Goal: Task Accomplishment & Management: Manage account settings

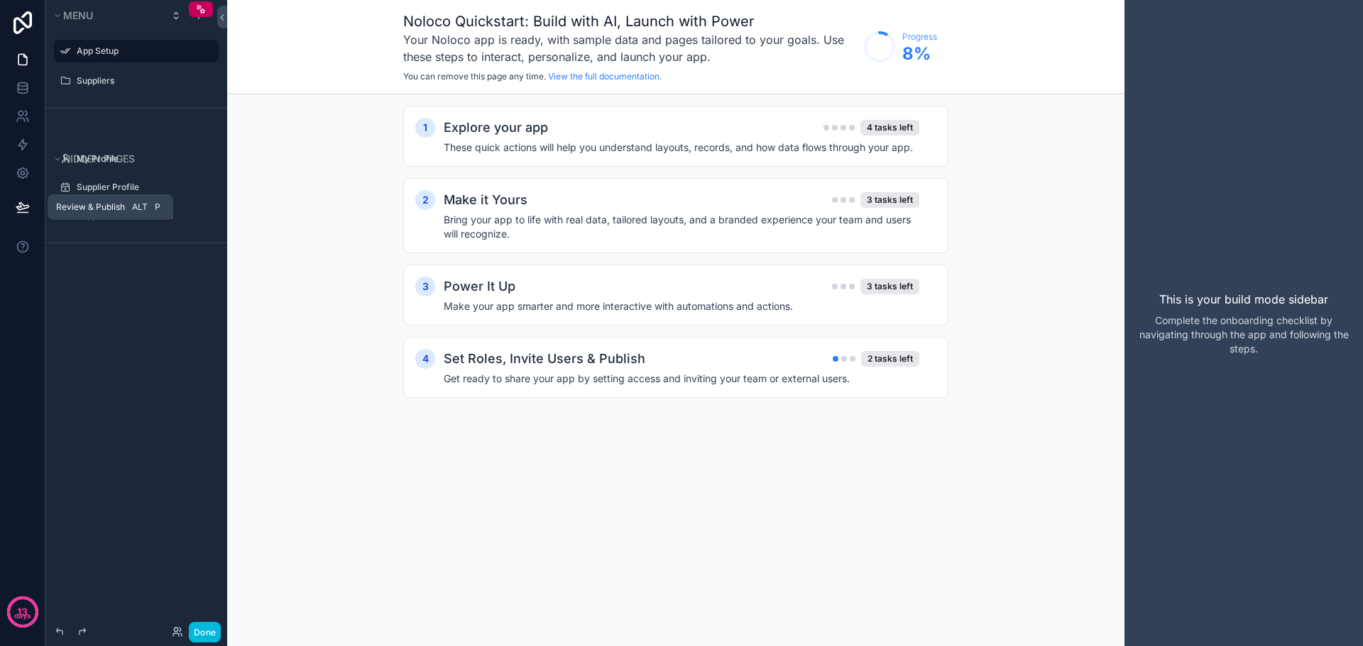
click at [17, 210] on icon at bounding box center [23, 207] width 14 height 14
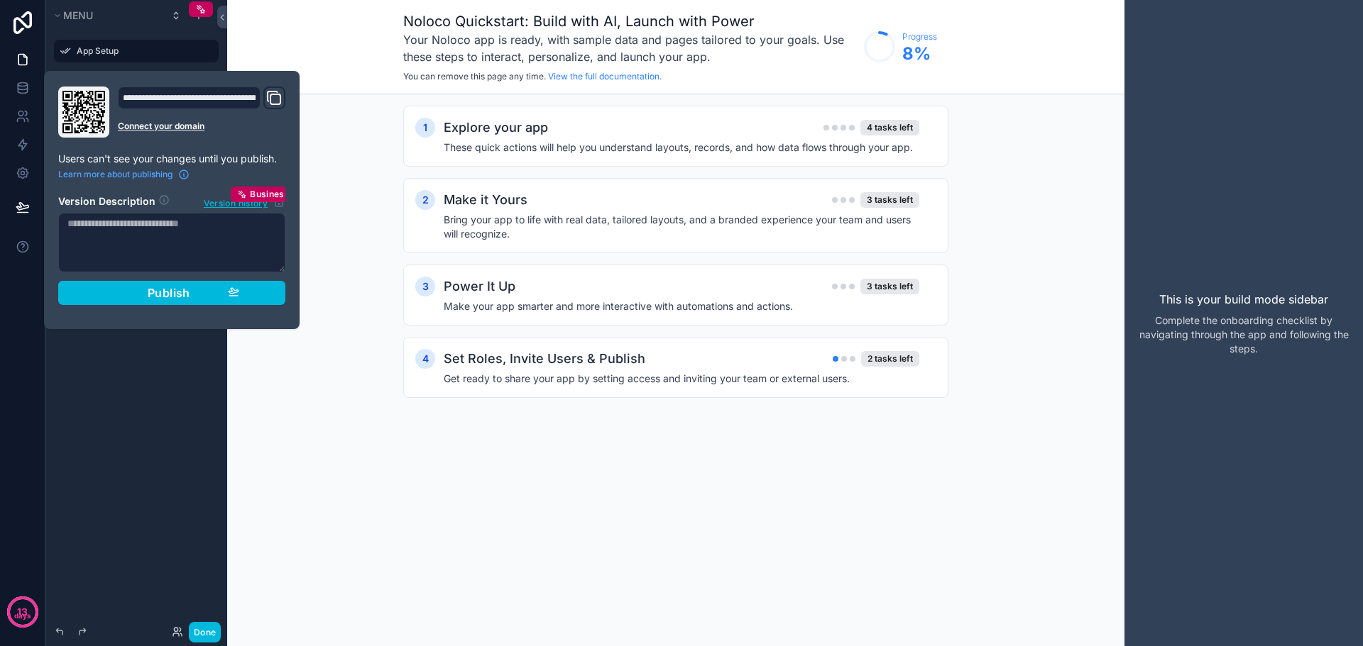
click at [274, 97] on icon "Domain and Custom Link" at bounding box center [273, 97] width 17 height 17
click at [324, 57] on div "Noloco Quickstart: Build with AI, Launch with Power Your Noloco app is ready, w…" at bounding box center [675, 47] width 897 height 94
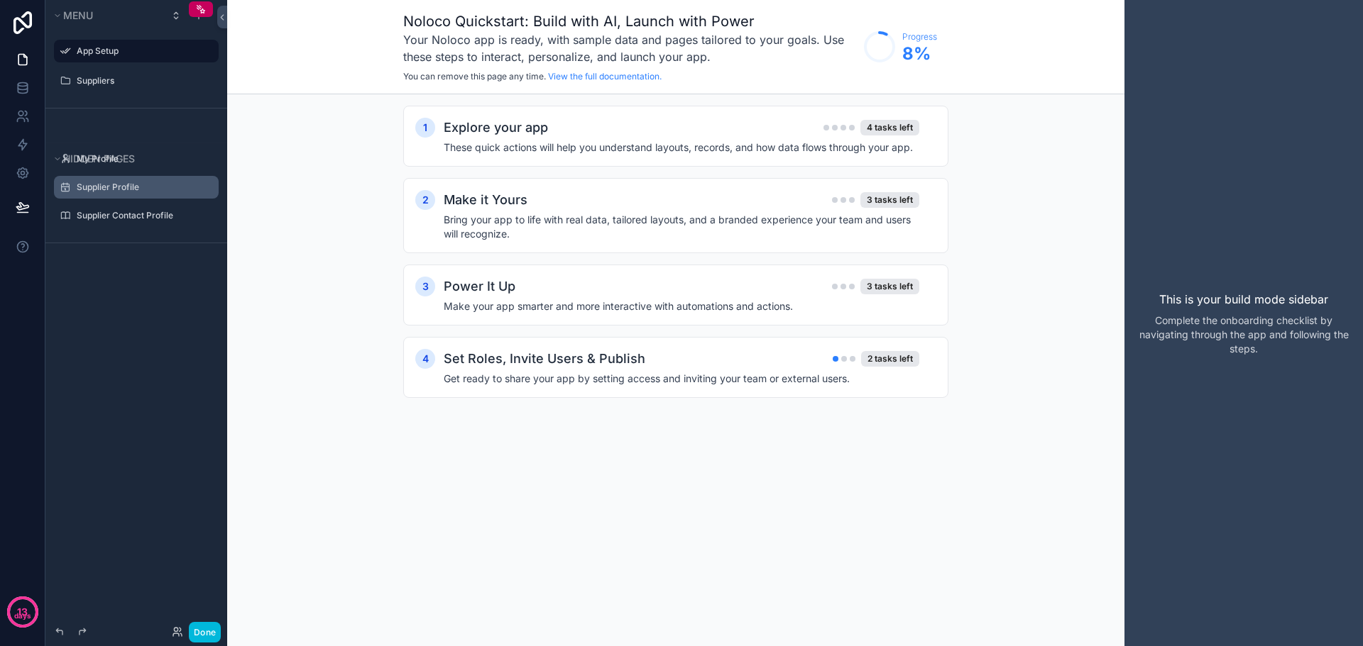
click at [124, 192] on label "Supplier Profile" at bounding box center [143, 187] width 133 height 11
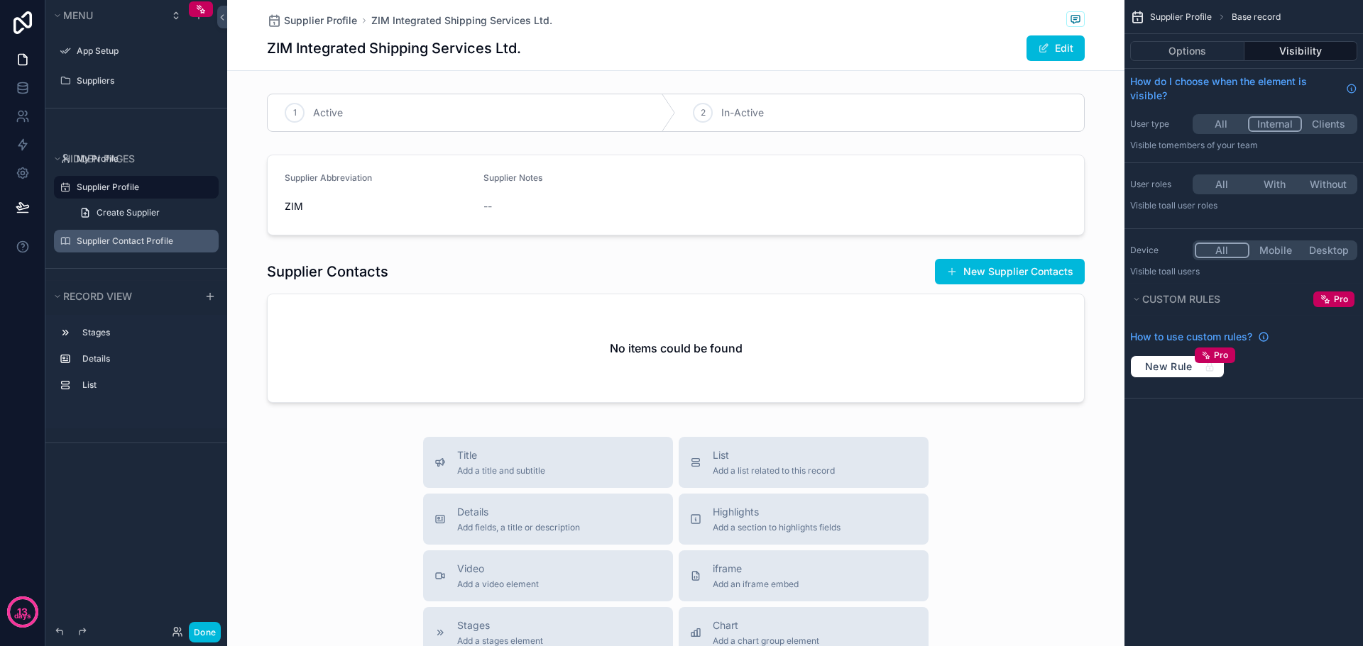
click at [131, 245] on label "Supplier Contact Profile" at bounding box center [143, 241] width 133 height 11
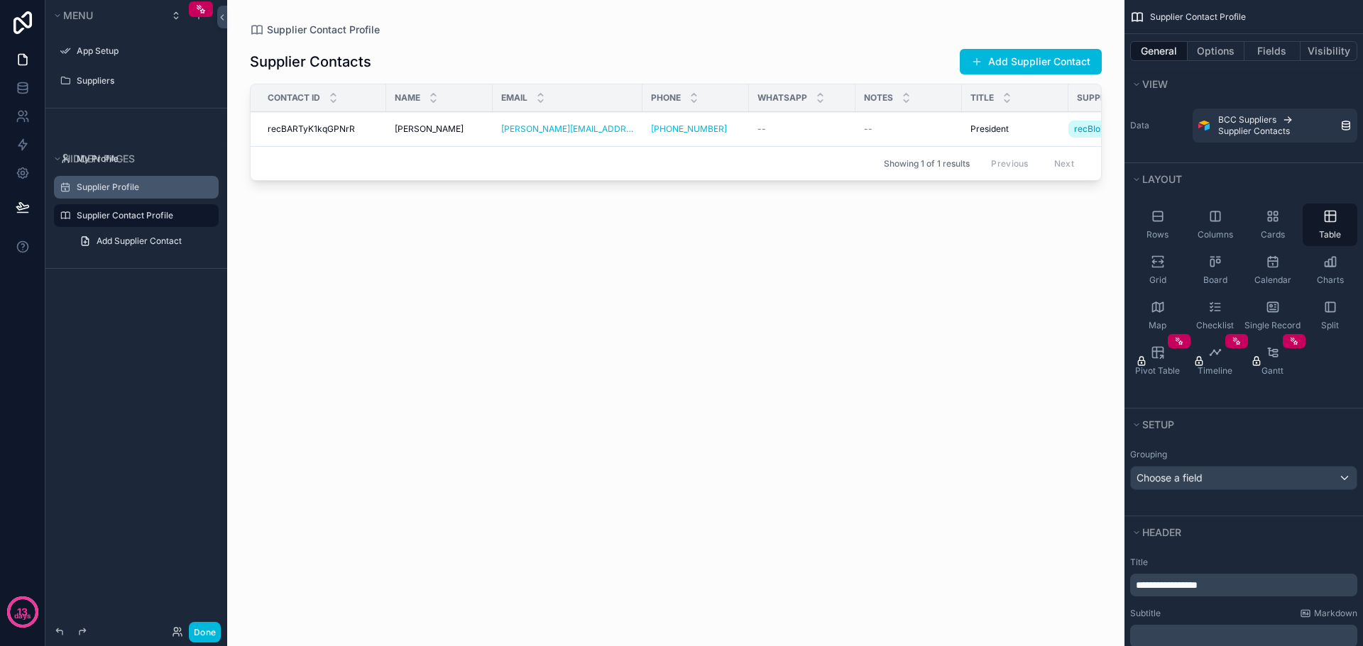
click at [126, 182] on div "Supplier Profile" at bounding box center [146, 187] width 139 height 11
click at [123, 186] on label "Supplier Profile" at bounding box center [143, 187] width 133 height 11
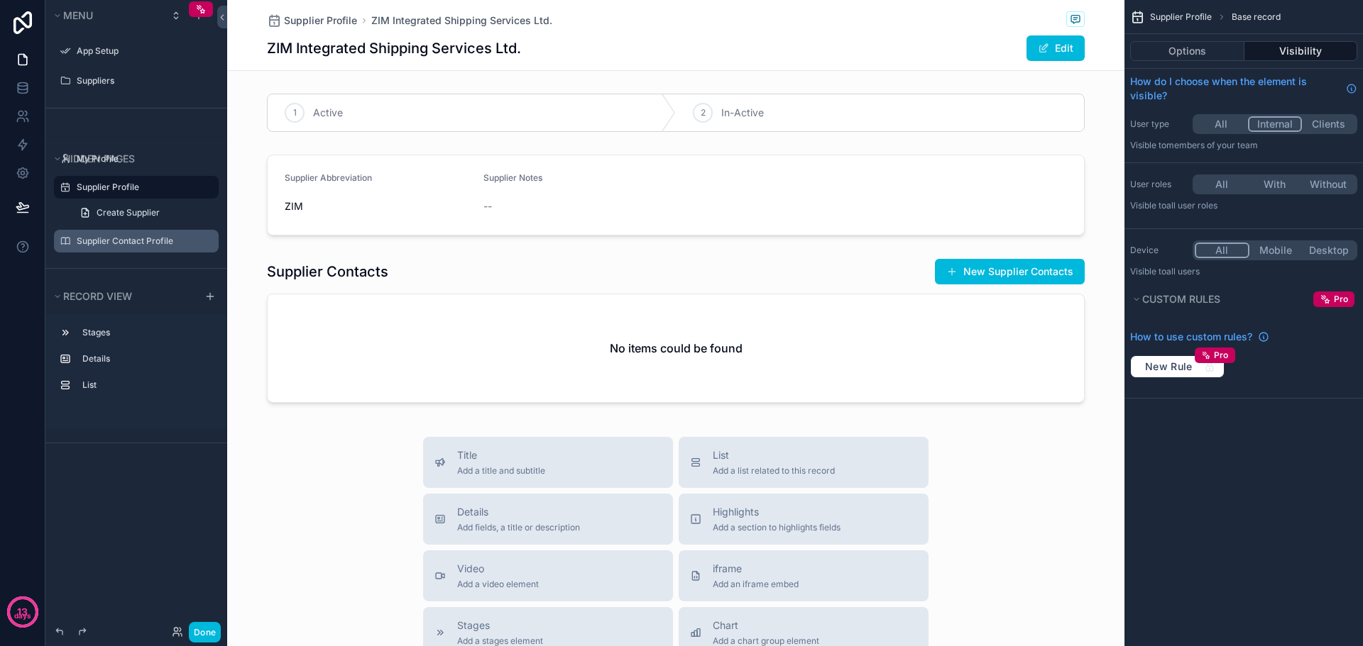
click at [91, 69] on div "Suppliers" at bounding box center [136, 81] width 182 height 26
click at [92, 76] on label "Suppliers" at bounding box center [143, 80] width 133 height 11
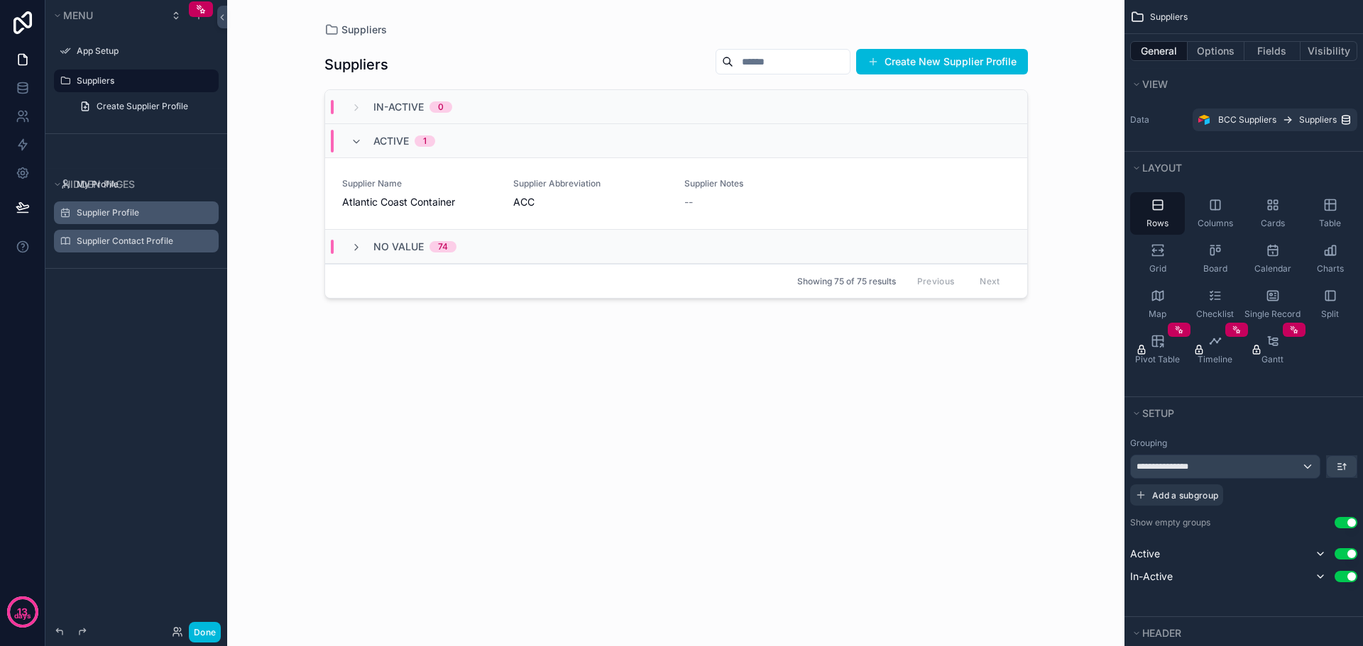
click at [1086, 35] on div "Suppliers Suppliers Create New Supplier Profile In-Active 0 Active 1 Supplier N…" at bounding box center [675, 323] width 897 height 646
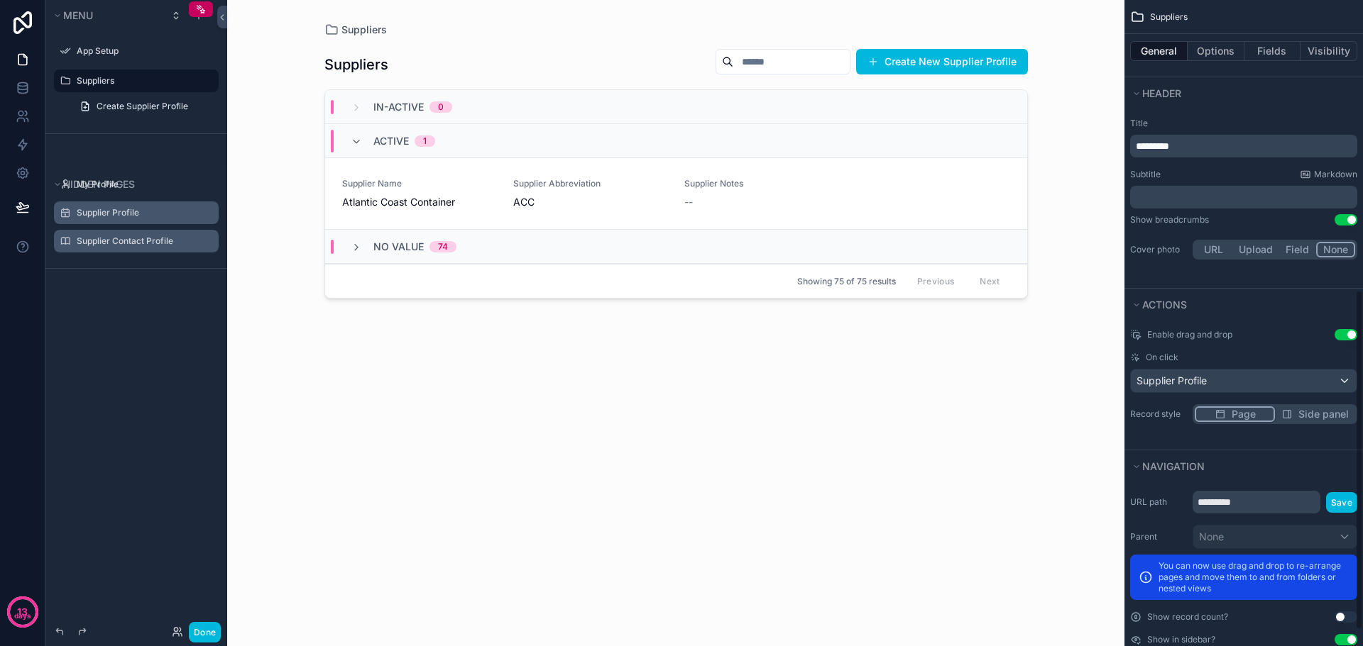
scroll to position [583, 0]
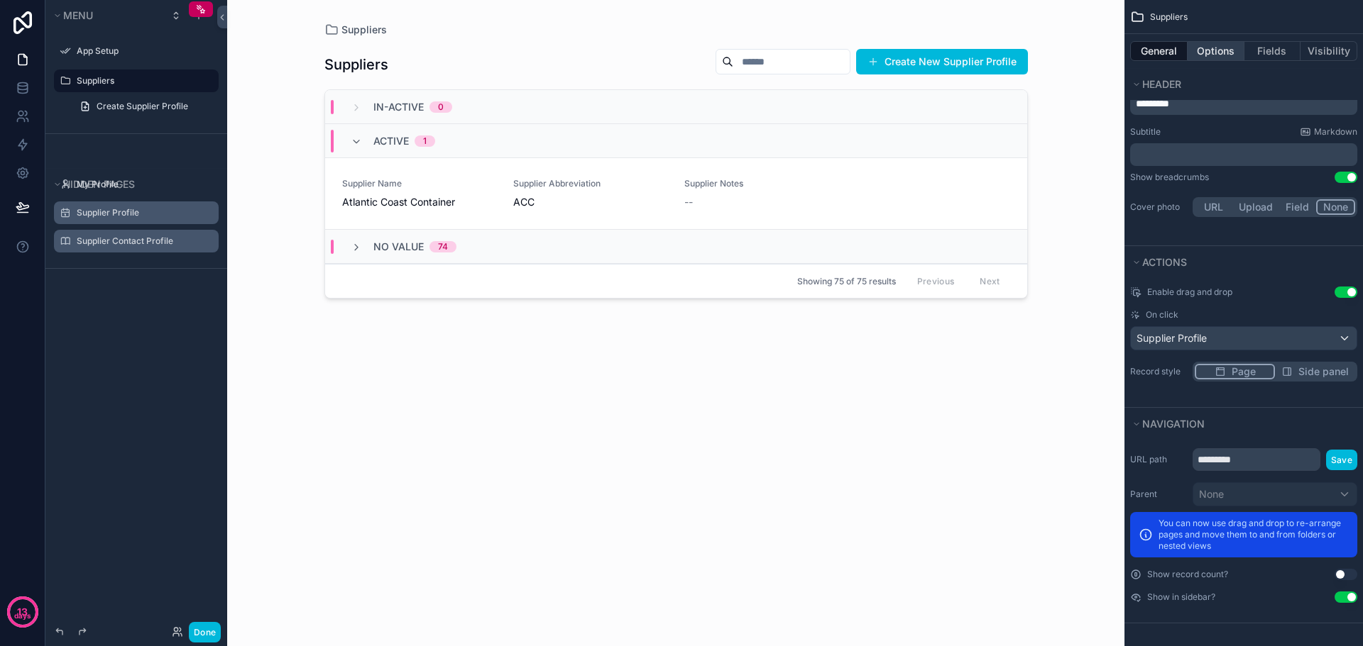
click at [1214, 45] on button "Options" at bounding box center [1215, 51] width 57 height 20
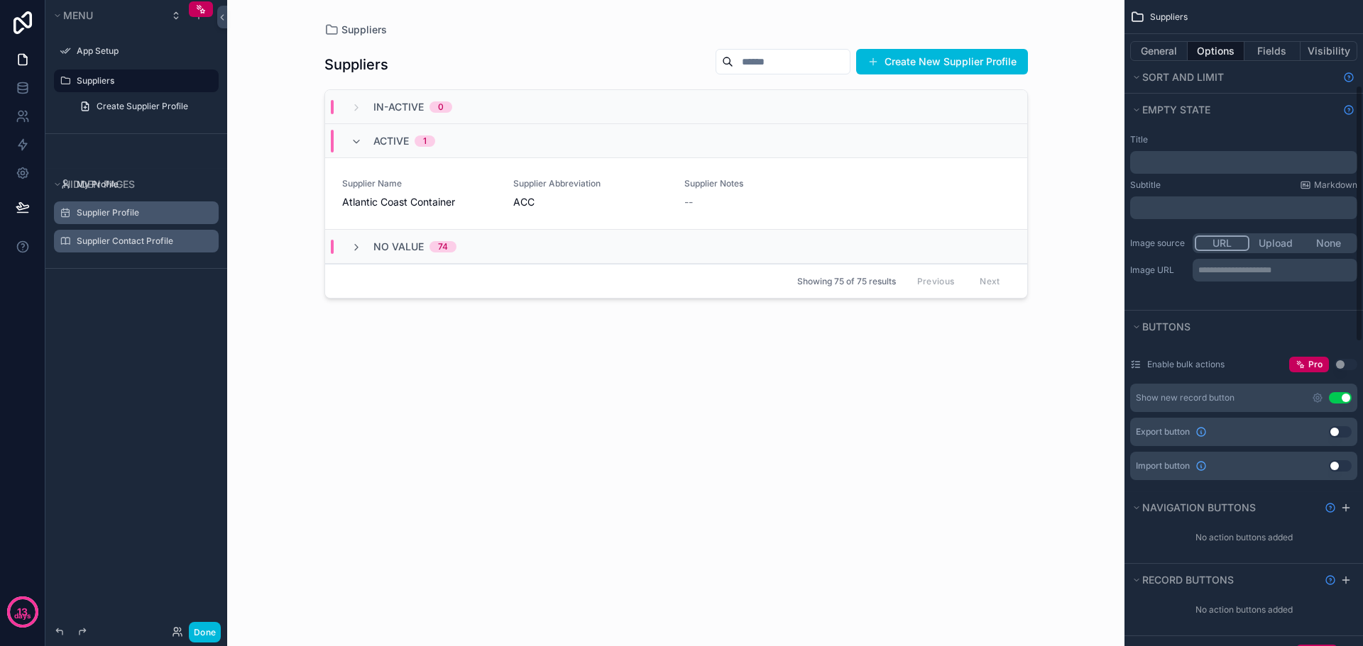
scroll to position [426, 0]
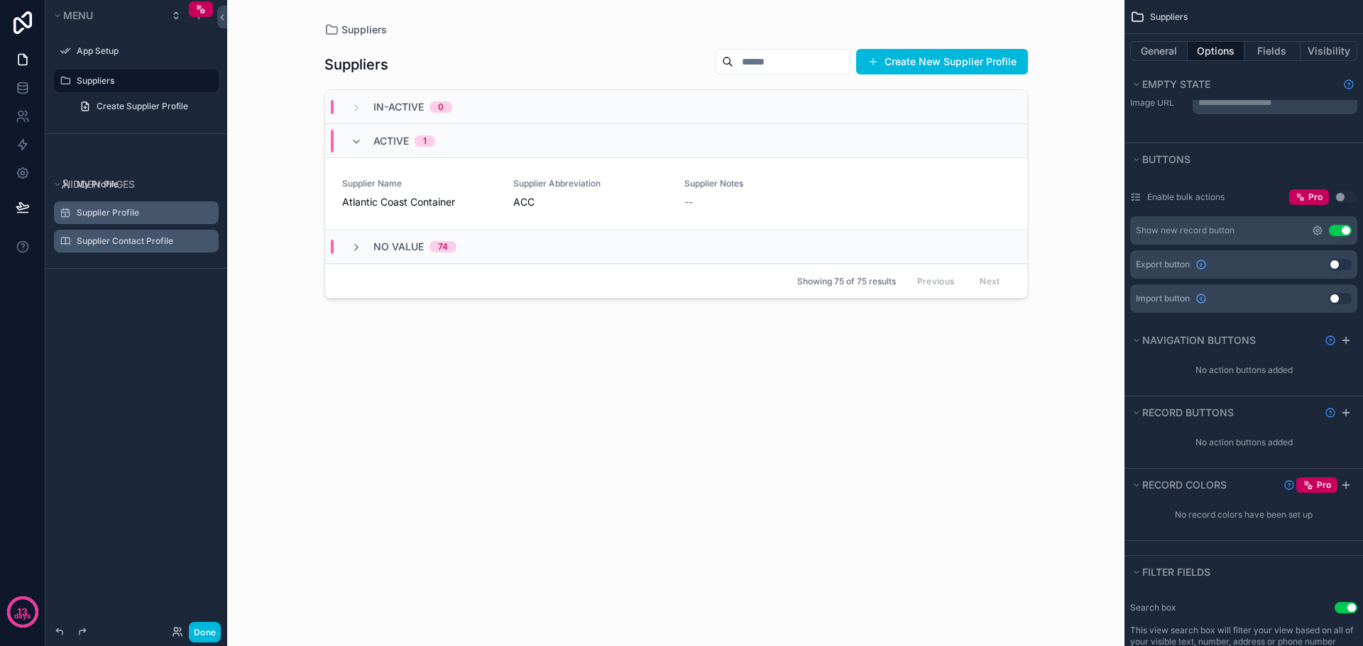
click at [1314, 228] on icon "scrollable content" at bounding box center [1317, 230] width 9 height 9
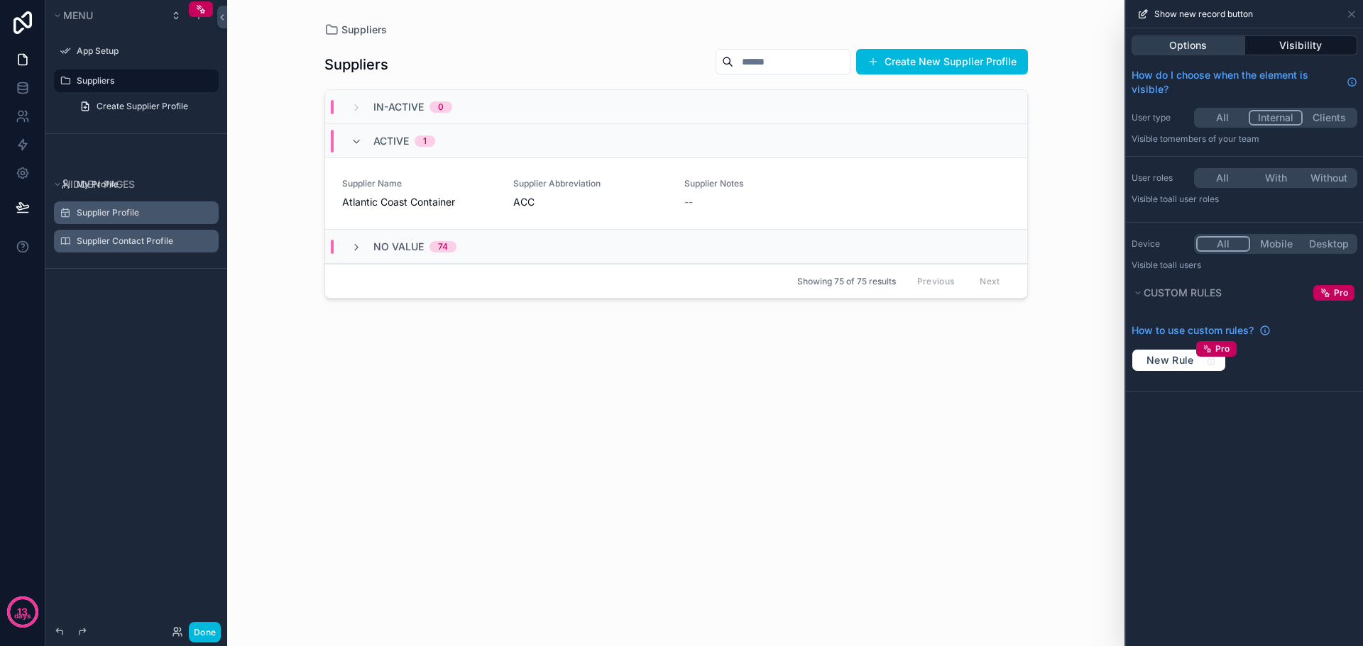
click at [1193, 49] on button "Options" at bounding box center [1188, 45] width 114 height 20
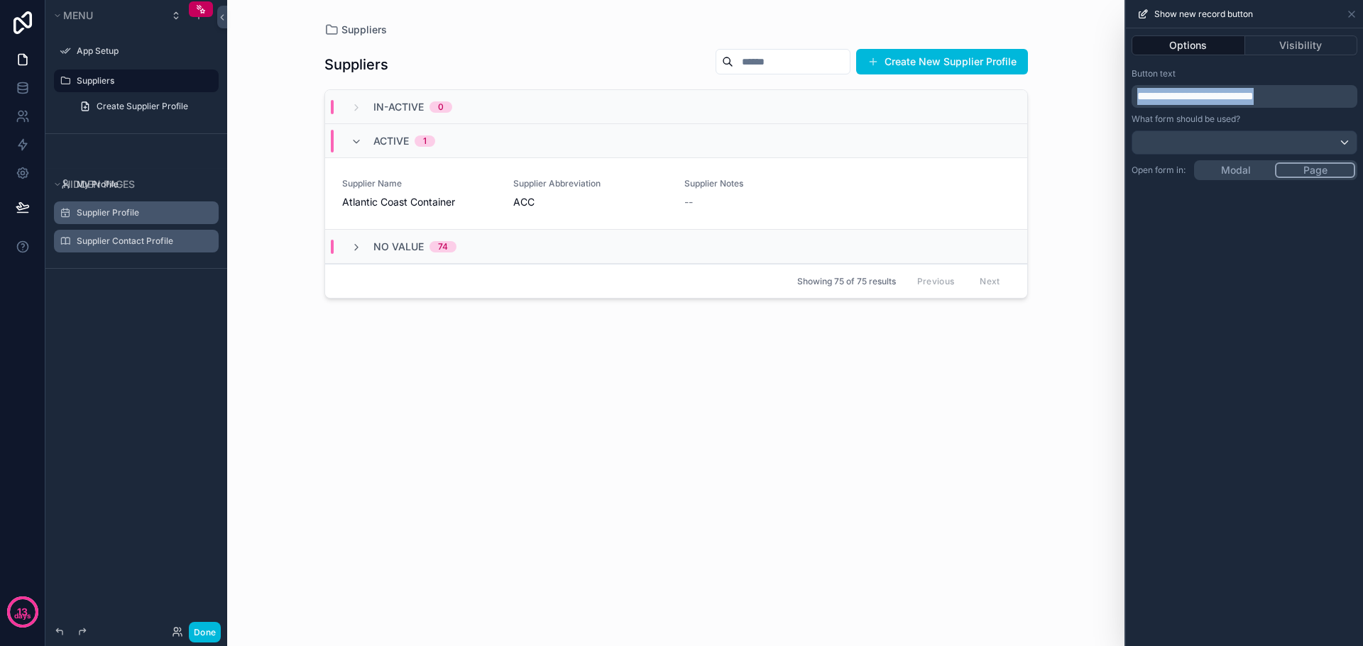
drag, startPoint x: 1295, startPoint y: 93, endPoint x: 1127, endPoint y: 112, distance: 169.3
click at [1127, 112] on div "**********" at bounding box center [1243, 123] width 237 height 123
click at [1087, 88] on div "Suppliers Suppliers Add New Supplier In-Active 0 Active 1 Supplier Name Atlanti…" at bounding box center [675, 323] width 897 height 646
click at [961, 57] on div "scrollable content" at bounding box center [676, 314] width 726 height 629
click at [1186, 142] on div at bounding box center [1244, 142] width 224 height 23
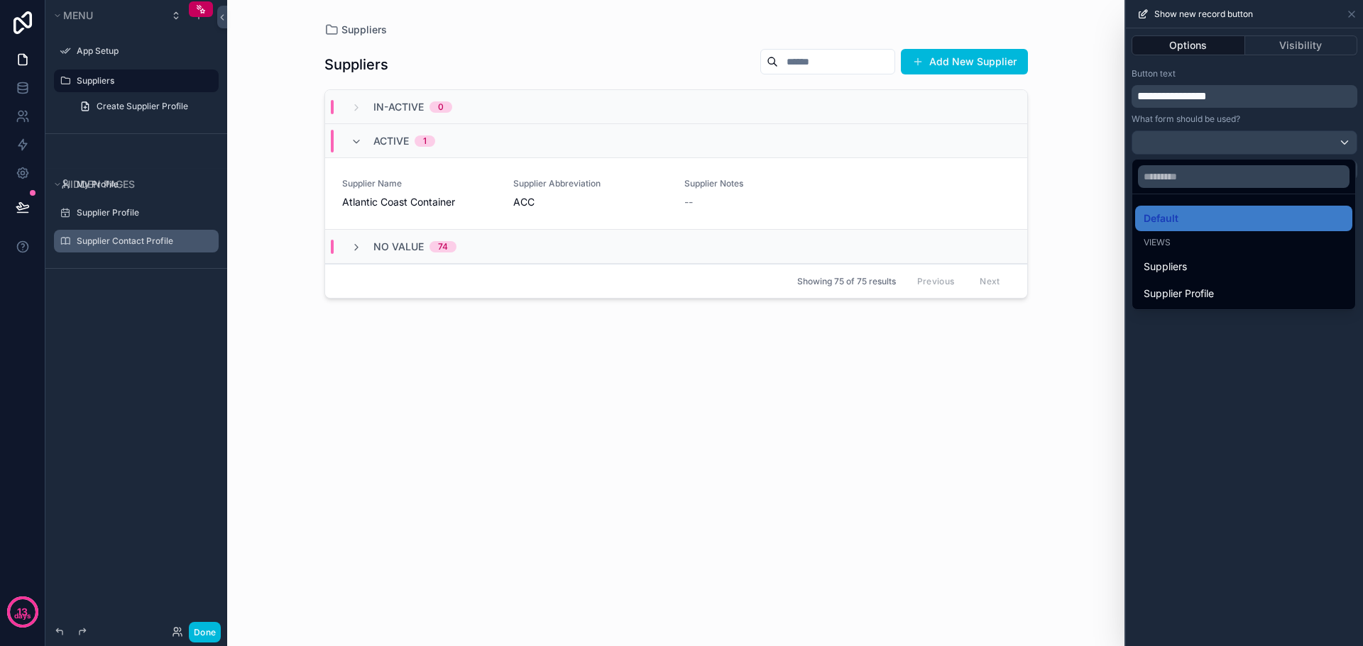
click at [1226, 374] on div at bounding box center [1243, 323] width 237 height 646
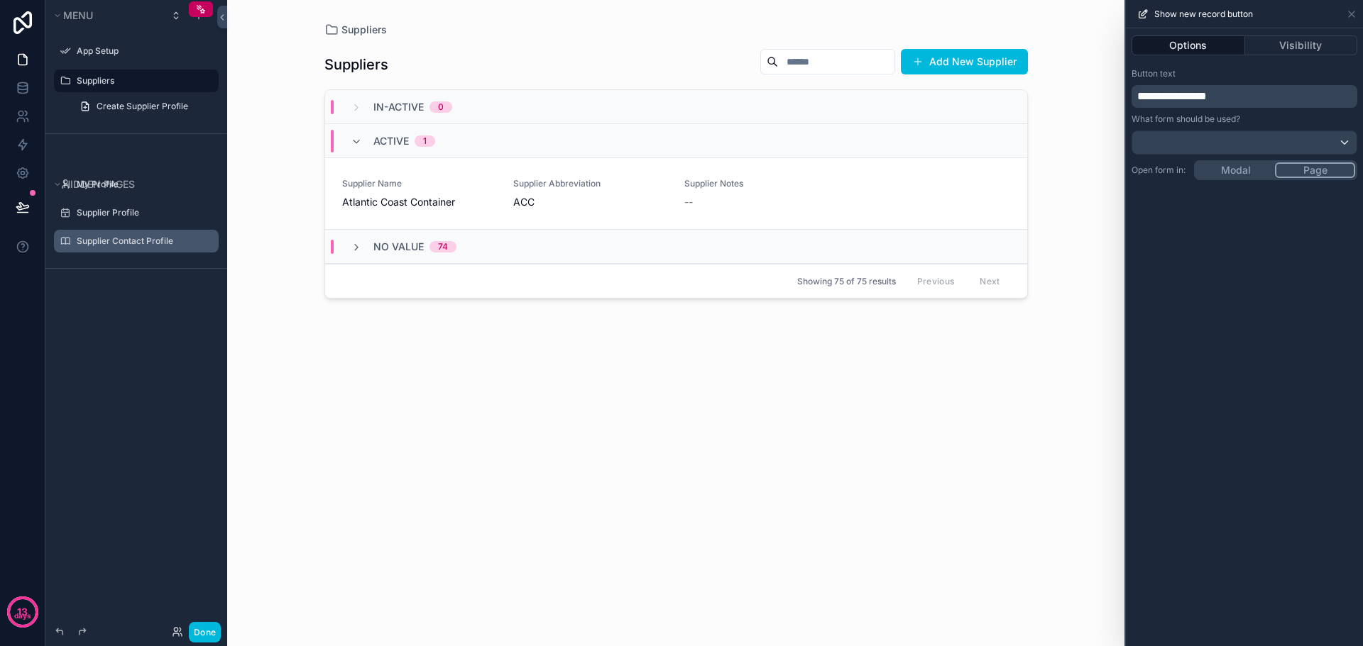
click at [1051, 79] on div "Suppliers Suppliers Add New Supplier In-Active 0 Active 1 Supplier Name Atlanti…" at bounding box center [675, 323] width 897 height 646
click at [17, 204] on icon at bounding box center [23, 207] width 14 height 14
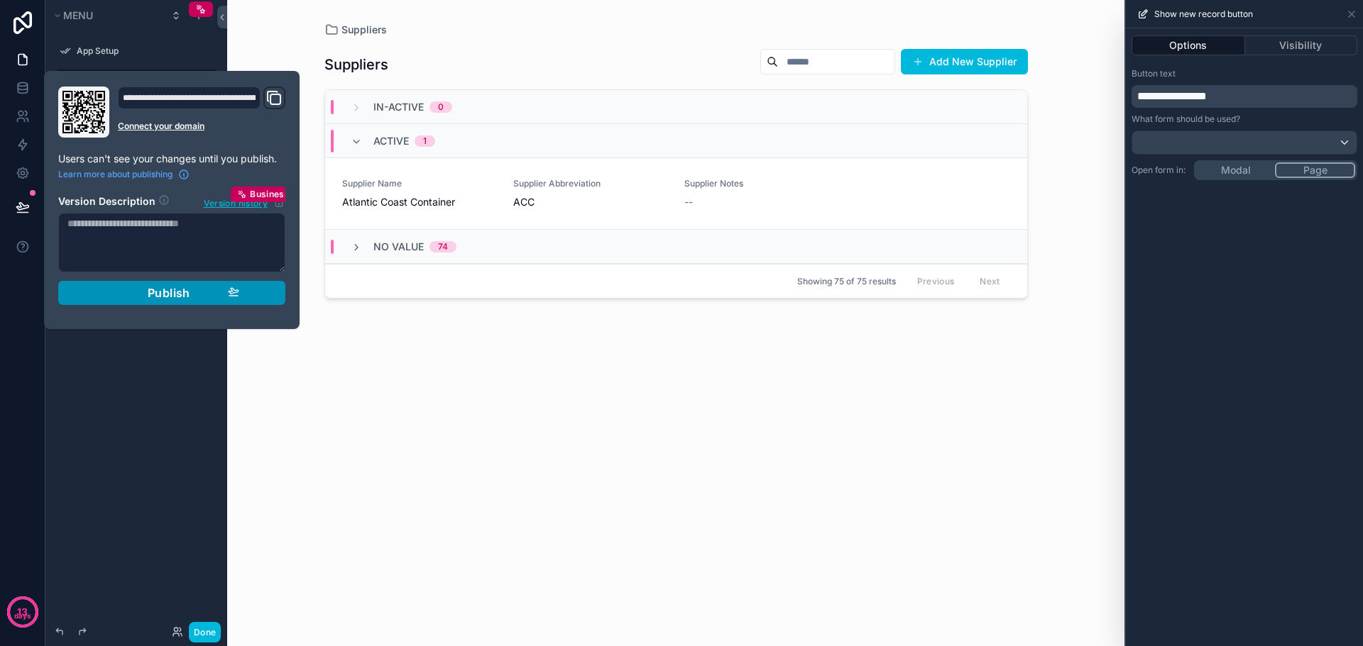
click at [166, 300] on button "Publish" at bounding box center [171, 293] width 227 height 24
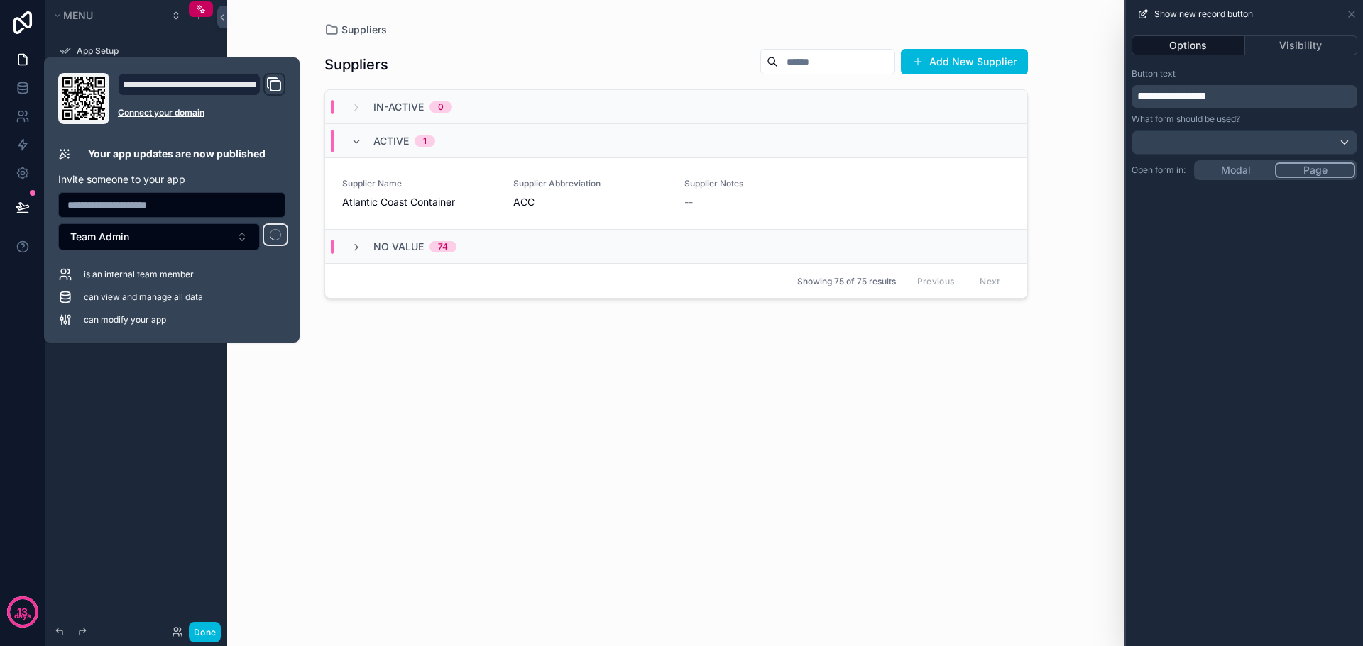
click at [277, 88] on icon "Domain and Custom Link" at bounding box center [273, 84] width 17 height 17
click at [563, 401] on div "Suppliers Add New Supplier In-Active 0 Active 1 Supplier Name Atlantic Coast Co…" at bounding box center [675, 333] width 703 height 593
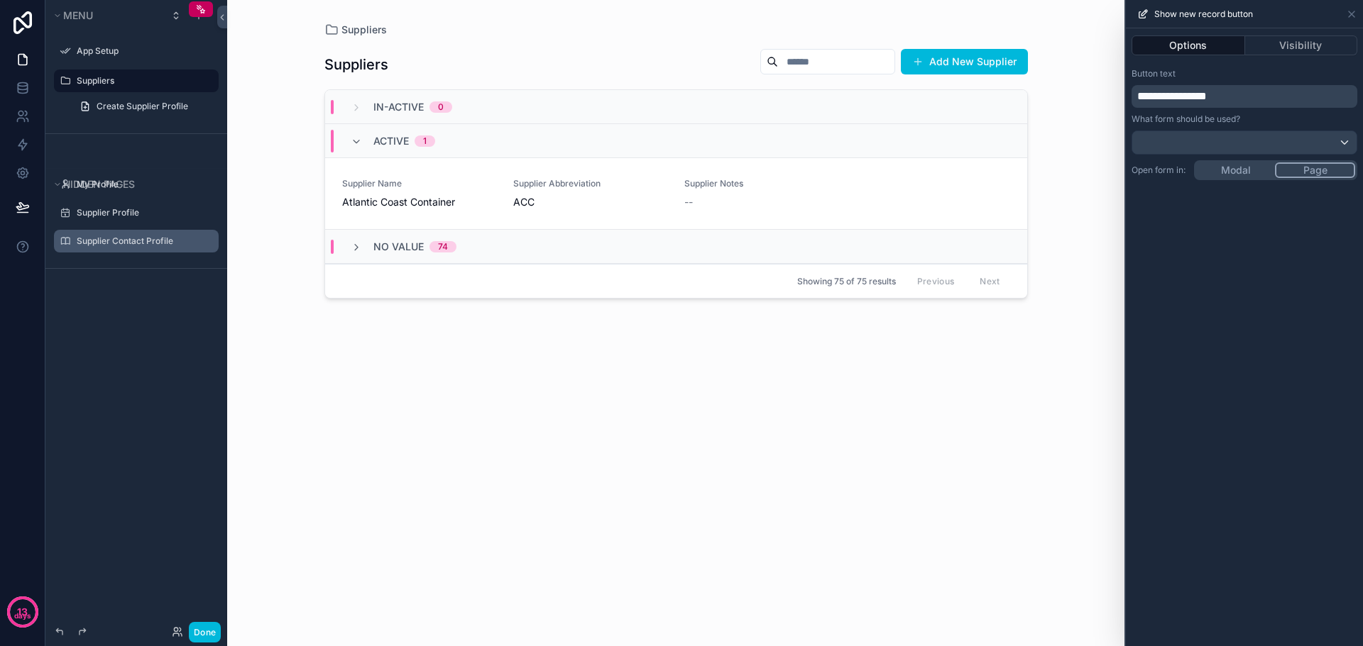
click at [116, 254] on div "My Profile Supplier Profile Supplier Contact Profile" at bounding box center [136, 217] width 182 height 102
click at [116, 252] on div "Supplier Contact Profile" at bounding box center [136, 241] width 159 height 23
click at [116, 241] on label "Supplier Contact Profile" at bounding box center [143, 241] width 133 height 11
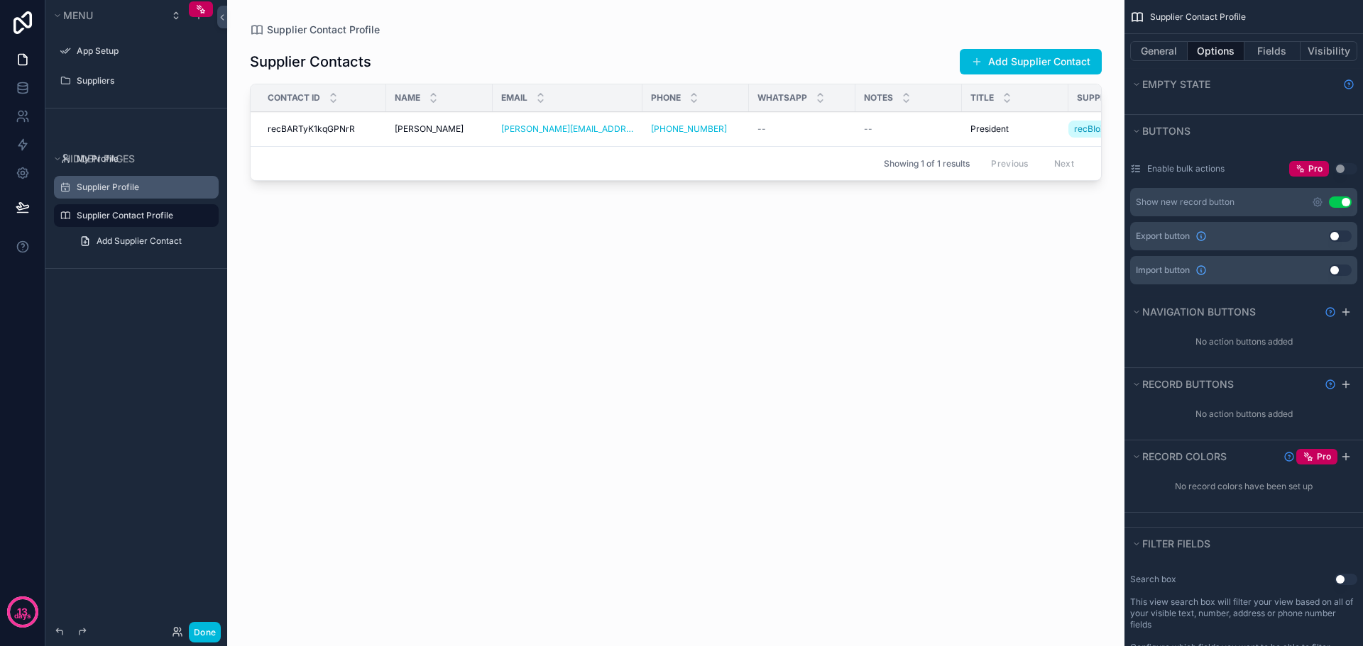
click at [117, 192] on label "Supplier Profile" at bounding box center [143, 187] width 133 height 11
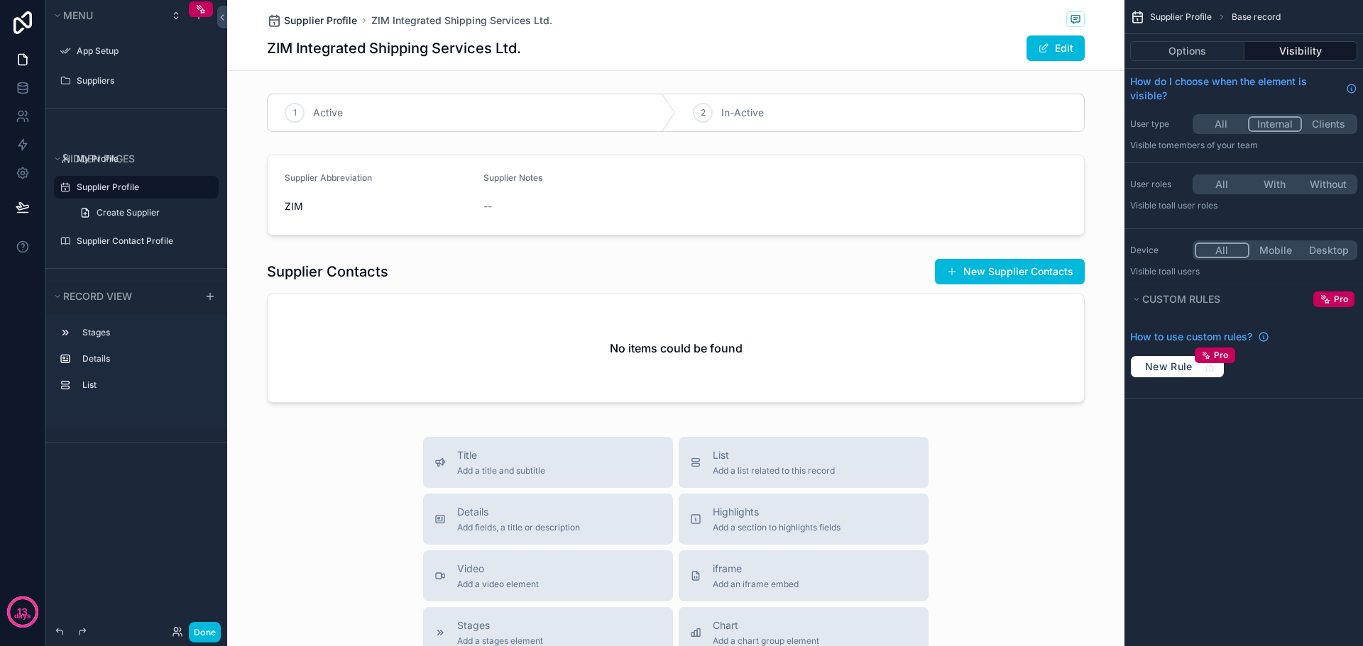
click at [325, 19] on span "Supplier Profile" at bounding box center [320, 20] width 73 height 14
click at [321, 21] on span "Supplier Profile" at bounding box center [320, 20] width 73 height 14
click at [90, 90] on div "Suppliers" at bounding box center [136, 81] width 159 height 23
click at [92, 87] on div "Suppliers" at bounding box center [146, 80] width 139 height 11
click at [97, 80] on label "Suppliers" at bounding box center [143, 80] width 133 height 11
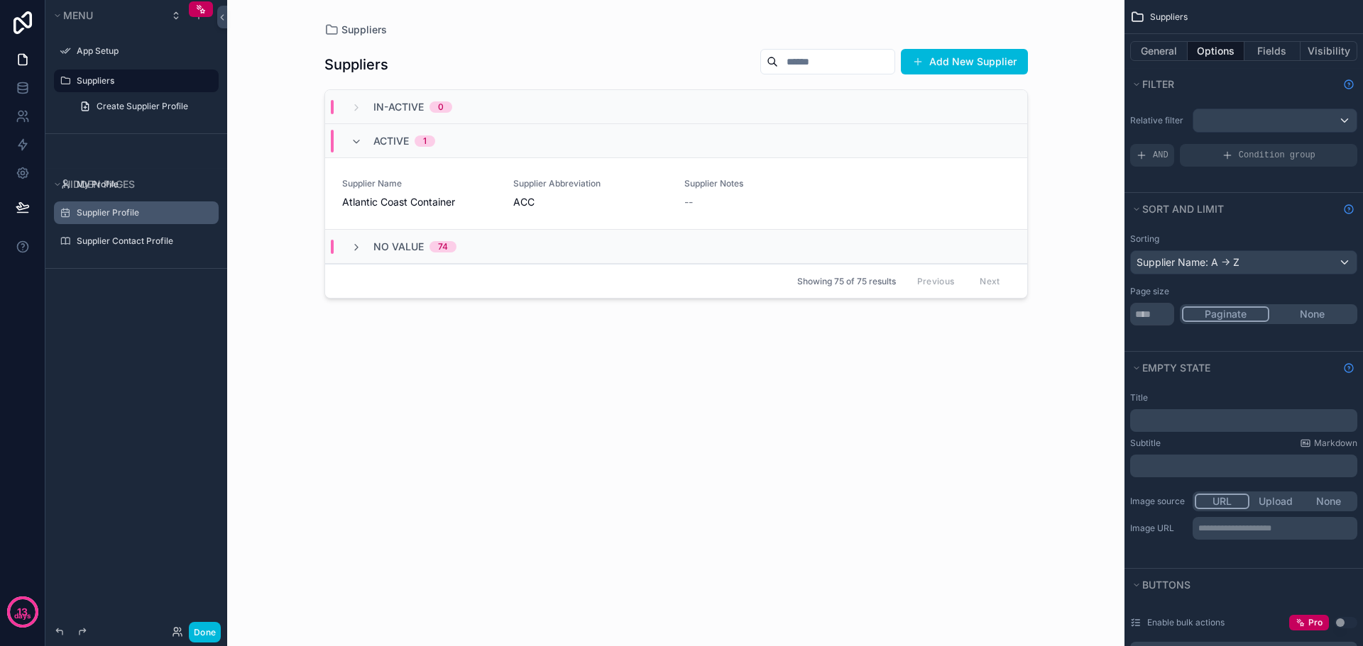
click at [360, 201] on div "scrollable content" at bounding box center [676, 314] width 726 height 629
click at [375, 201] on span "Atlantic Coast Container" at bounding box center [419, 202] width 154 height 14
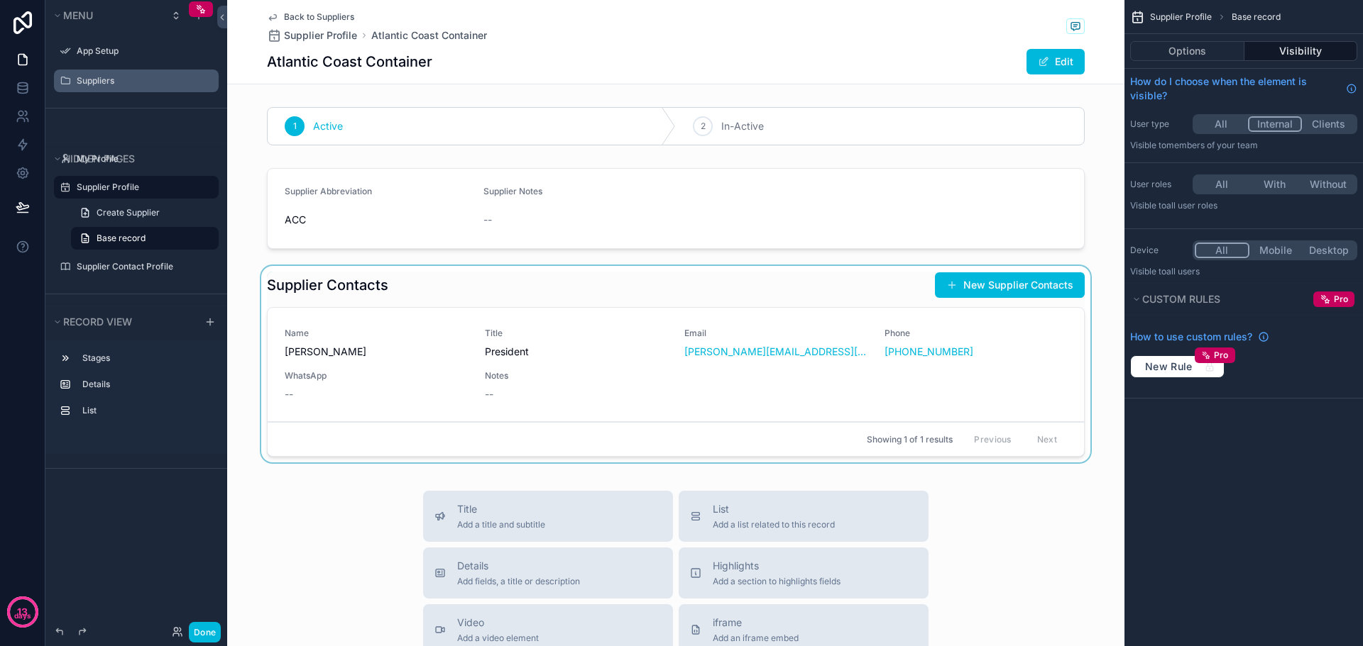
click at [380, 354] on div "scrollable content" at bounding box center [675, 367] width 897 height 202
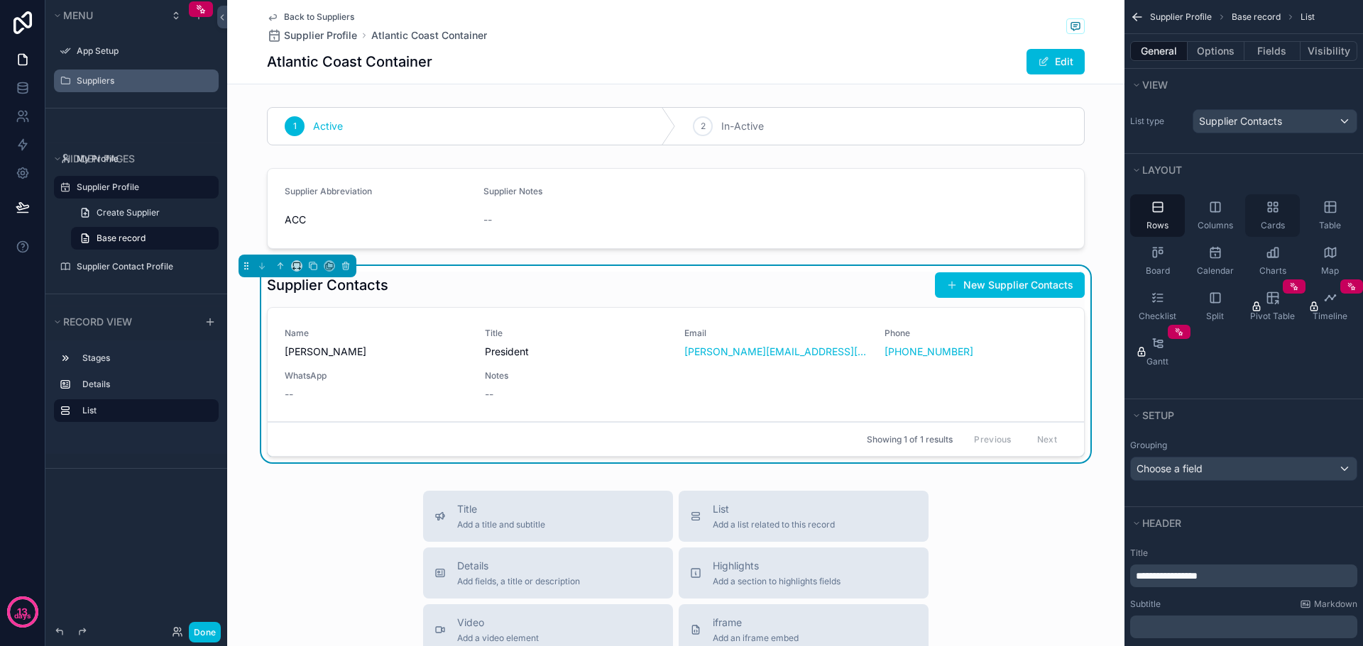
click at [1260, 208] on div "Cards" at bounding box center [1272, 215] width 55 height 43
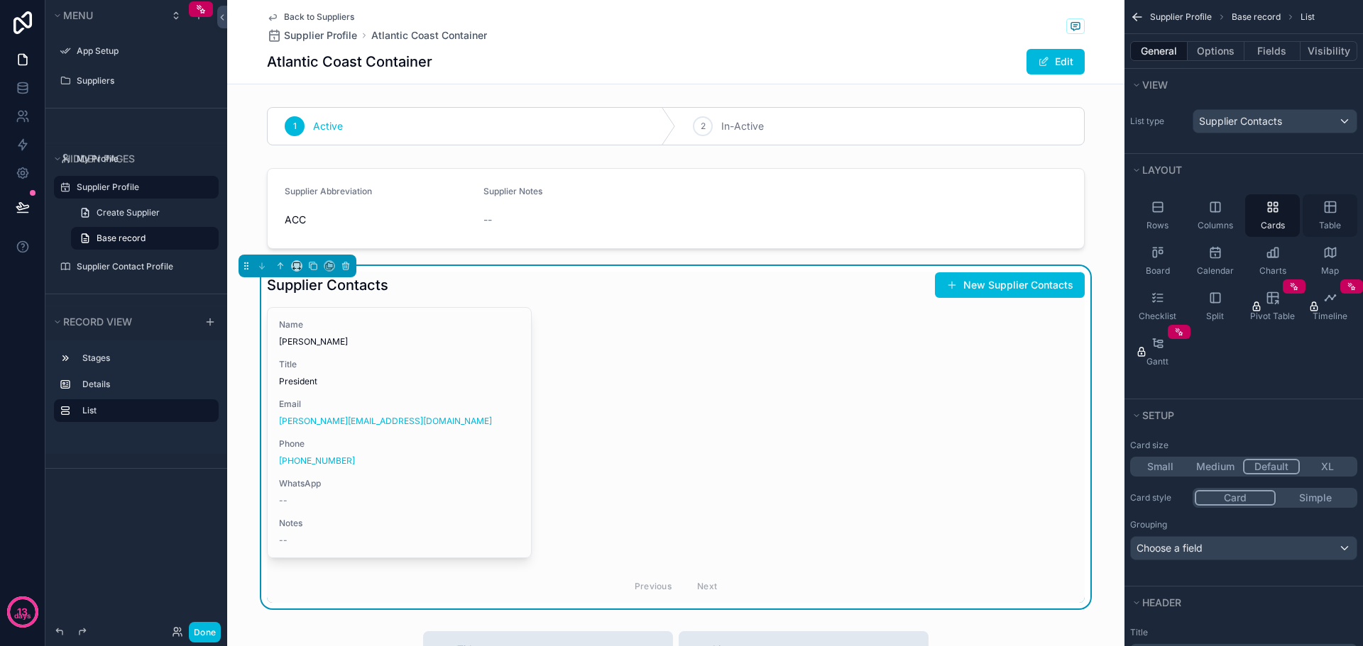
click at [1319, 209] on div "Table" at bounding box center [1329, 215] width 55 height 43
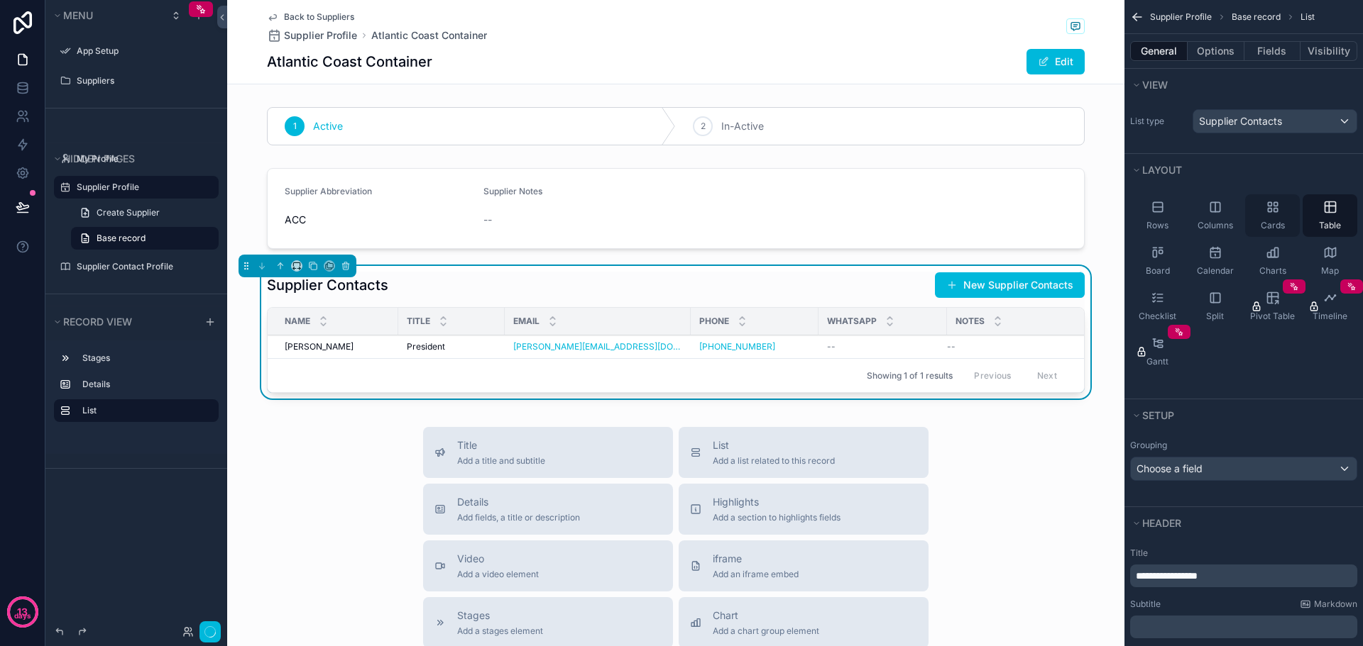
click at [1277, 211] on icon "scrollable content" at bounding box center [1275, 211] width 4 height 4
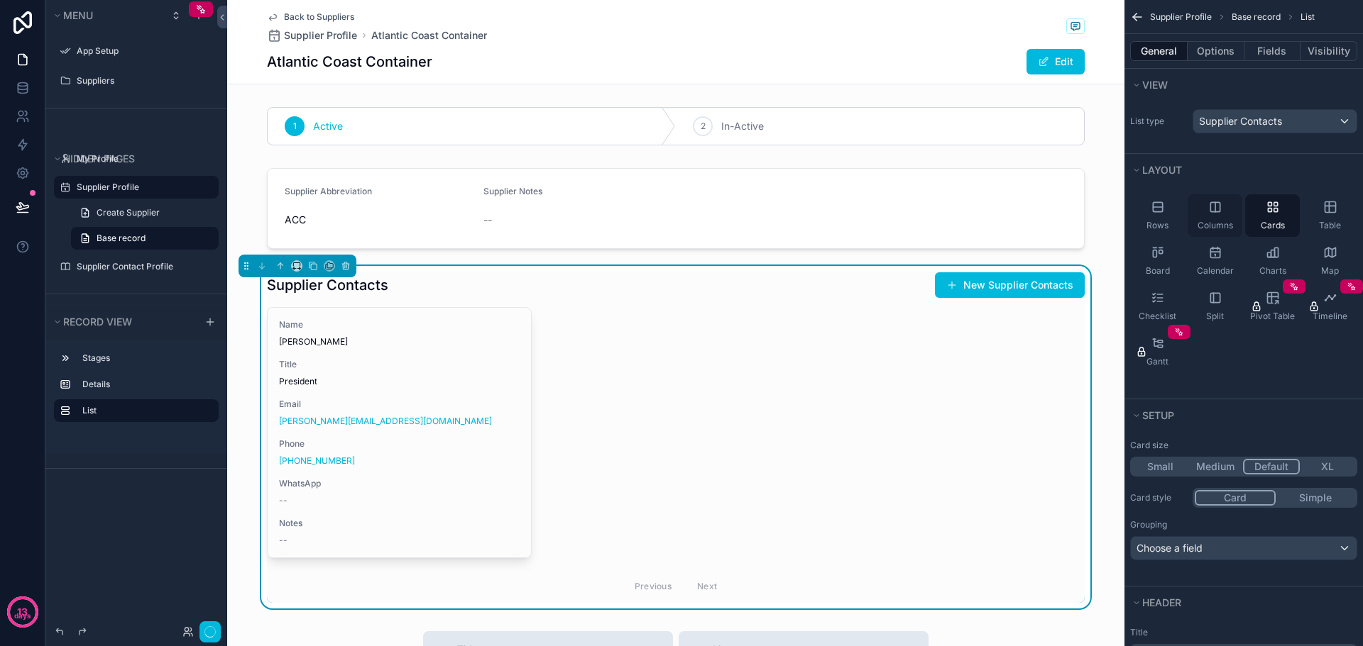
click at [1221, 211] on icon "scrollable content" at bounding box center [1215, 207] width 14 height 14
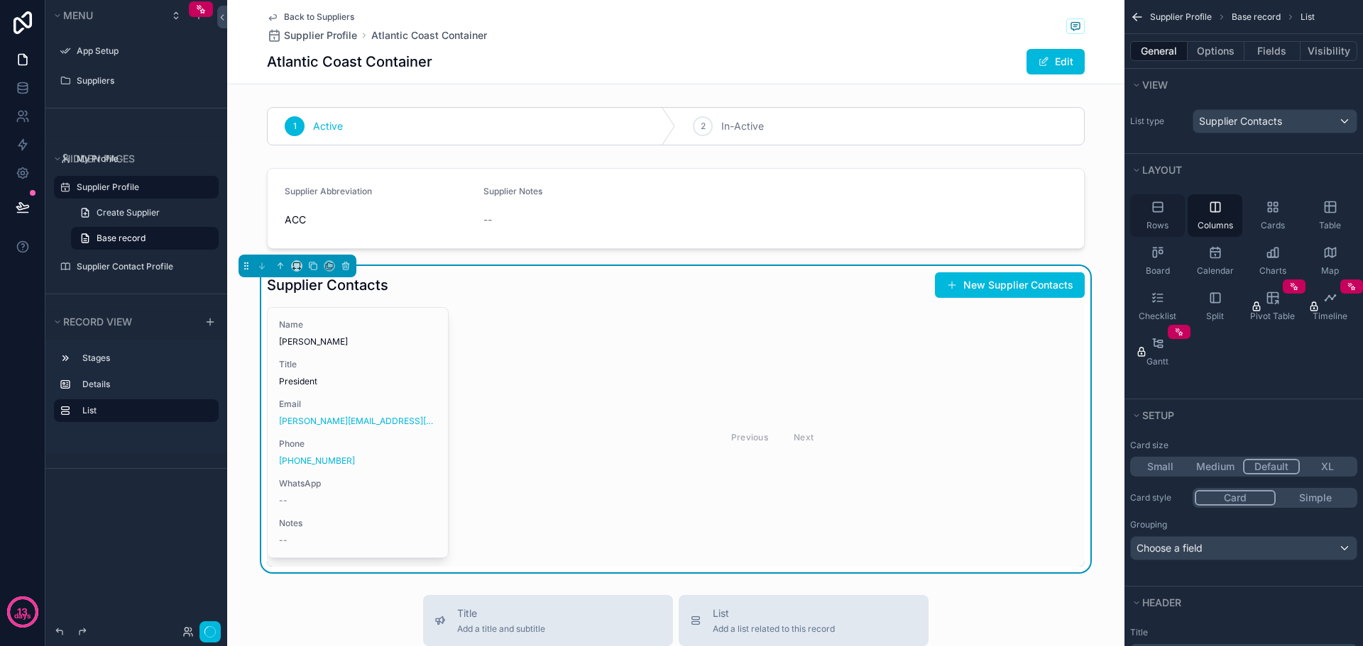
click at [1166, 214] on div "Rows" at bounding box center [1157, 215] width 55 height 43
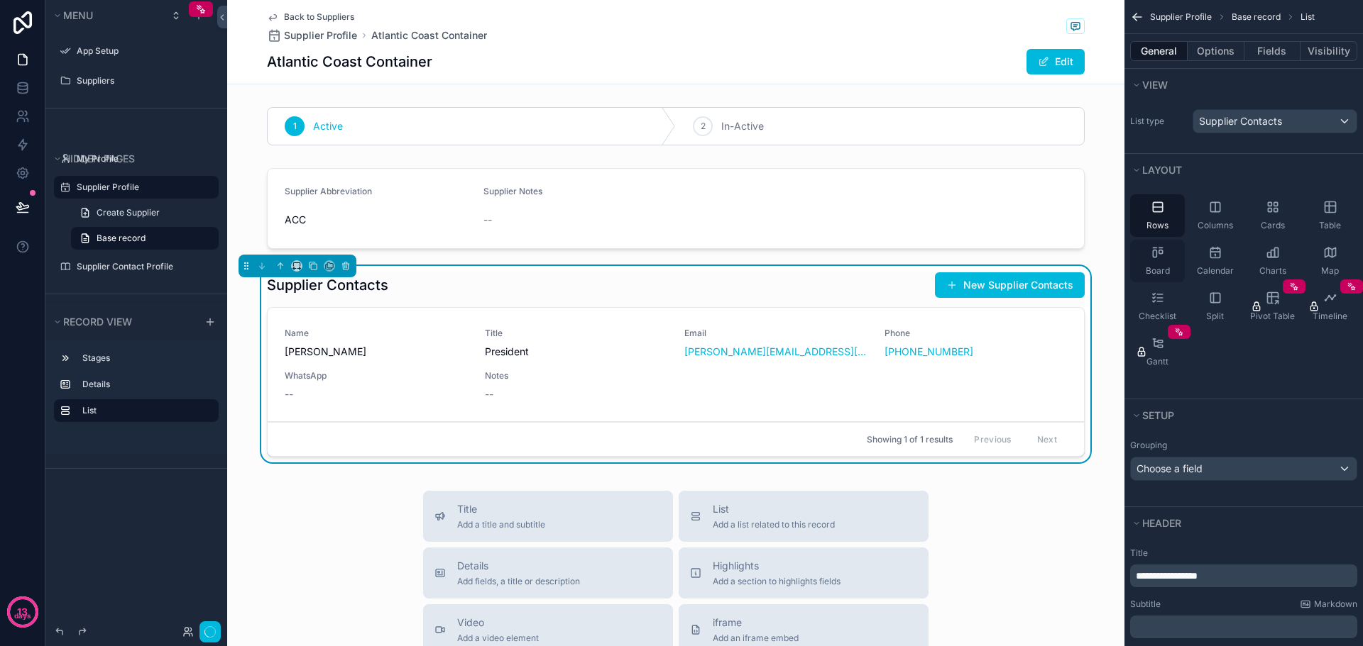
click at [1173, 274] on div "Board" at bounding box center [1157, 261] width 55 height 43
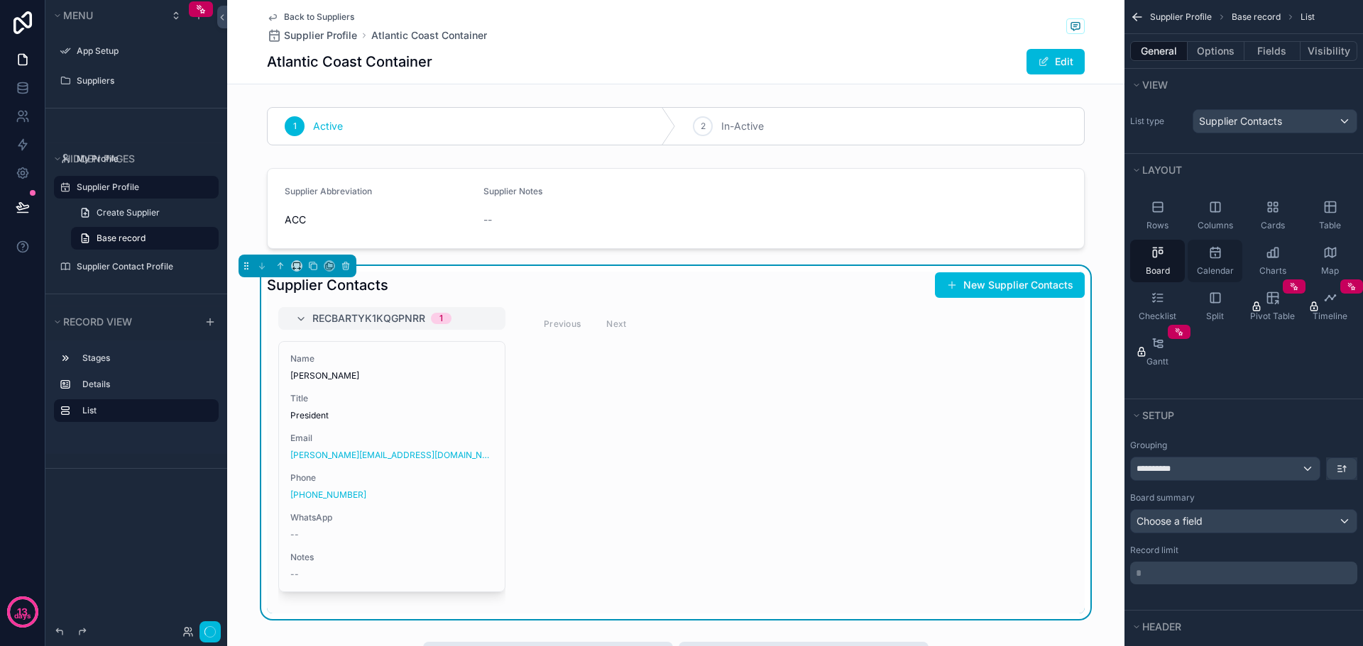
click at [1212, 259] on icon "scrollable content" at bounding box center [1215, 253] width 14 height 14
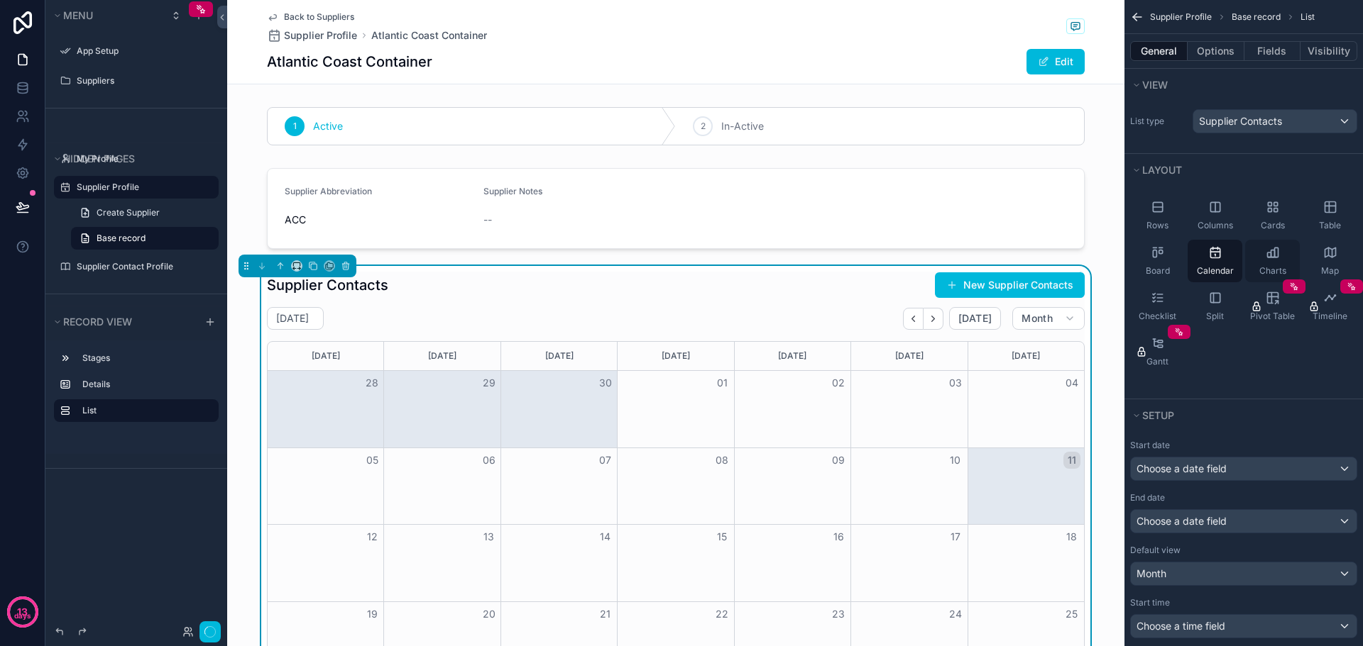
click at [1275, 253] on icon "scrollable content" at bounding box center [1272, 253] width 14 height 14
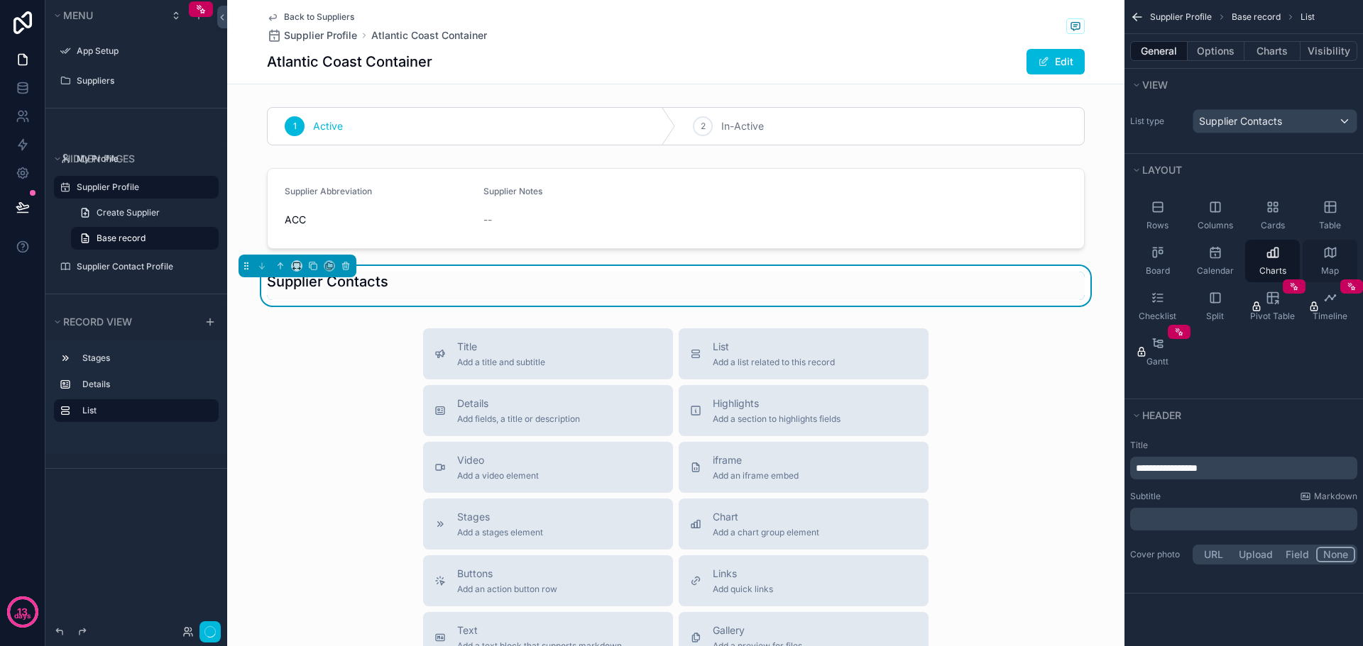
click at [1314, 254] on div "Map" at bounding box center [1329, 261] width 55 height 43
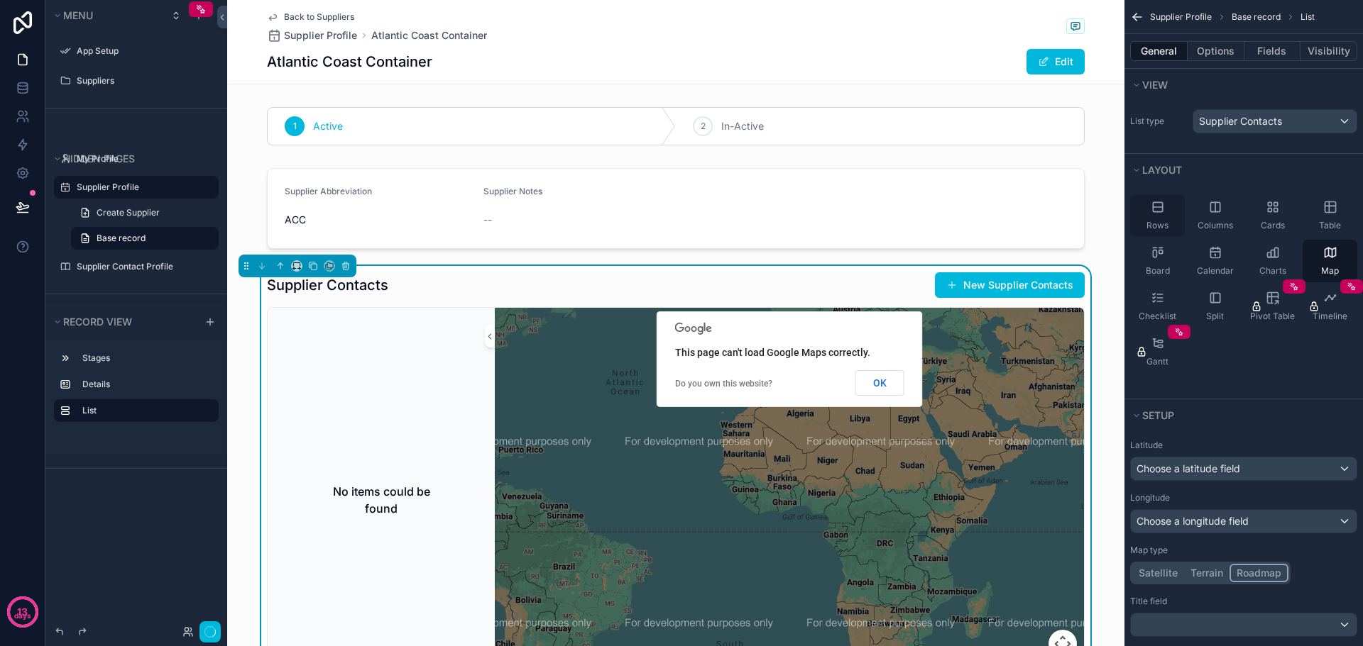
click at [1155, 204] on icon "scrollable content" at bounding box center [1157, 207] width 14 height 14
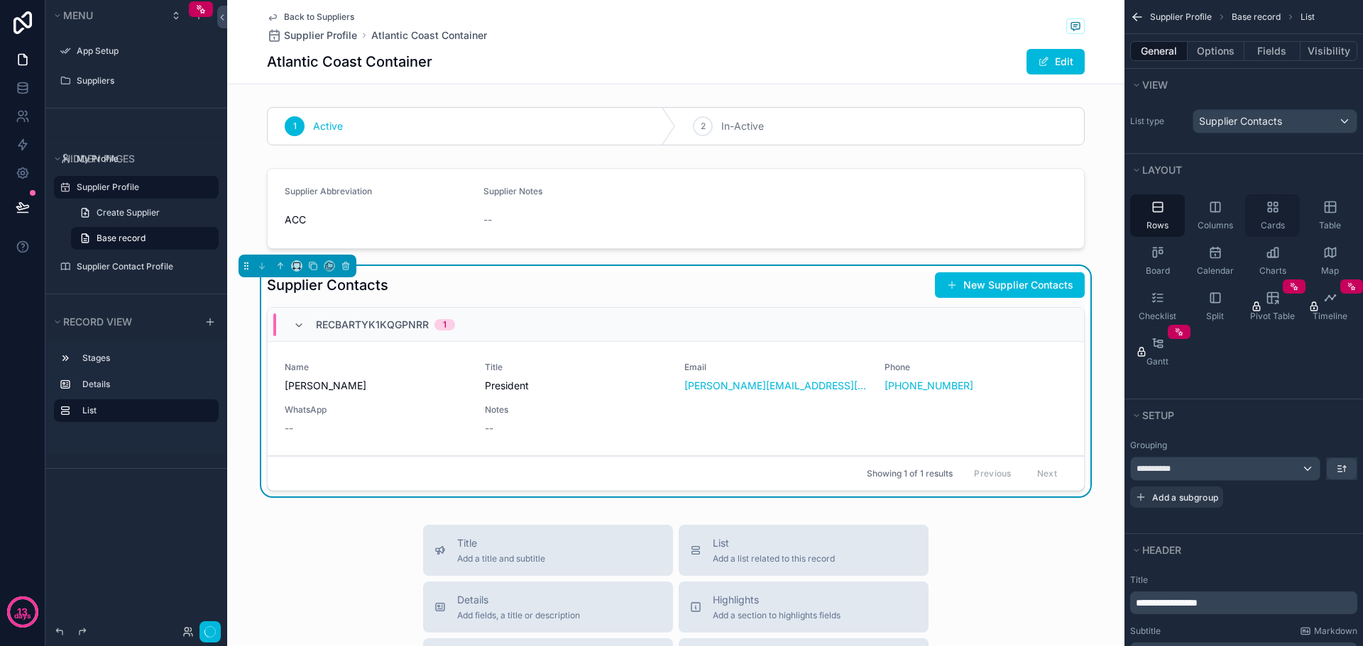
click at [1252, 204] on div "Cards" at bounding box center [1272, 215] width 55 height 43
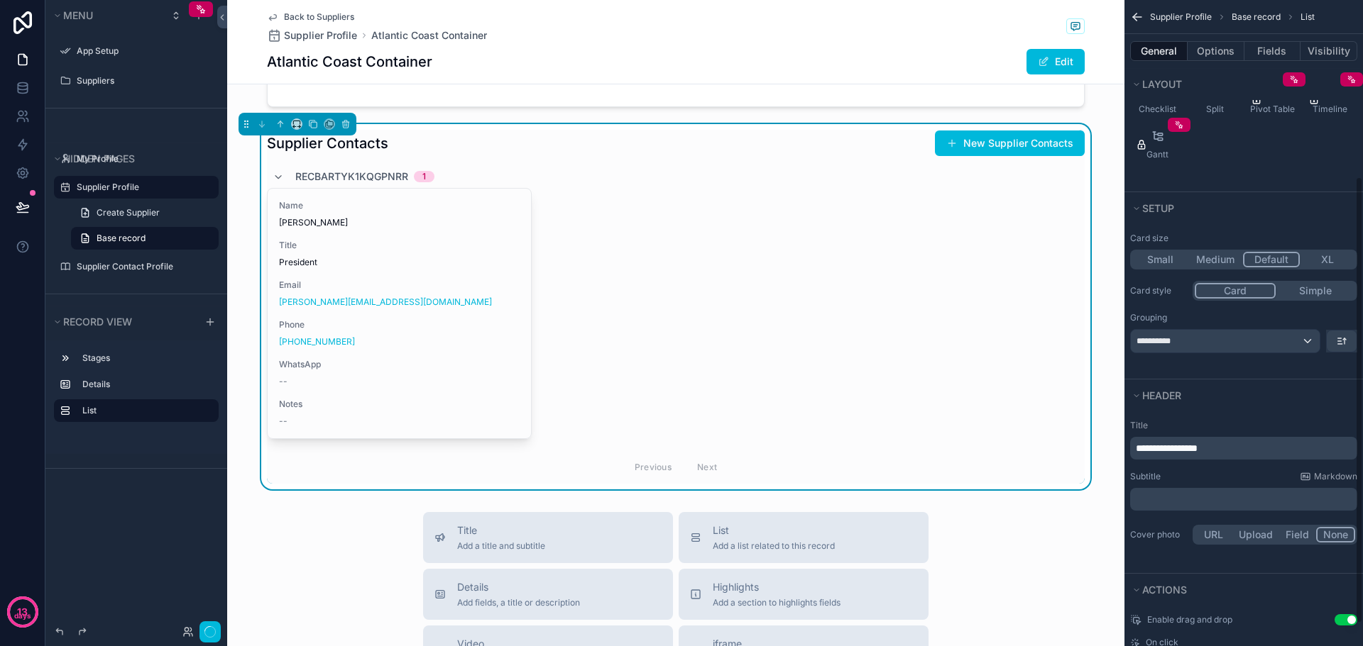
scroll to position [284, 0]
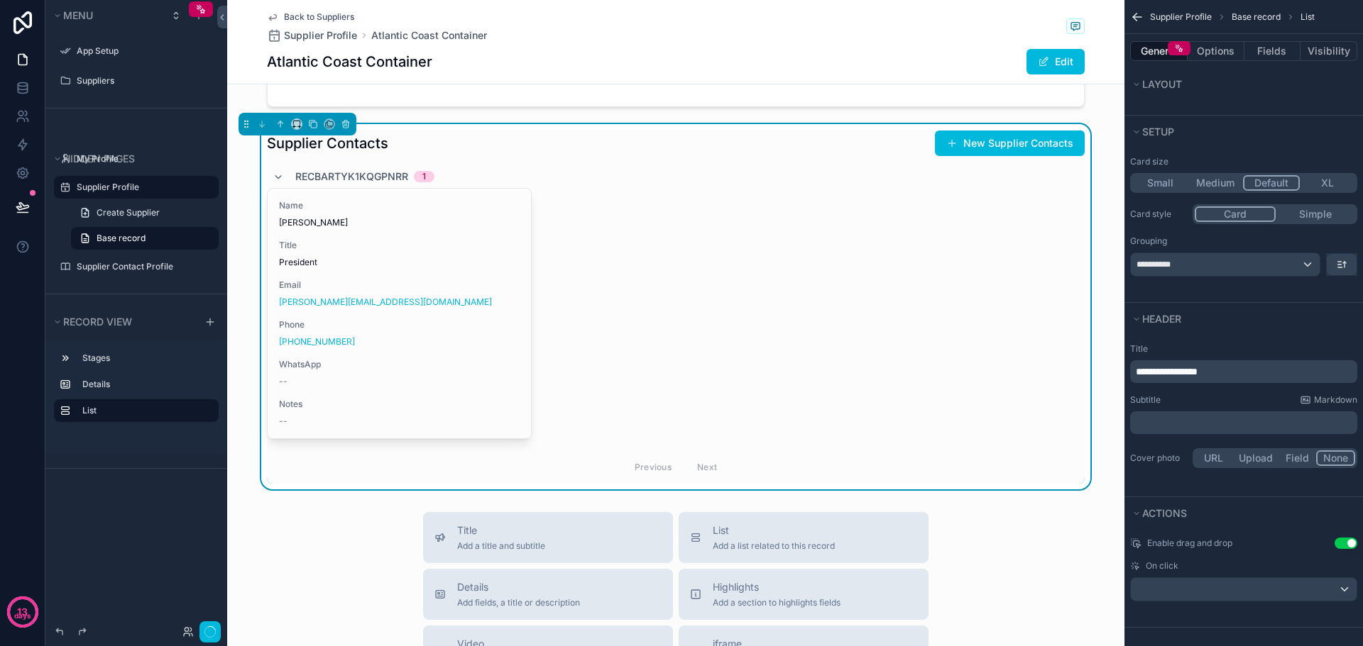
click at [1310, 218] on button "Simple" at bounding box center [1314, 215] width 79 height 16
click at [1243, 214] on button "Card" at bounding box center [1233, 215] width 79 height 16
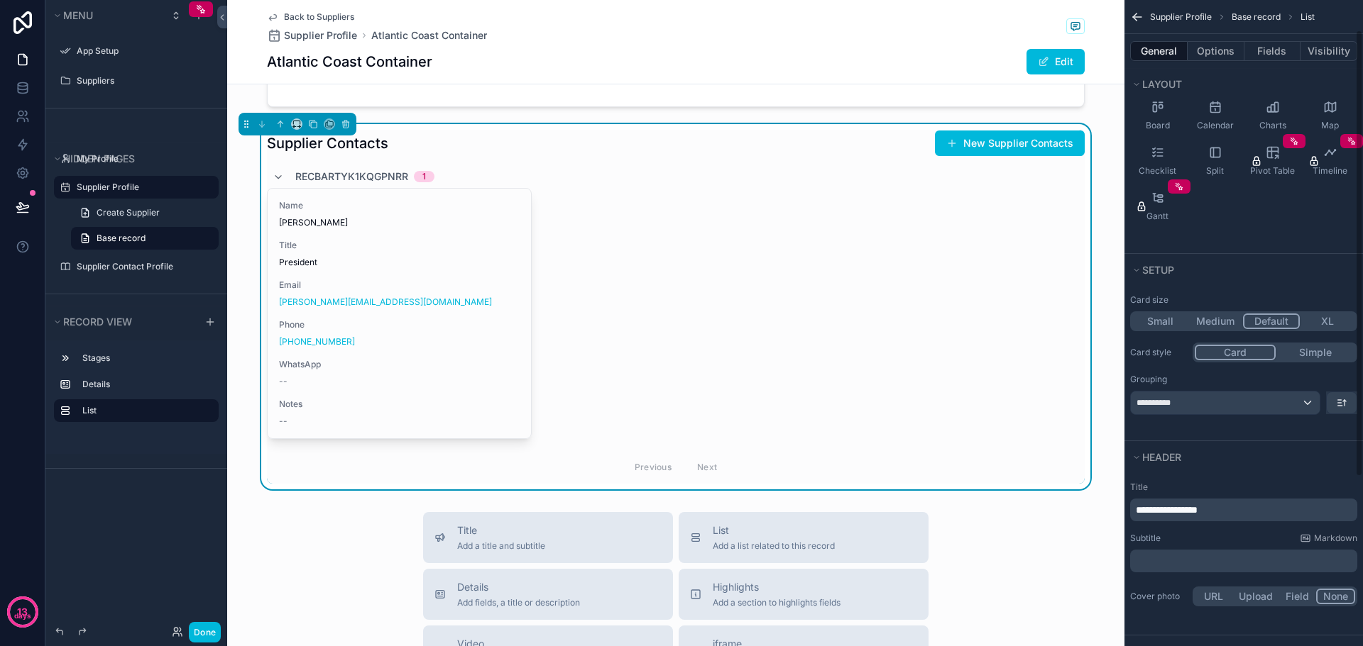
scroll to position [0, 0]
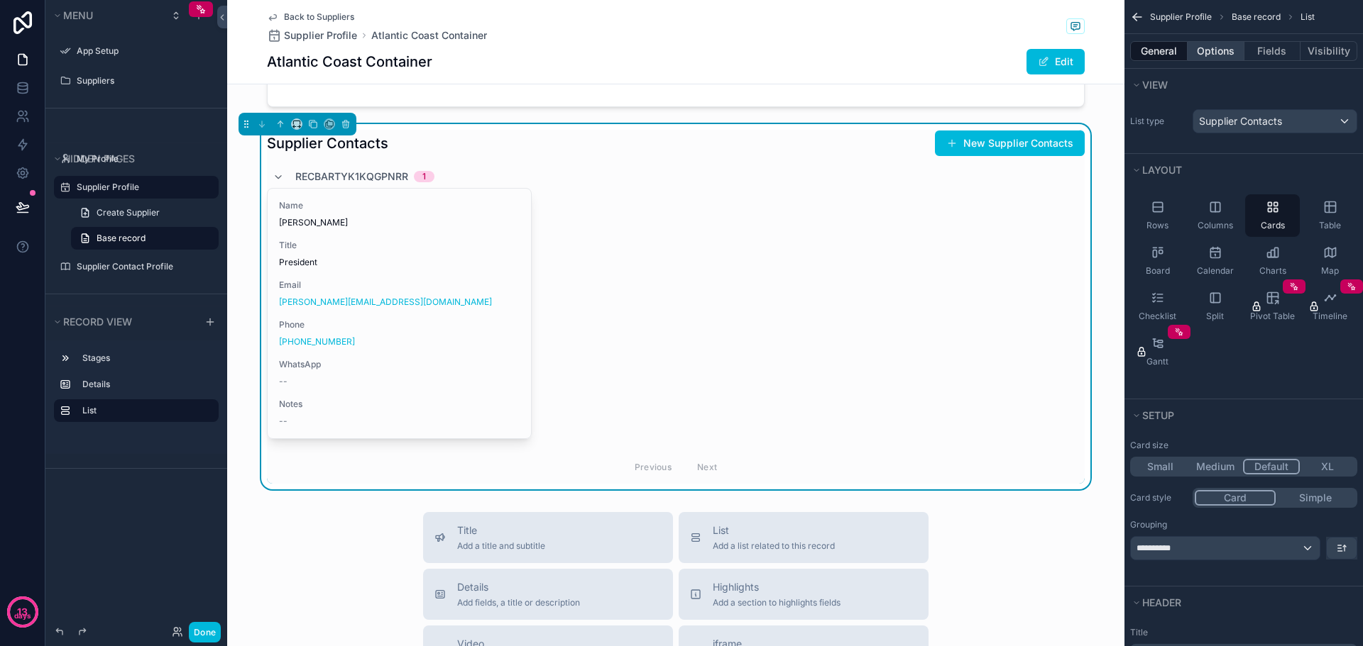
click at [1205, 52] on button "Options" at bounding box center [1215, 51] width 57 height 20
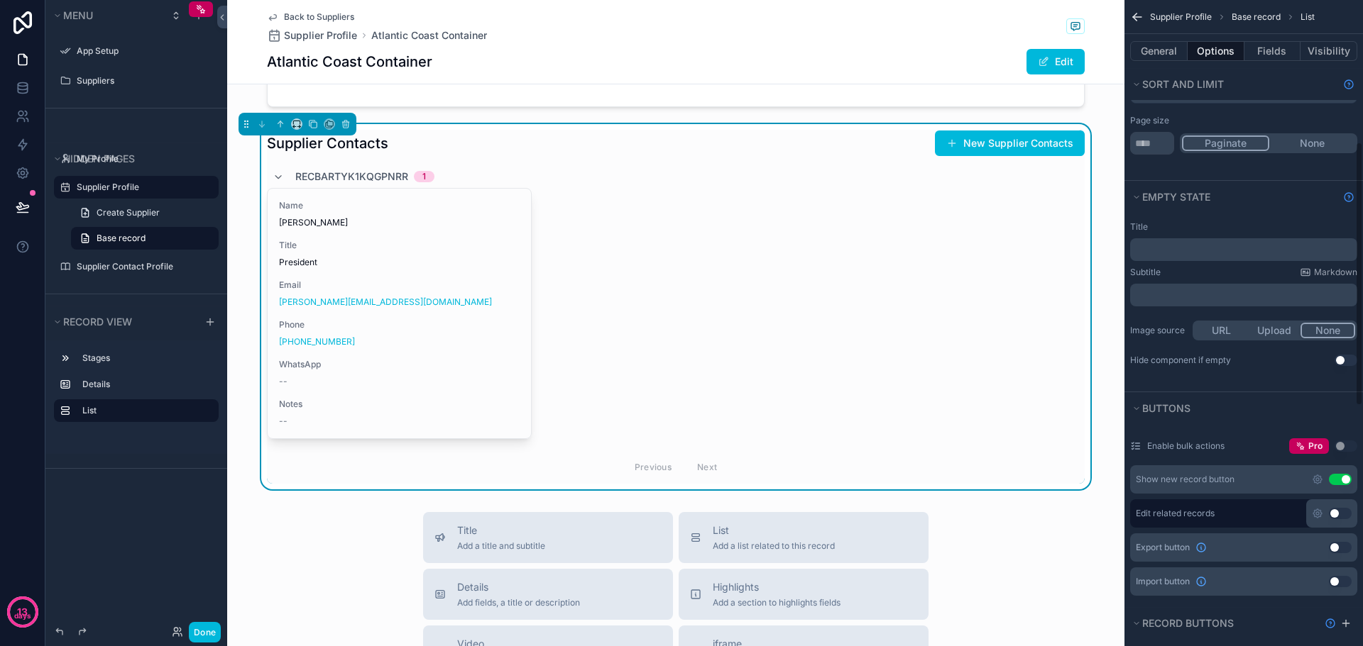
scroll to position [142, 0]
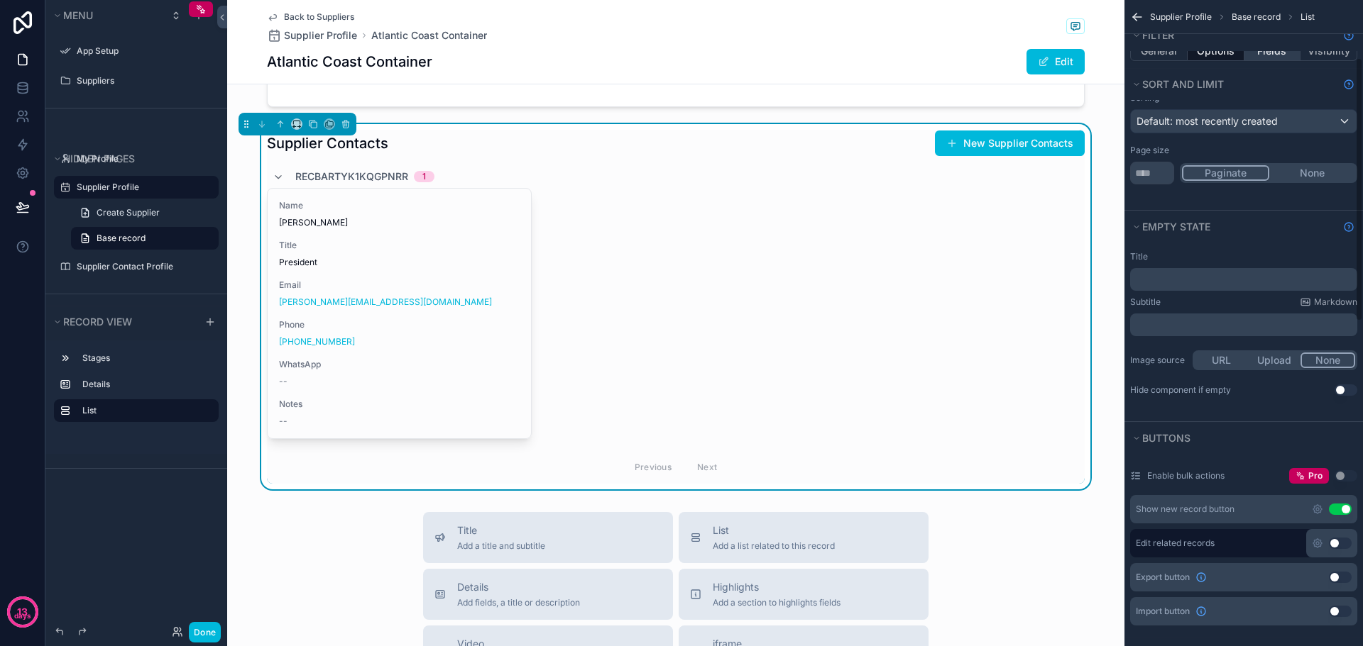
click at [1268, 55] on button "Fields" at bounding box center [1272, 51] width 57 height 20
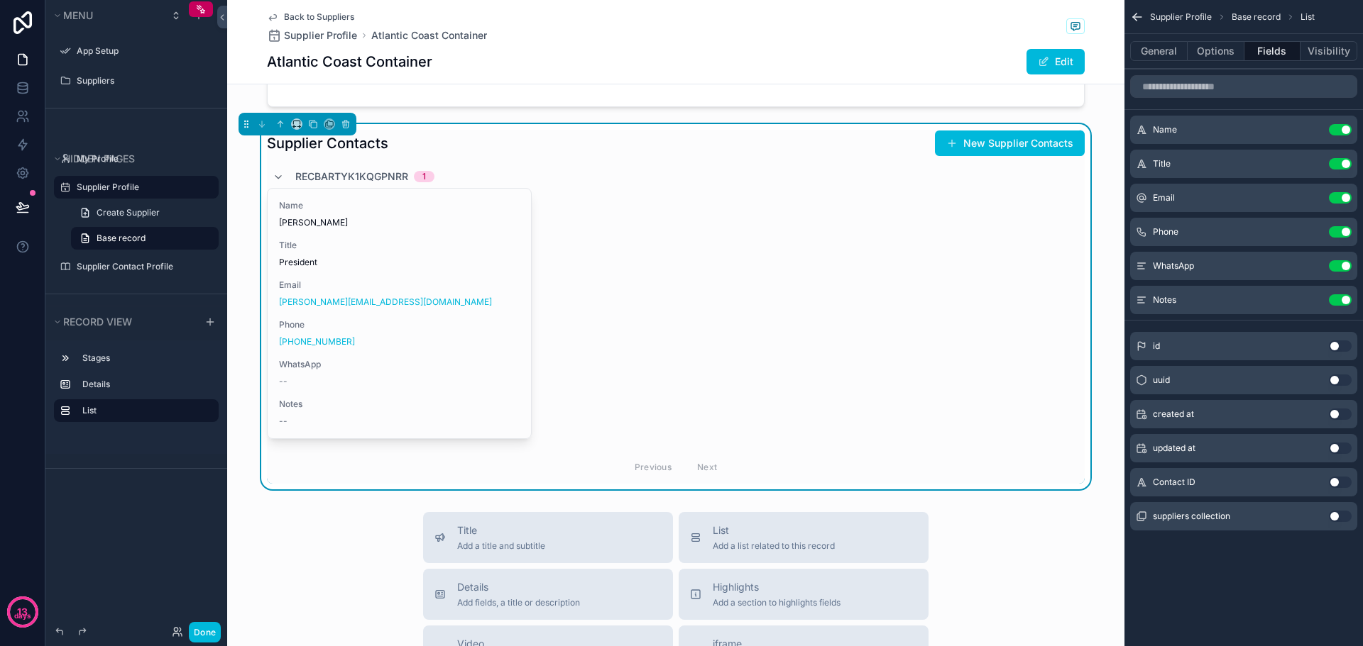
scroll to position [0, 0]
click at [317, 174] on span "recBARTyK1kqGPNrR" at bounding box center [351, 177] width 113 height 14
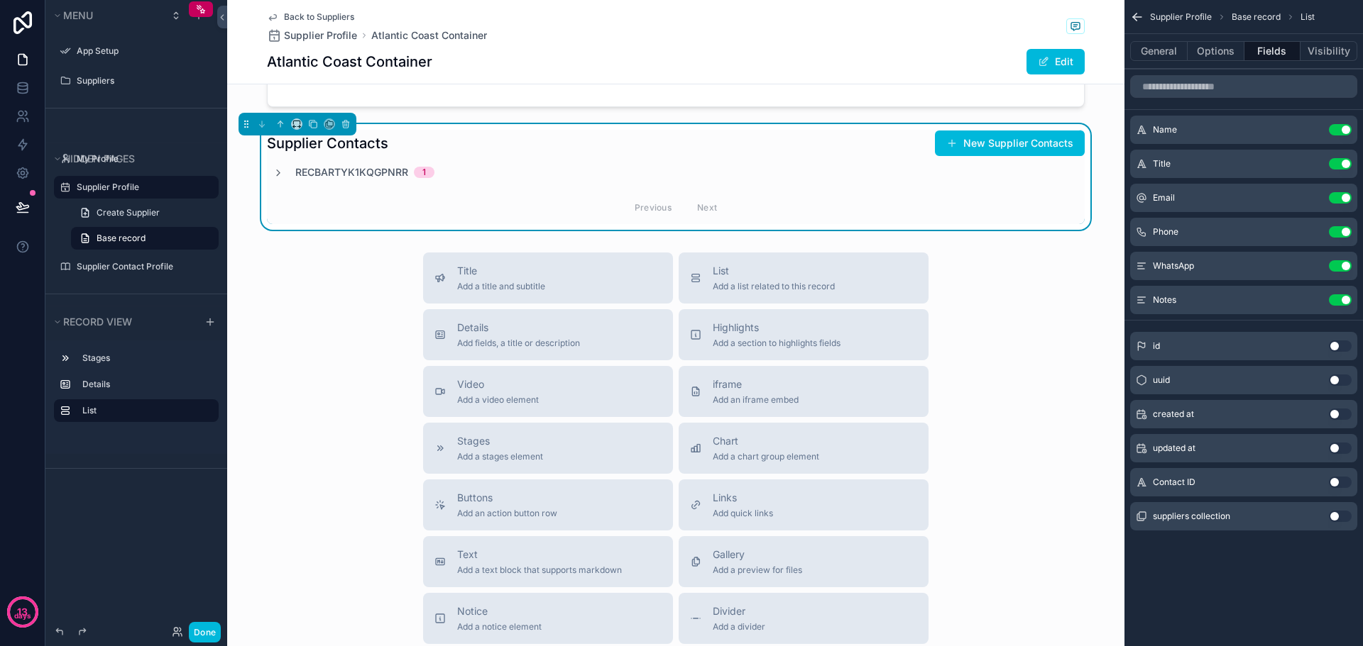
click at [296, 175] on span "recBARTyK1kqGPNrR" at bounding box center [351, 172] width 113 height 14
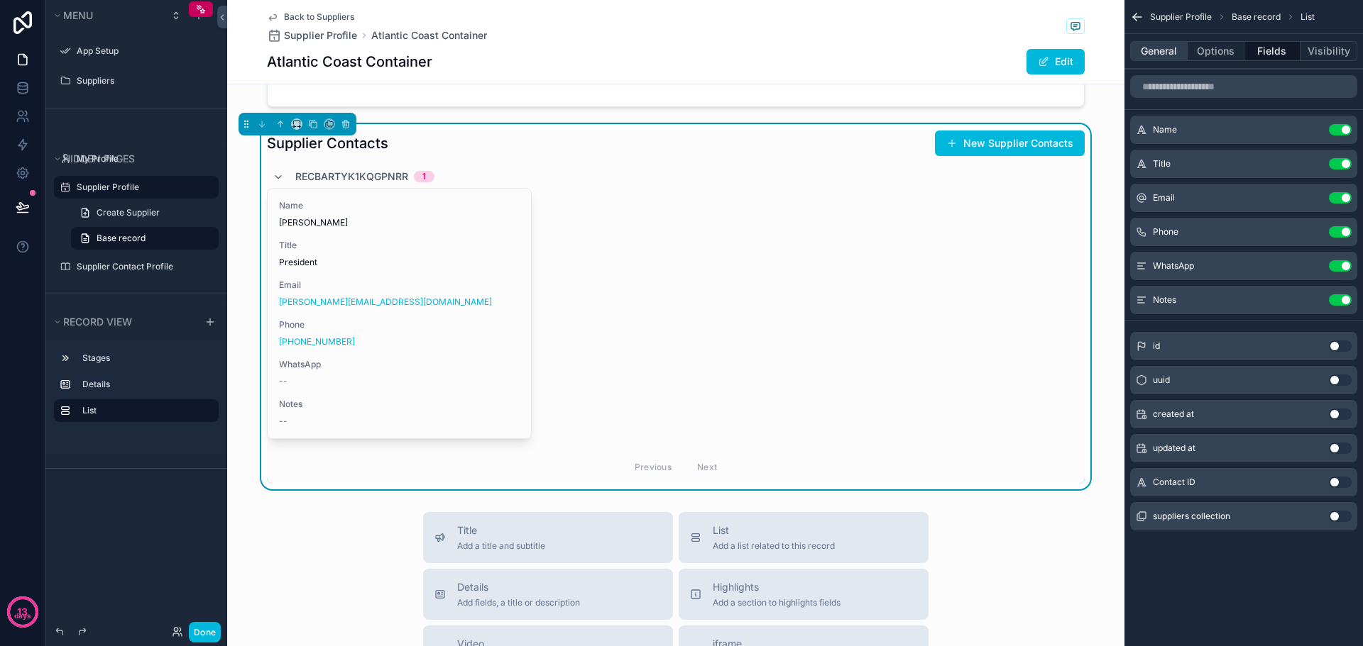
click at [1143, 54] on button "General" at bounding box center [1158, 51] width 57 height 20
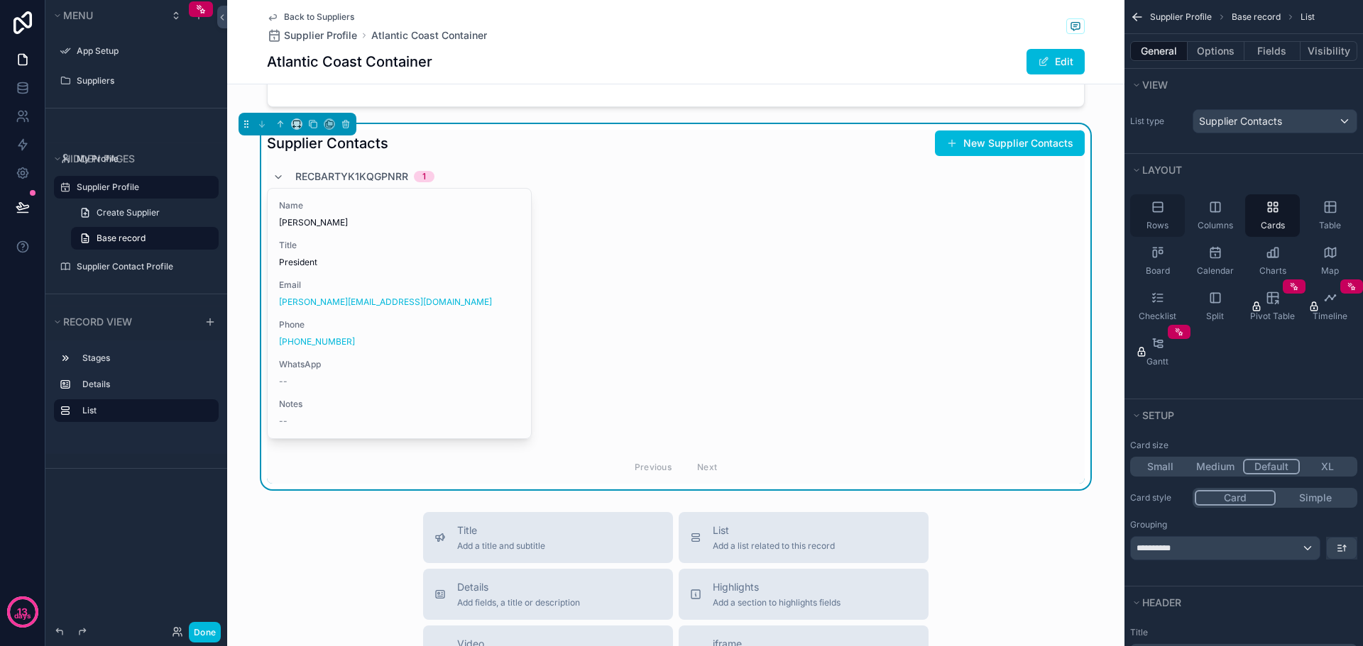
click at [1165, 208] on div "Rows" at bounding box center [1157, 215] width 55 height 43
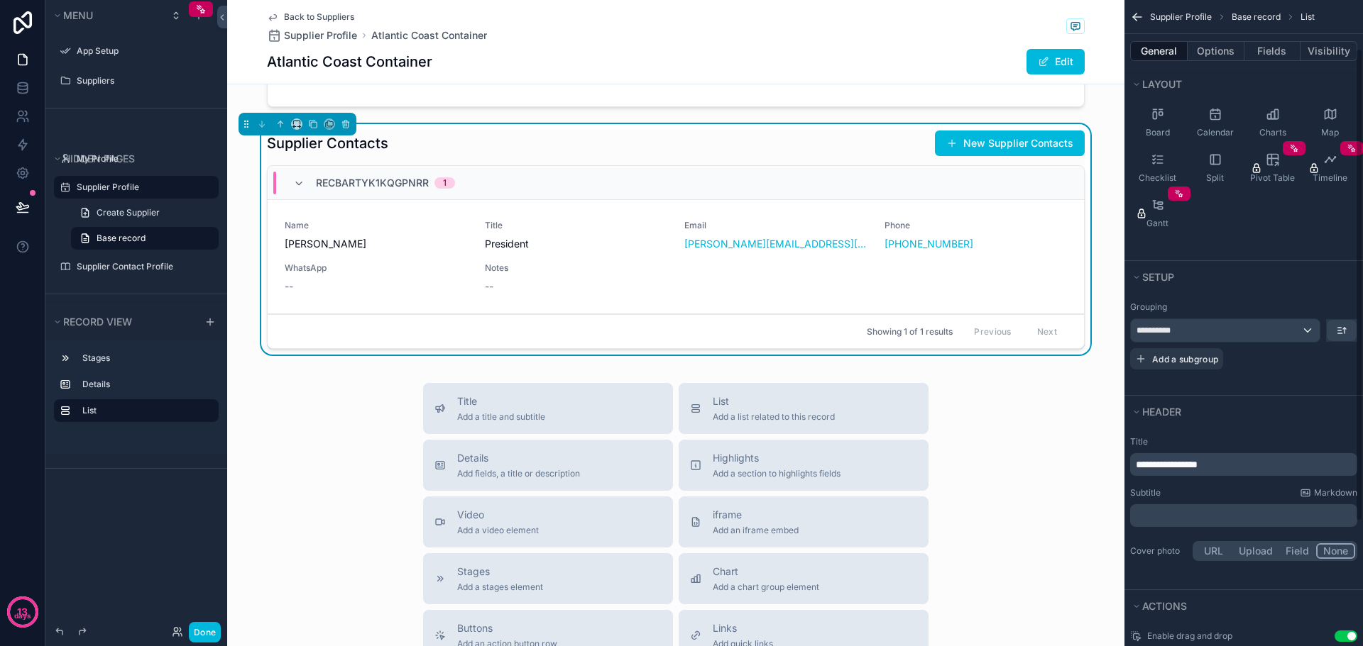
scroll to position [142, 0]
click at [1302, 326] on div "**********" at bounding box center [1224, 327] width 189 height 23
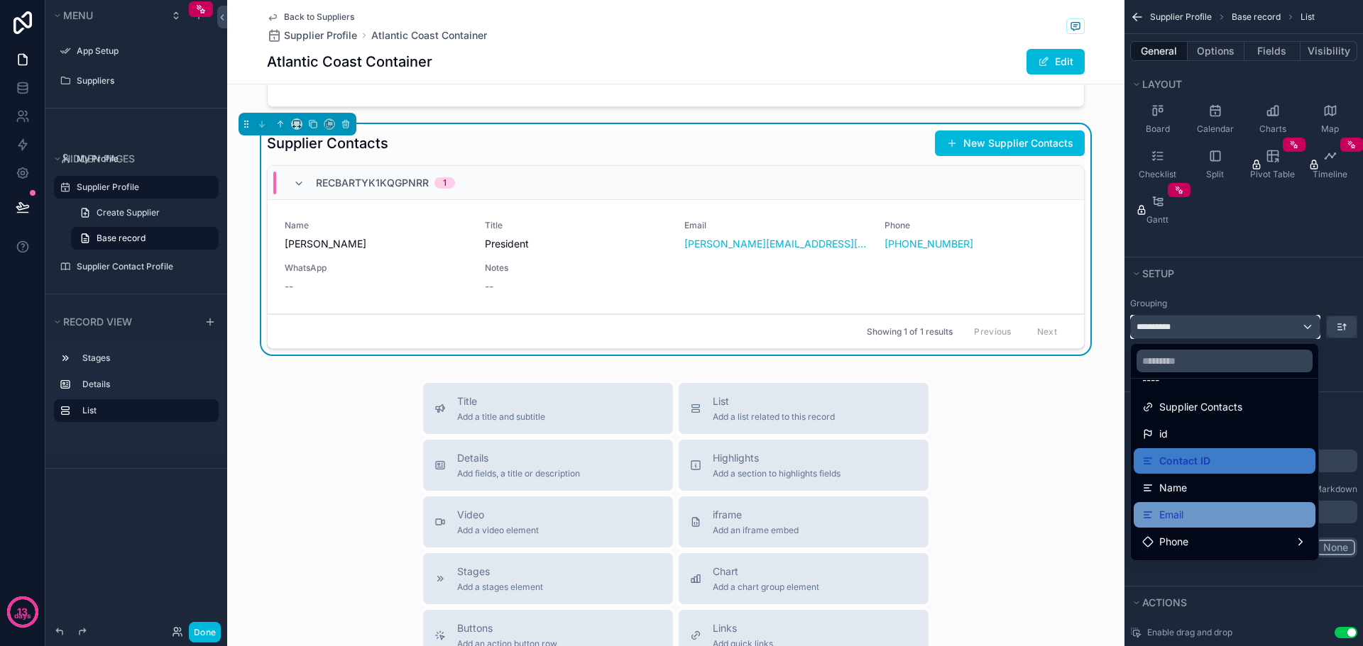
scroll to position [0, 0]
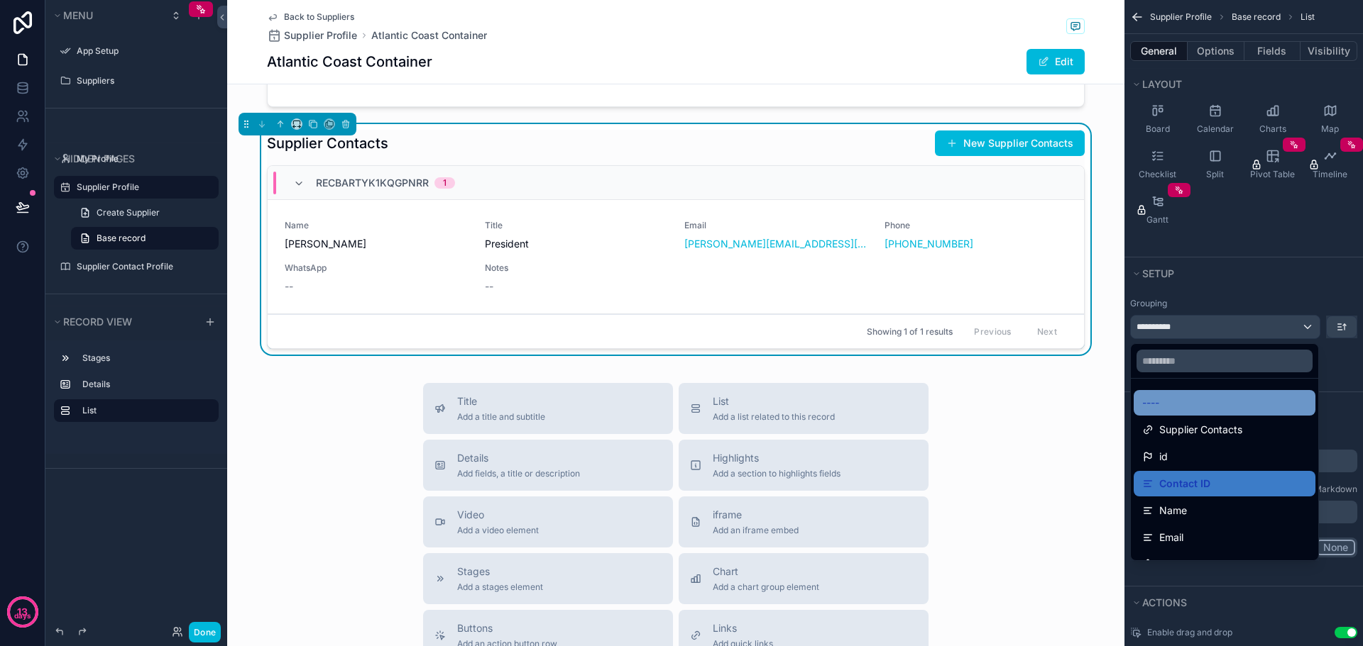
click at [1202, 399] on div "----" at bounding box center [1224, 403] width 165 height 17
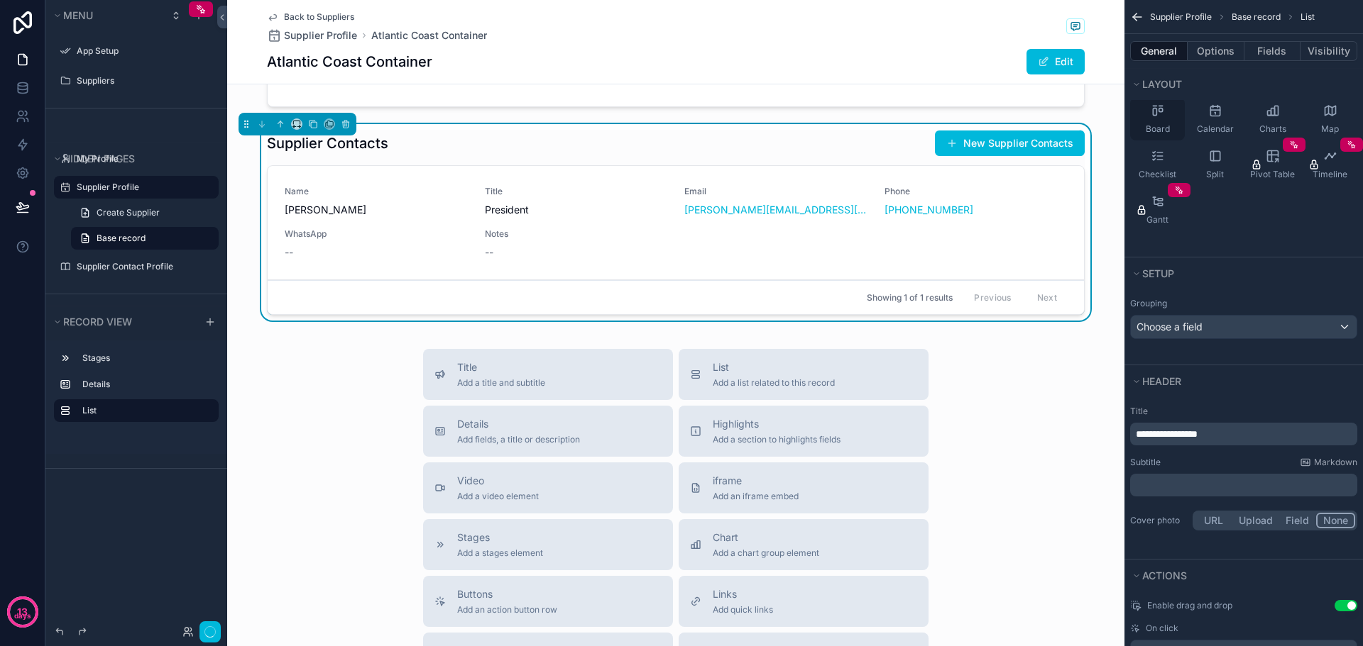
click at [1148, 114] on div "Board" at bounding box center [1157, 119] width 55 height 43
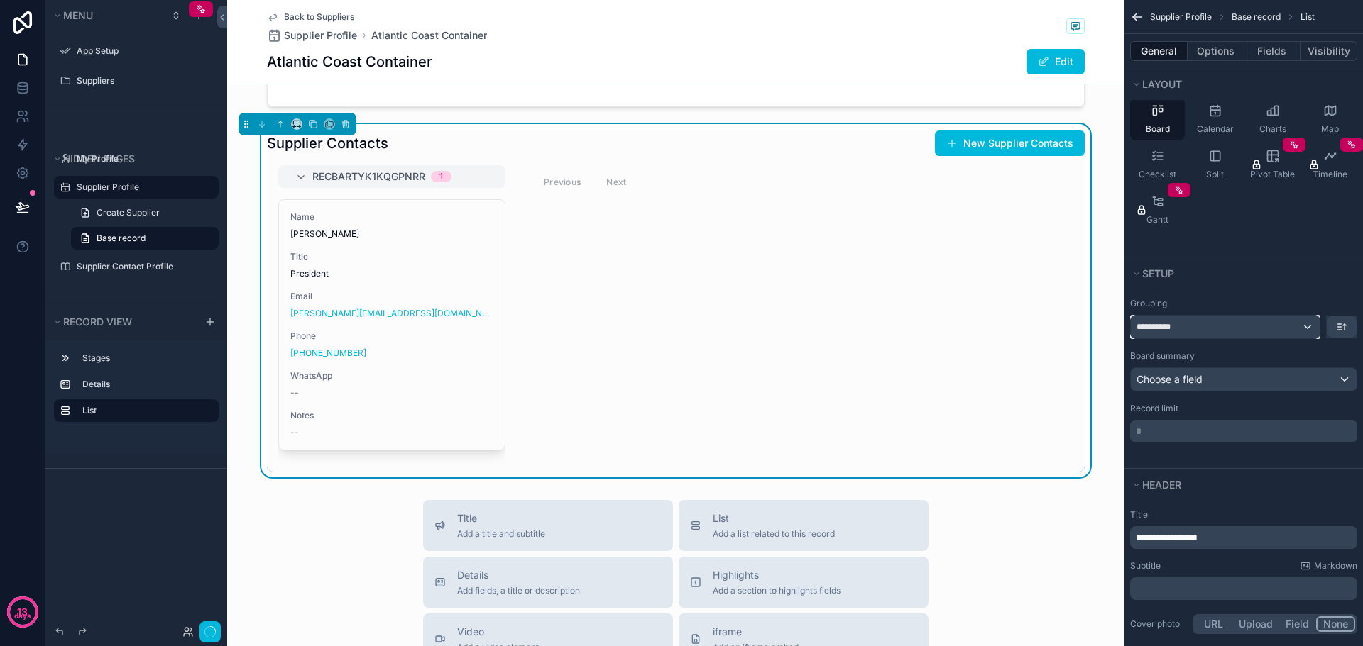
click at [1223, 322] on div "**********" at bounding box center [1224, 327] width 189 height 23
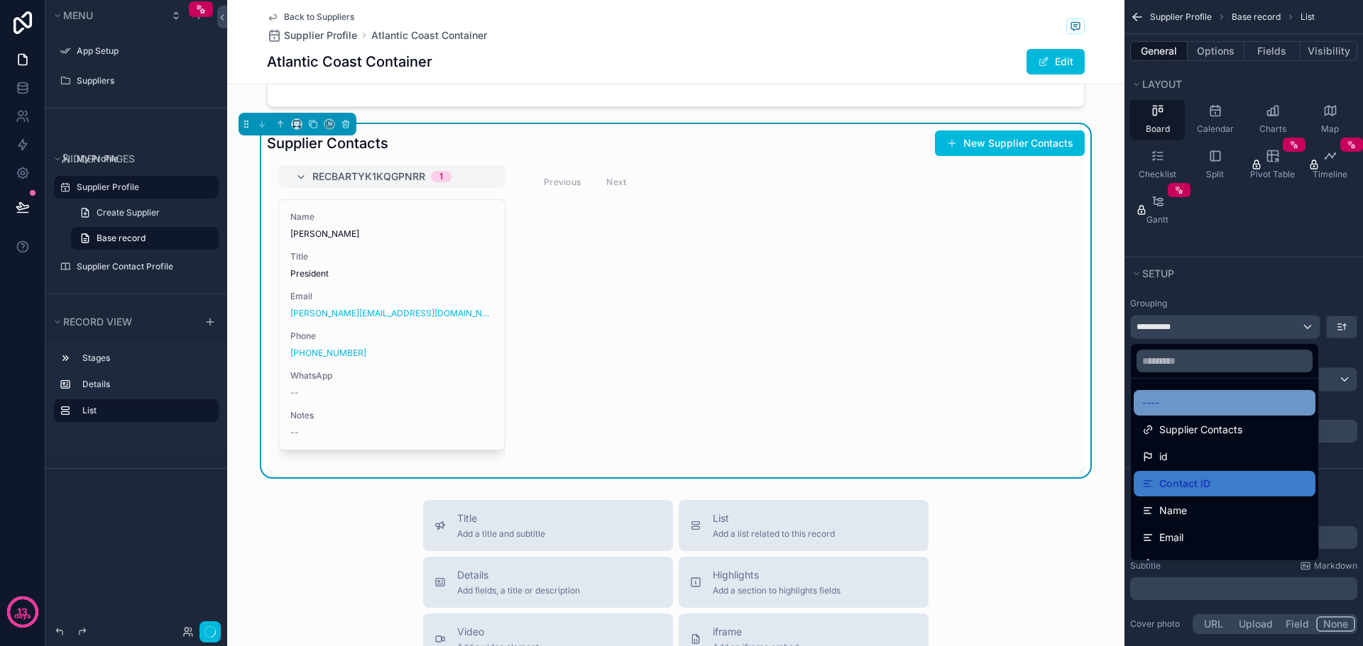
click at [1187, 400] on div "----" at bounding box center [1224, 403] width 165 height 17
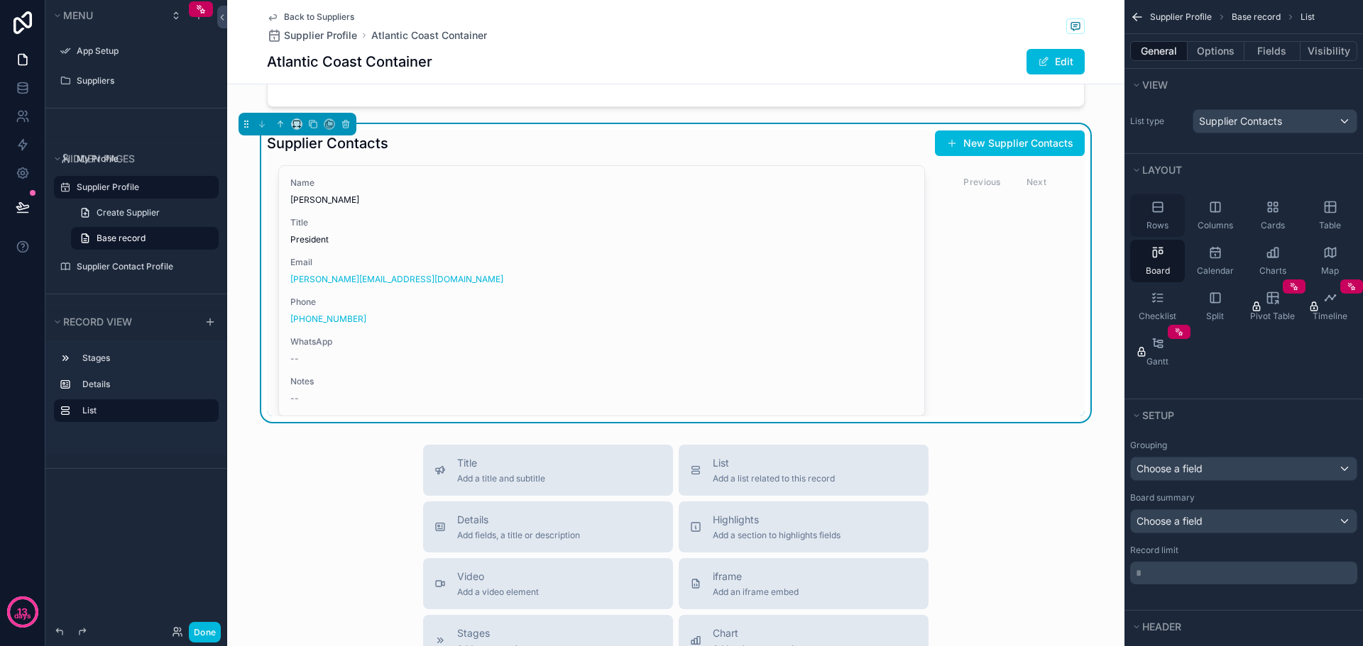
click at [1155, 207] on icon "scrollable content" at bounding box center [1157, 207] width 14 height 14
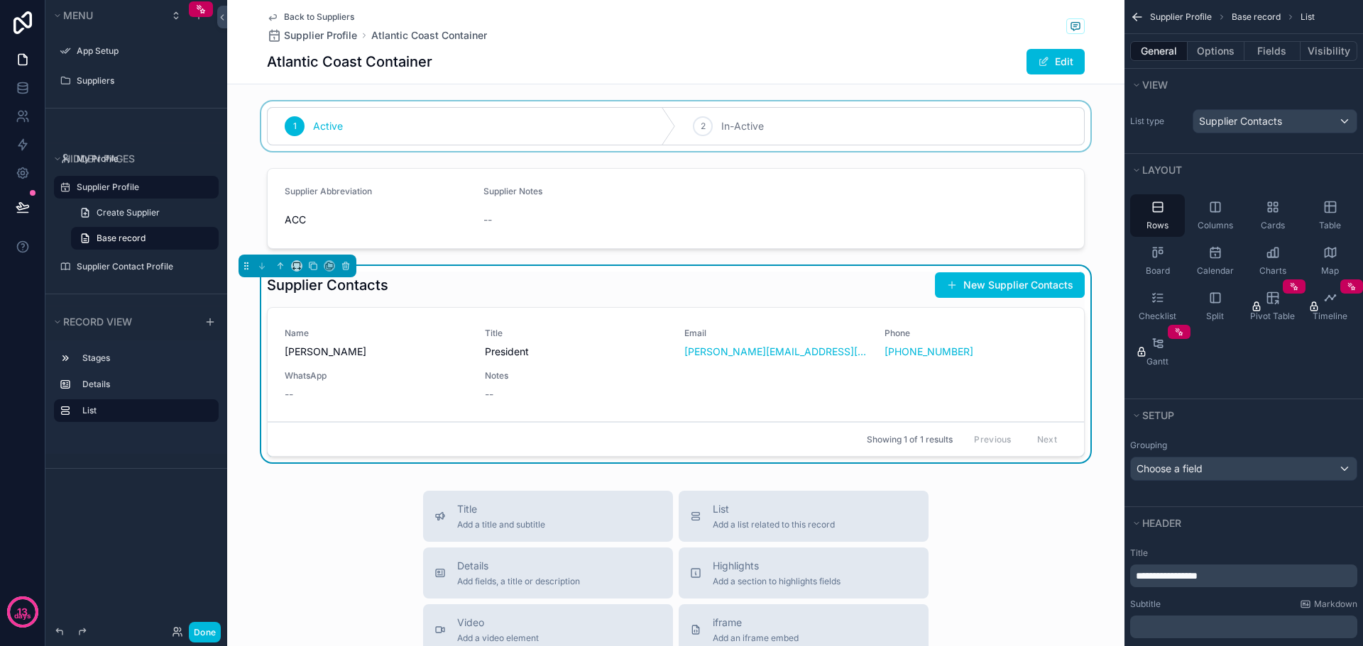
click at [245, 146] on div "scrollable content" at bounding box center [675, 126] width 897 height 50
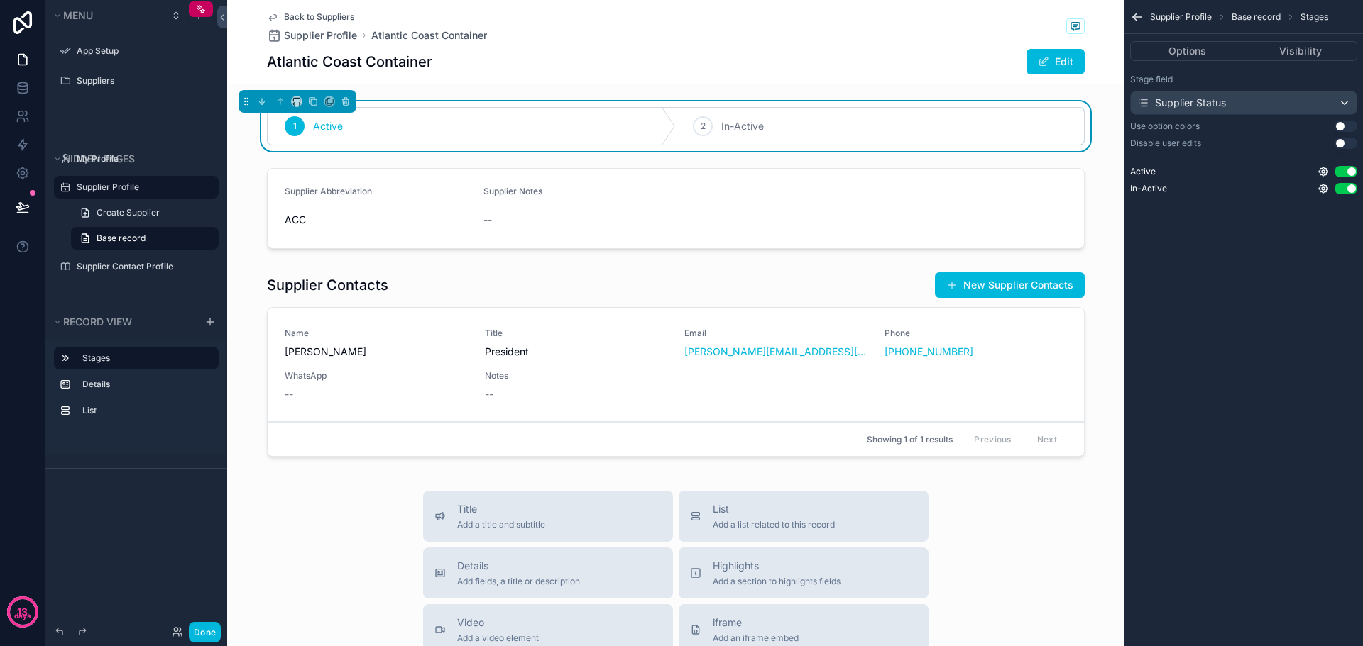
click at [540, 16] on div "Back to Suppliers Supplier Profile Atlantic Coast Container" at bounding box center [676, 26] width 818 height 31
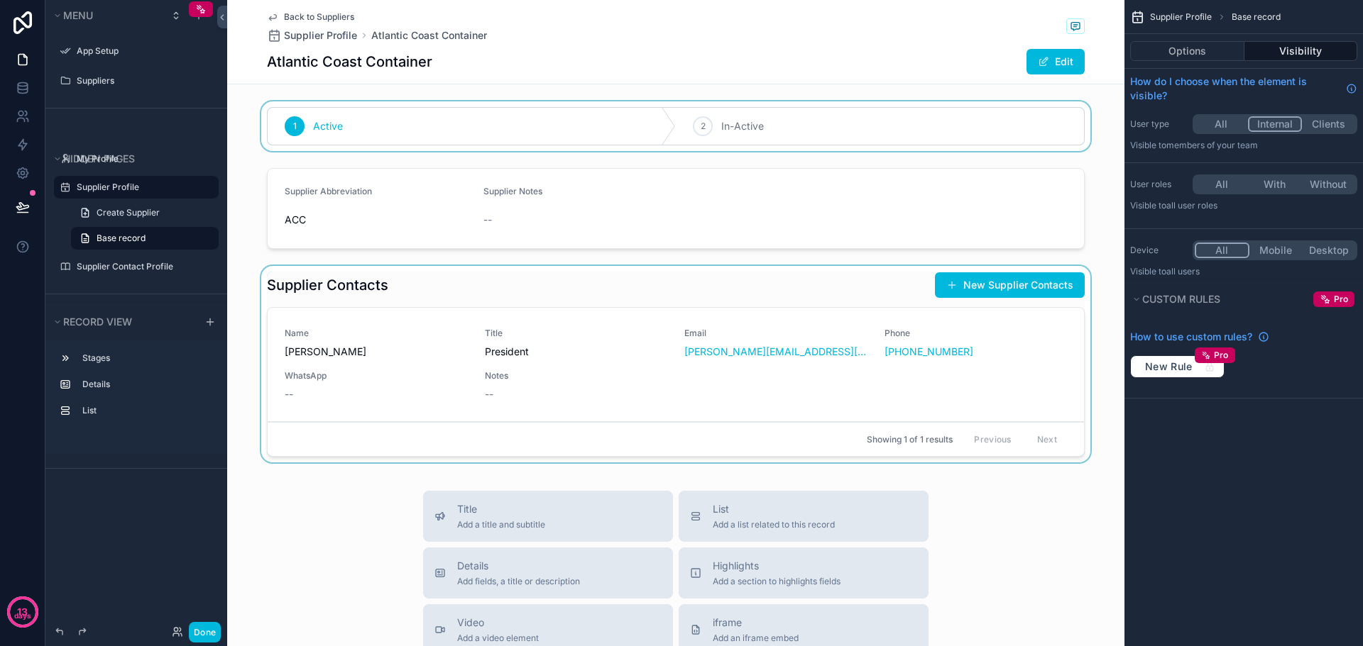
click at [391, 341] on div "scrollable content" at bounding box center [675, 367] width 897 height 202
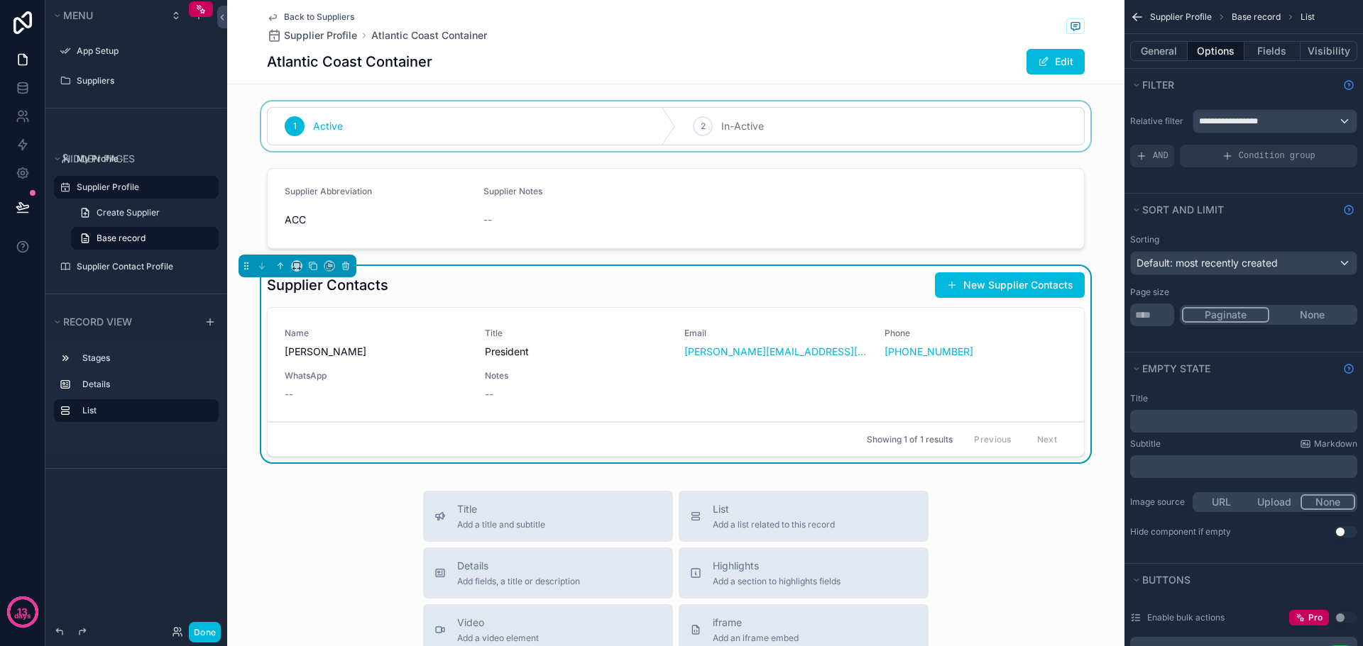
click at [397, 339] on div "Name Jason Prochilo" at bounding box center [376, 343] width 183 height 31
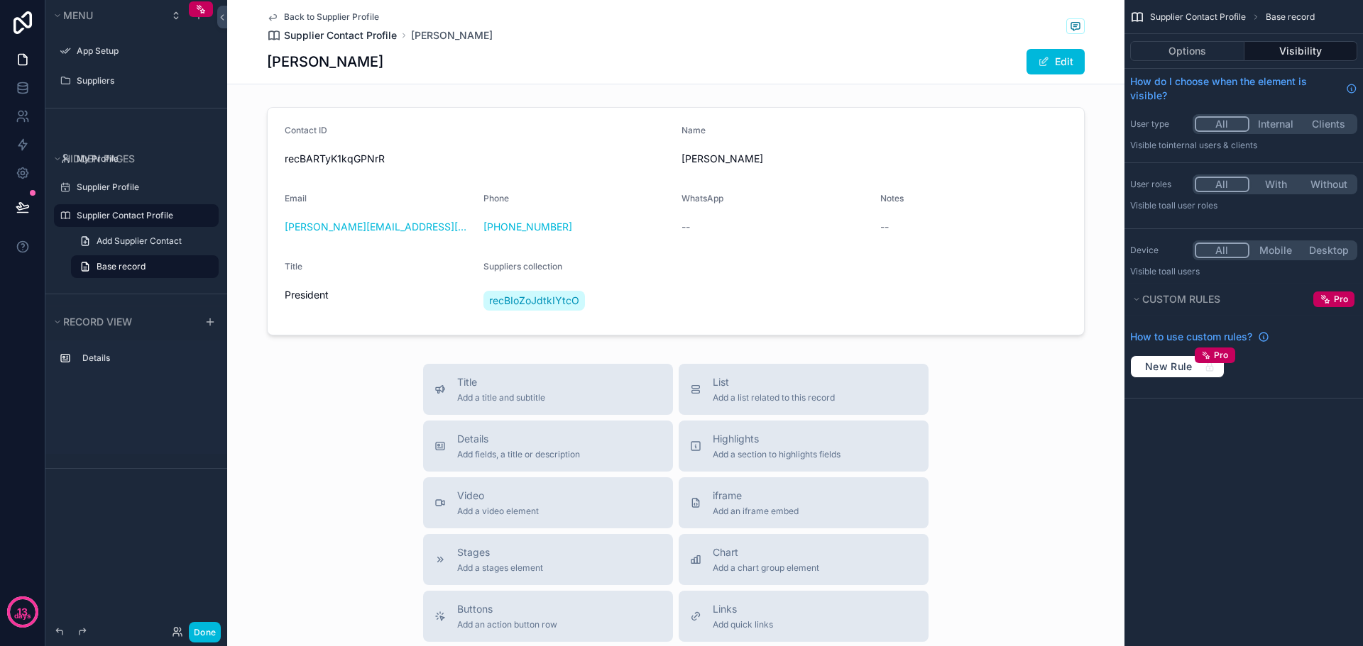
click at [361, 35] on span "Supplier Contact Profile" at bounding box center [340, 35] width 113 height 14
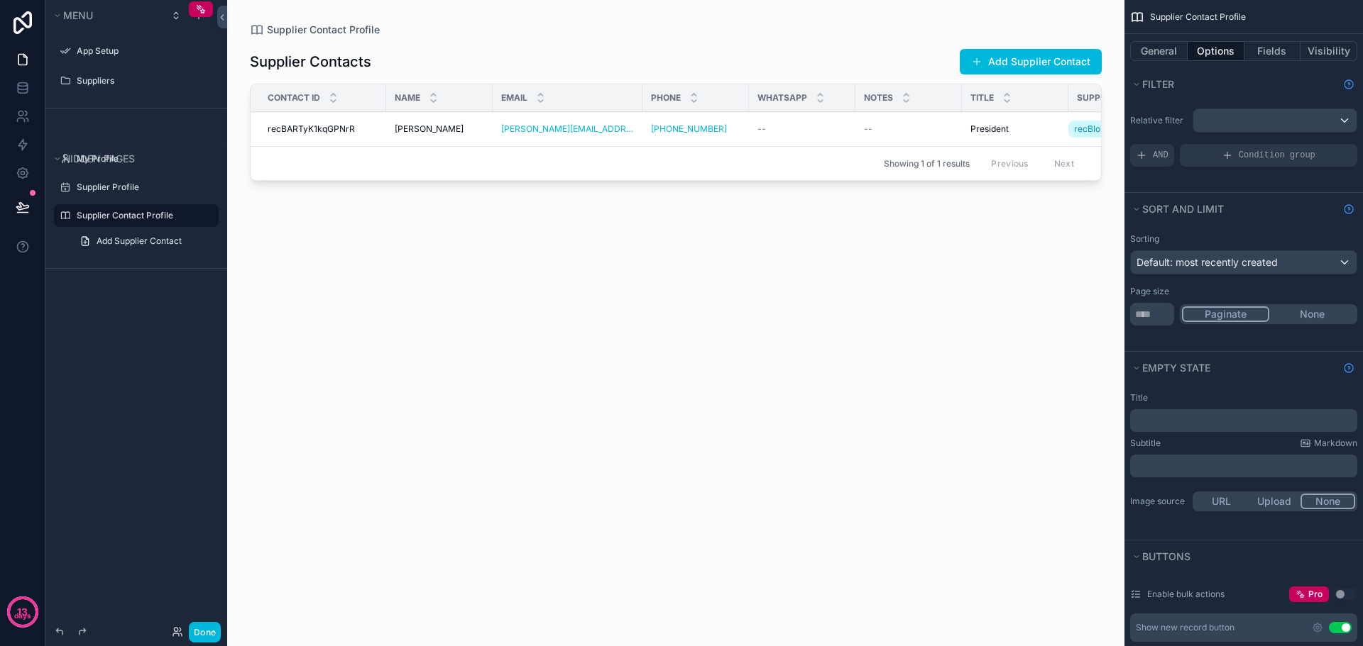
click at [111, 175] on div "Supplier Profile" at bounding box center [136, 188] width 182 height 26
click at [115, 185] on label "Supplier Profile" at bounding box center [143, 187] width 133 height 11
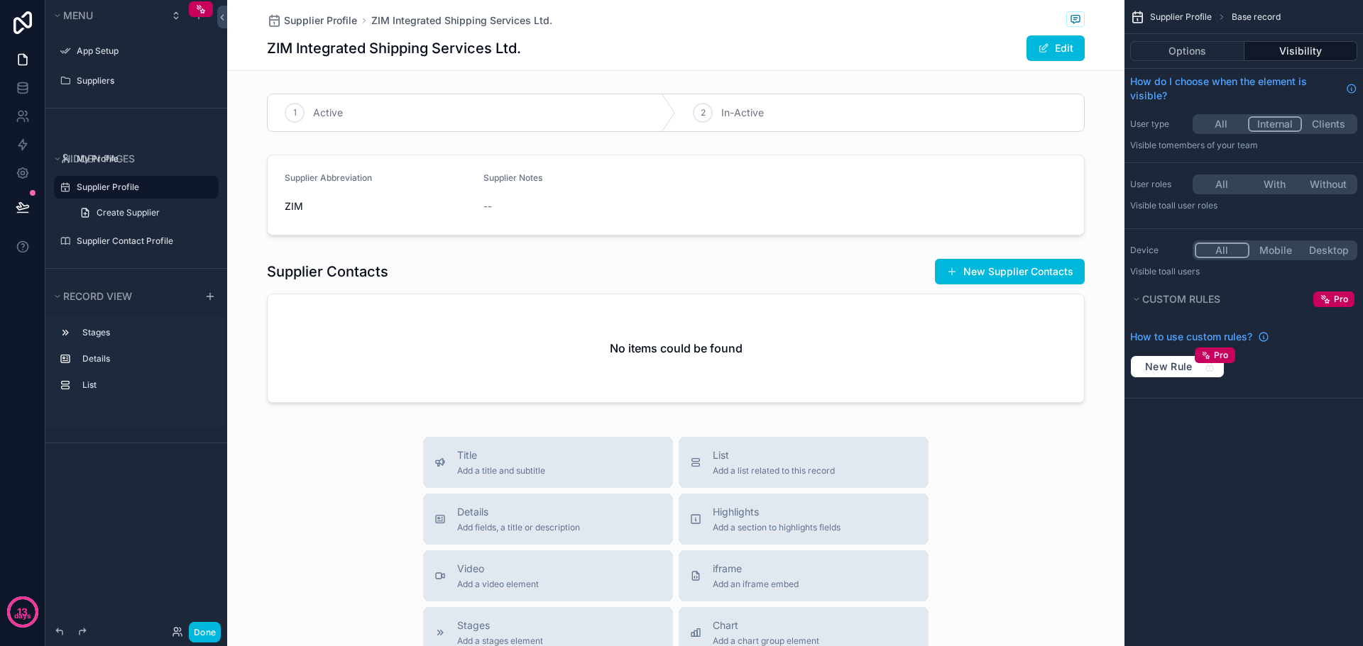
click at [115, 185] on label "Supplier Profile" at bounding box center [143, 187] width 133 height 11
click at [298, 18] on span "Supplier Profile" at bounding box center [320, 20] width 73 height 14
click at [313, 21] on span "Supplier Profile" at bounding box center [320, 20] width 73 height 14
click at [267, 20] on icon "scrollable content" at bounding box center [274, 20] width 14 height 14
click at [316, 17] on span "Supplier Profile" at bounding box center [320, 20] width 73 height 14
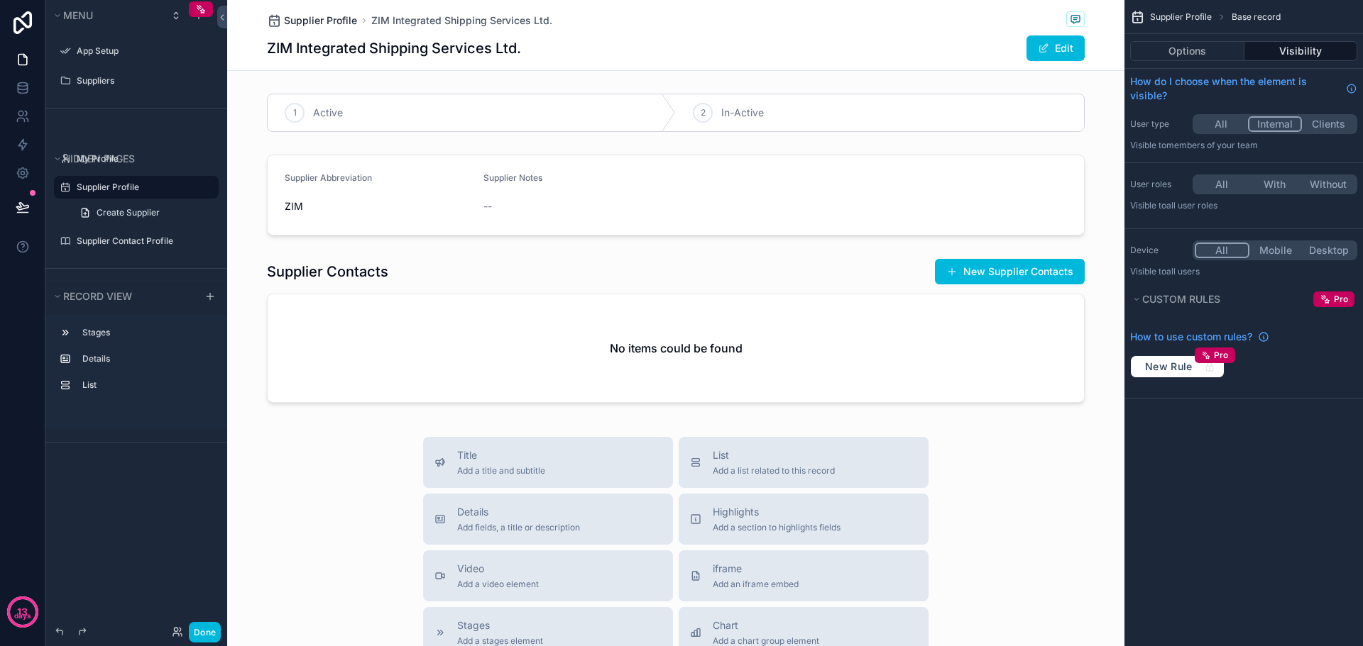
click at [320, 18] on span "Supplier Profile" at bounding box center [320, 20] width 73 height 14
click at [314, 22] on span "Supplier Profile" at bounding box center [320, 20] width 73 height 14
click at [111, 77] on label "Suppliers" at bounding box center [143, 80] width 133 height 11
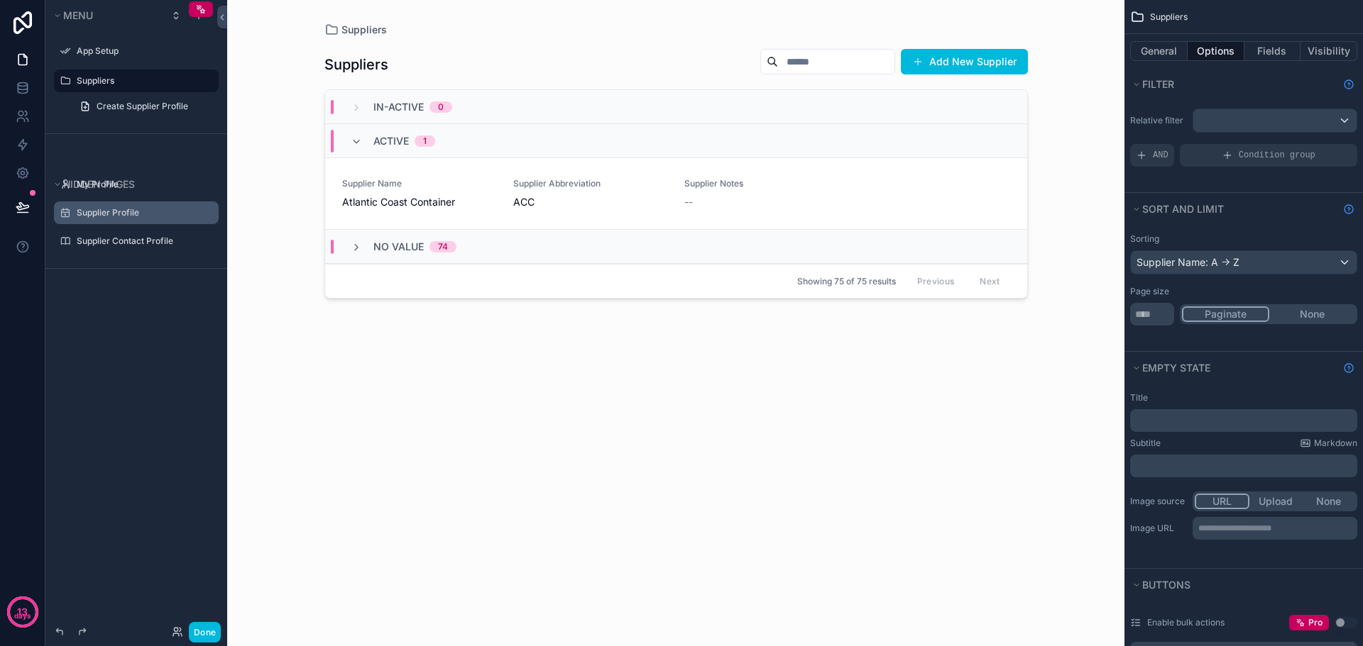
click at [380, 194] on div "scrollable content" at bounding box center [676, 314] width 726 height 629
click at [380, 194] on div "Supplier Name Atlantic Coast Container" at bounding box center [419, 193] width 154 height 31
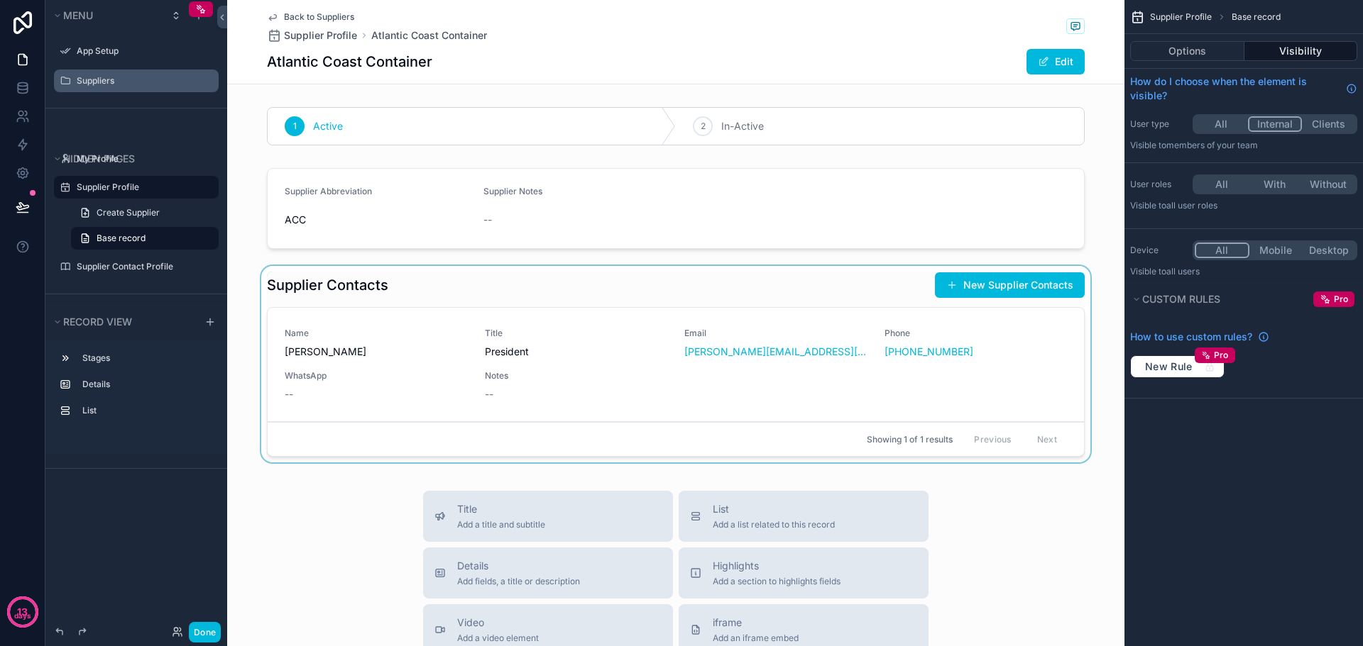
click at [335, 348] on div "scrollable content" at bounding box center [675, 367] width 897 height 202
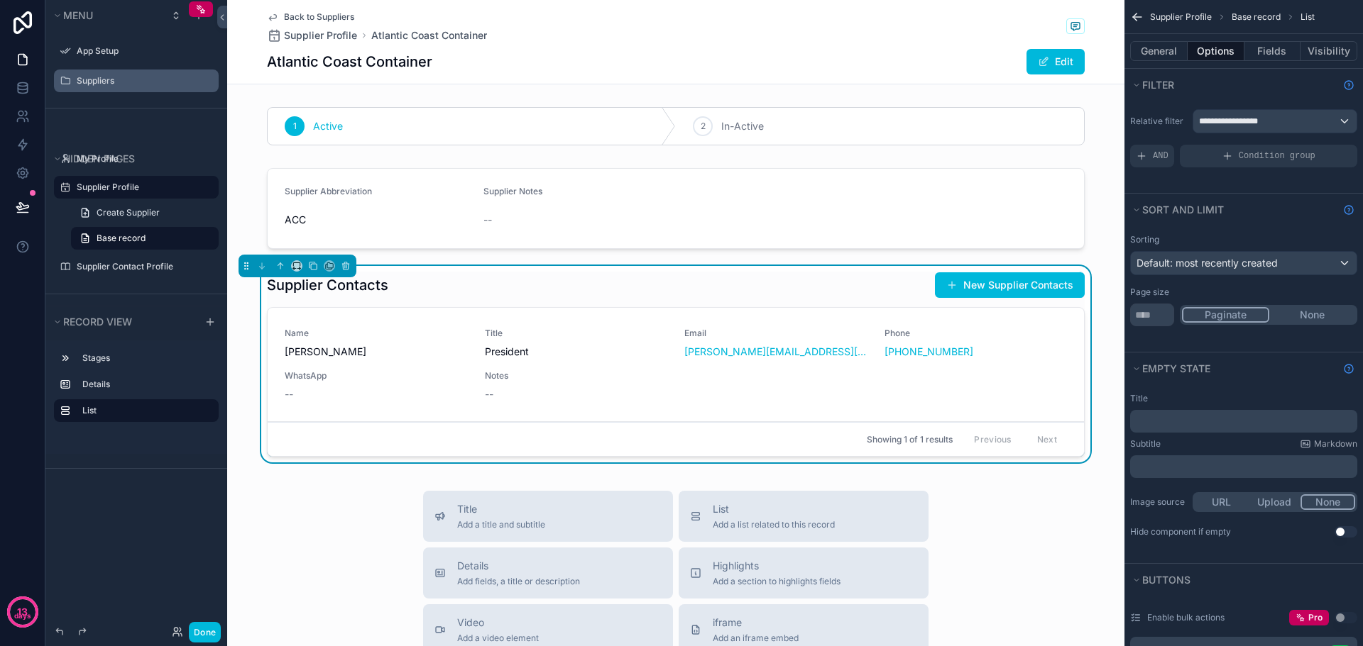
click at [407, 336] on span "Name" at bounding box center [376, 333] width 183 height 11
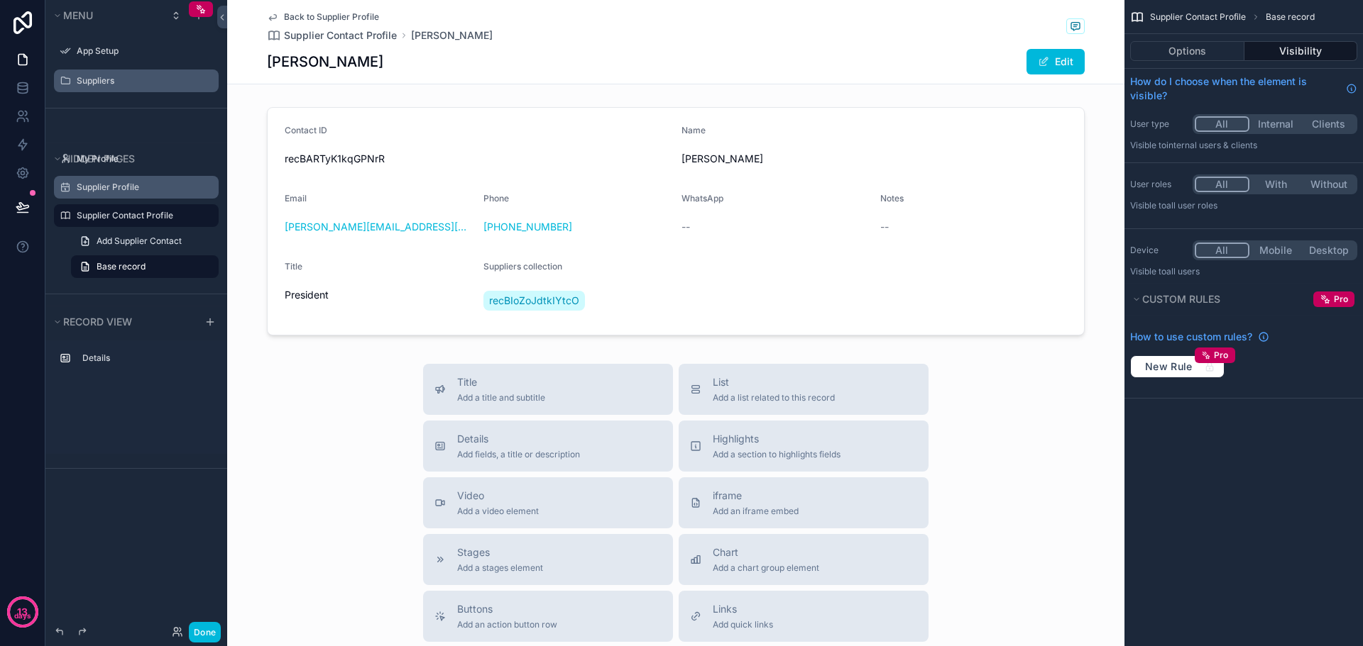
click at [1275, 124] on button "Internal" at bounding box center [1275, 124] width 53 height 16
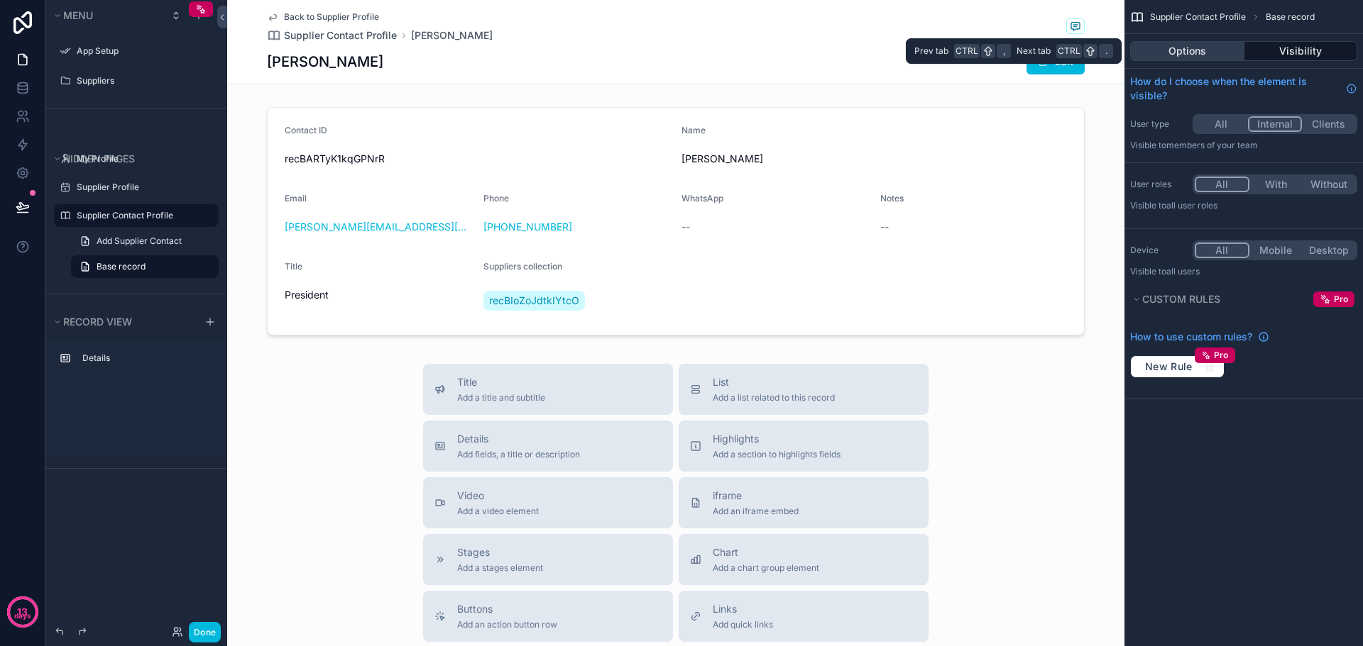
click at [1200, 50] on button "Options" at bounding box center [1187, 51] width 114 height 20
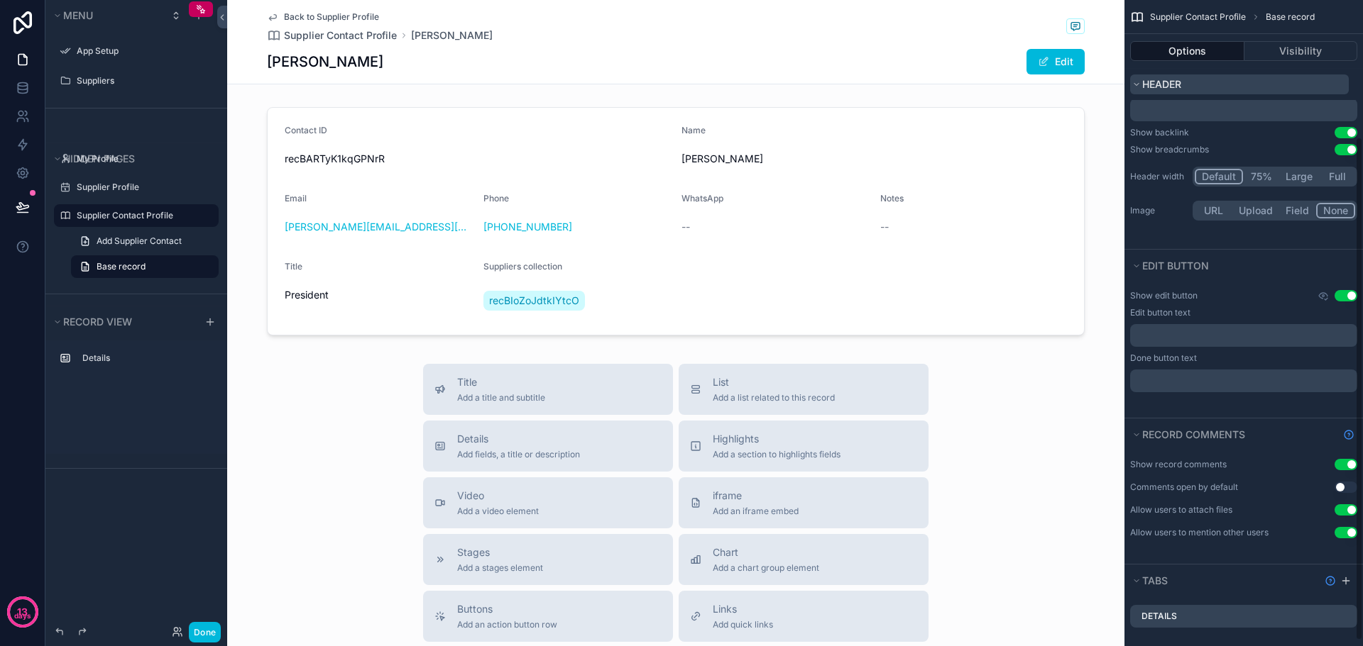
scroll to position [40, 0]
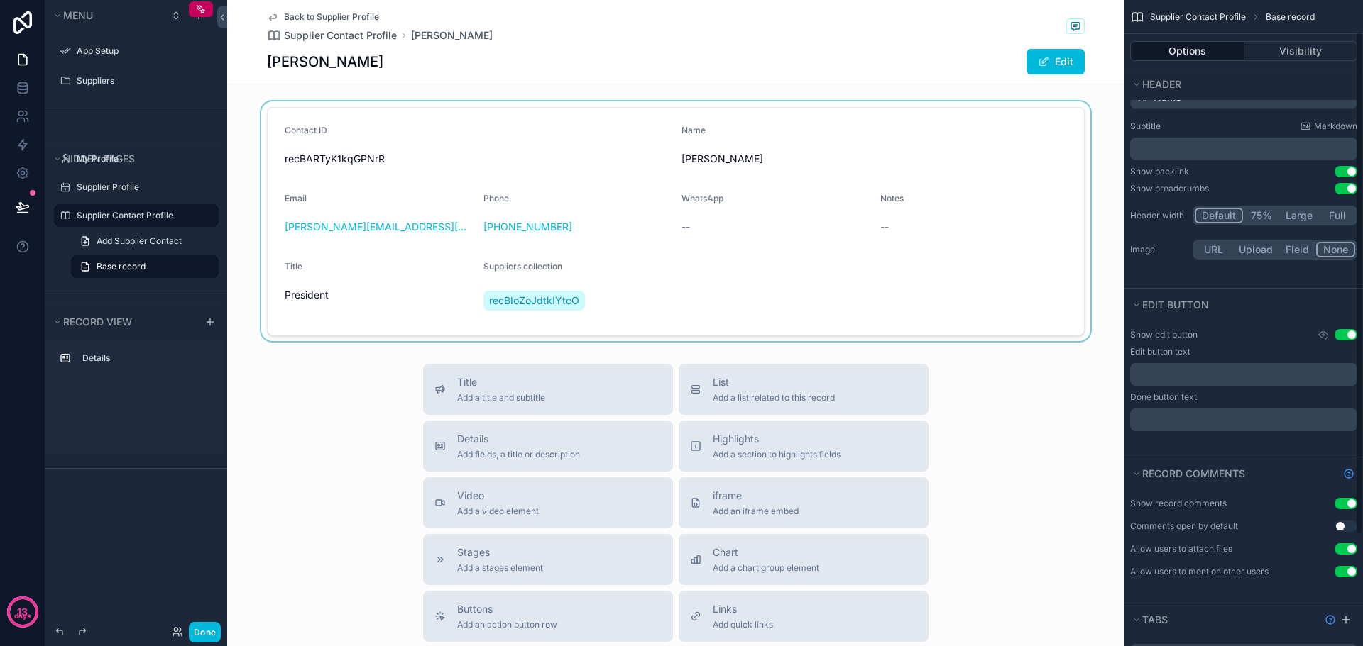
click at [402, 154] on div "scrollable content" at bounding box center [675, 221] width 897 height 240
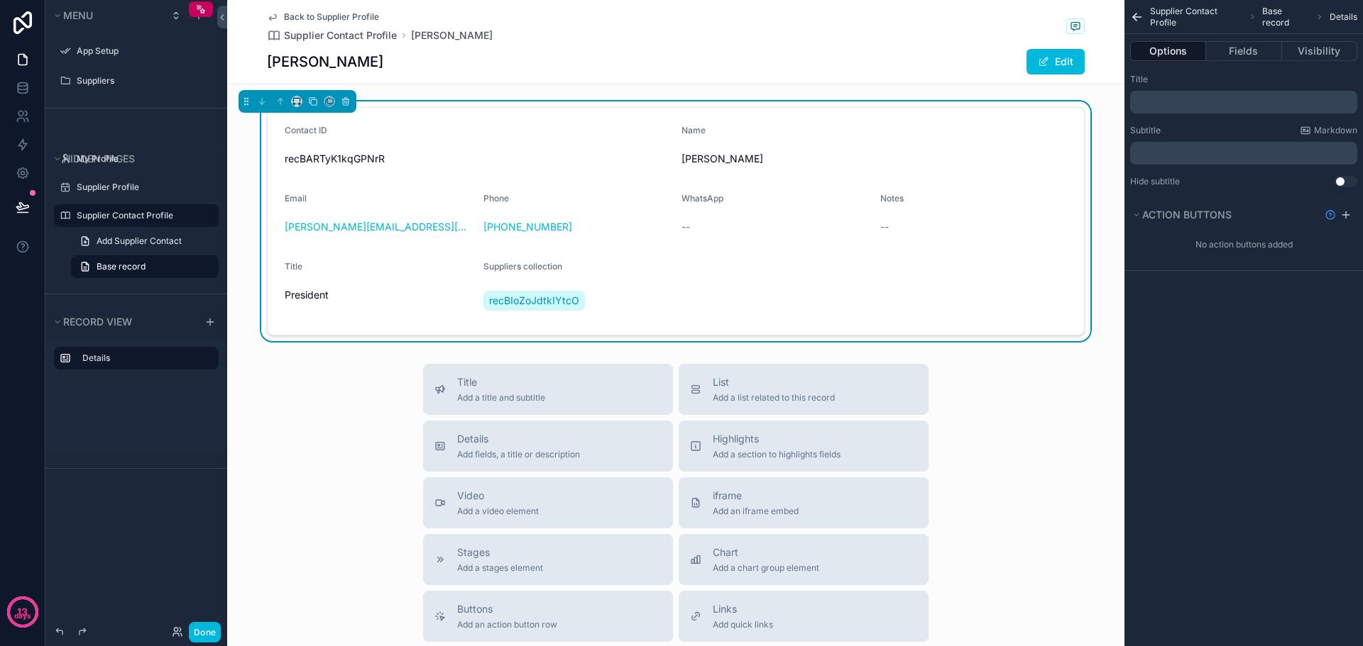
scroll to position [0, 0]
click at [1253, 48] on button "Fields" at bounding box center [1243, 51] width 75 height 20
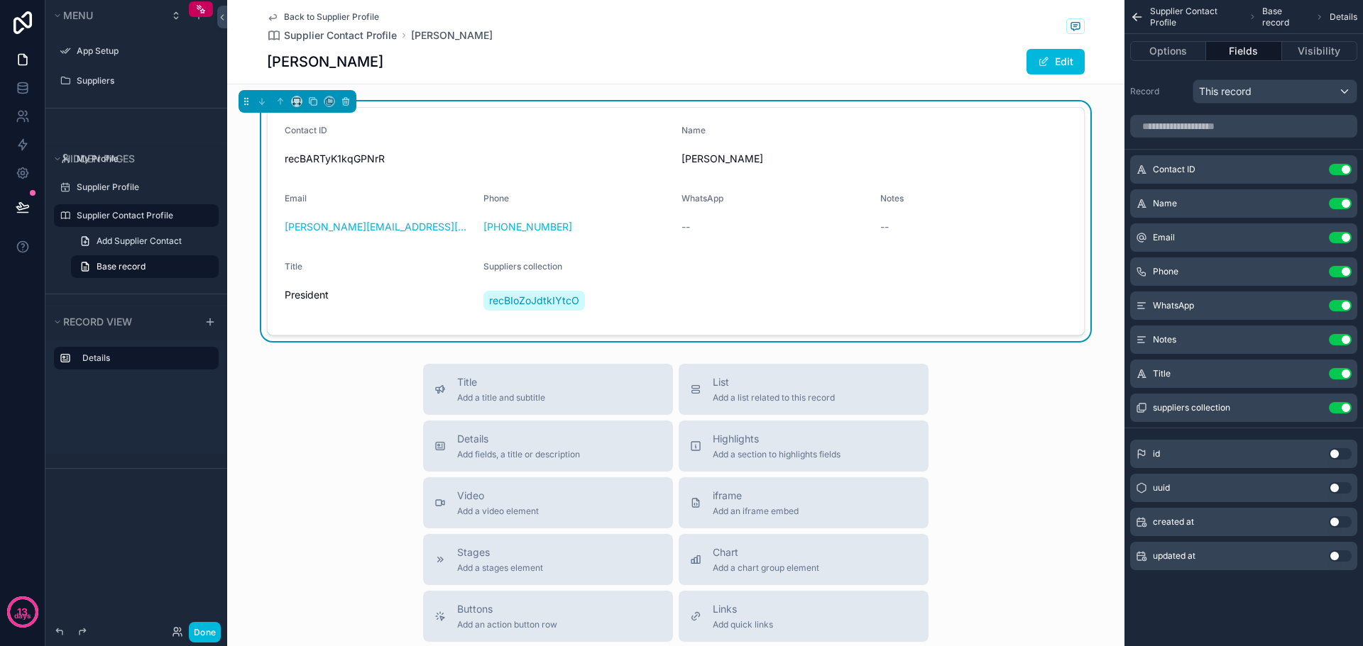
click at [1337, 167] on button "Use setting" at bounding box center [1339, 169] width 23 height 11
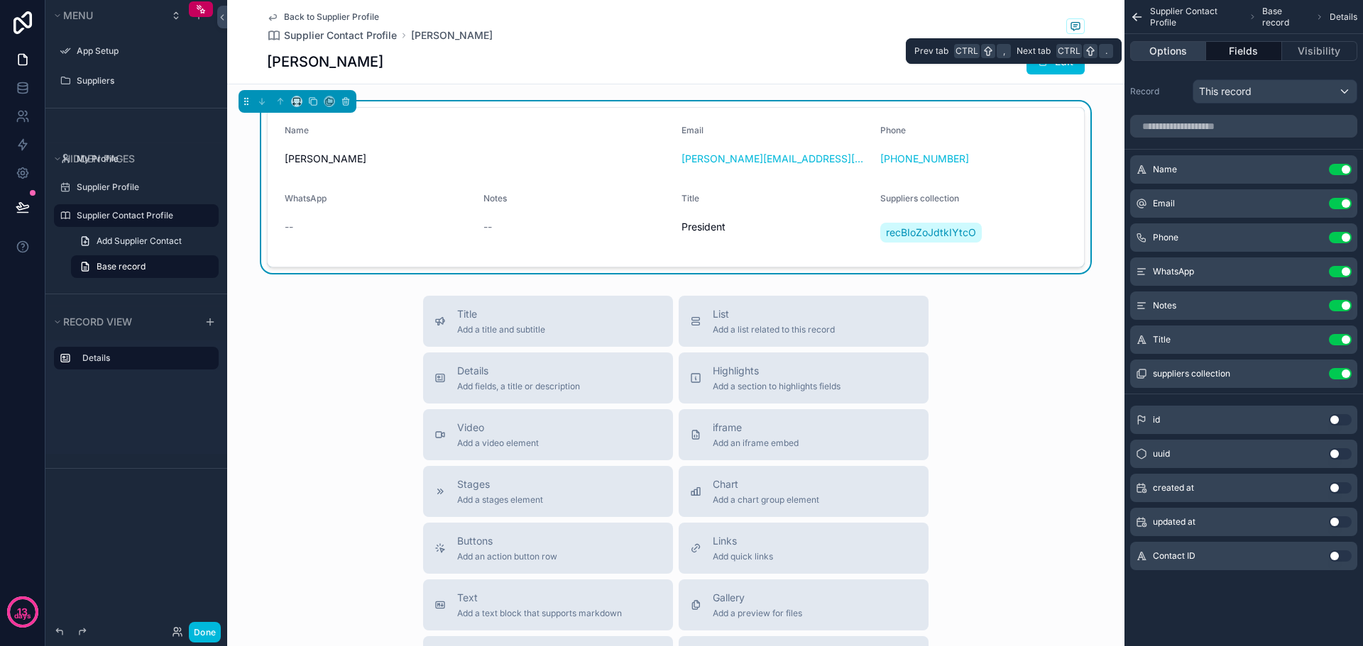
click at [1184, 48] on button "Options" at bounding box center [1168, 51] width 76 height 20
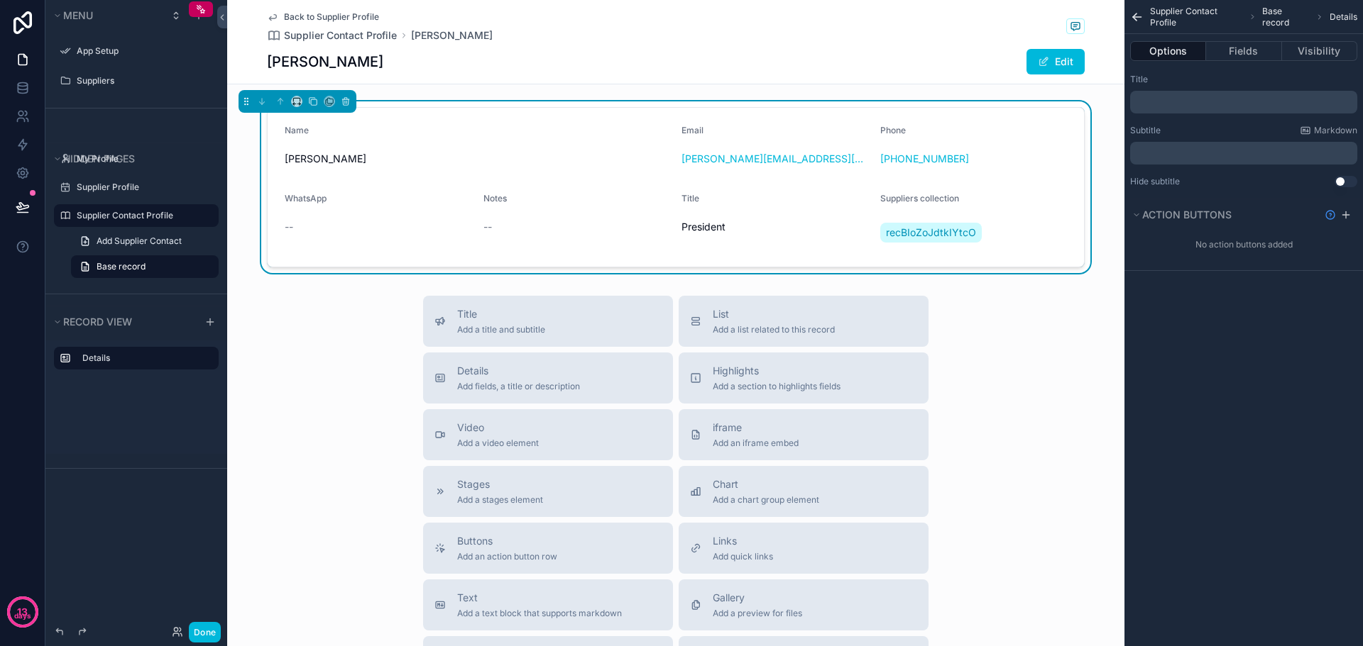
click at [1183, 99] on p "﻿" at bounding box center [1244, 102] width 219 height 11
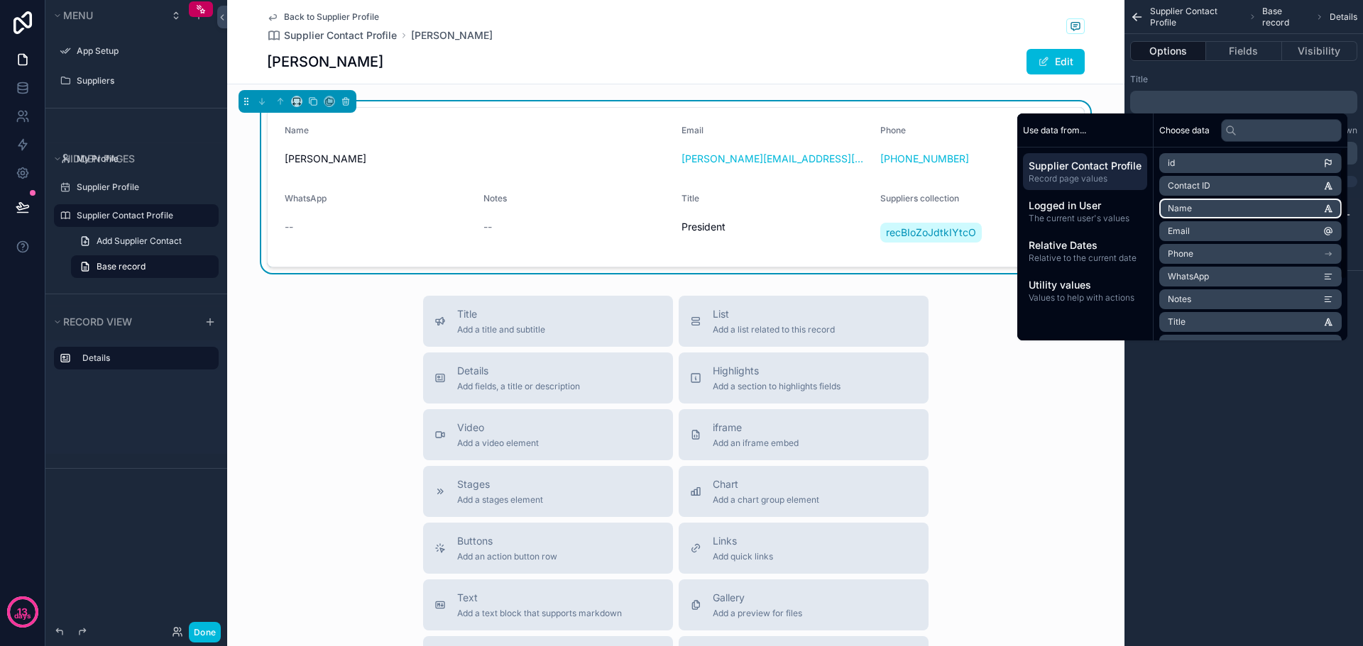
click at [1183, 203] on li "Name" at bounding box center [1250, 209] width 182 height 20
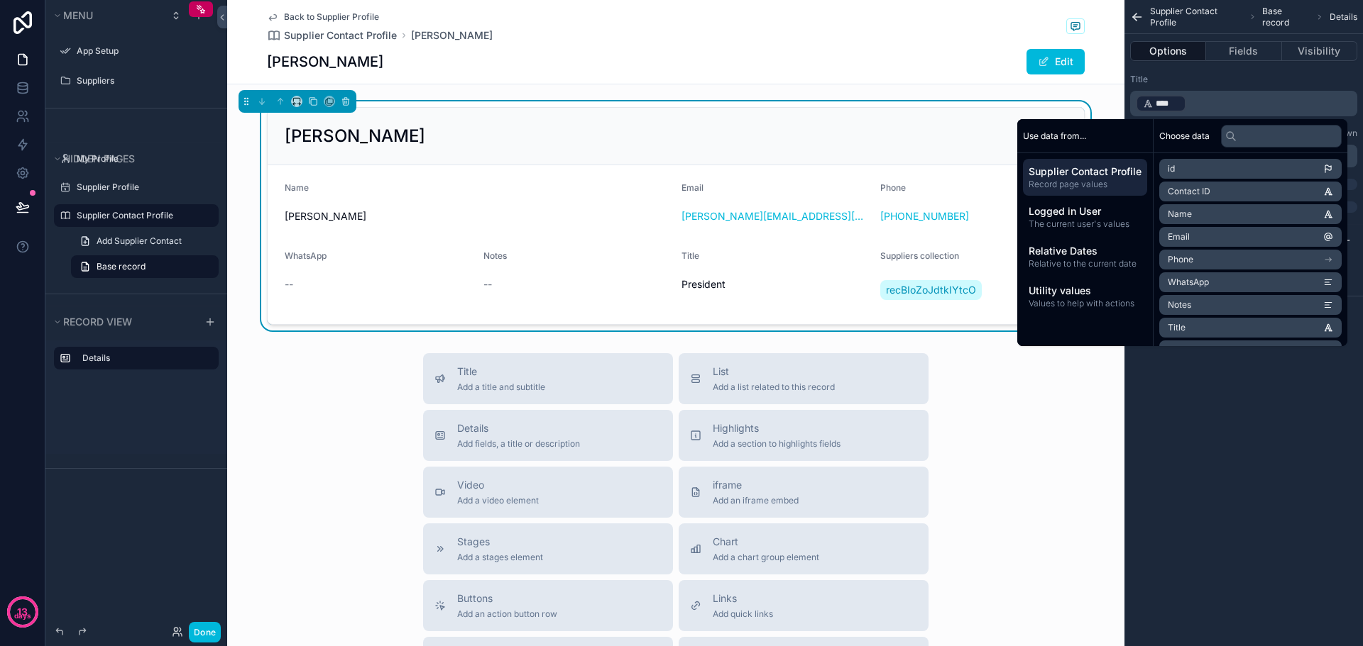
click at [1220, 97] on p "﻿ **** ﻿ ﻿" at bounding box center [1244, 104] width 219 height 20
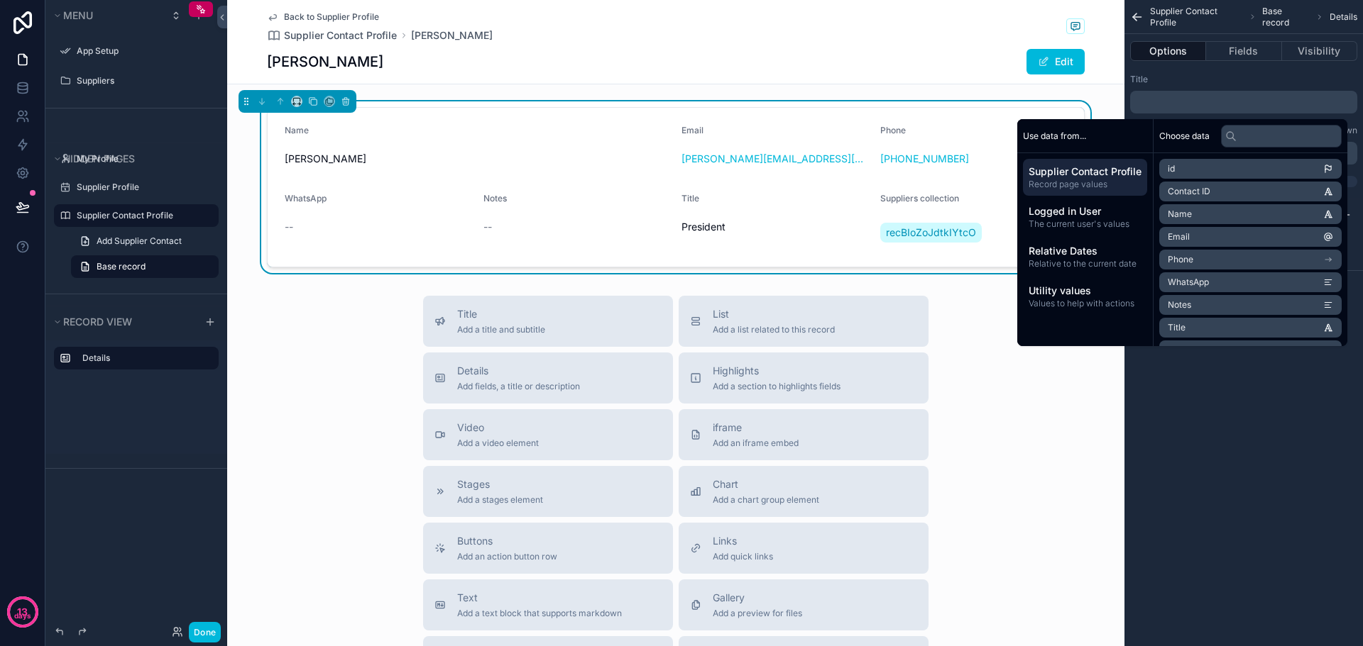
click at [1204, 79] on div "Title" at bounding box center [1243, 79] width 227 height 11
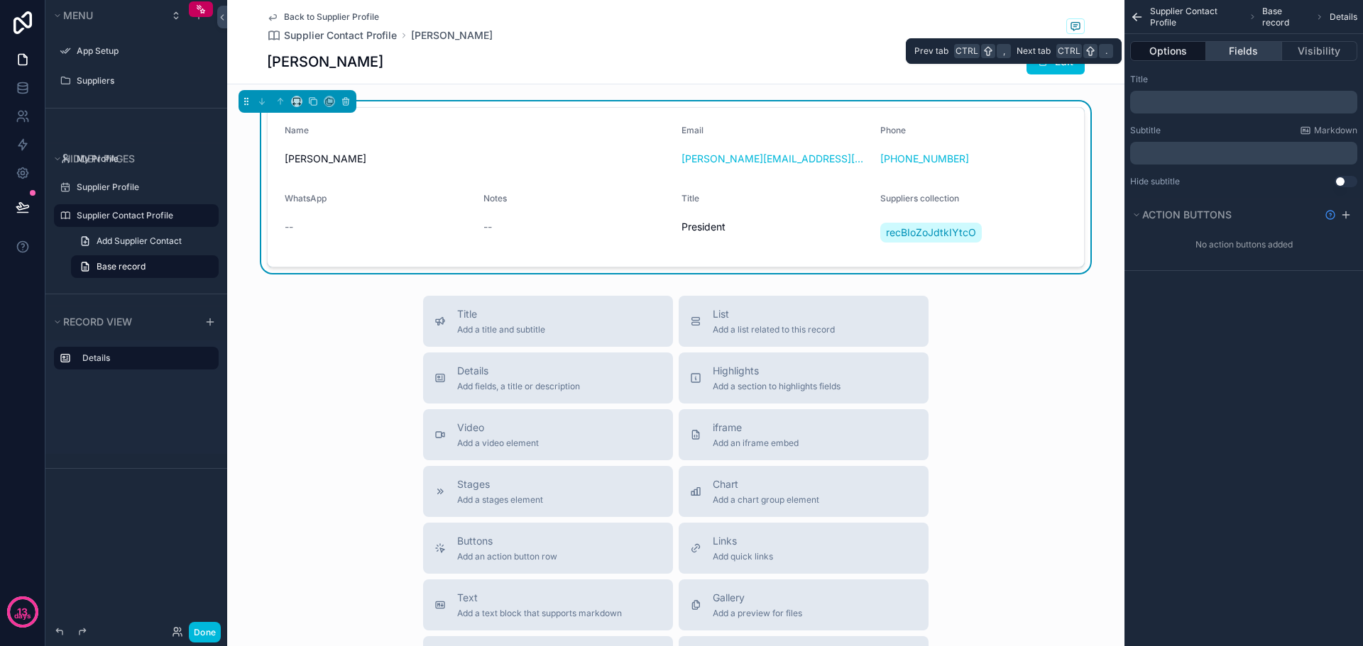
click at [1254, 54] on button "Fields" at bounding box center [1243, 51] width 75 height 20
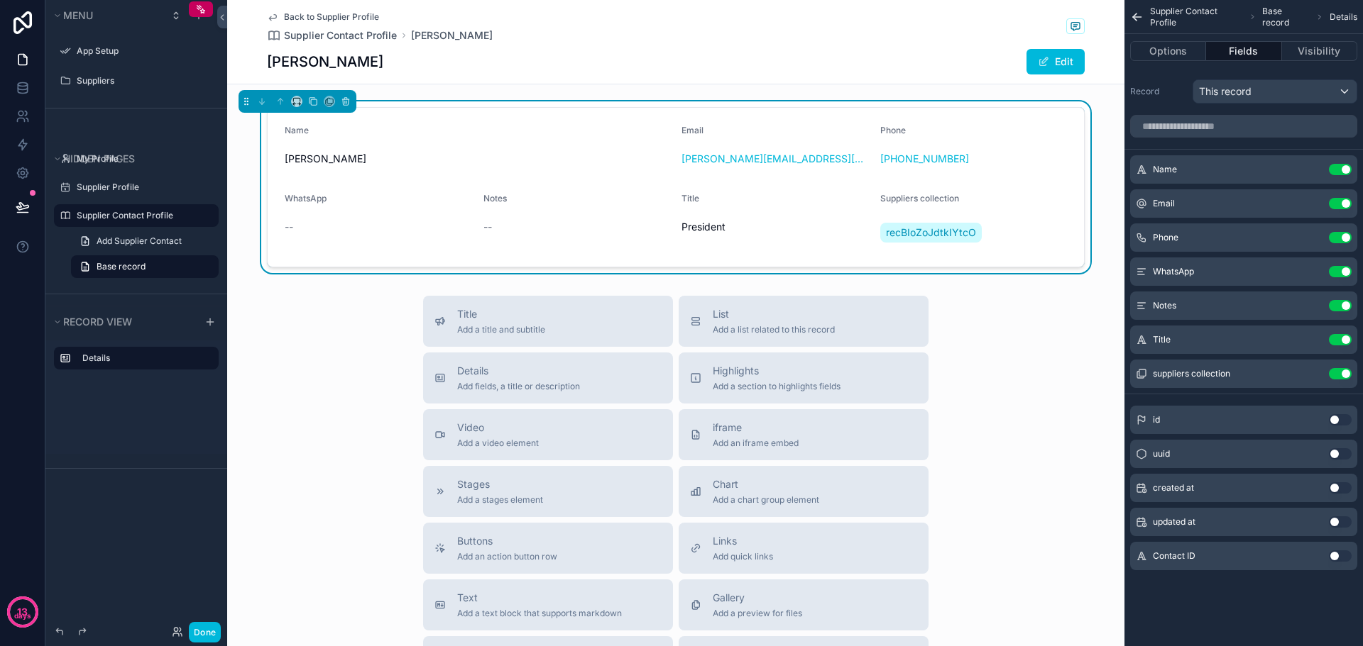
click at [1335, 166] on button "Use setting" at bounding box center [1339, 169] width 23 height 11
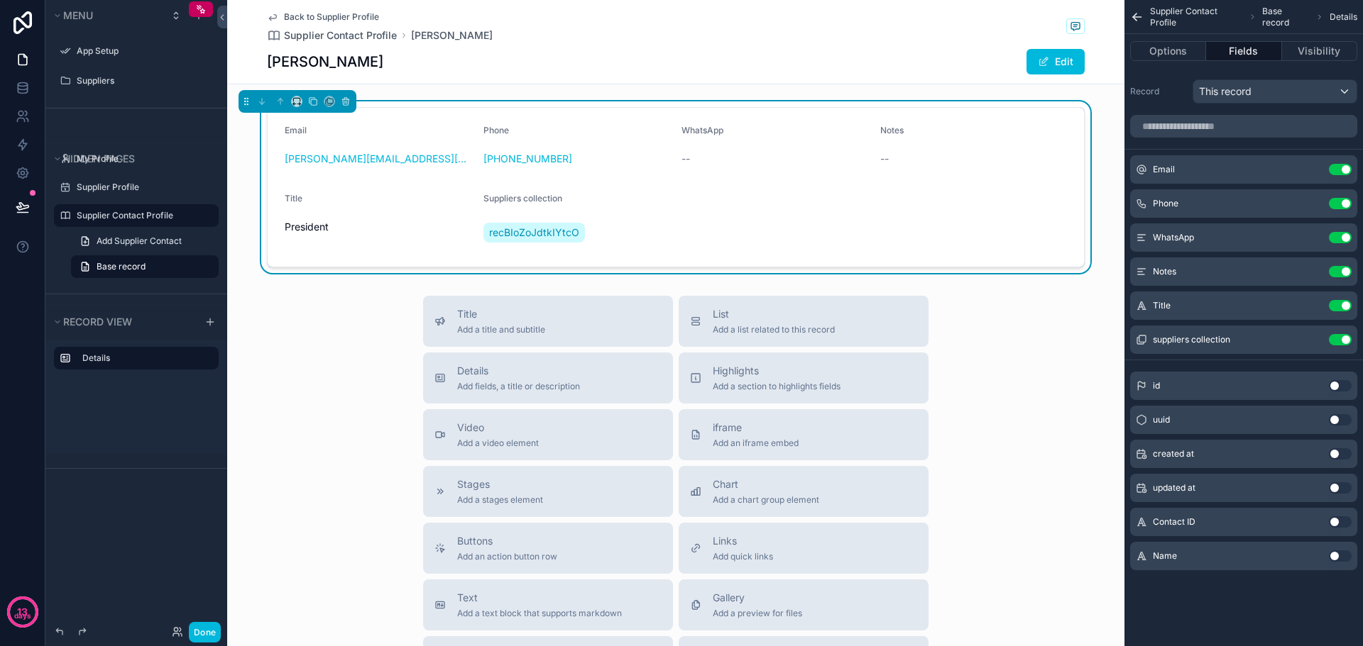
click at [1339, 341] on button "Use setting" at bounding box center [1339, 339] width 23 height 11
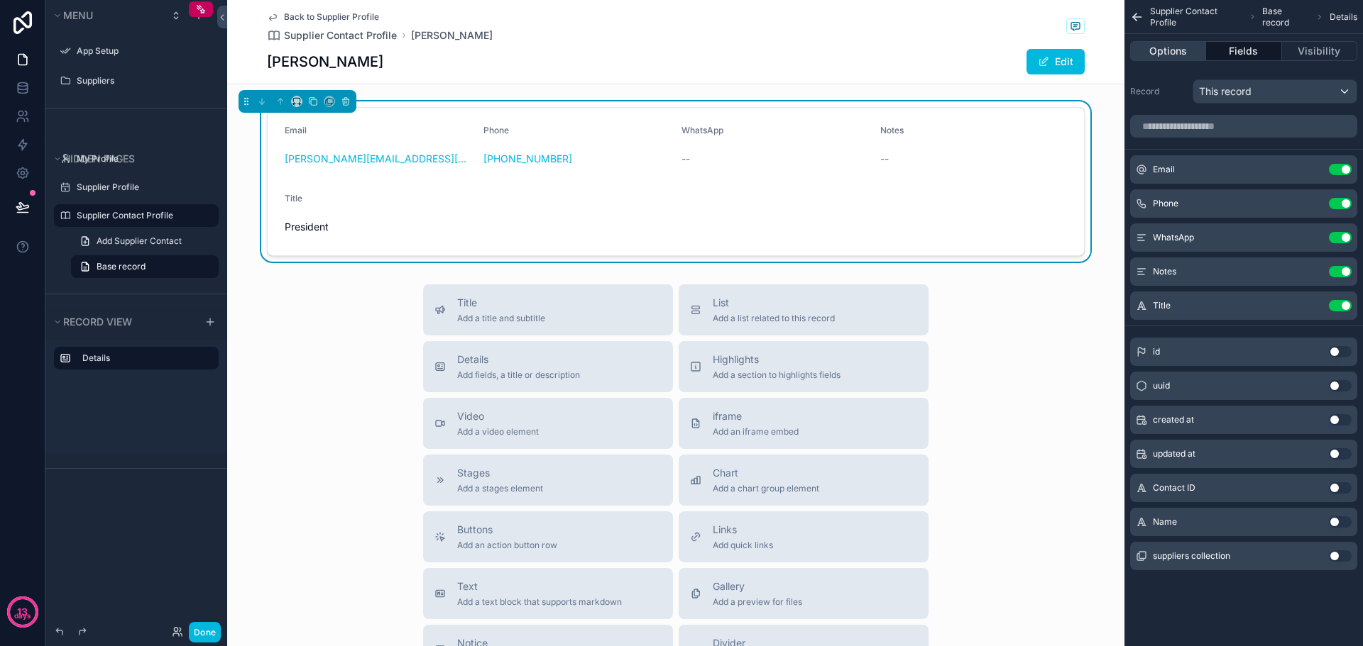
click at [1171, 48] on button "Options" at bounding box center [1168, 51] width 76 height 20
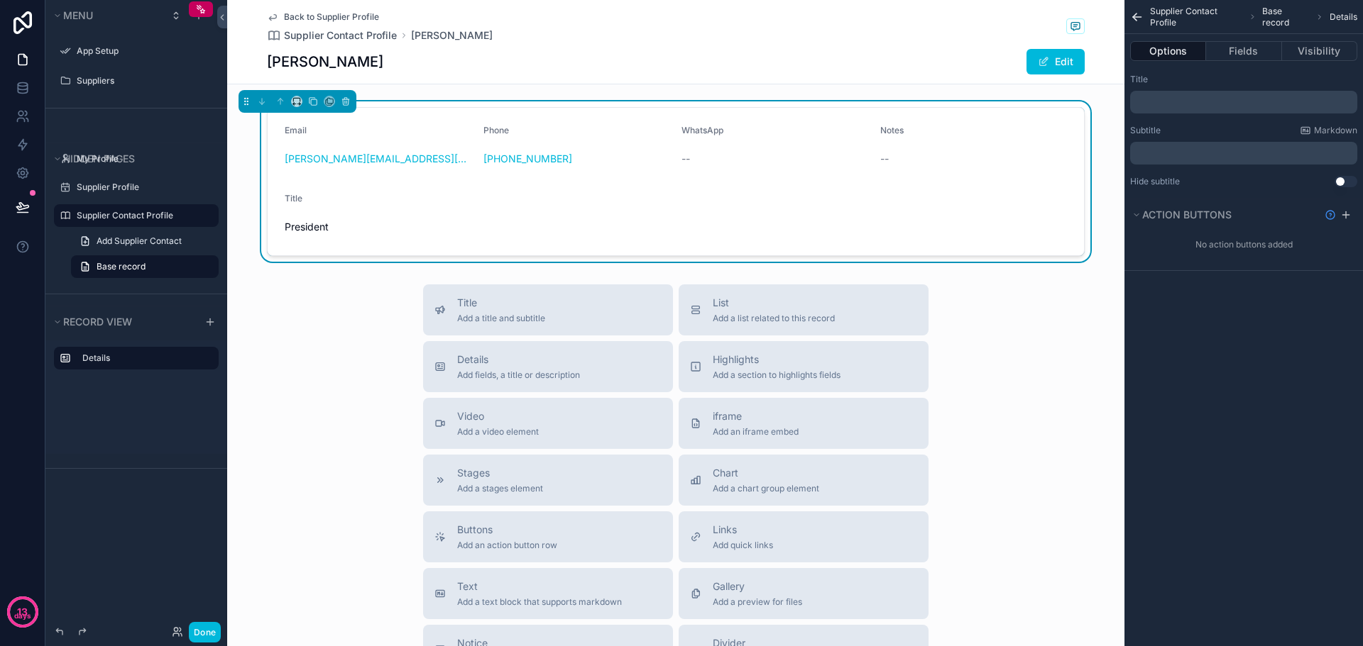
click at [649, 71] on div "Jason Prochilo Edit" at bounding box center [676, 61] width 818 height 27
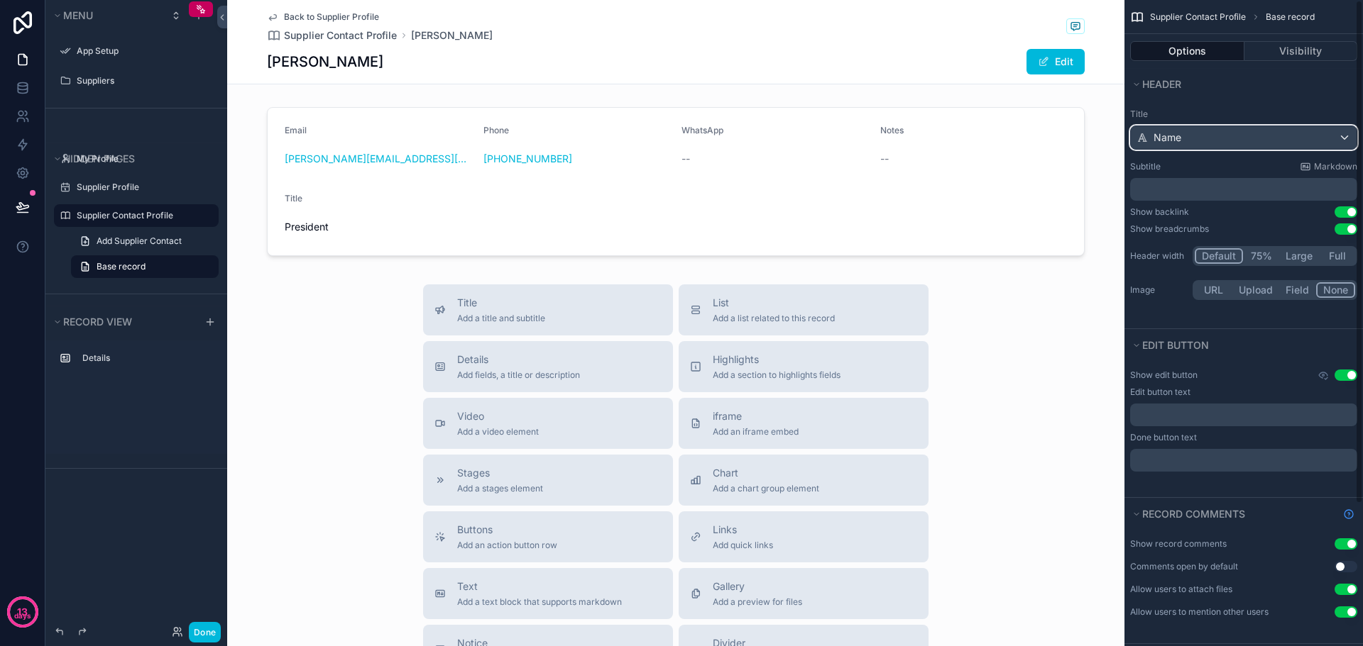
click at [1226, 134] on div "Name" at bounding box center [1243, 137] width 226 height 23
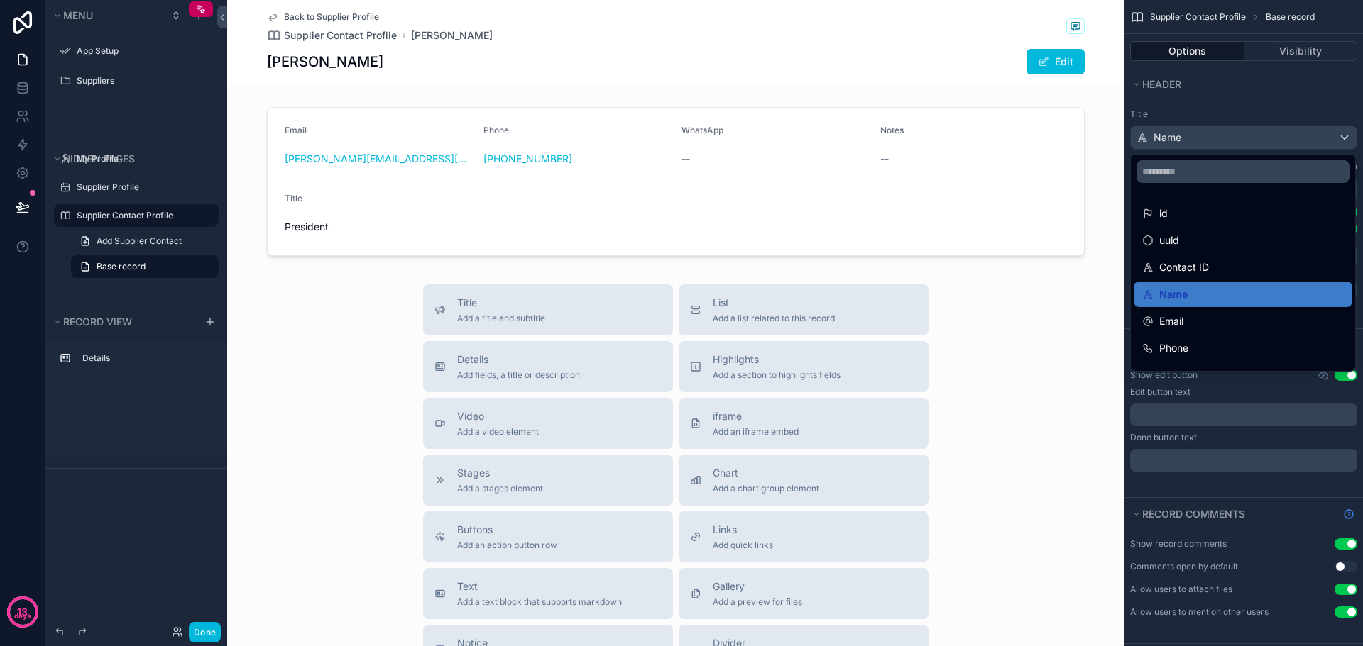
click at [1226, 134] on div "scrollable content" at bounding box center [681, 323] width 1363 height 646
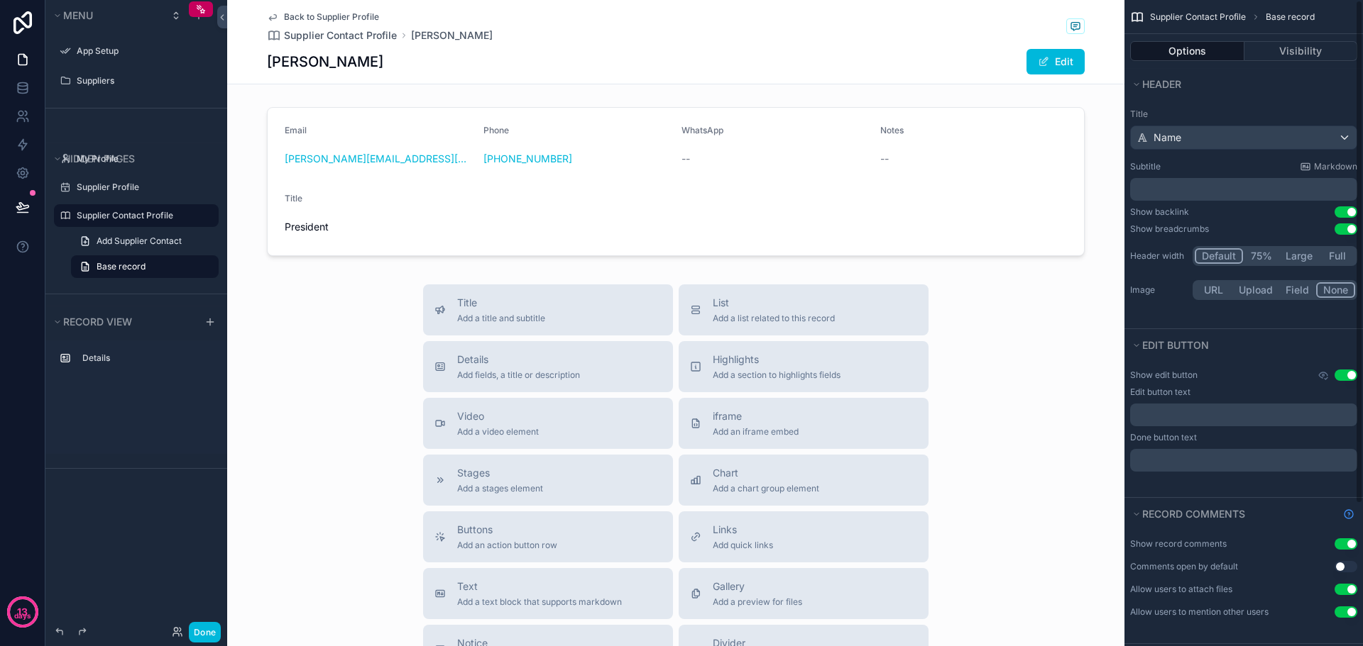
click at [1212, 184] on p "﻿" at bounding box center [1244, 189] width 219 height 14
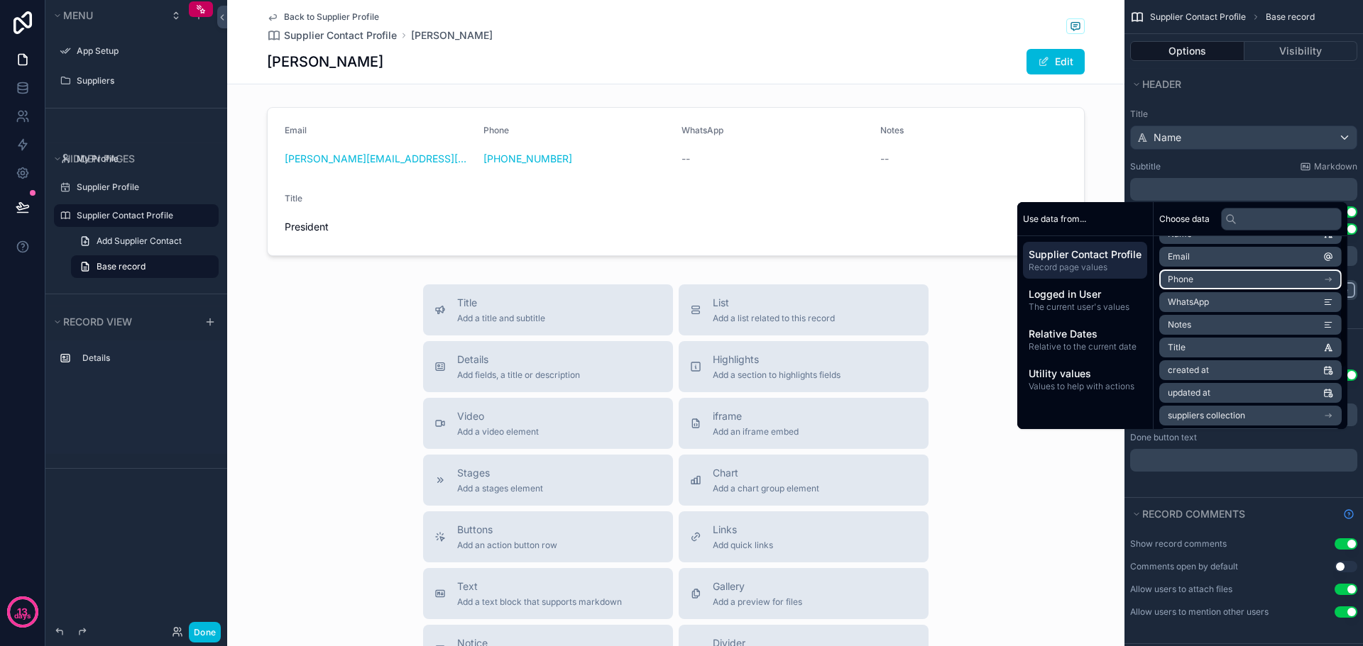
scroll to position [71, 0]
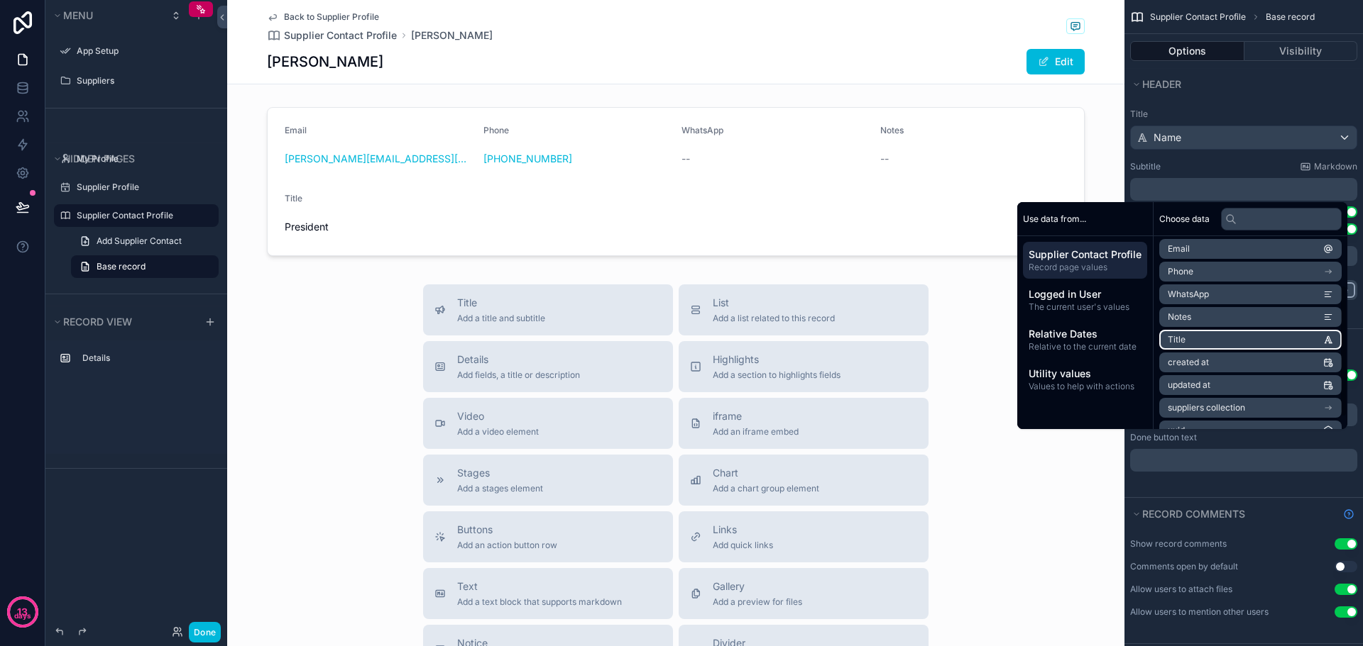
click at [1233, 331] on li "Title" at bounding box center [1250, 340] width 182 height 20
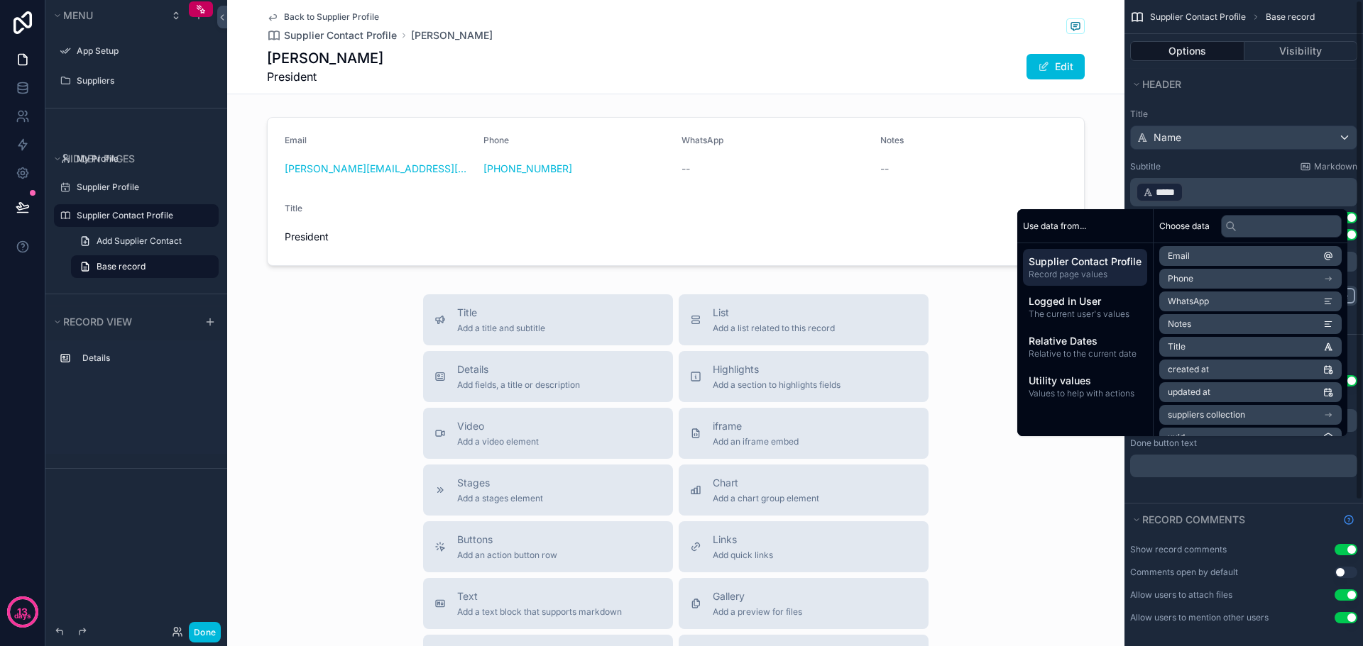
click at [1228, 100] on div "Title Name Subtitle Markdown ﻿ ***** ﻿ ﻿ Show backlink Use setting Show breadcr…" at bounding box center [1243, 217] width 238 height 234
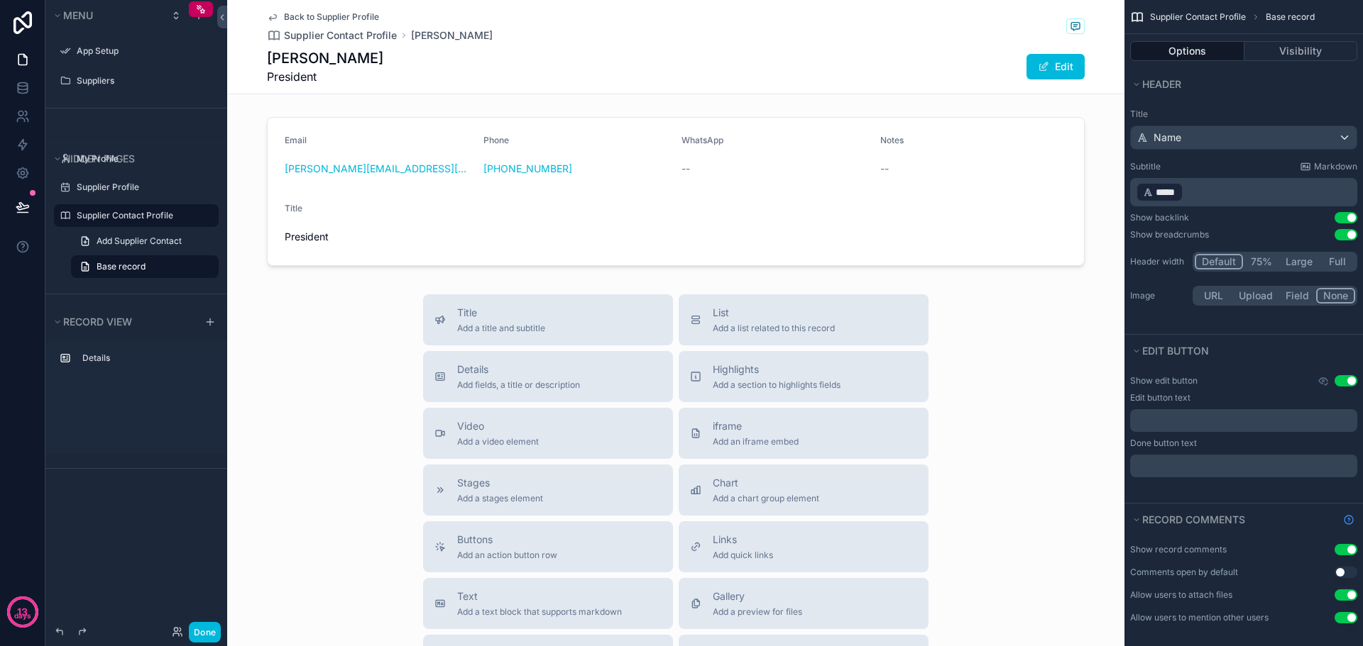
click at [1215, 197] on p "﻿ ***** ﻿ ﻿" at bounding box center [1244, 192] width 219 height 23
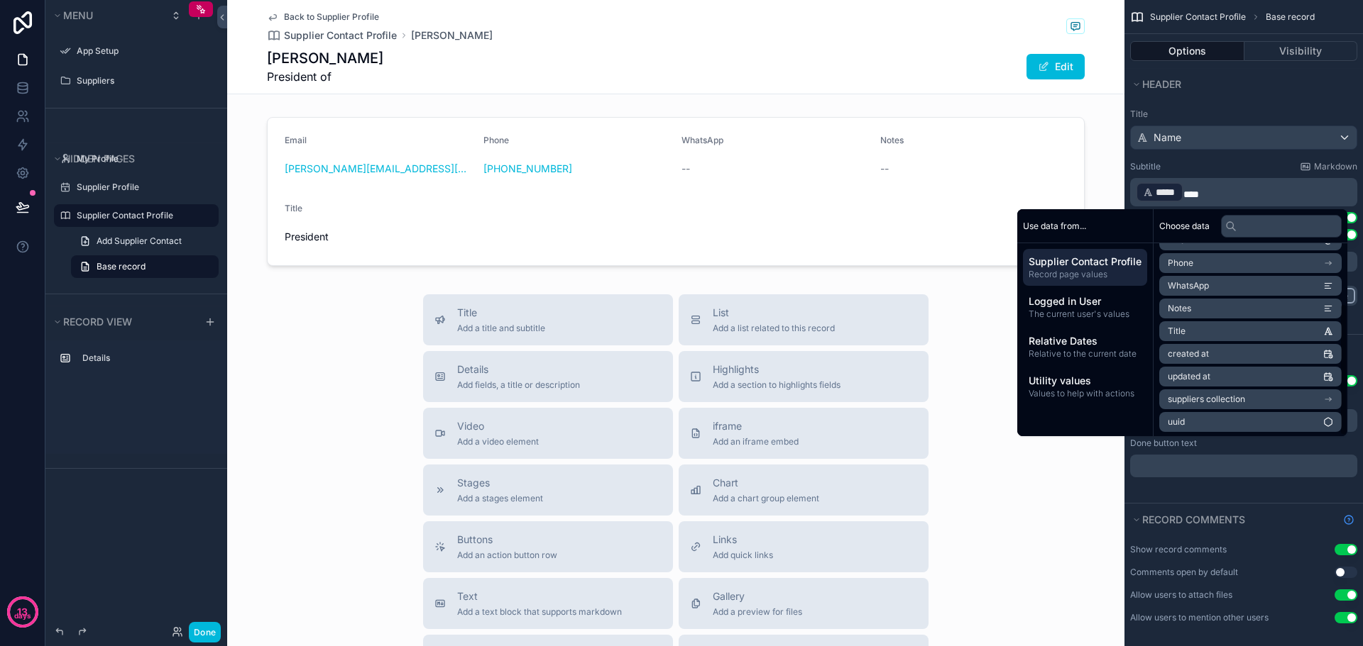
scroll to position [88, 0]
click at [1238, 221] on input "text" at bounding box center [1281, 226] width 121 height 23
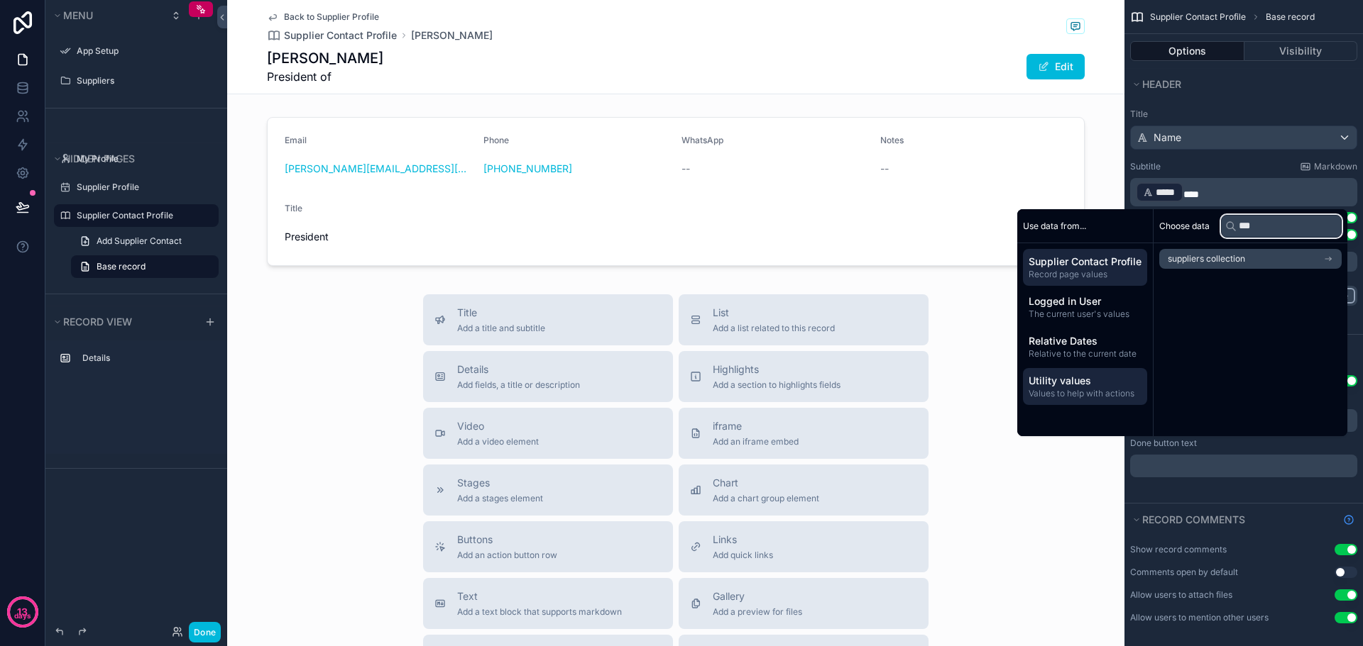
type input "***"
click at [1089, 395] on span "Values to help with actions" at bounding box center [1084, 393] width 113 height 11
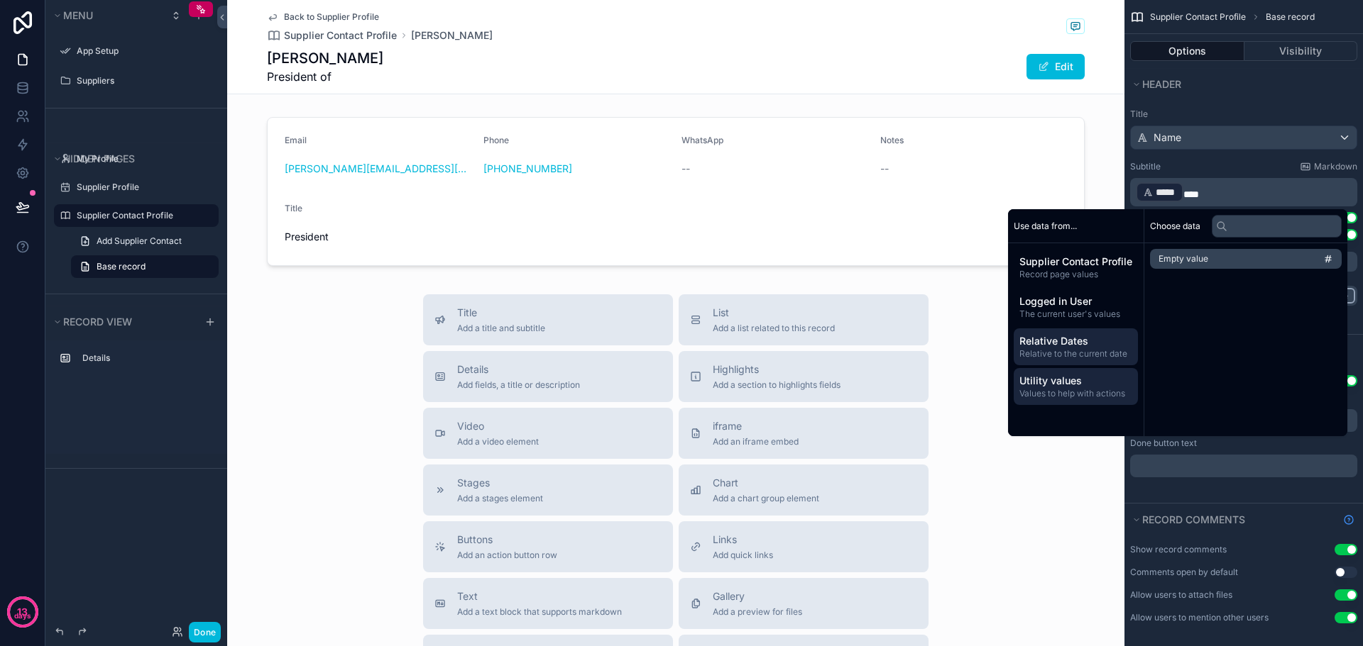
click at [1084, 353] on span "Relative to the current date" at bounding box center [1075, 353] width 113 height 11
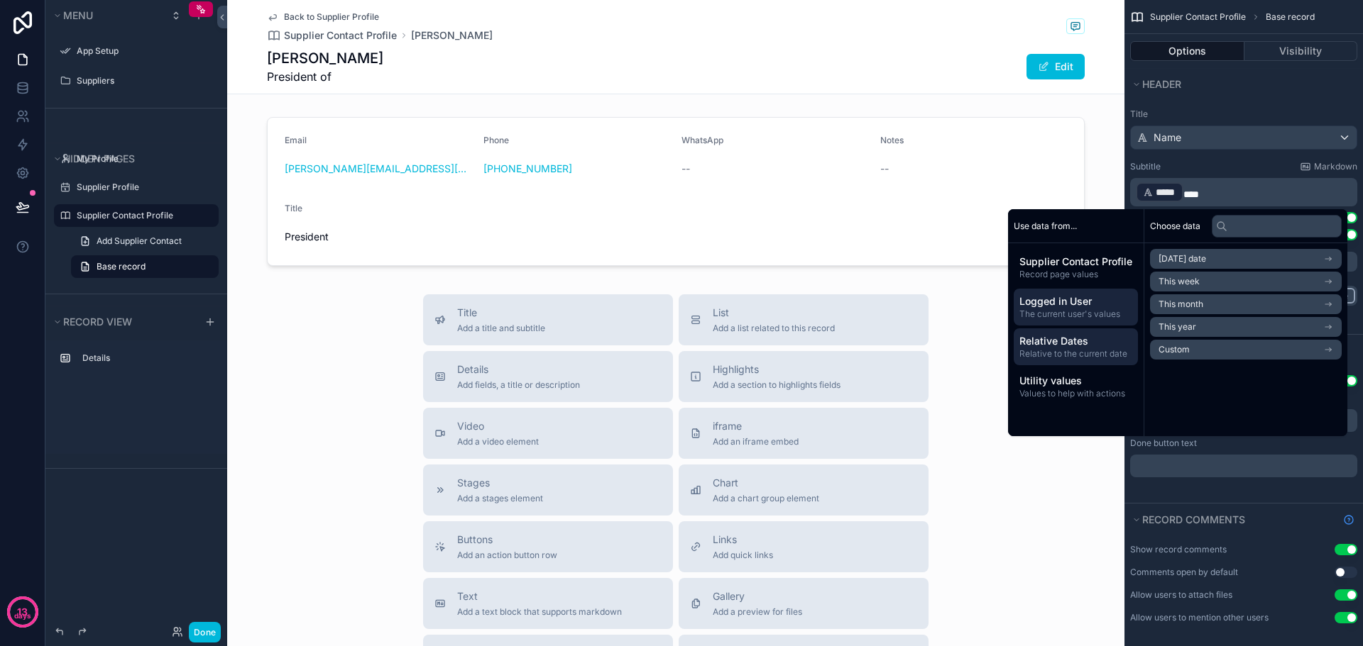
click at [1066, 314] on span "The current user's values" at bounding box center [1075, 314] width 113 height 11
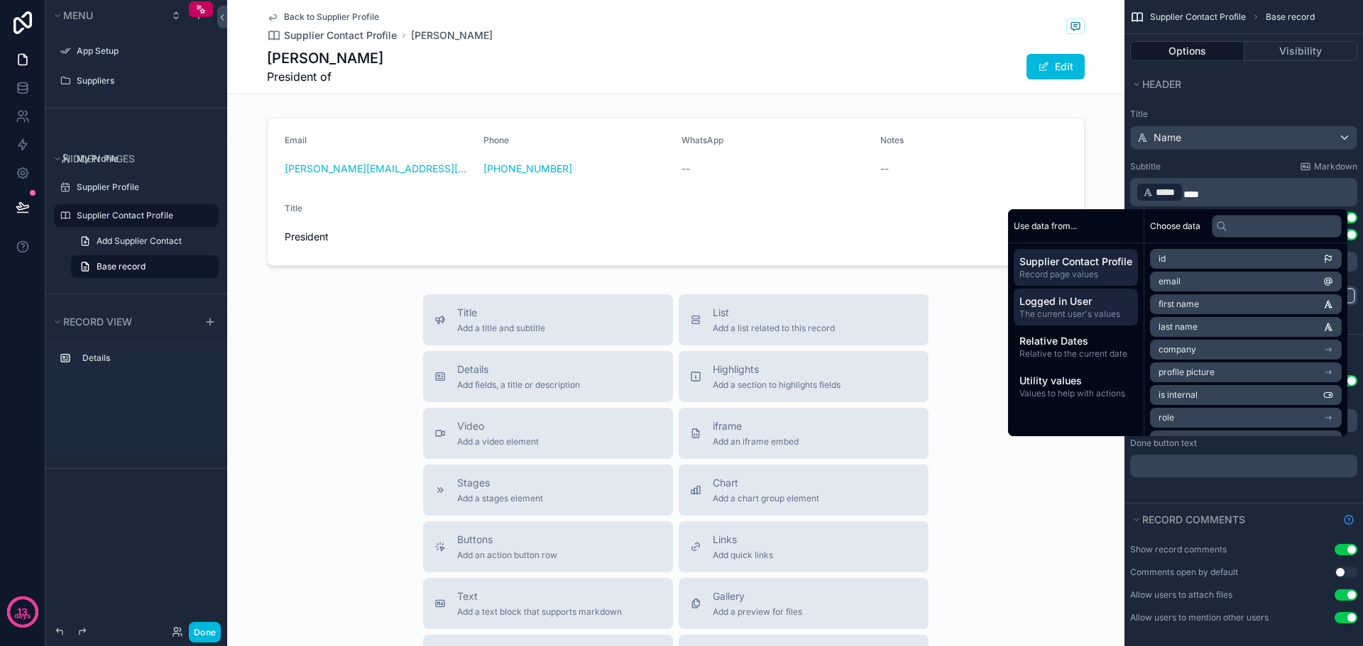
click at [1069, 258] on span "Supplier Contact Profile" at bounding box center [1075, 262] width 113 height 14
click at [1026, 497] on div "Title Add a title and subtitle List Add a list related to this record Details A…" at bounding box center [675, 547] width 897 height 505
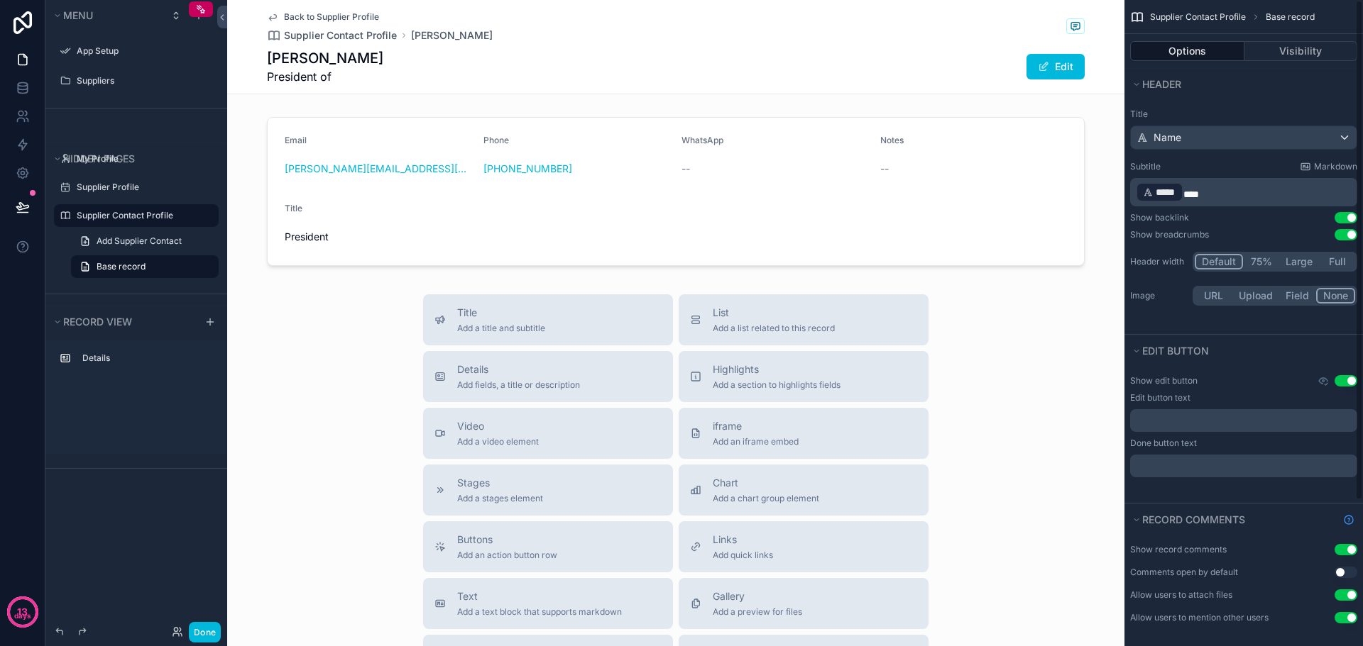
click at [1231, 197] on p "﻿ ***** ﻿ **" at bounding box center [1244, 192] width 219 height 23
click at [1074, 454] on div "Title Add a title and subtitle List Add a list related to this record Details A…" at bounding box center [675, 547] width 897 height 505
click at [26, 211] on icon at bounding box center [23, 207] width 14 height 14
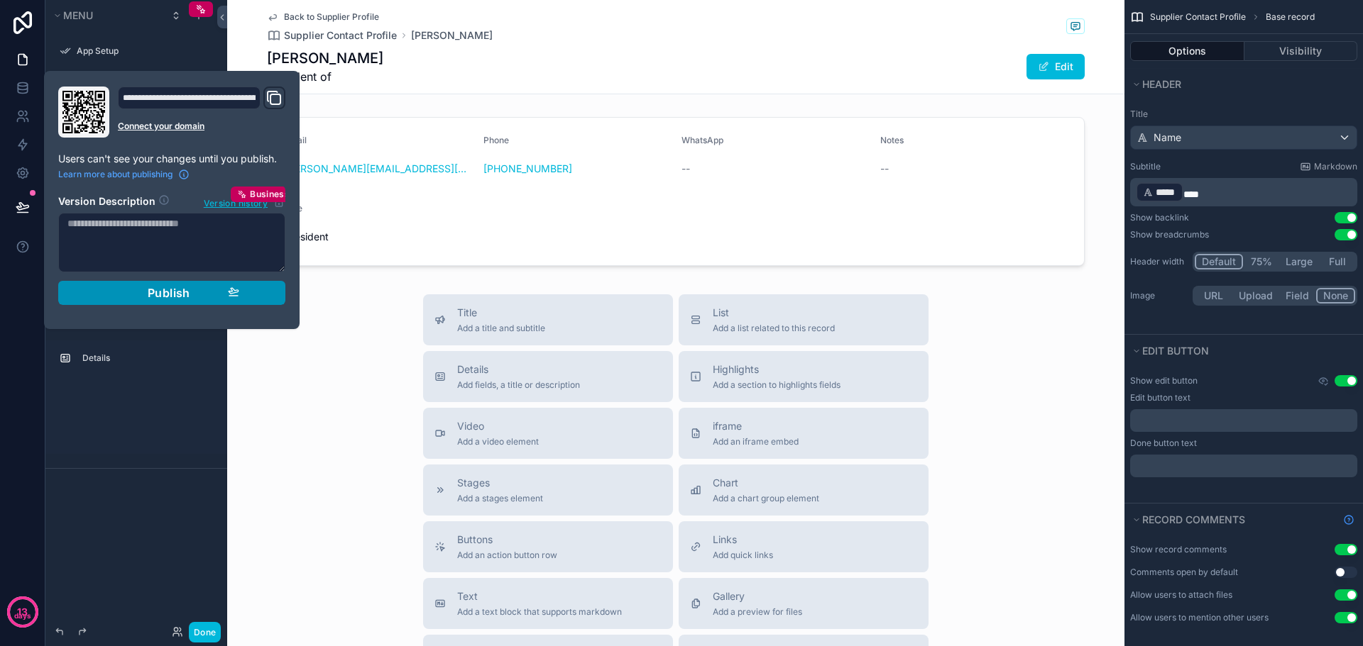
click at [178, 296] on span "Publish" at bounding box center [169, 293] width 43 height 14
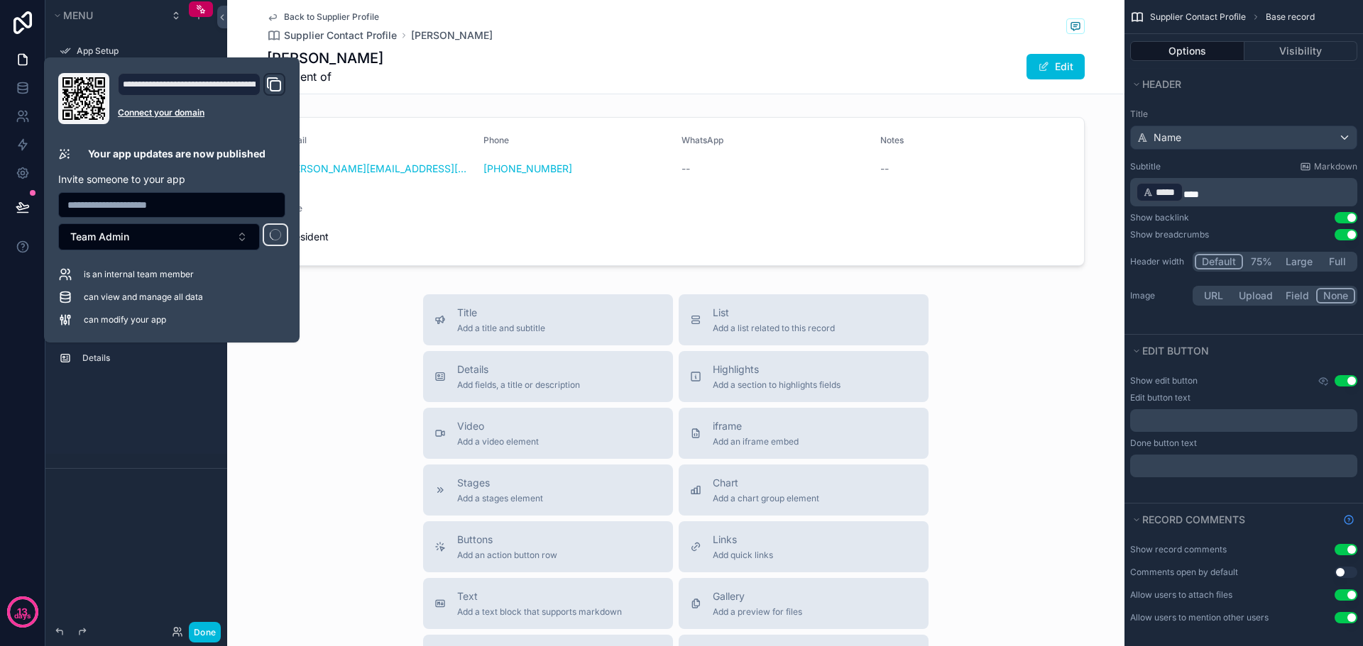
click at [350, 372] on div "Title Add a title and subtitle List Add a list related to this record Details A…" at bounding box center [675, 547] width 897 height 505
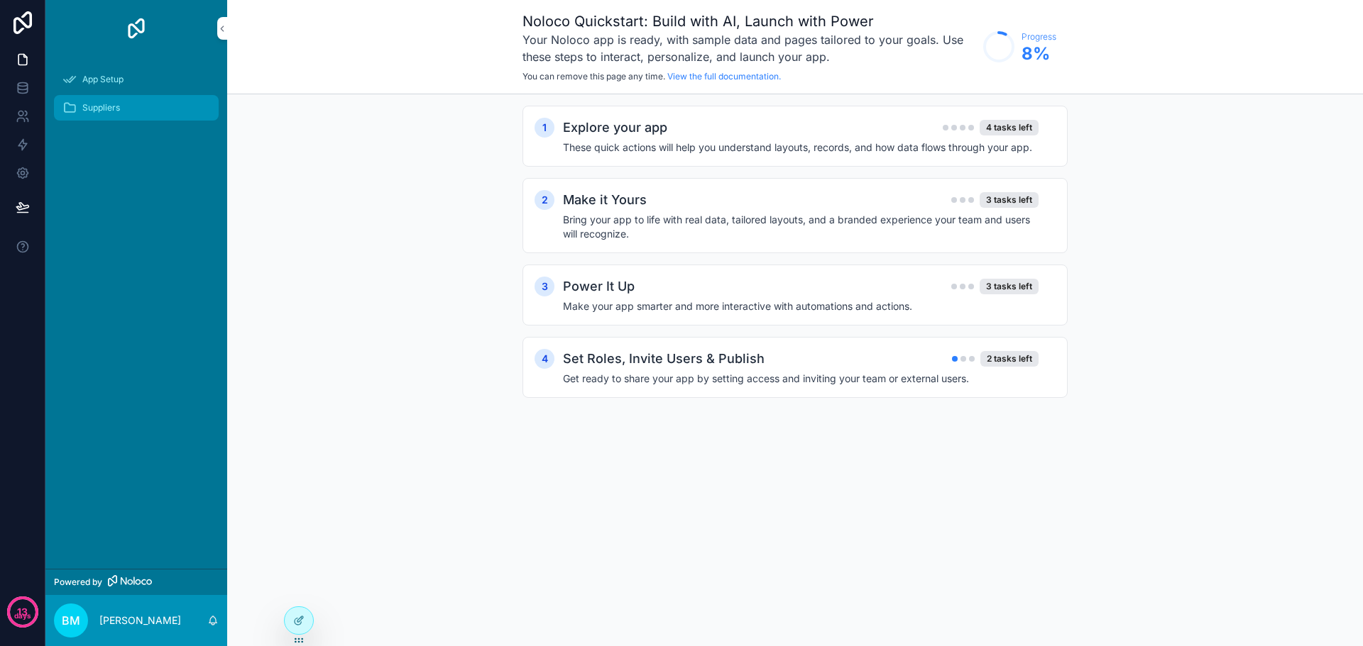
click at [119, 109] on span "Suppliers" at bounding box center [101, 107] width 38 height 11
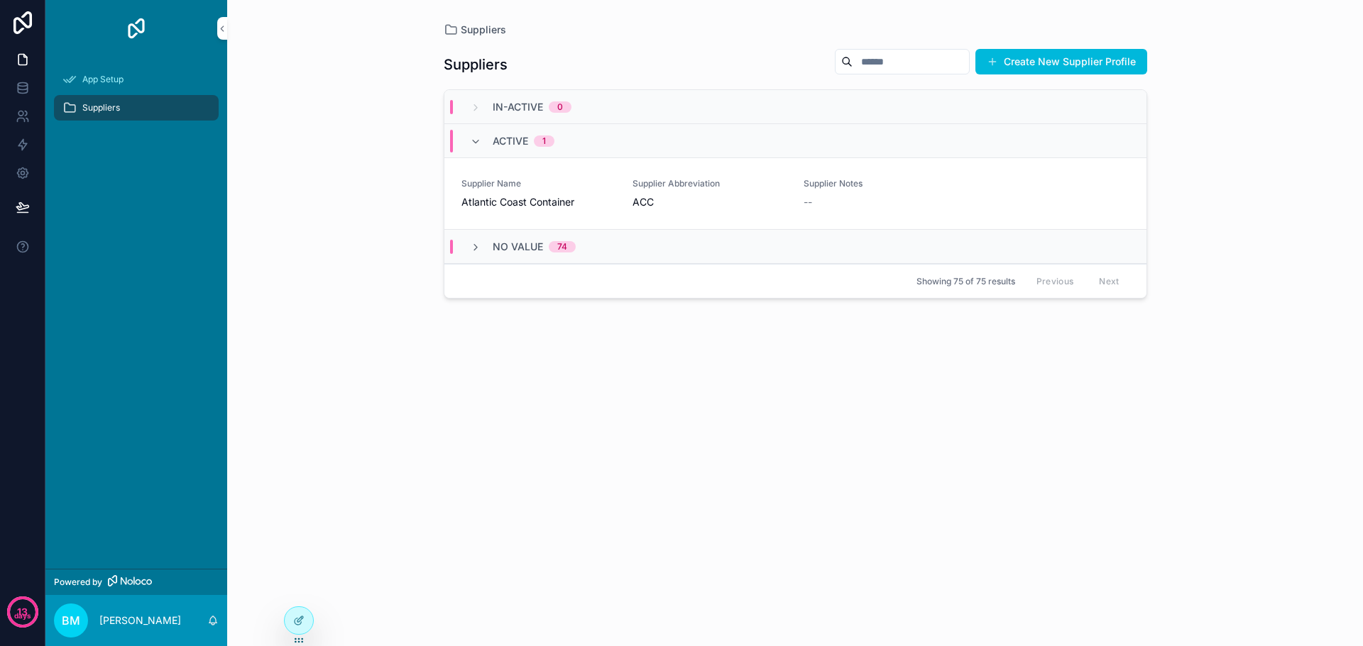
click at [492, 204] on span "Atlantic Coast Container" at bounding box center [538, 202] width 154 height 14
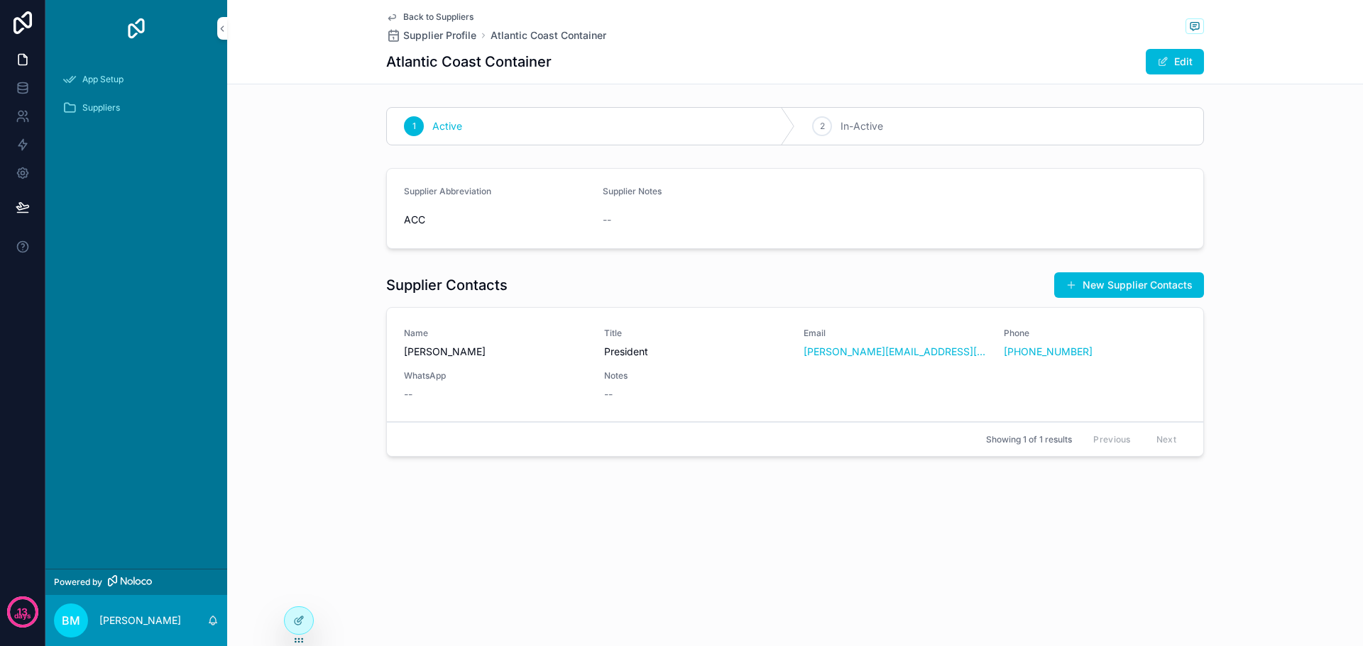
click at [446, 349] on span "[PERSON_NAME]" at bounding box center [495, 352] width 183 height 14
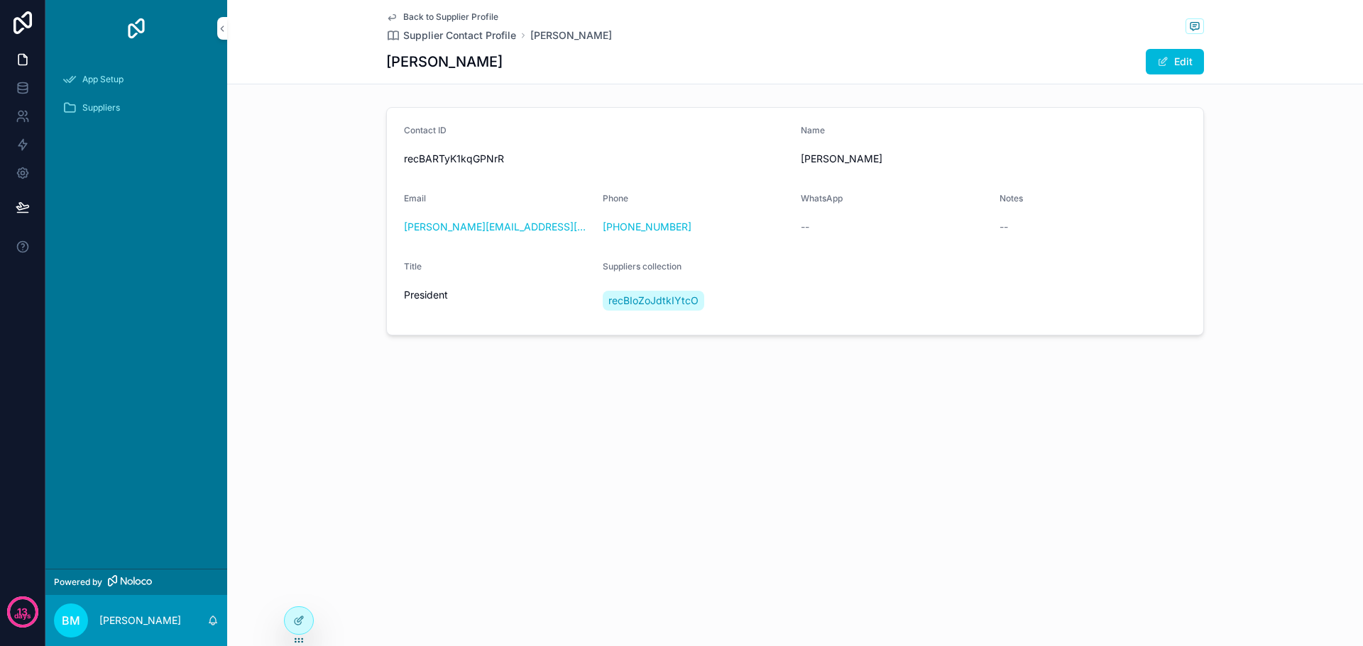
click at [420, 17] on span "Back to Supplier Profile" at bounding box center [450, 16] width 95 height 11
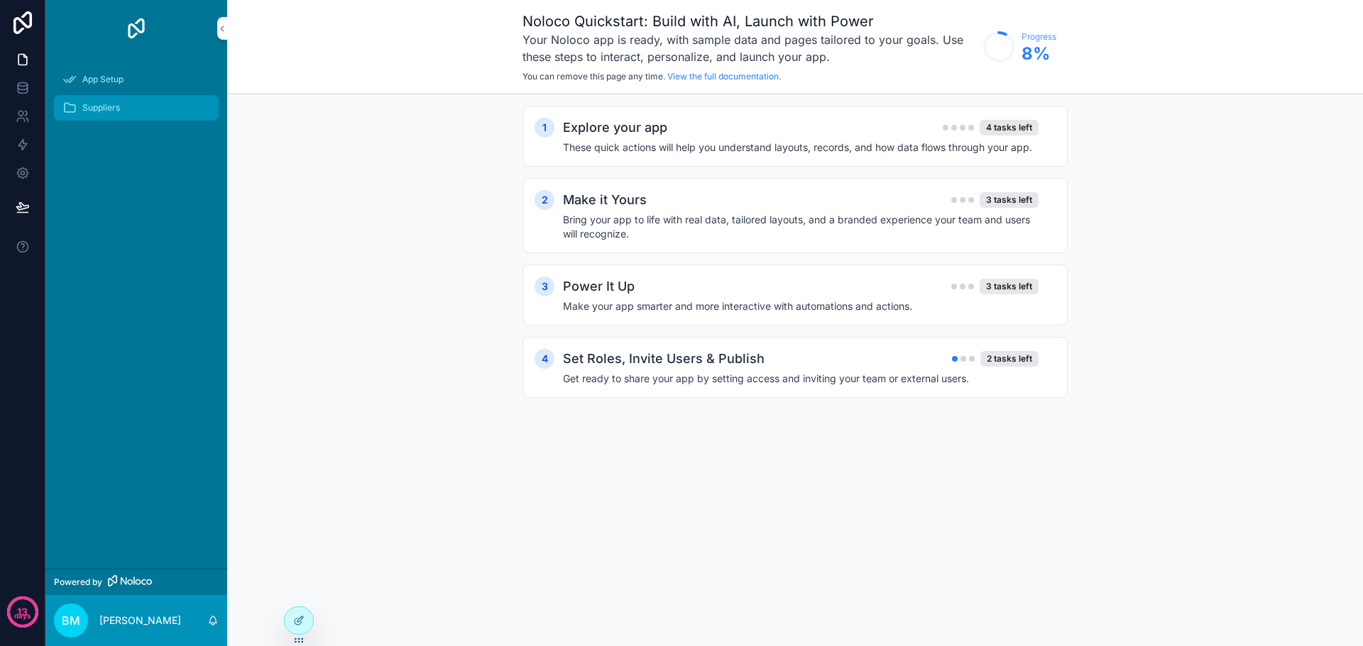
click at [92, 111] on span "Suppliers" at bounding box center [101, 107] width 38 height 11
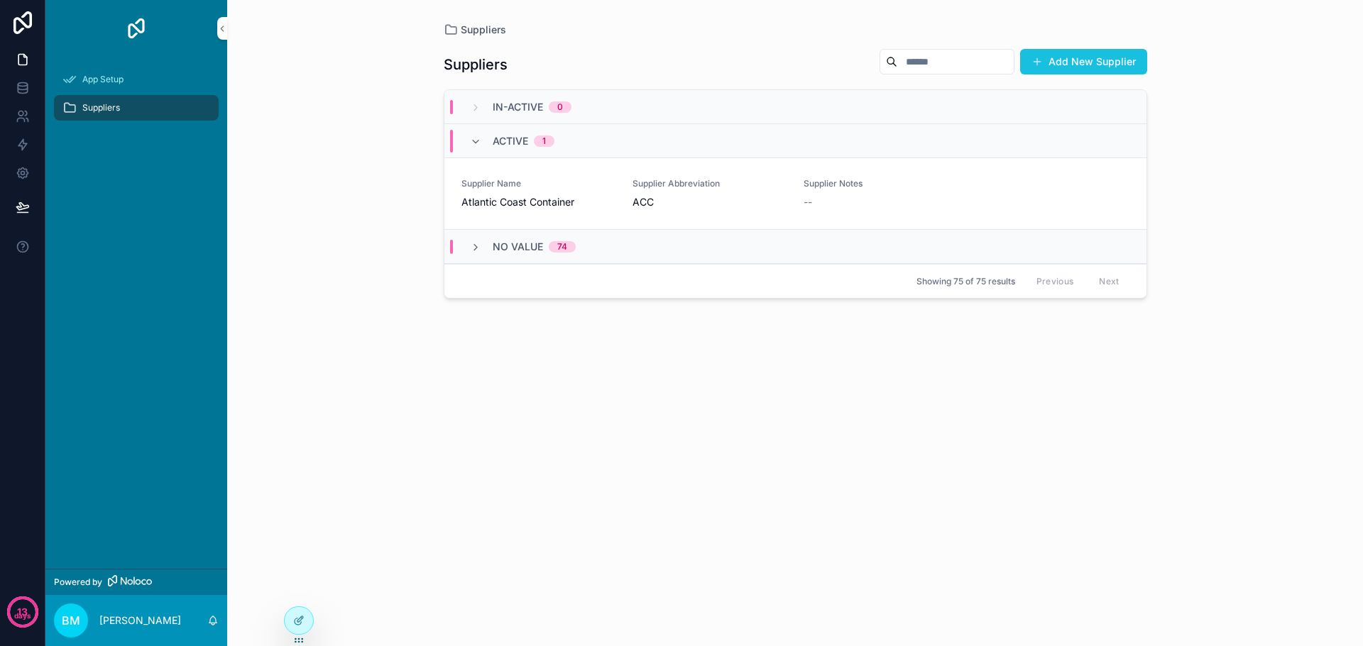
click at [1115, 62] on button "Add New Supplier" at bounding box center [1083, 62] width 127 height 26
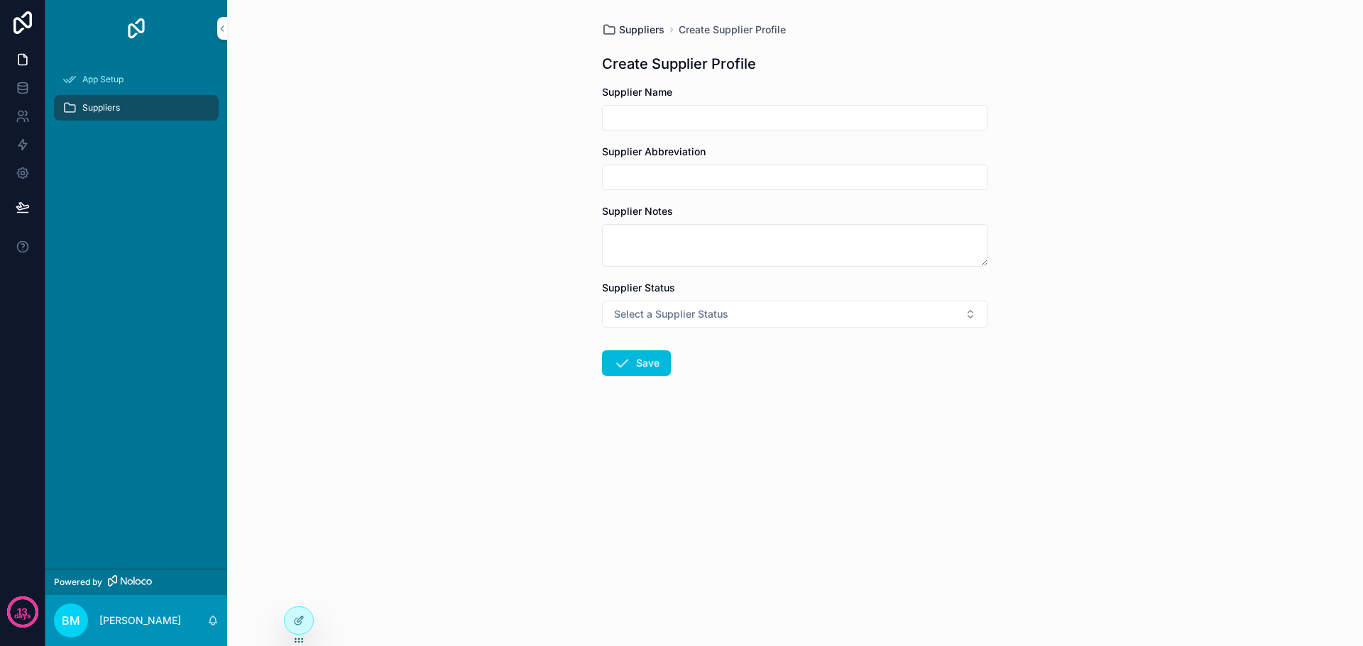
click at [640, 31] on span "Suppliers" at bounding box center [641, 30] width 45 height 14
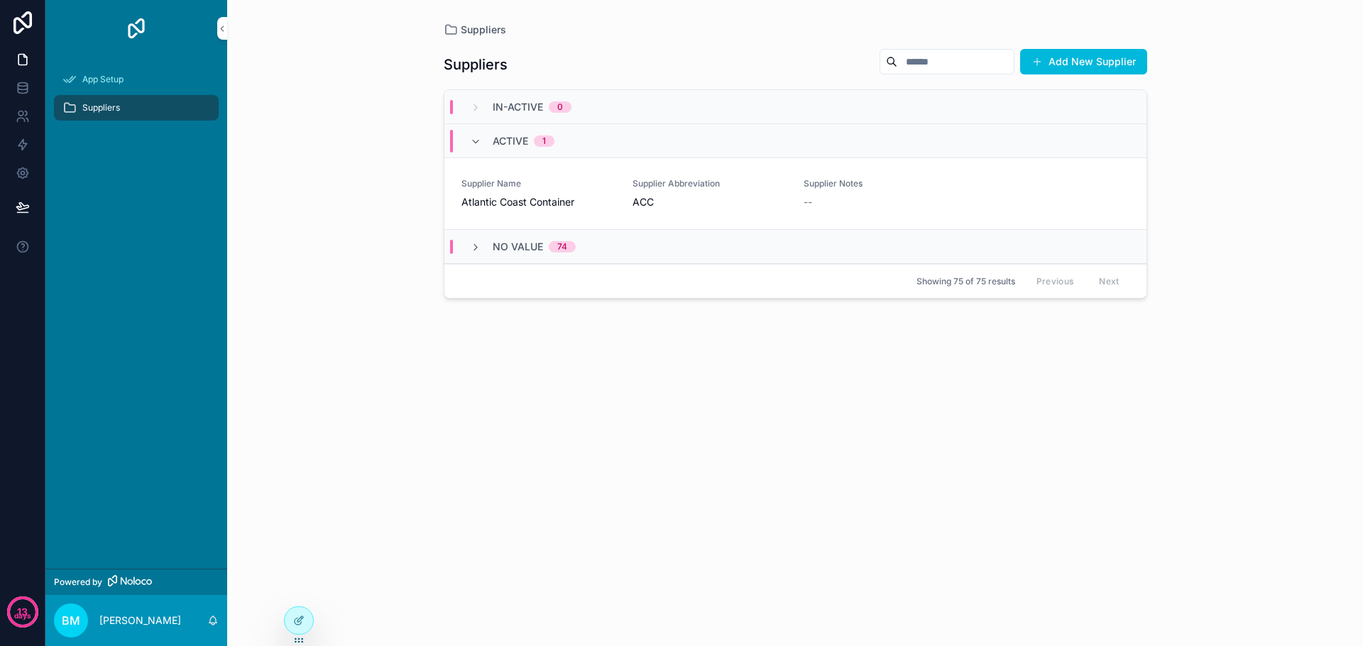
click at [493, 189] on span "Supplier Name" at bounding box center [538, 183] width 154 height 11
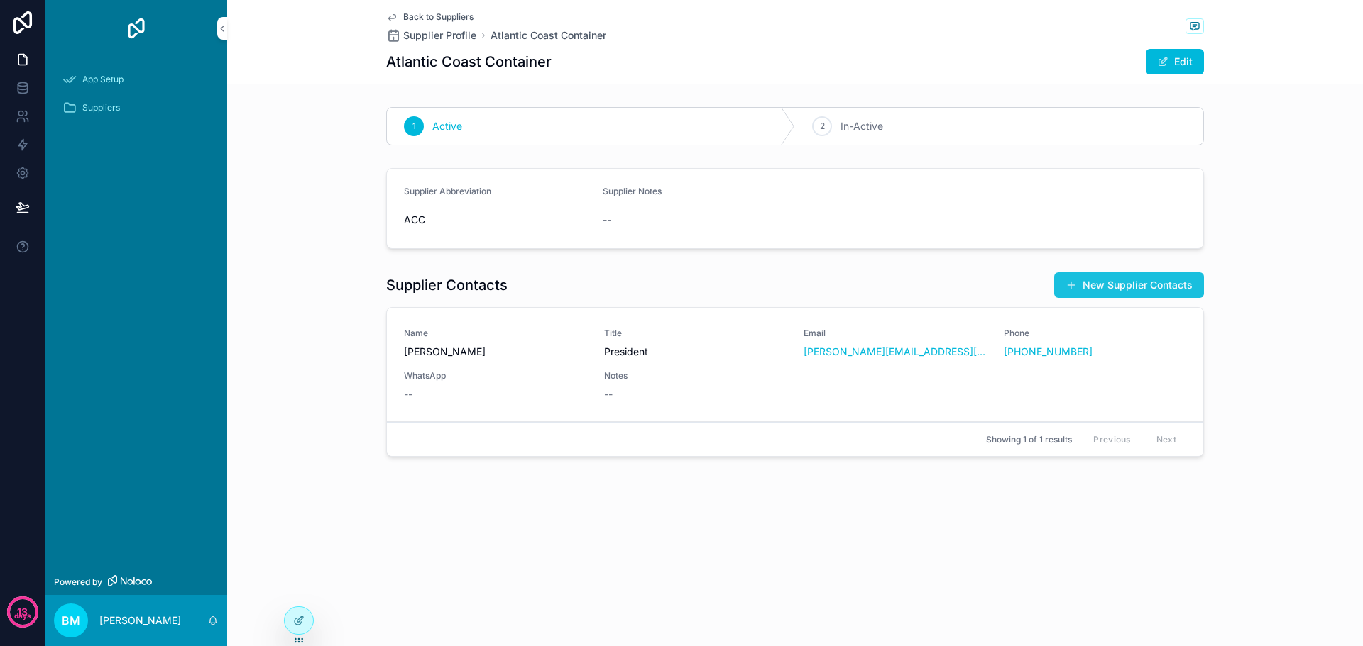
click at [1081, 287] on button "New Supplier Contacts" at bounding box center [1129, 286] width 150 height 26
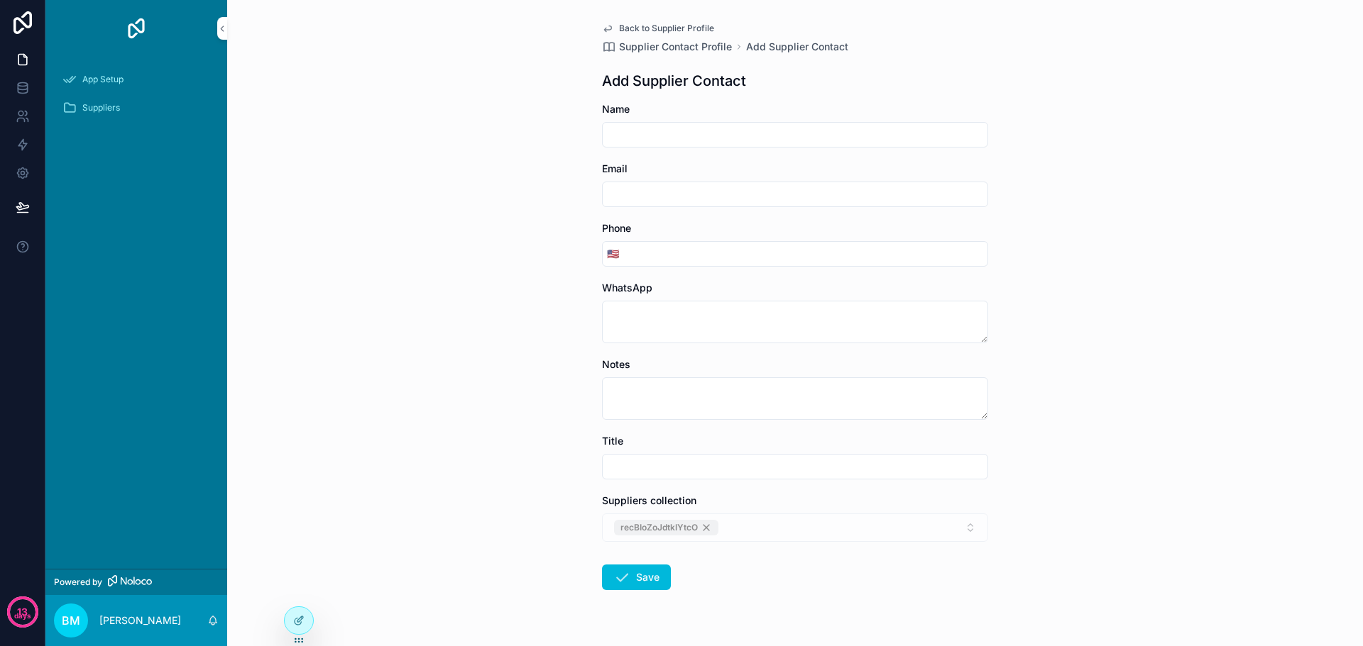
click at [703, 529] on div "recBIoZoJdtkIYtcO" at bounding box center [795, 528] width 386 height 28
click at [700, 527] on div "recBIoZoJdtkIYtcO" at bounding box center [795, 528] width 386 height 28
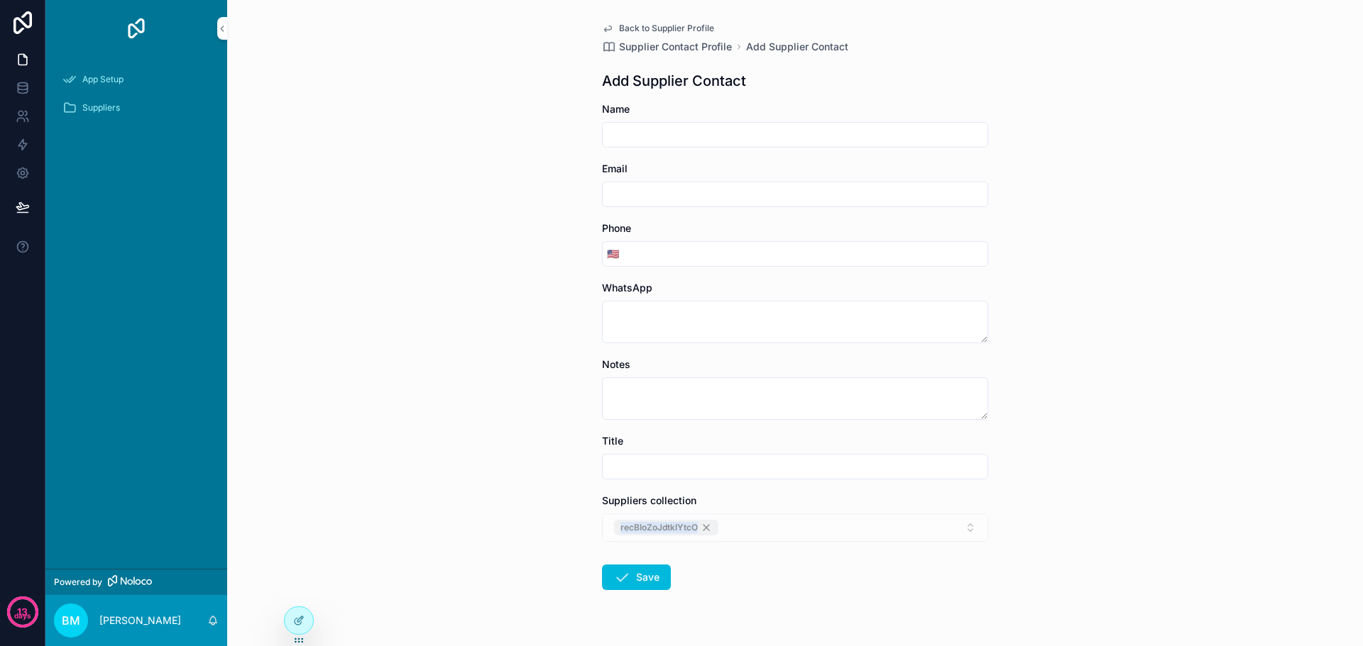
click at [624, 26] on span "Back to Supplier Profile" at bounding box center [666, 28] width 95 height 11
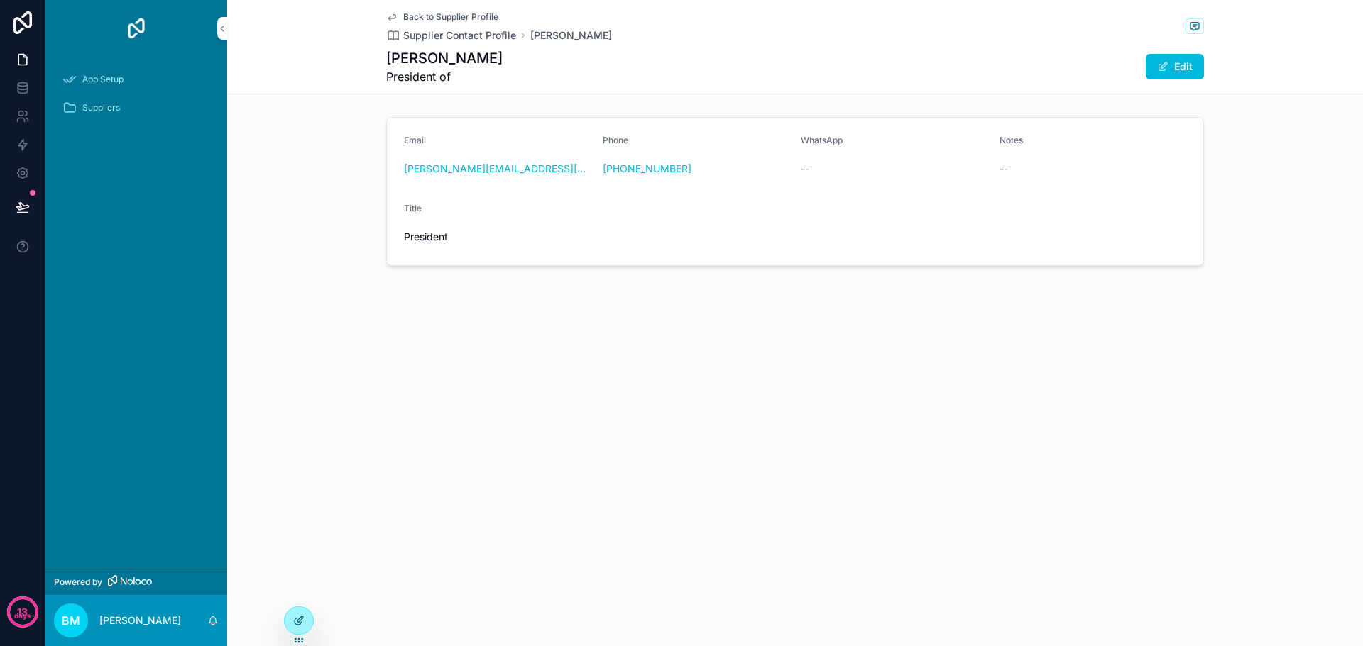
click at [292, 614] on div at bounding box center [299, 620] width 28 height 27
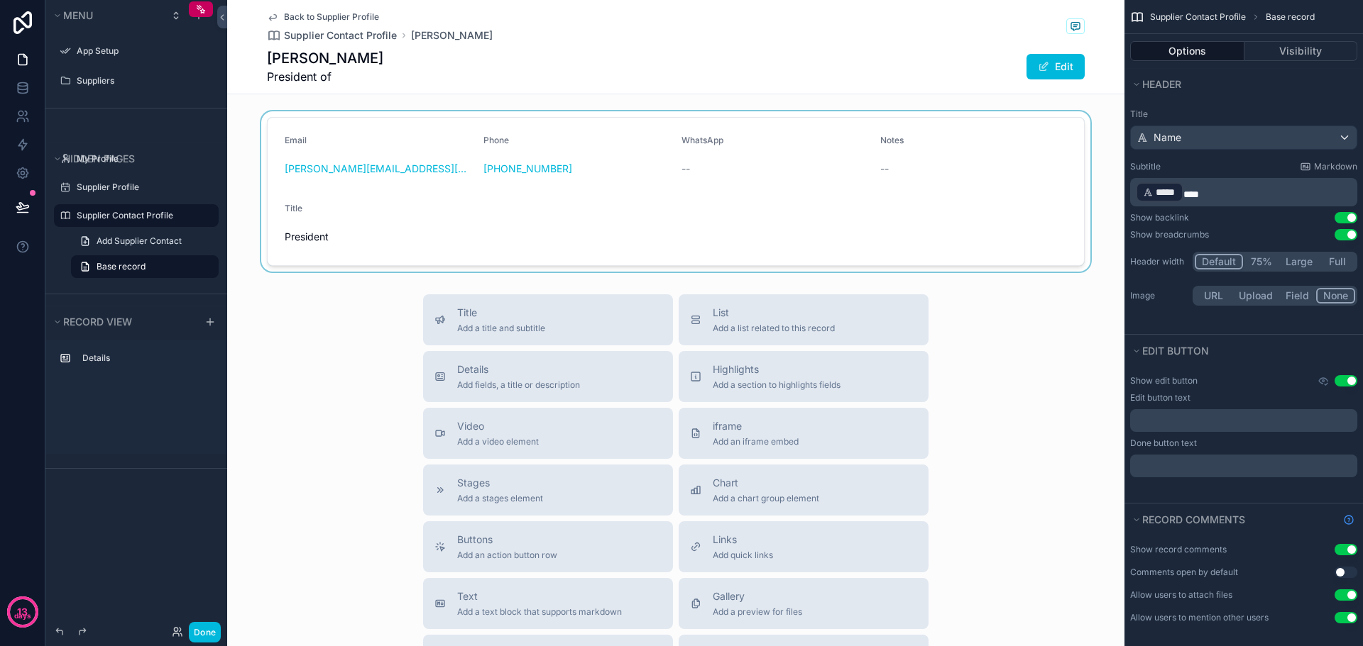
click at [449, 185] on div "scrollable content" at bounding box center [675, 191] width 897 height 160
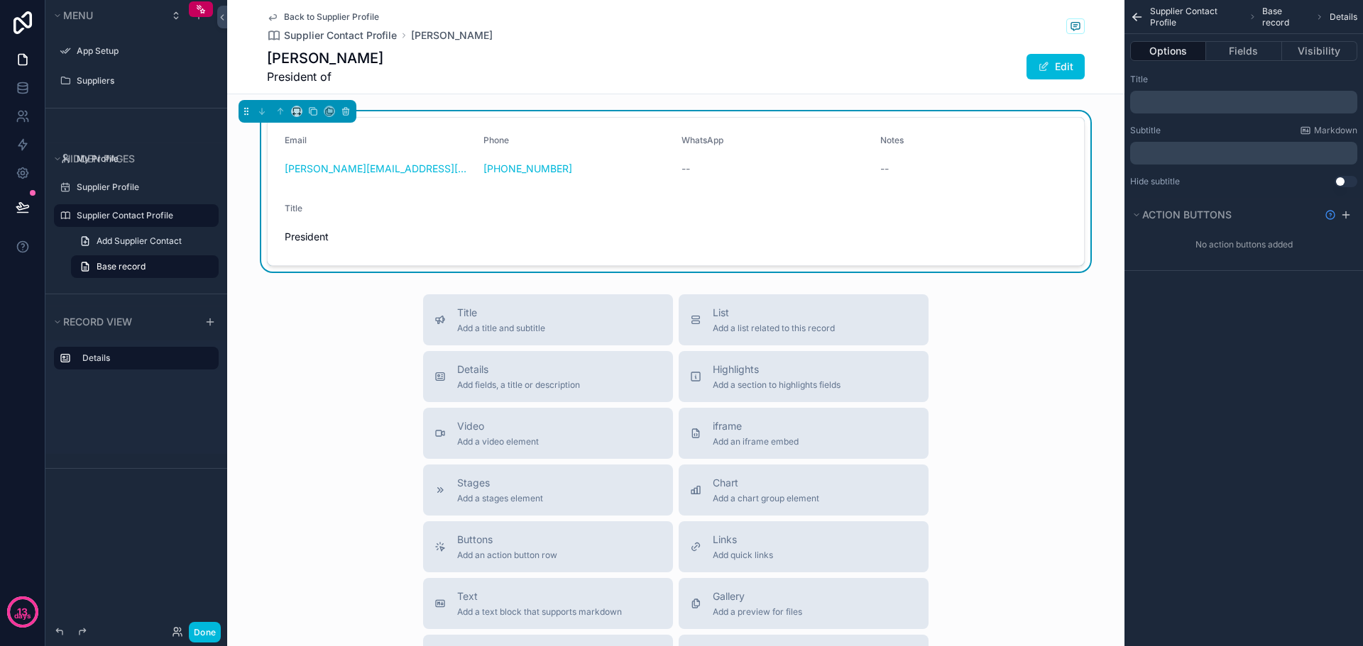
click at [703, 43] on div "Back to Supplier Profile Supplier Contact Profile [PERSON_NAME] [PERSON_NAME] P…" at bounding box center [676, 47] width 818 height 94
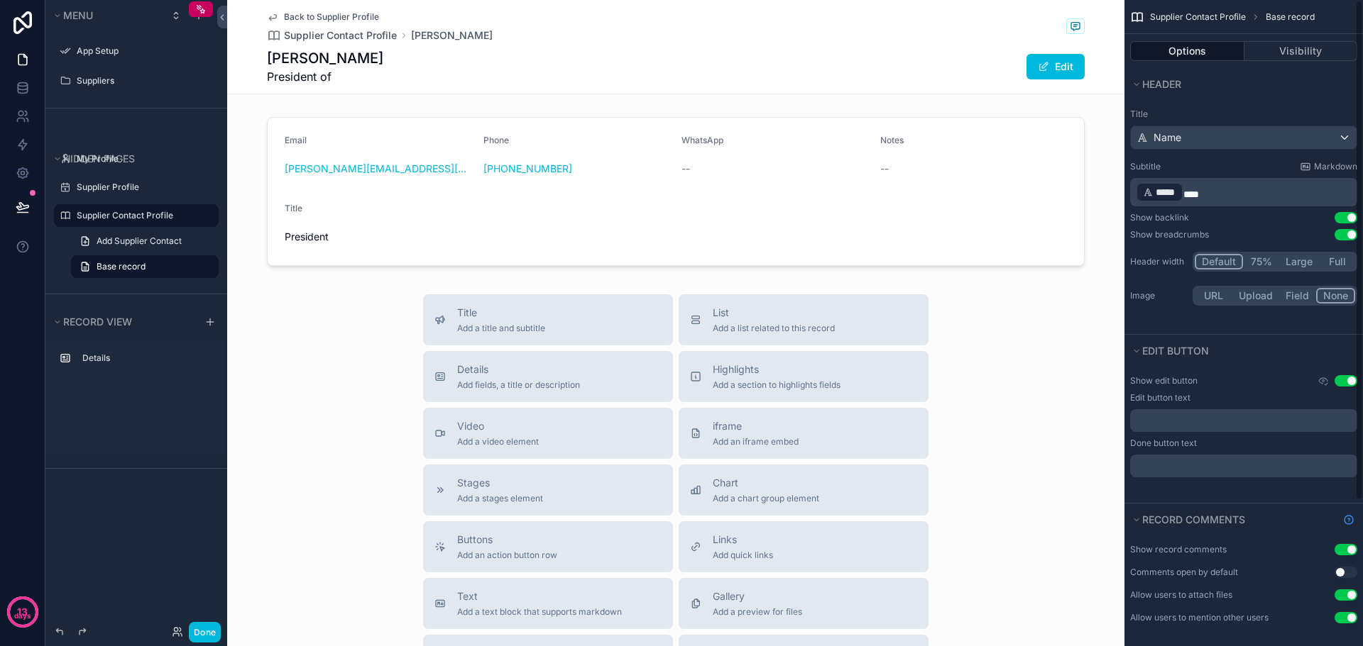
click at [1223, 191] on p "﻿ ***** ﻿ **" at bounding box center [1244, 192] width 219 height 23
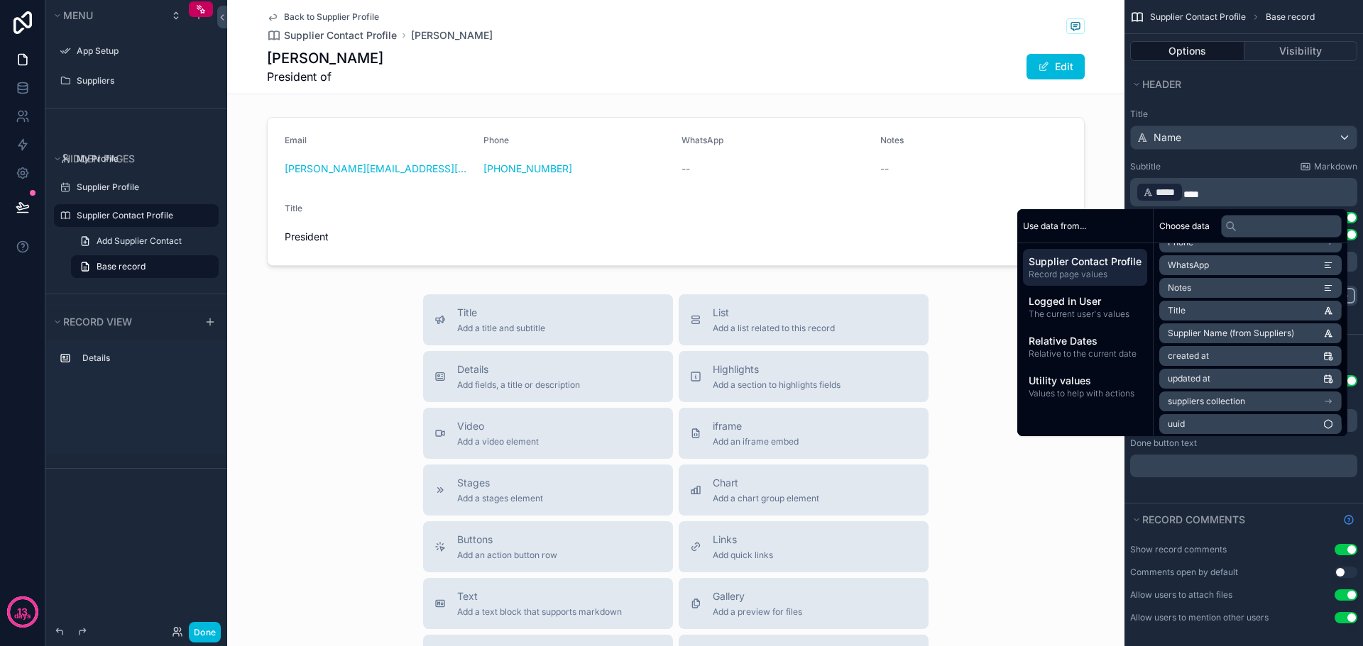
scroll to position [111, 0]
click at [1231, 334] on span "Supplier Name (from Suppliers)" at bounding box center [1230, 329] width 126 height 11
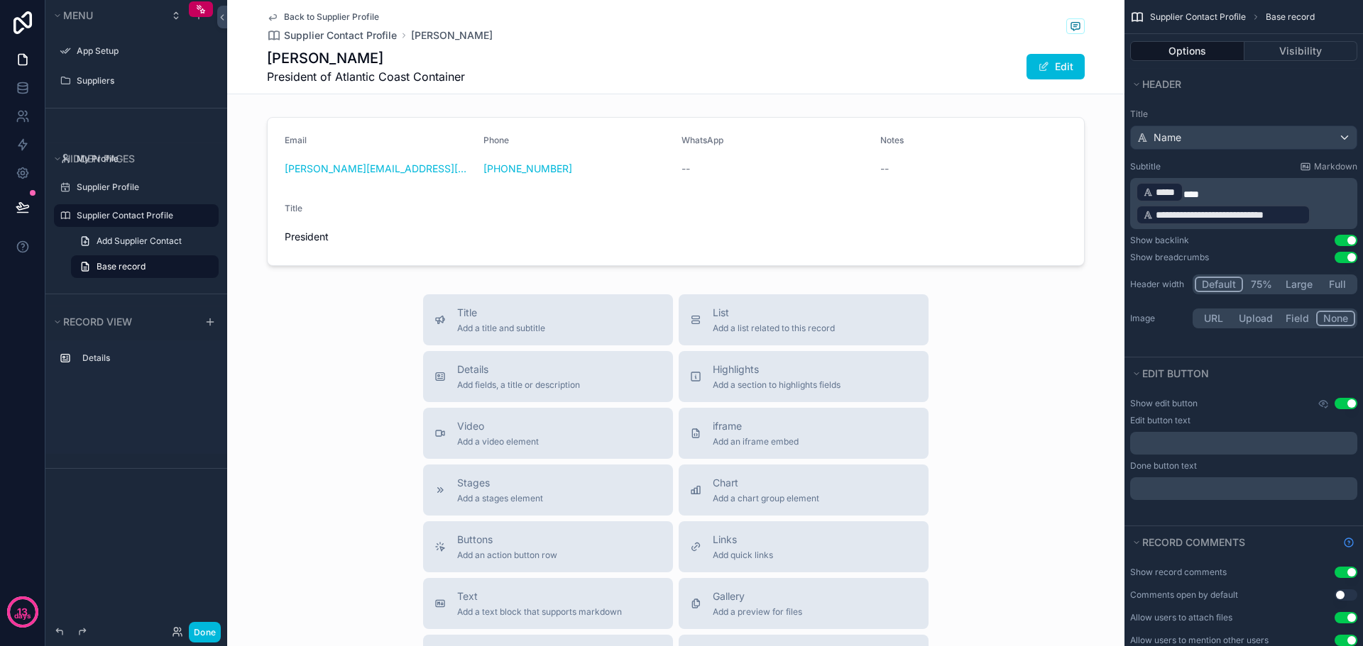
click at [985, 294] on div "Back to Supplier Profile Supplier Contact Profile Jason Prochilo Jason Prochilo…" at bounding box center [675, 456] width 897 height 913
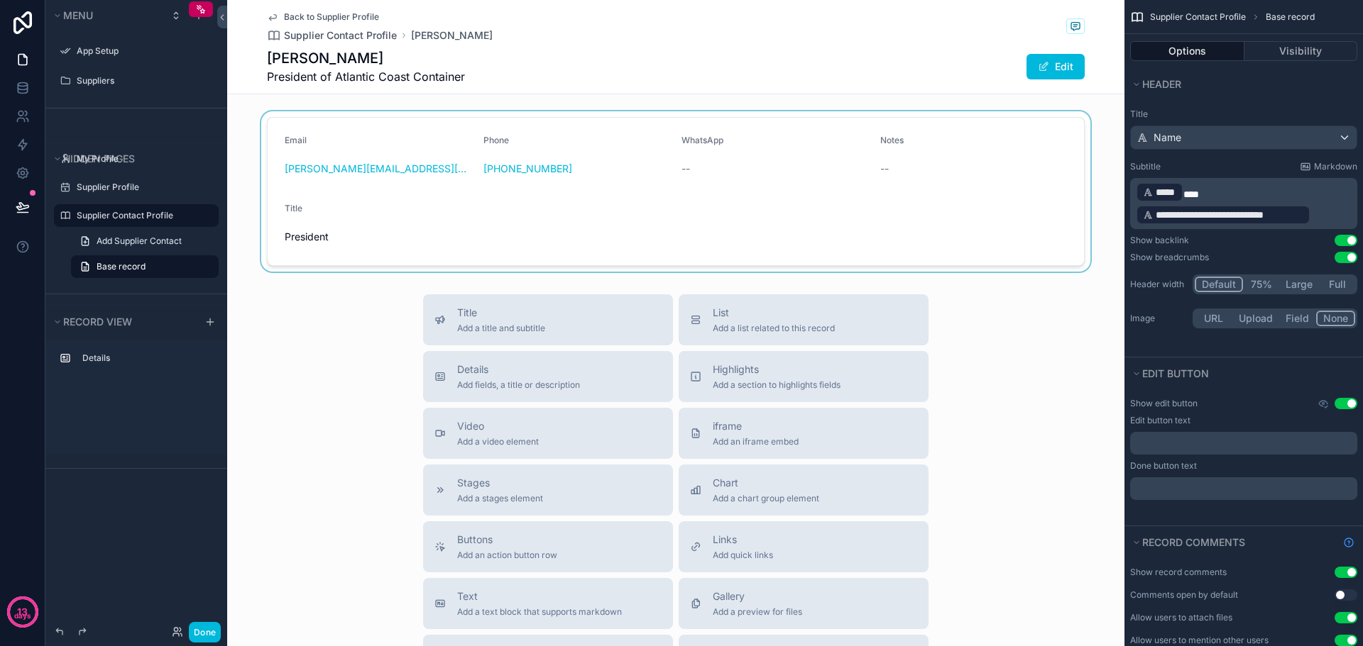
click at [834, 216] on div "scrollable content" at bounding box center [675, 191] width 897 height 160
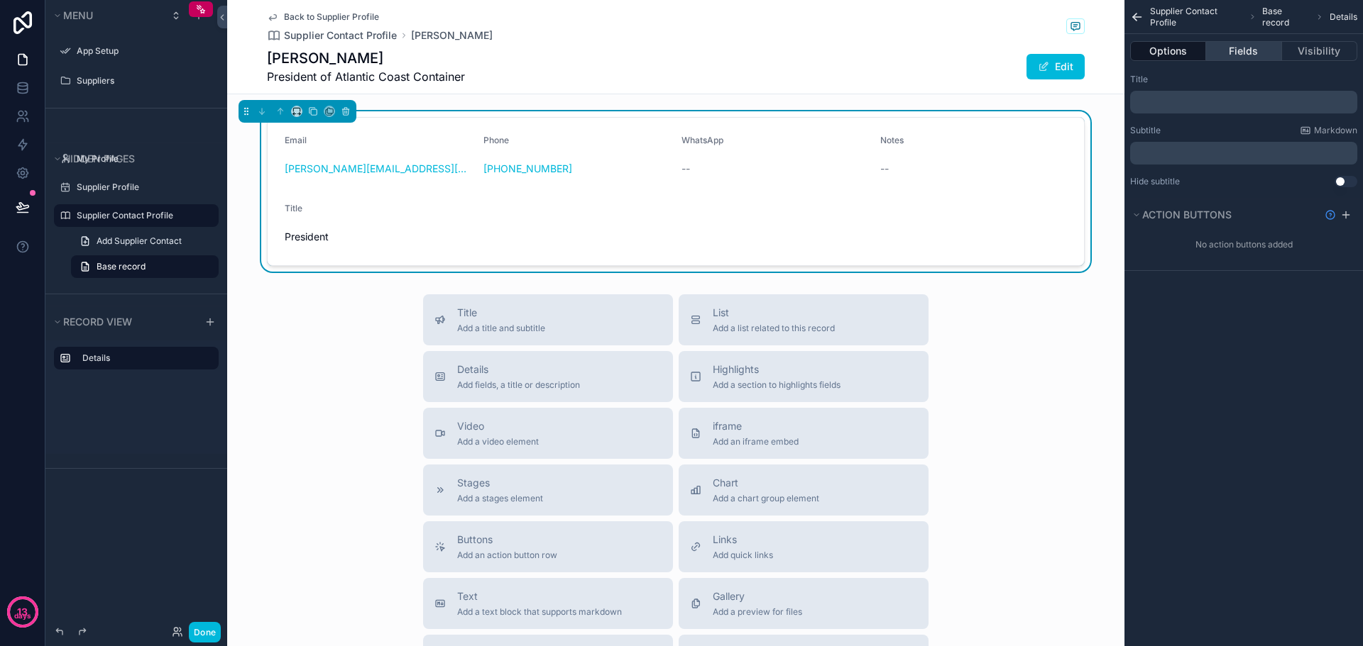
click at [1245, 48] on button "Fields" at bounding box center [1243, 51] width 75 height 20
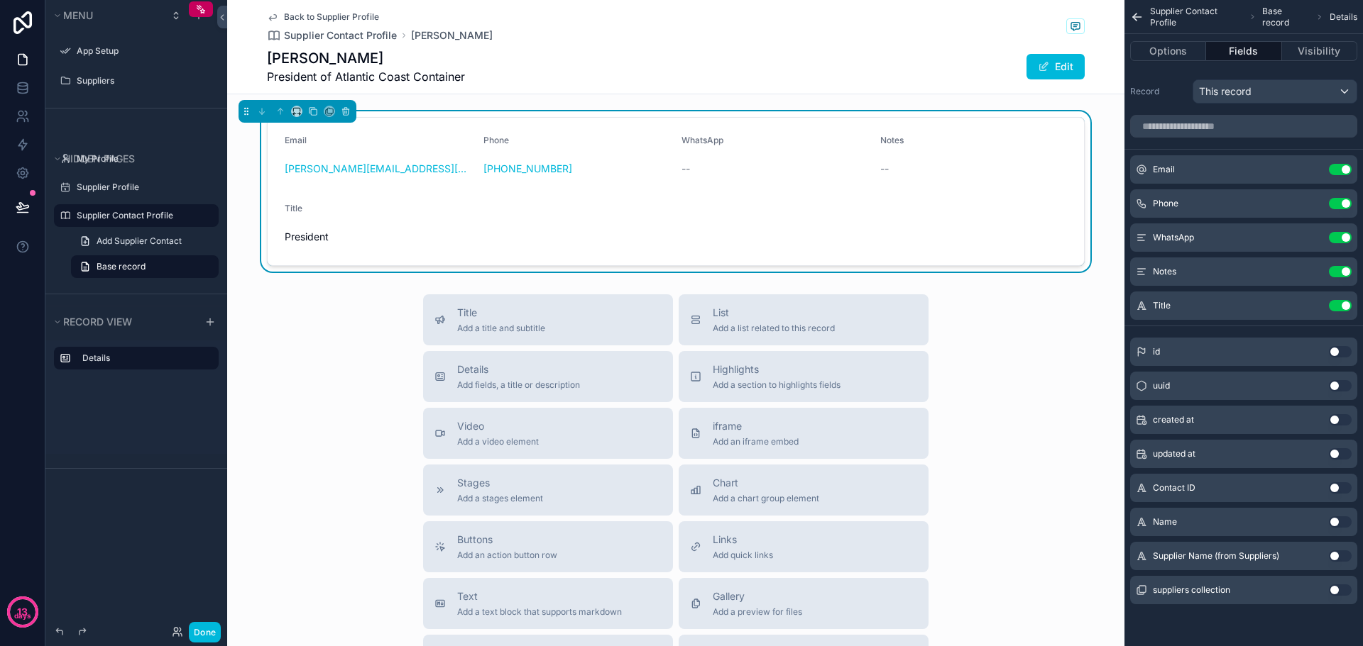
click at [1333, 303] on button "Use setting" at bounding box center [1339, 305] width 23 height 11
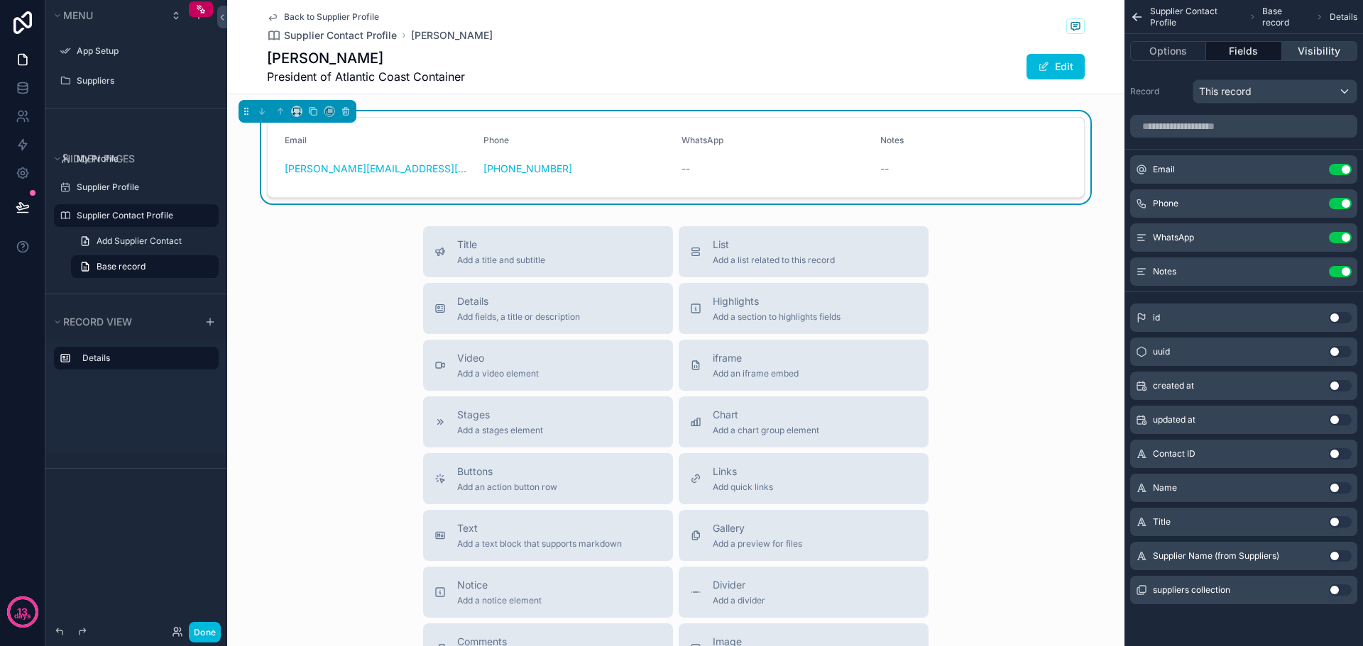
click at [1322, 45] on button "Visibility" at bounding box center [1319, 51] width 75 height 20
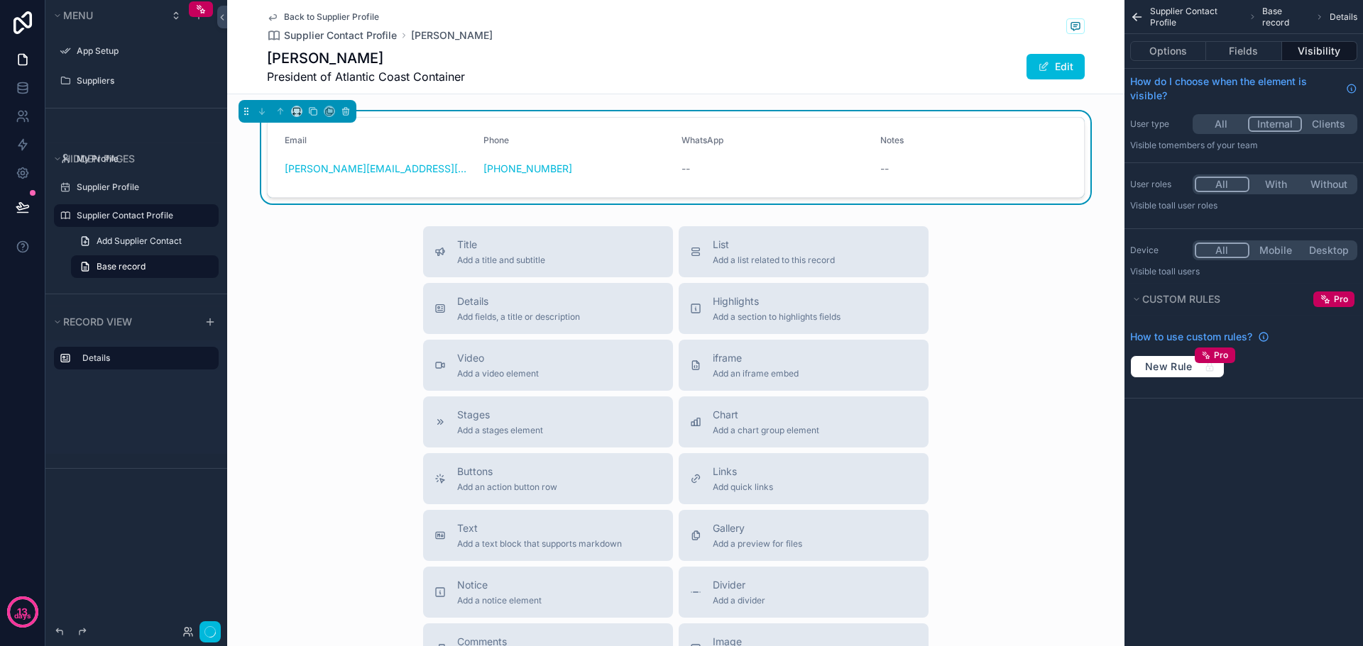
click at [1267, 121] on button "Internal" at bounding box center [1275, 124] width 55 height 16
click at [959, 35] on div "Back to Supplier Profile Supplier Contact Profile Jason Prochilo" at bounding box center [676, 26] width 818 height 31
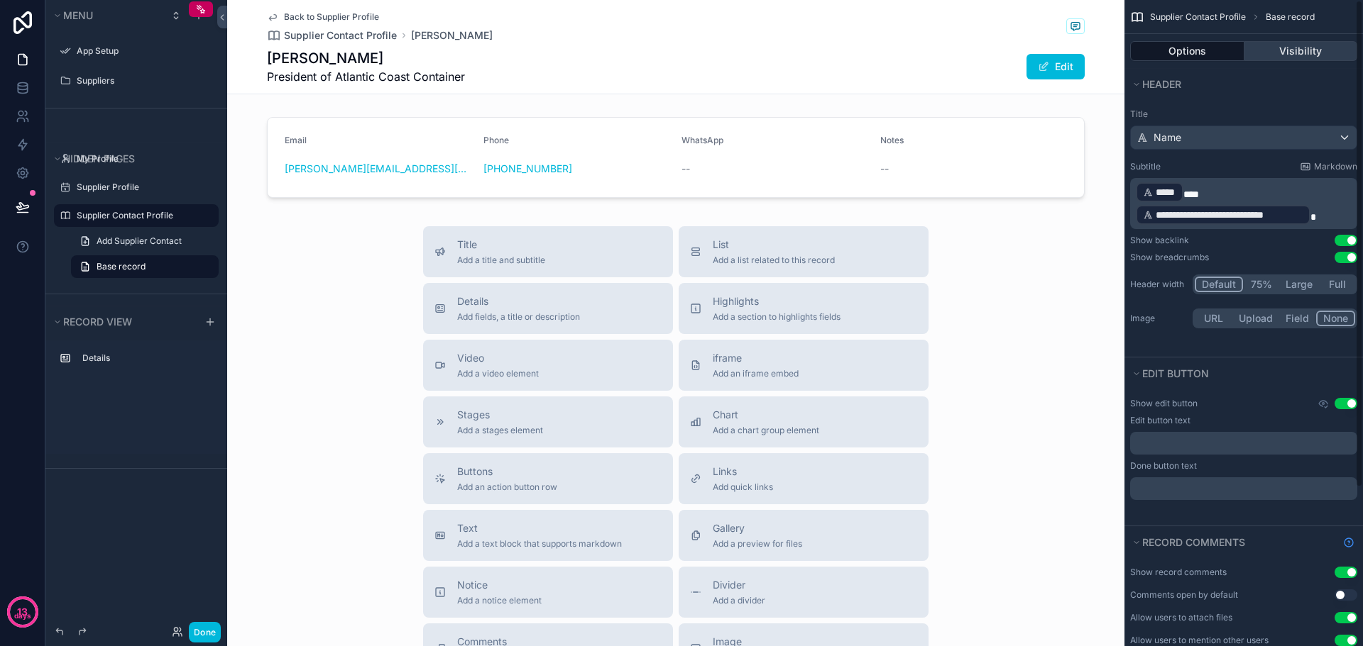
click at [1335, 45] on button "Visibility" at bounding box center [1301, 51] width 114 height 20
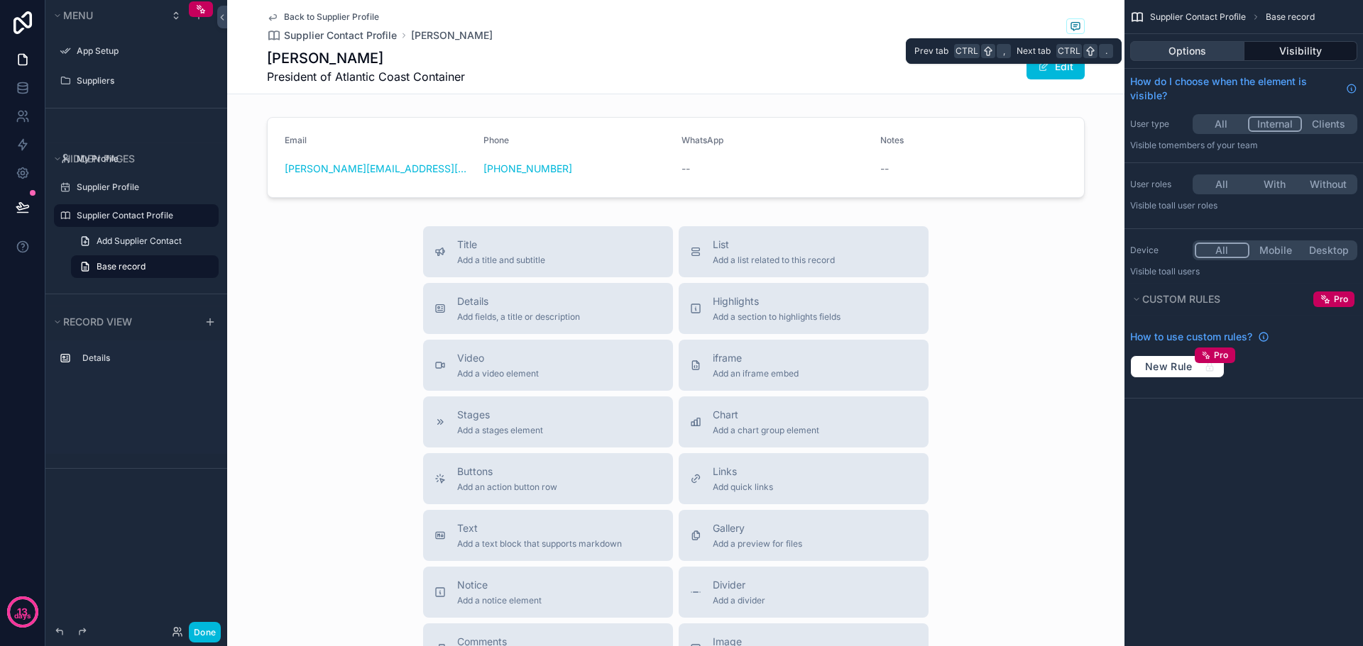
click at [1216, 53] on button "Options" at bounding box center [1187, 51] width 114 height 20
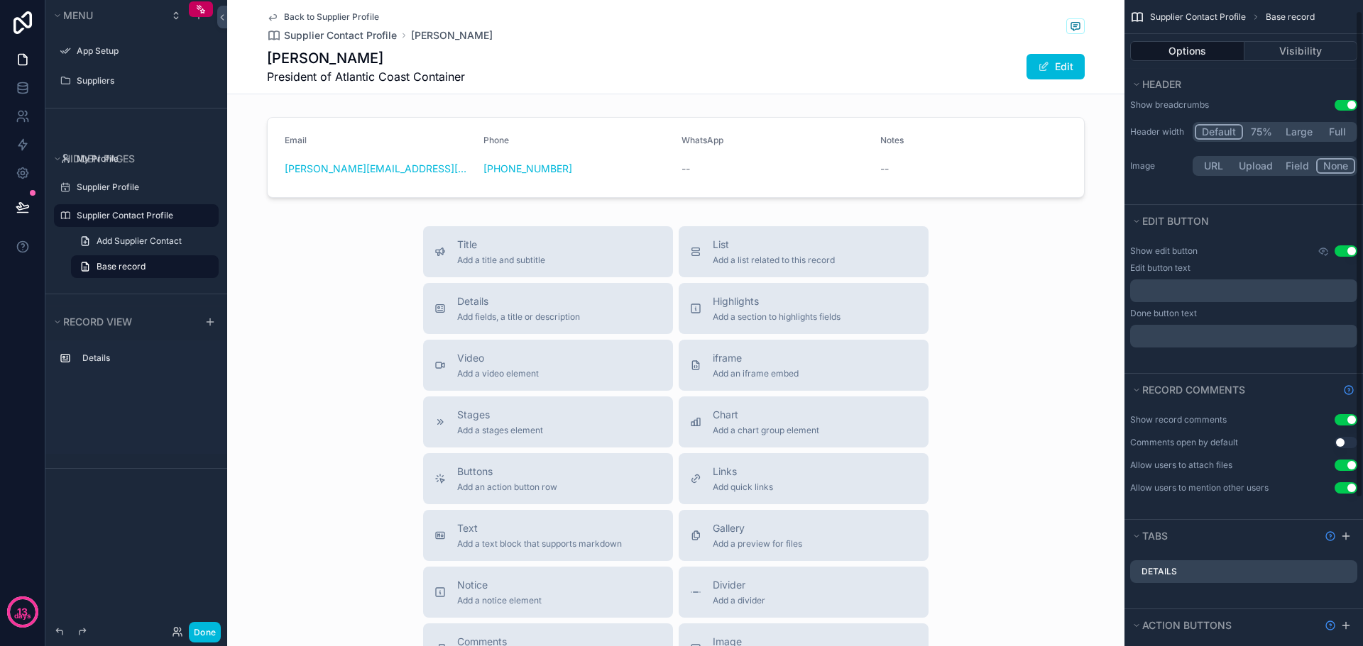
scroll to position [211, 0]
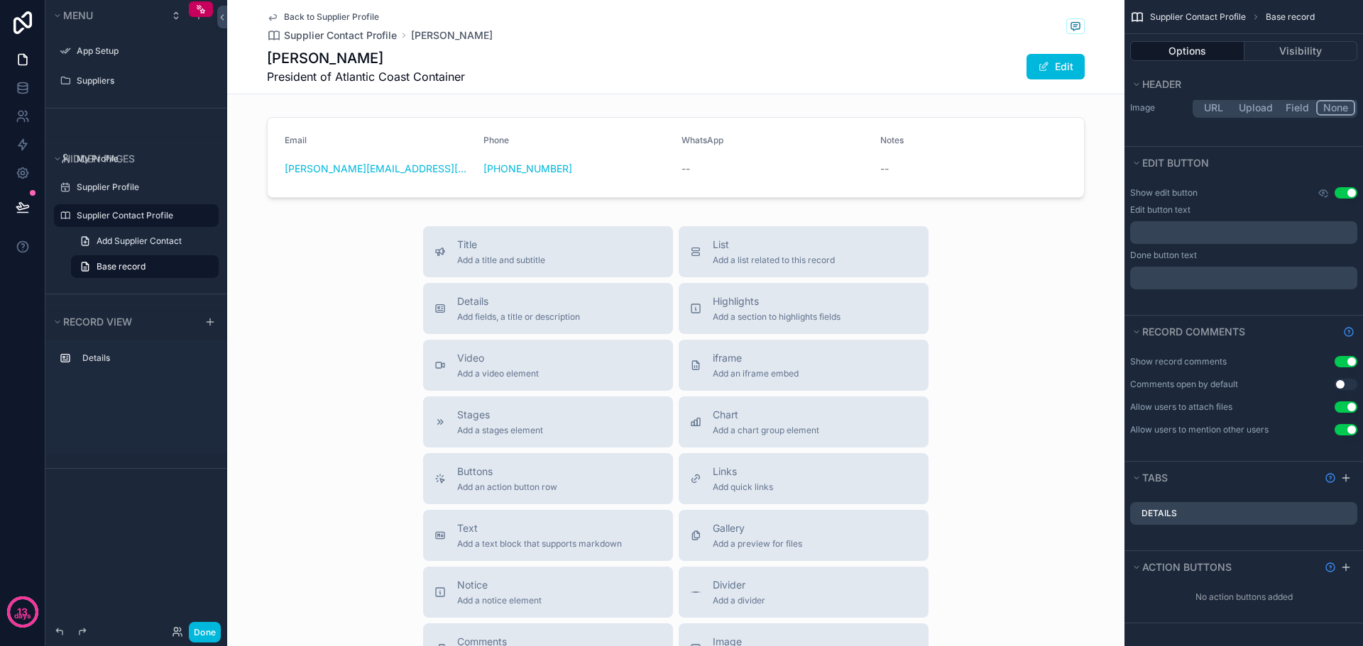
click at [1184, 515] on div "Details" at bounding box center [1243, 513] width 227 height 23
click at [0, 0] on icon "scrollable content" at bounding box center [0, 0] width 0 height 0
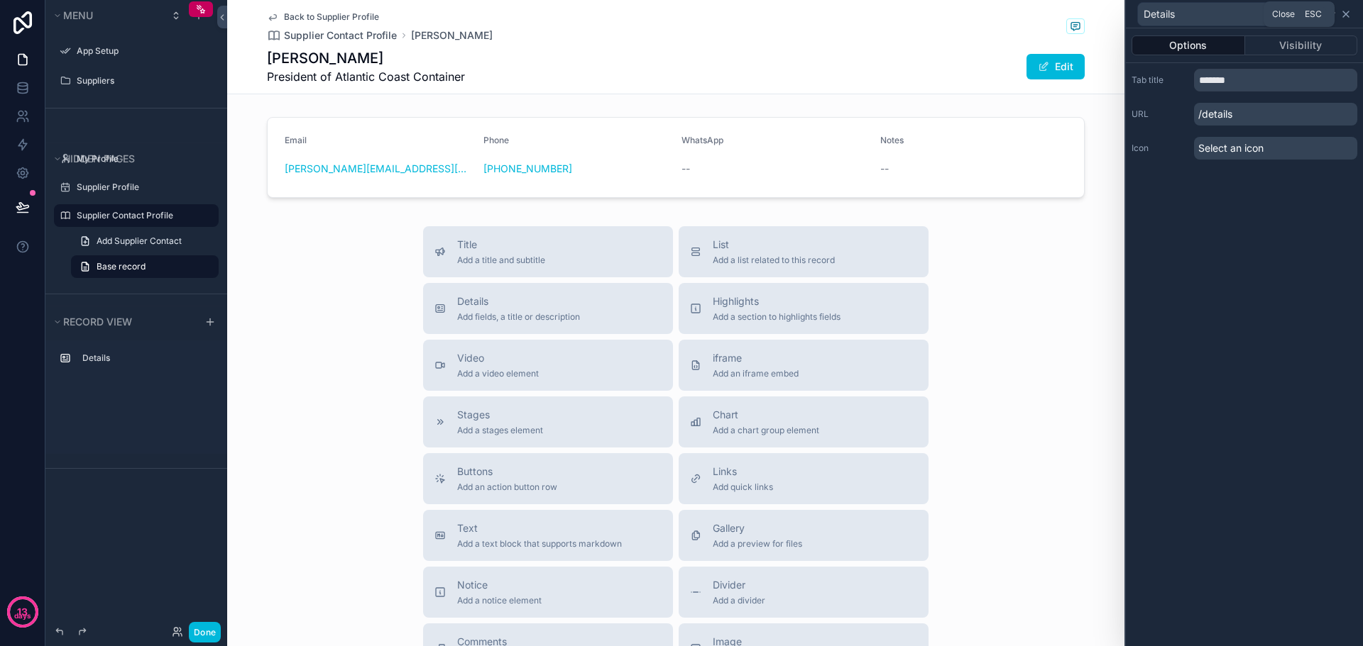
click at [1349, 16] on icon at bounding box center [1345, 14] width 11 height 11
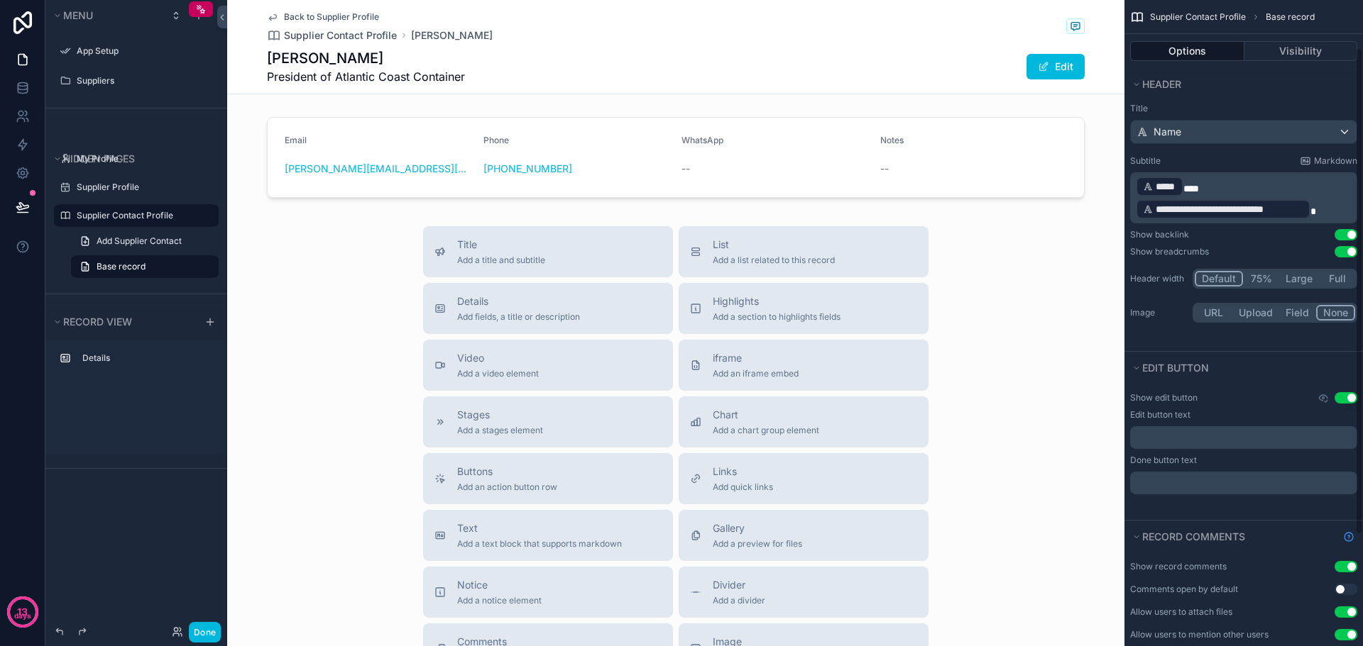
scroll to position [0, 0]
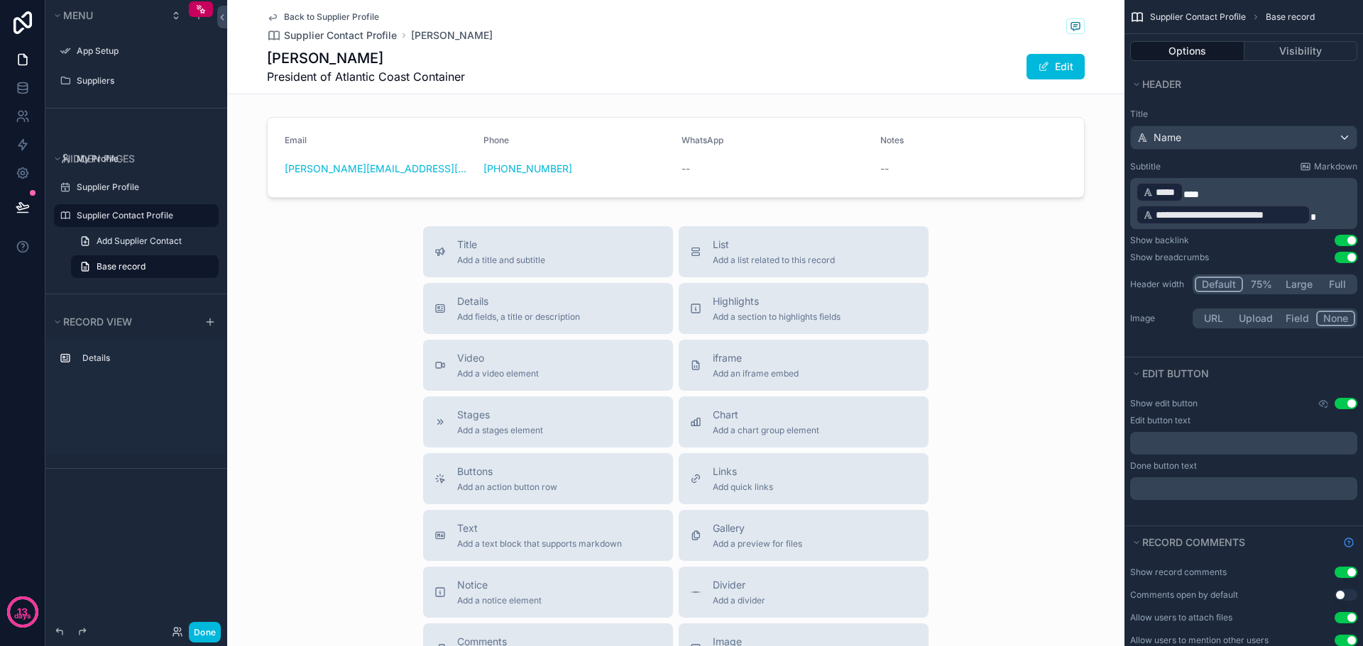
click at [1026, 287] on div "Title Add a title and subtitle List Add a list related to this record Details A…" at bounding box center [675, 478] width 897 height 505
click at [1041, 69] on span "scrollable content" at bounding box center [1043, 66] width 11 height 11
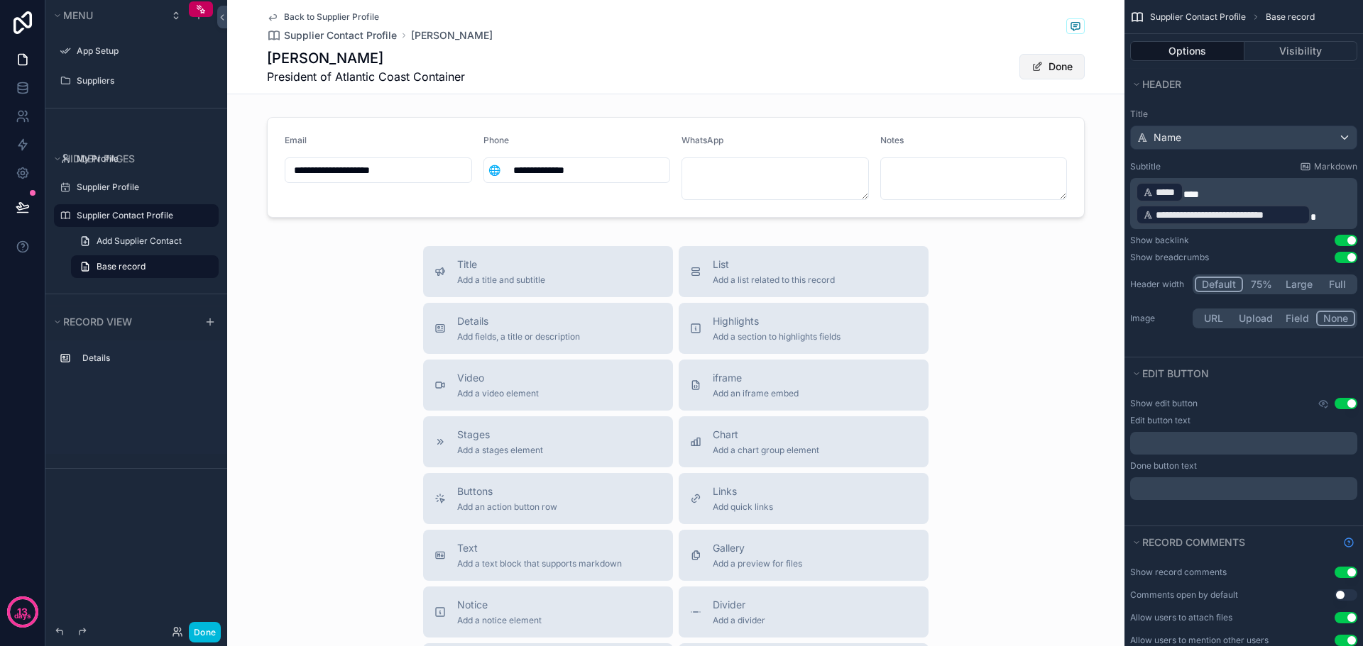
click at [1058, 67] on button "Done" at bounding box center [1051, 67] width 65 height 26
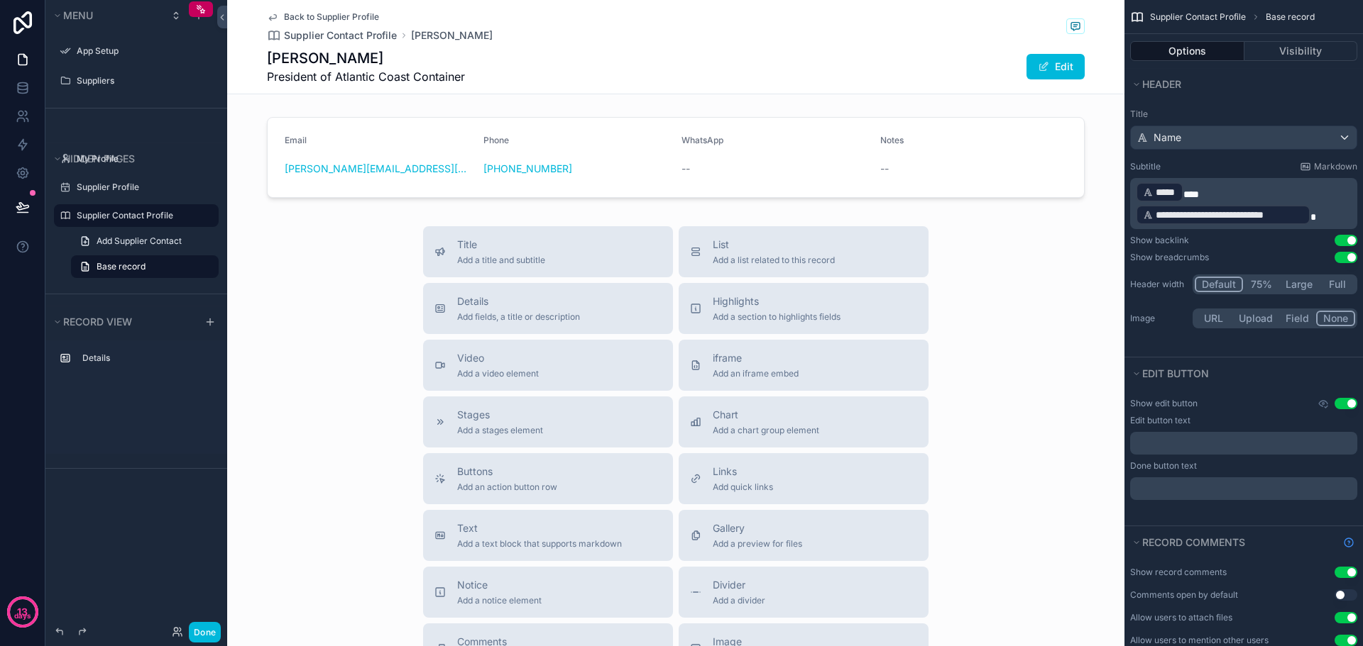
click at [1020, 225] on div "Back to Supplier Profile Supplier Contact Profile Jason Prochilo Jason Prochilo…" at bounding box center [675, 422] width 897 height 845
click at [112, 79] on label "Suppliers" at bounding box center [143, 80] width 133 height 11
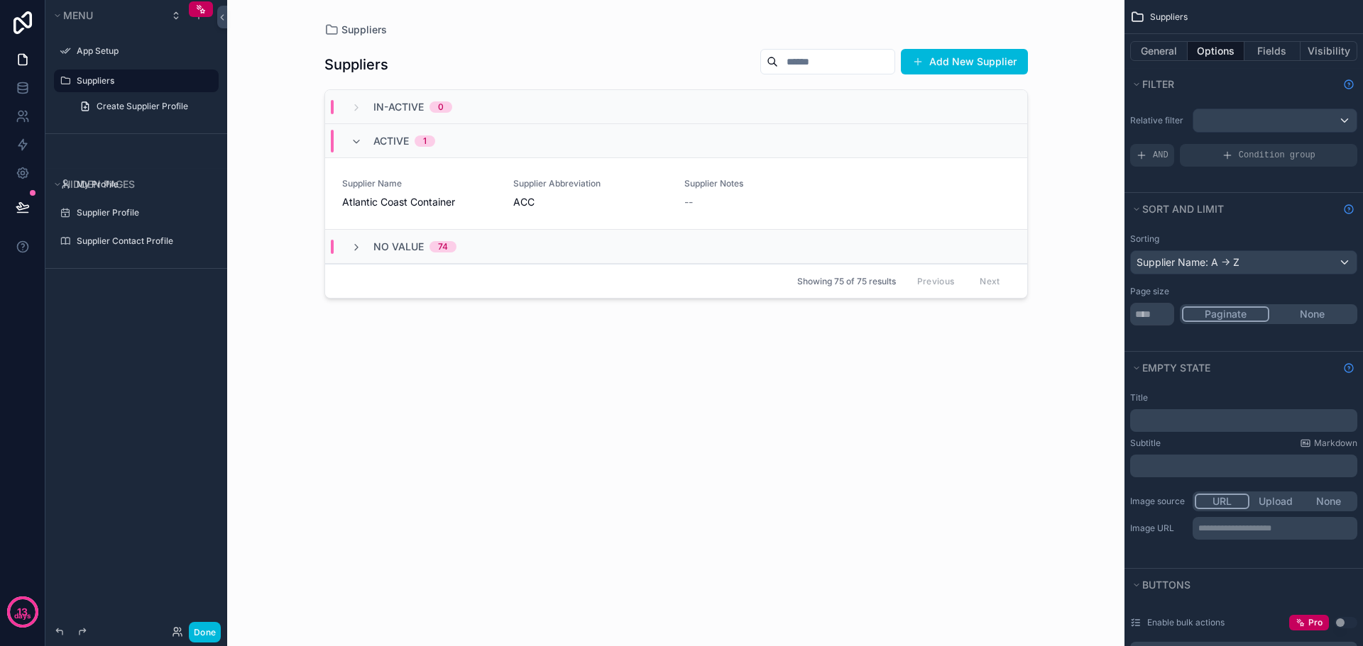
click at [392, 204] on div "scrollable content" at bounding box center [676, 314] width 726 height 629
click at [392, 204] on span "Atlantic Coast Container" at bounding box center [419, 202] width 154 height 14
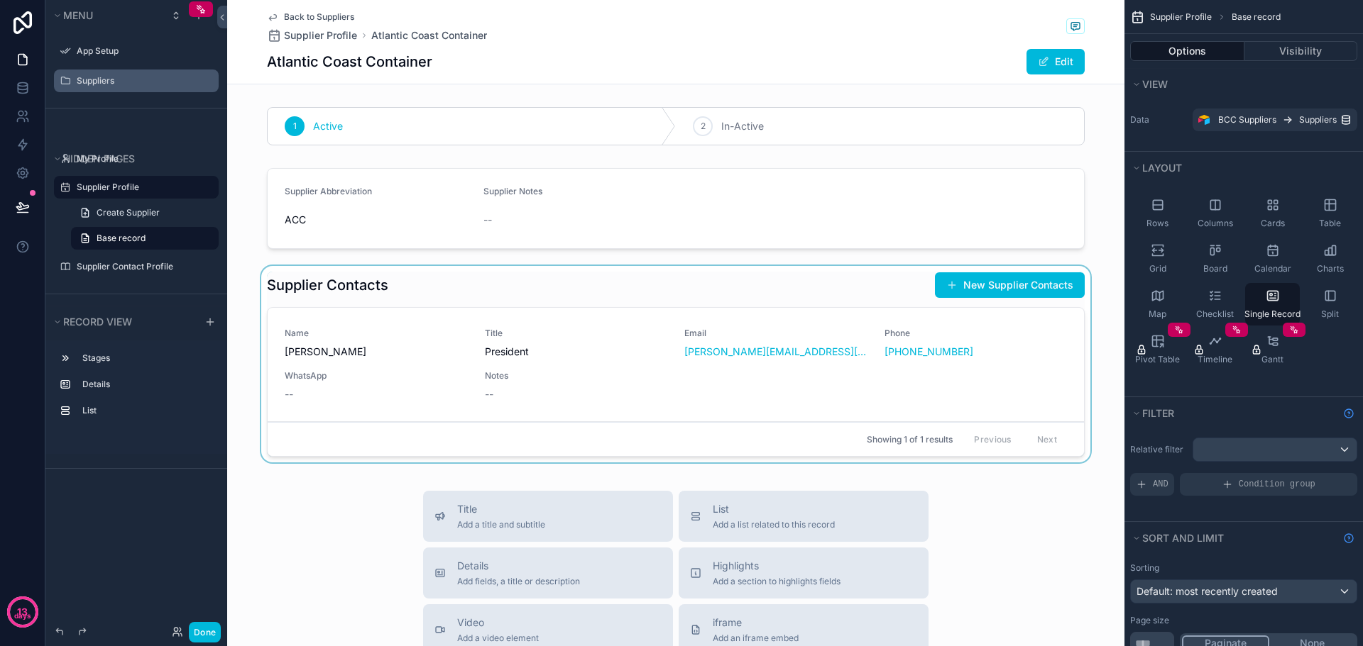
click at [849, 283] on div "scrollable content" at bounding box center [675, 367] width 897 height 202
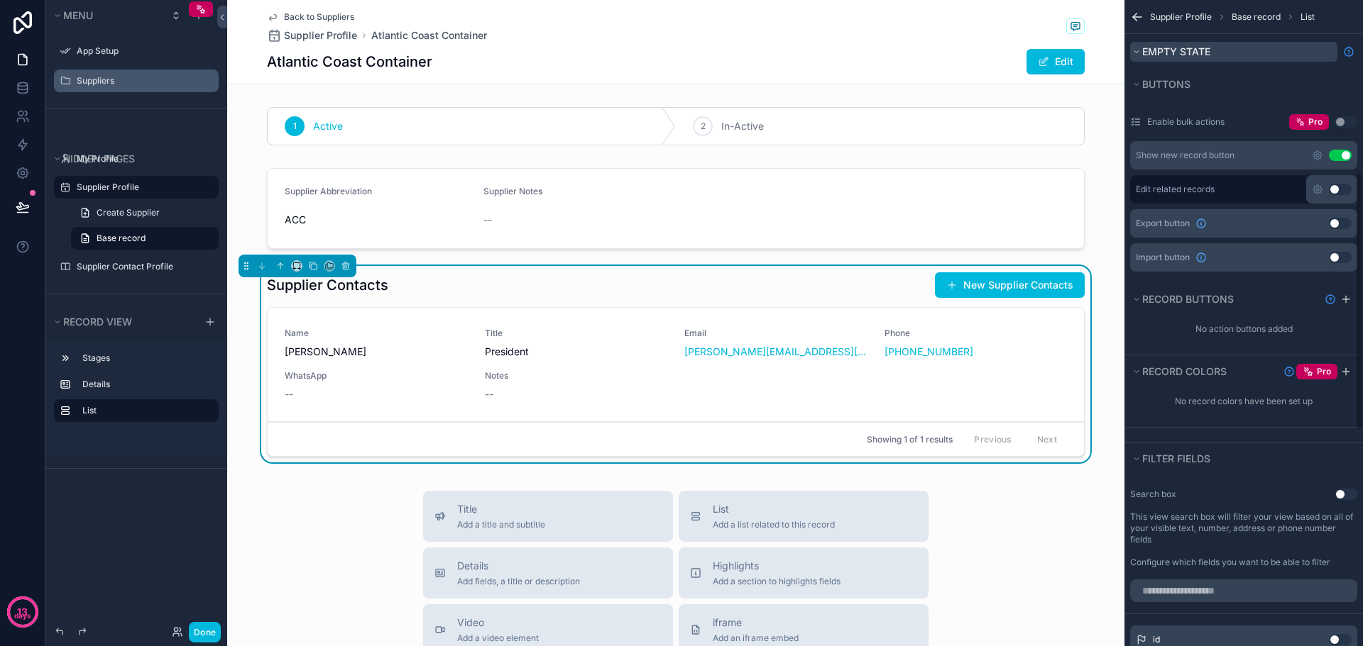
scroll to position [497, 0]
click at [1314, 151] on icon "scrollable content" at bounding box center [1317, 154] width 9 height 9
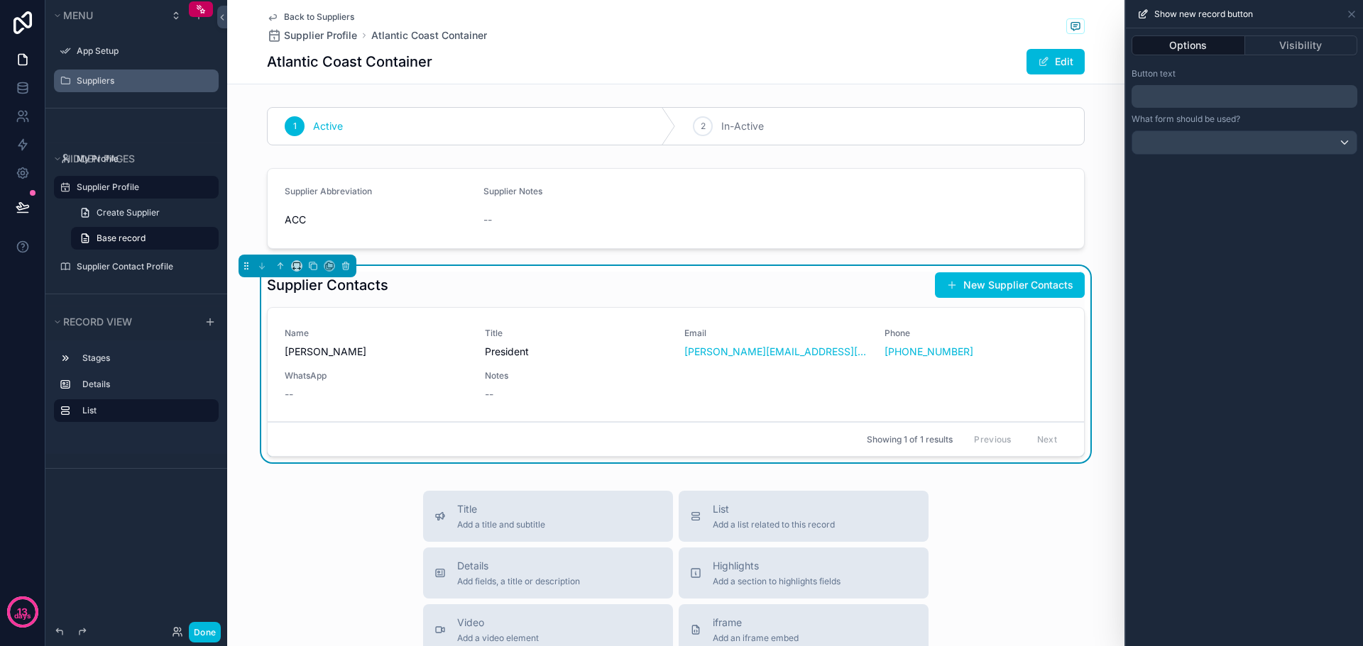
click at [1217, 99] on p "﻿" at bounding box center [1245, 96] width 217 height 17
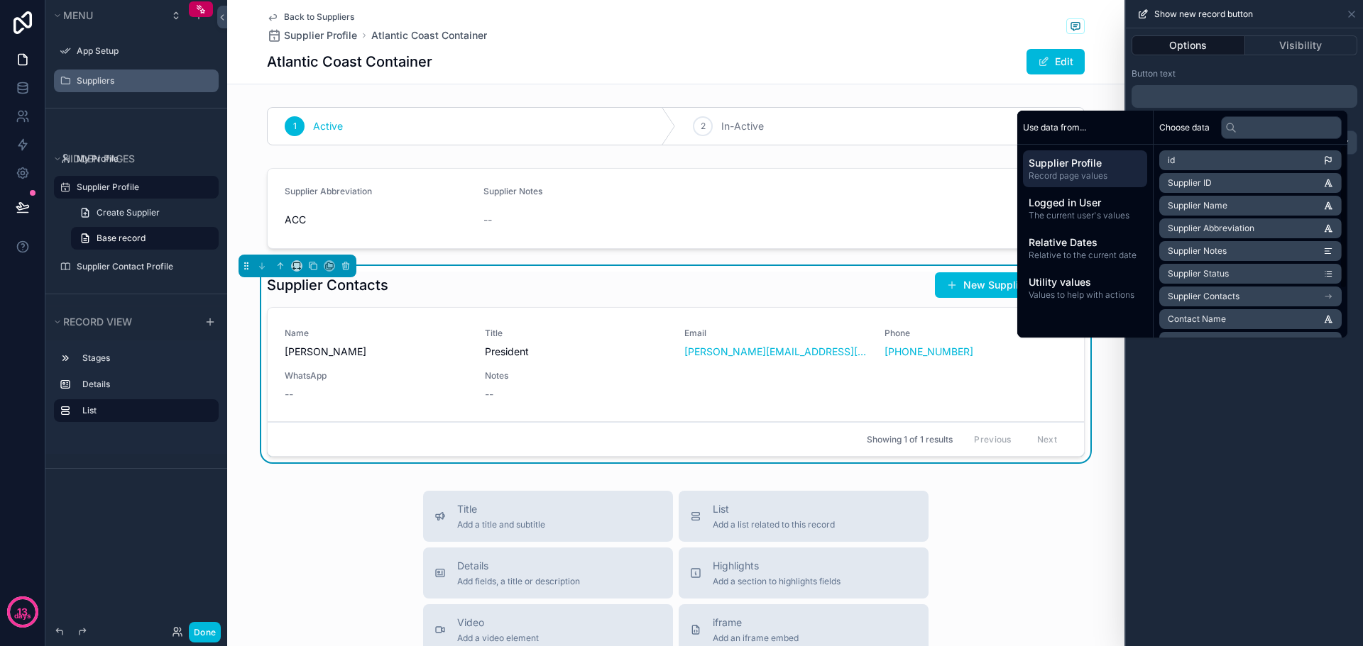
click at [1227, 478] on div "Options Visibility Button text ﻿ What form should be used?" at bounding box center [1243, 337] width 237 height 618
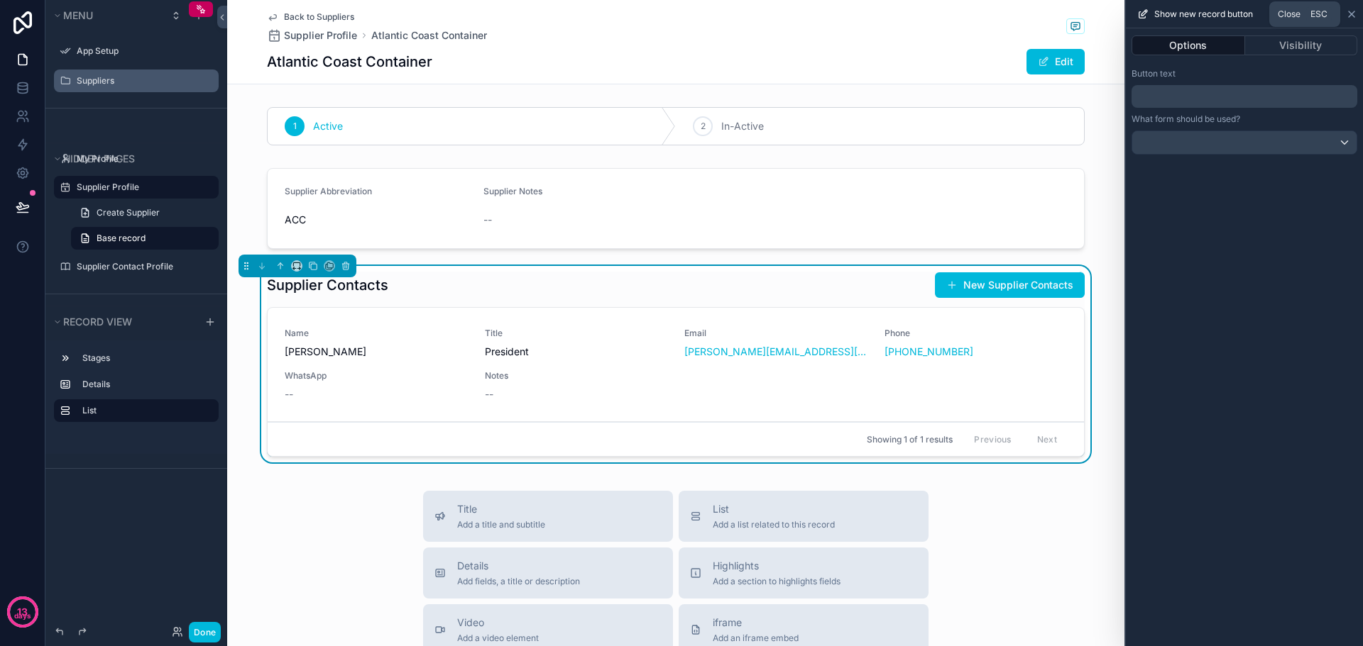
click at [1348, 14] on icon at bounding box center [1350, 14] width 11 height 11
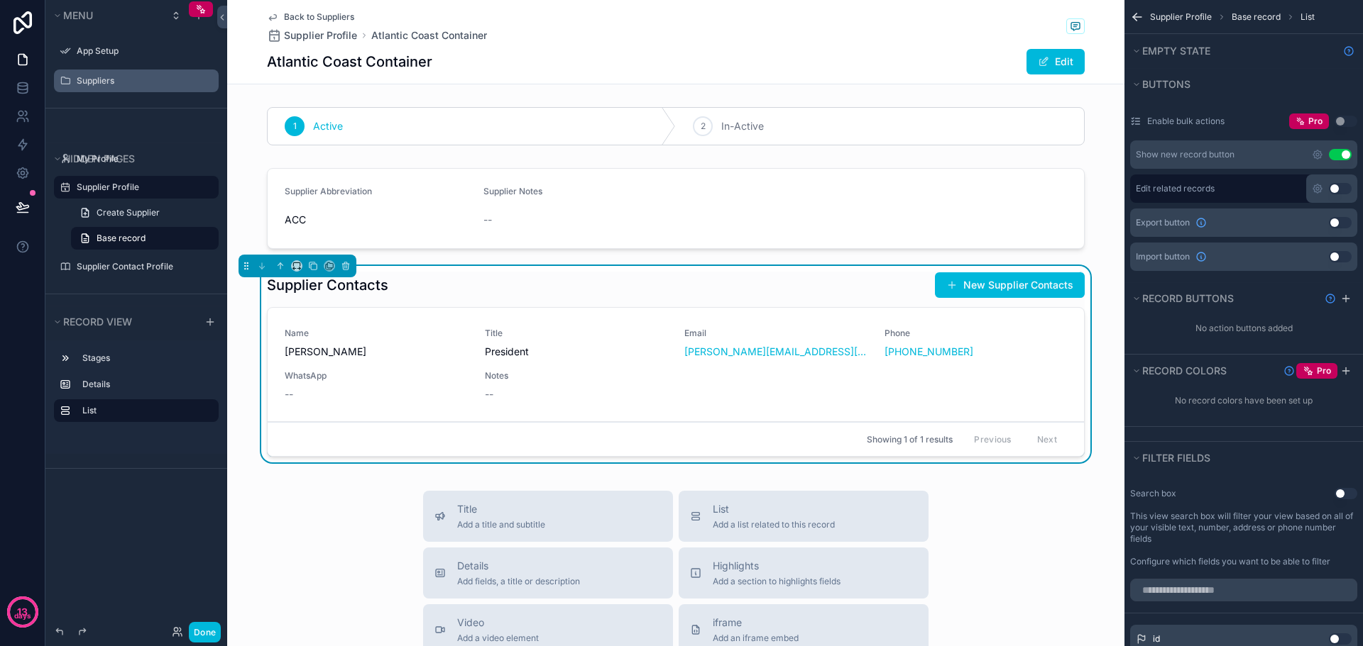
click at [1338, 155] on button "Use setting" at bounding box center [1339, 154] width 23 height 11
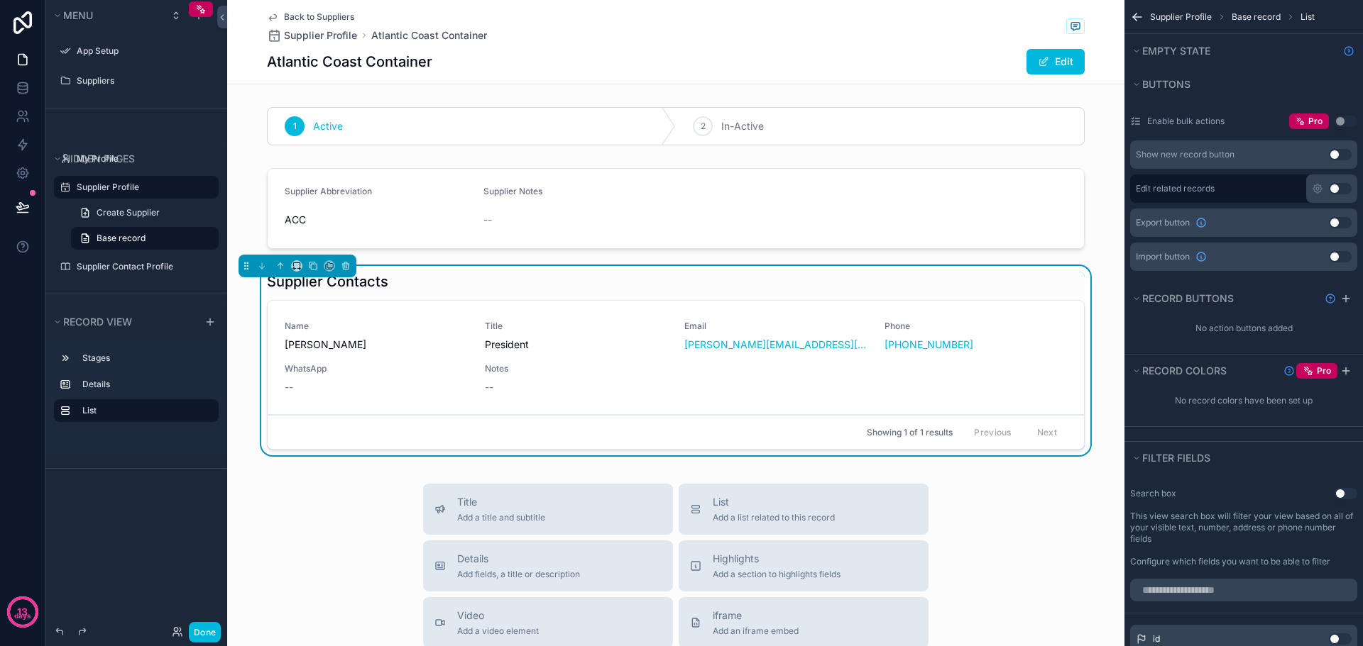
click at [1338, 155] on button "Use setting" at bounding box center [1339, 154] width 23 height 11
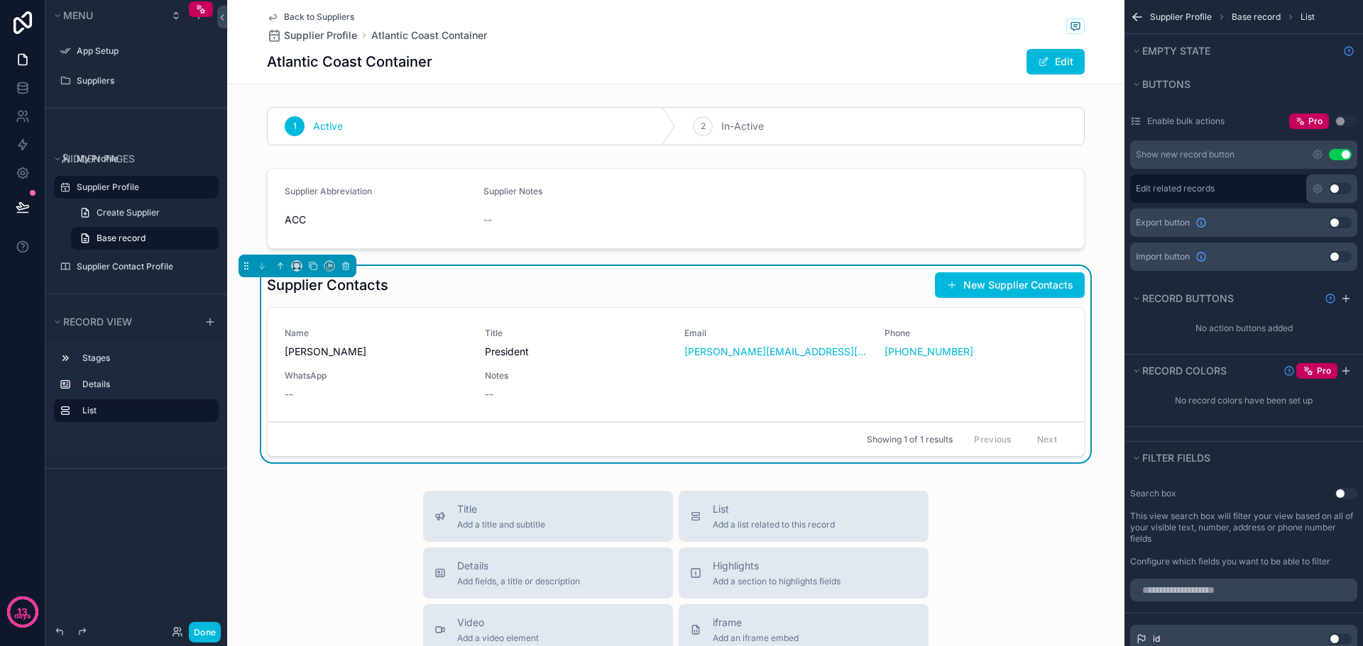
click at [1233, 159] on div "Show new record button" at bounding box center [1184, 154] width 99 height 11
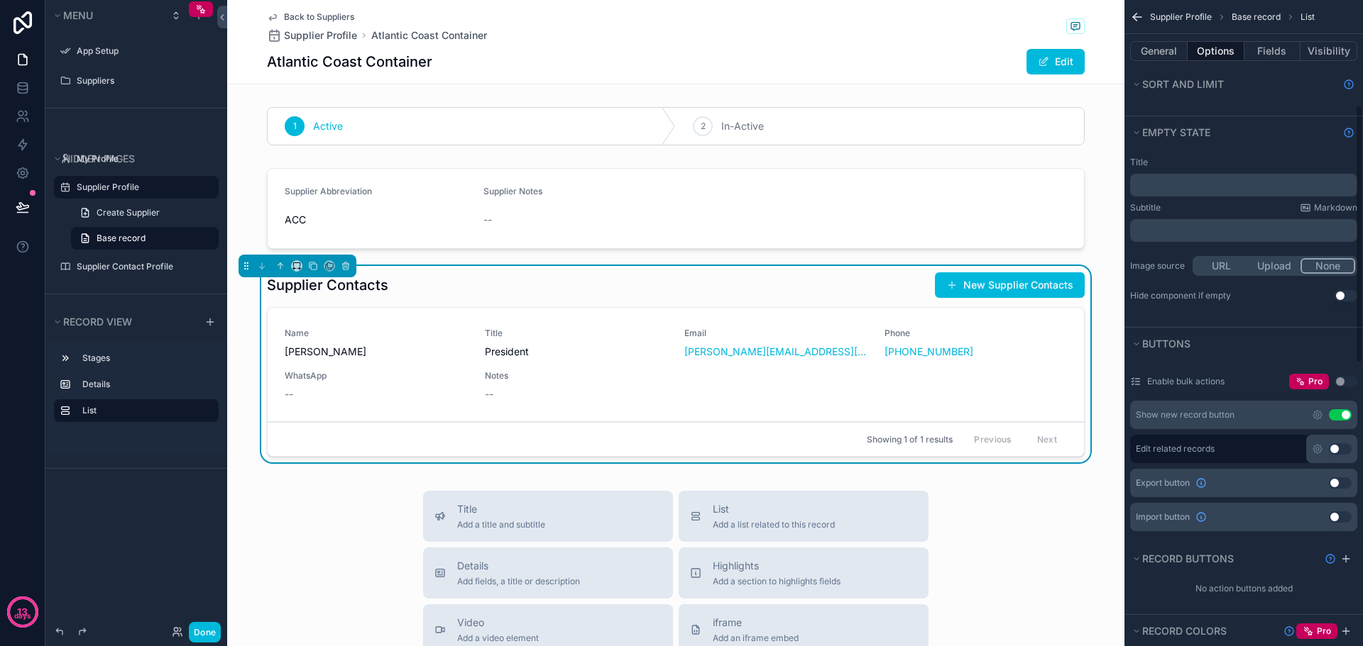
scroll to position [284, 0]
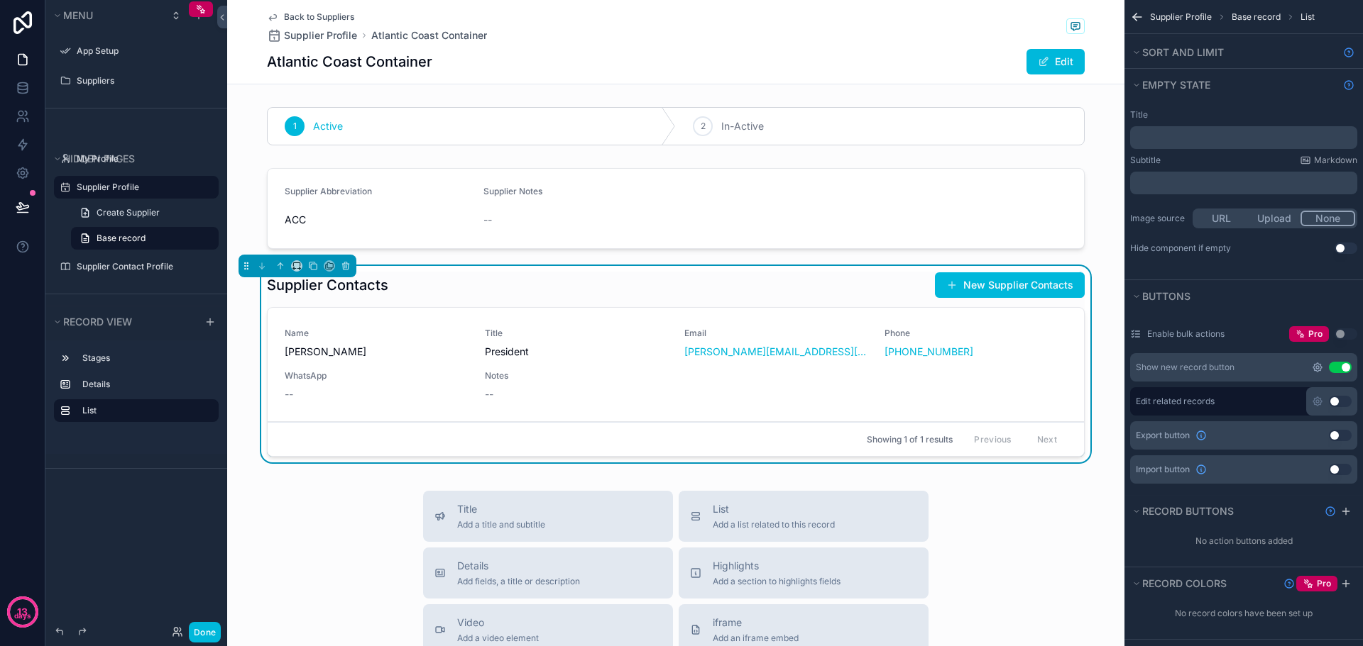
click at [1321, 362] on icon "scrollable content" at bounding box center [1316, 367] width 11 height 11
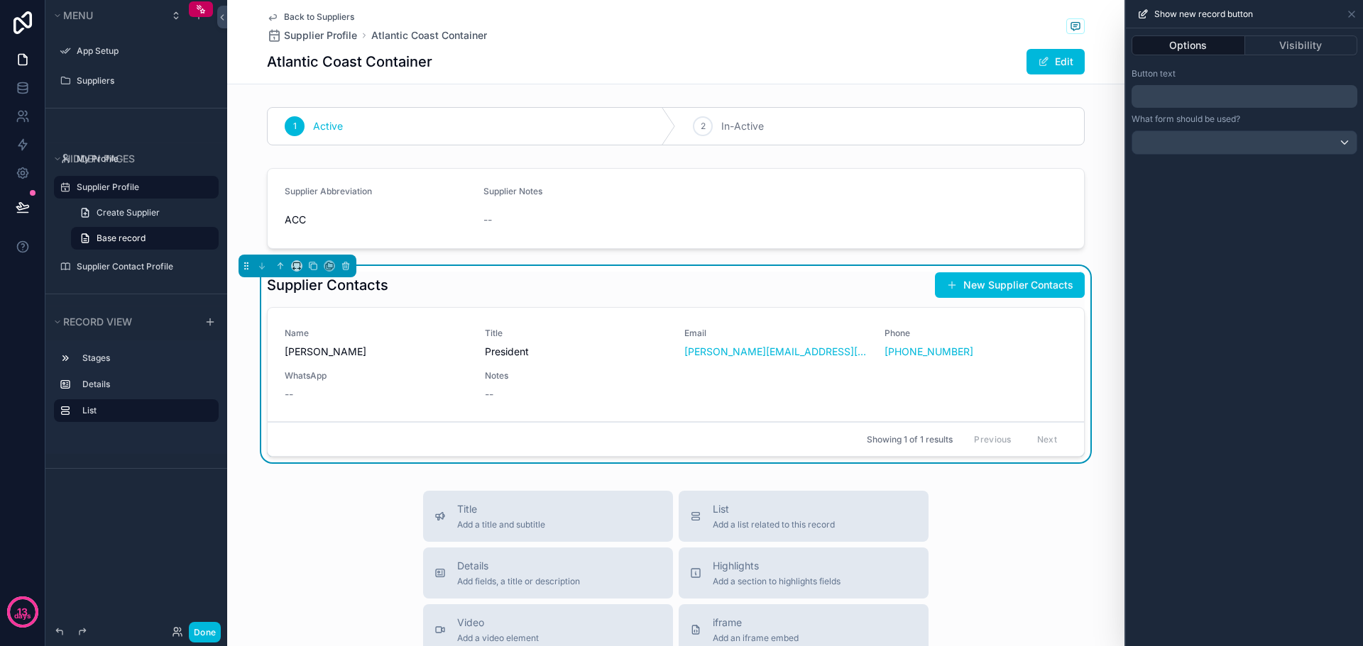
click at [1198, 94] on p "﻿" at bounding box center [1245, 96] width 217 height 17
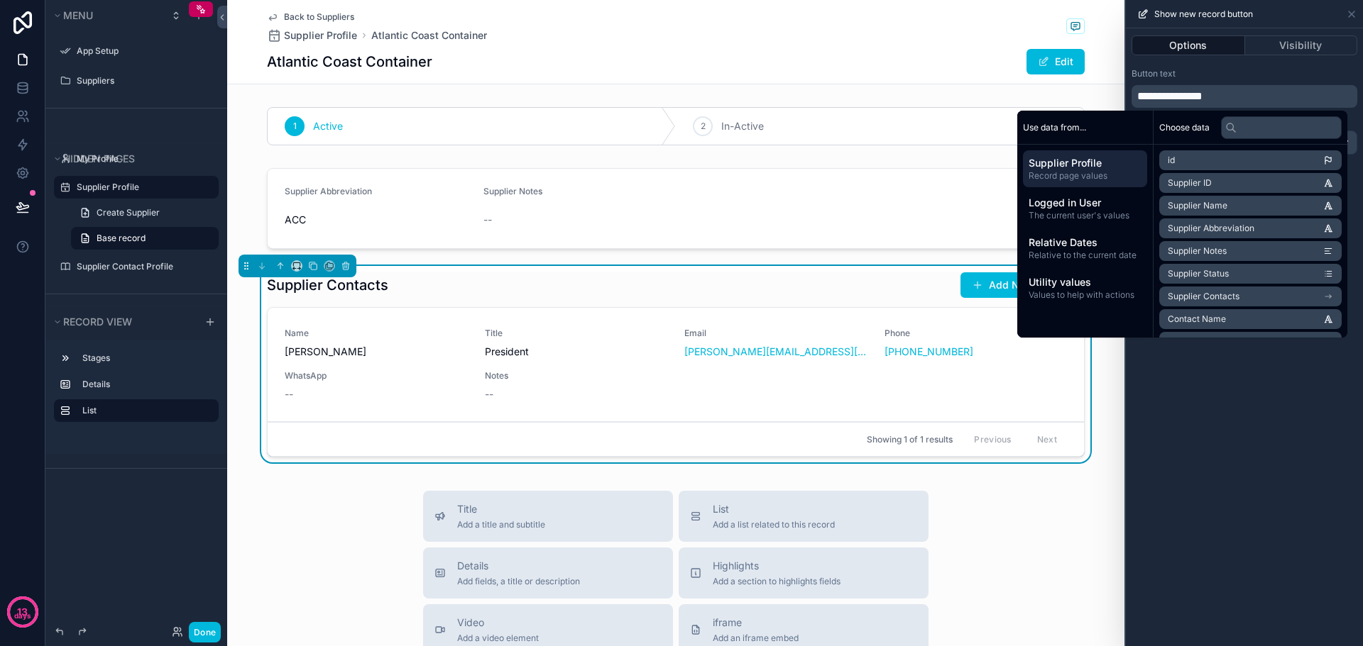
click at [1213, 74] on div "Button text" at bounding box center [1244, 73] width 226 height 11
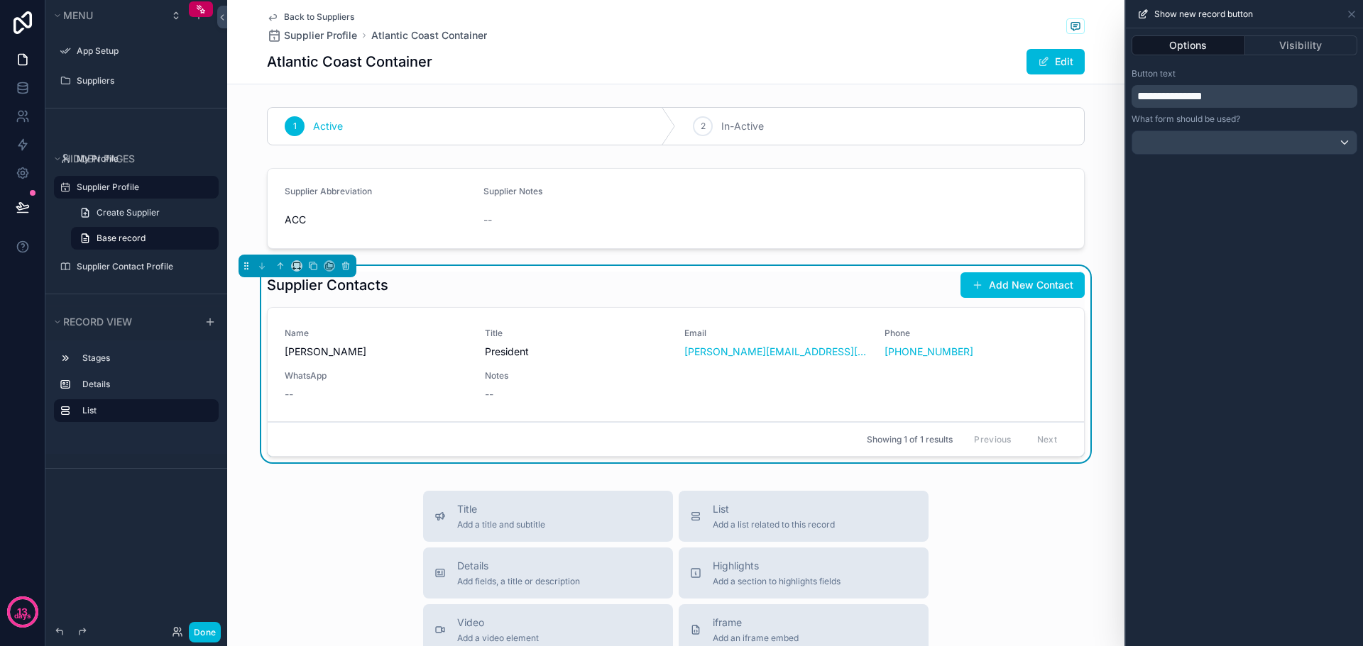
click at [244, 99] on div "Back to Suppliers Supplier Profile Atlantic Coast Container Atlantic Coast Cont…" at bounding box center [675, 555] width 897 height 1110
click at [23, 197] on button at bounding box center [22, 207] width 31 height 40
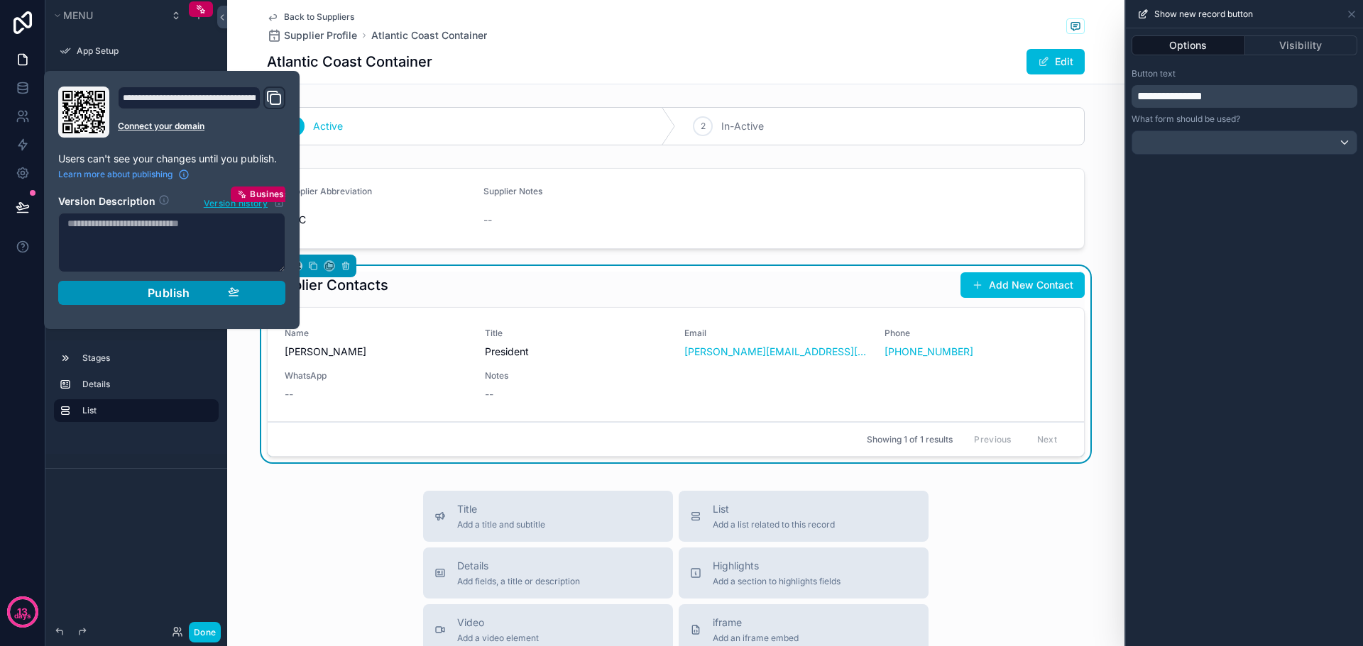
click at [185, 297] on span "Publish" at bounding box center [169, 293] width 43 height 14
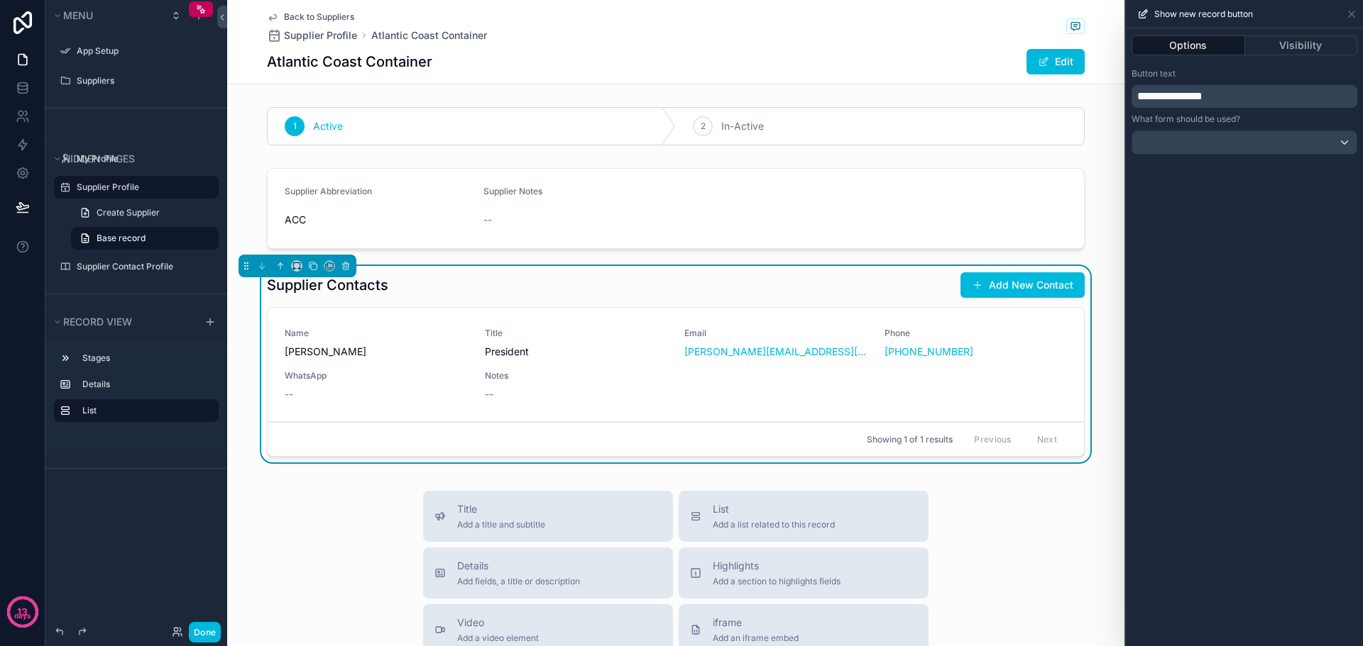
click at [21, 297] on div "13 days" at bounding box center [22, 323] width 45 height 646
click at [94, 75] on div "Suppliers" at bounding box center [146, 80] width 139 height 11
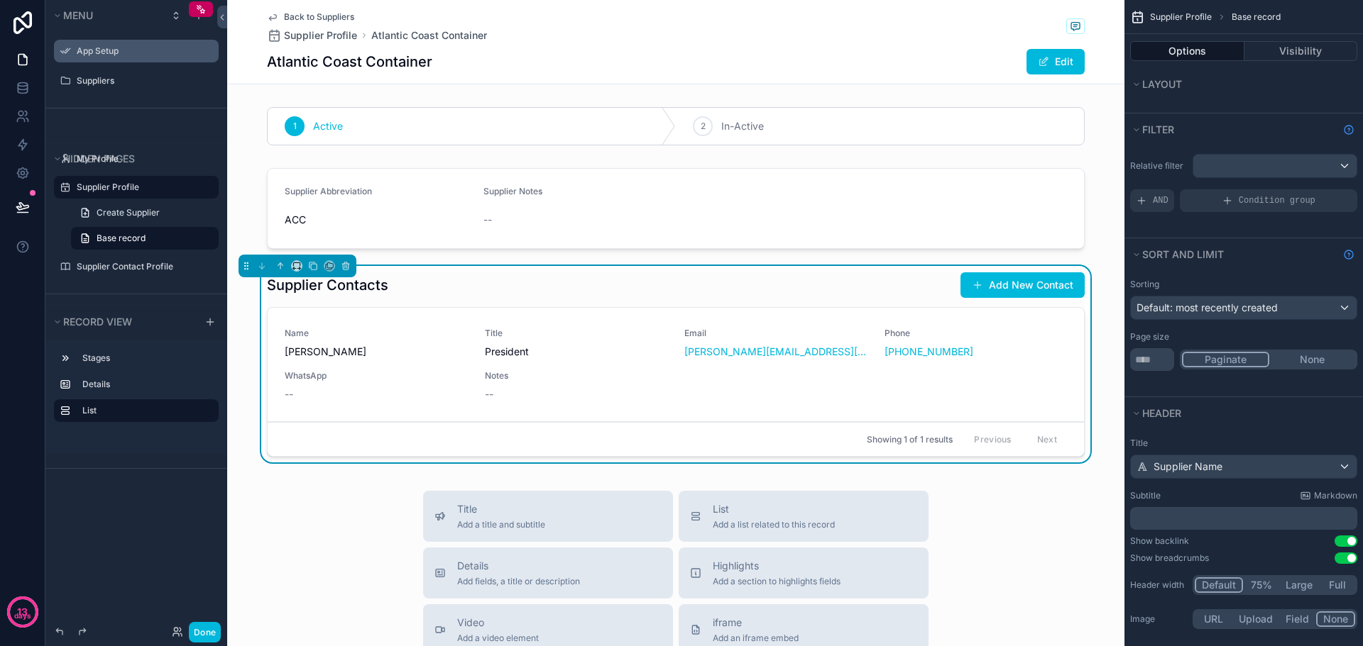
click at [126, 51] on label "App Setup" at bounding box center [143, 50] width 133 height 11
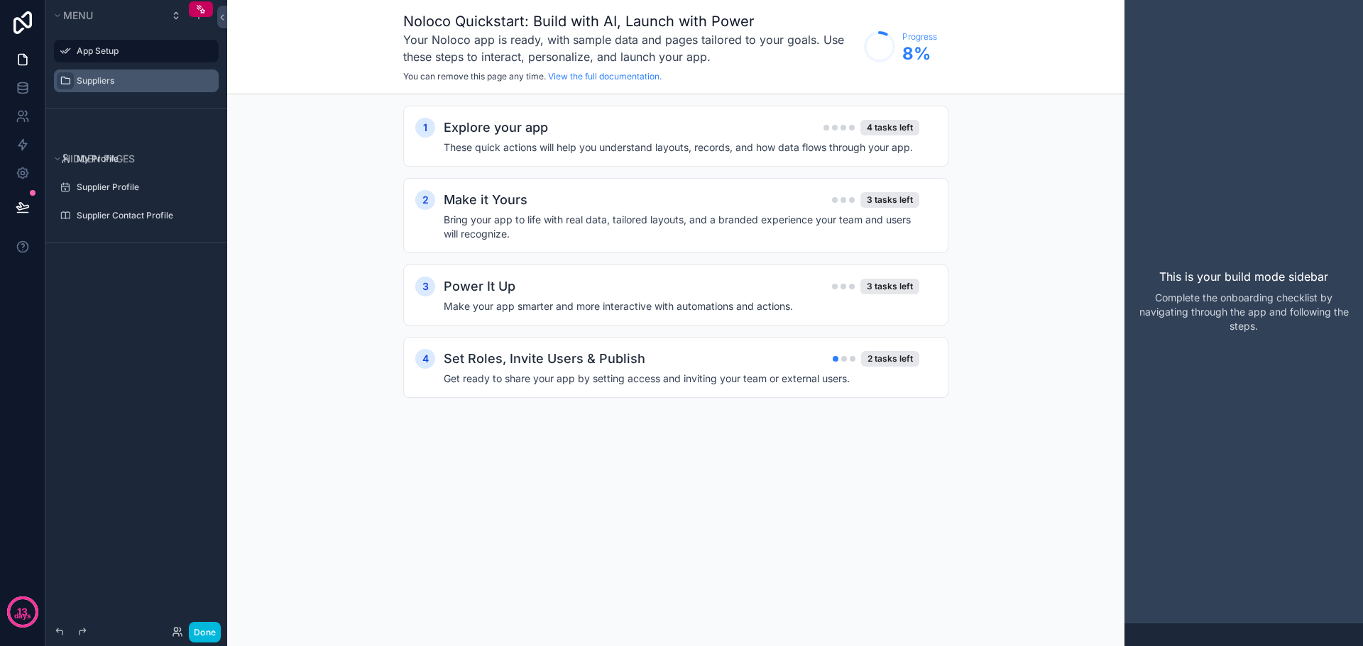
click at [68, 81] on icon "scrollable content" at bounding box center [65, 80] width 11 height 11
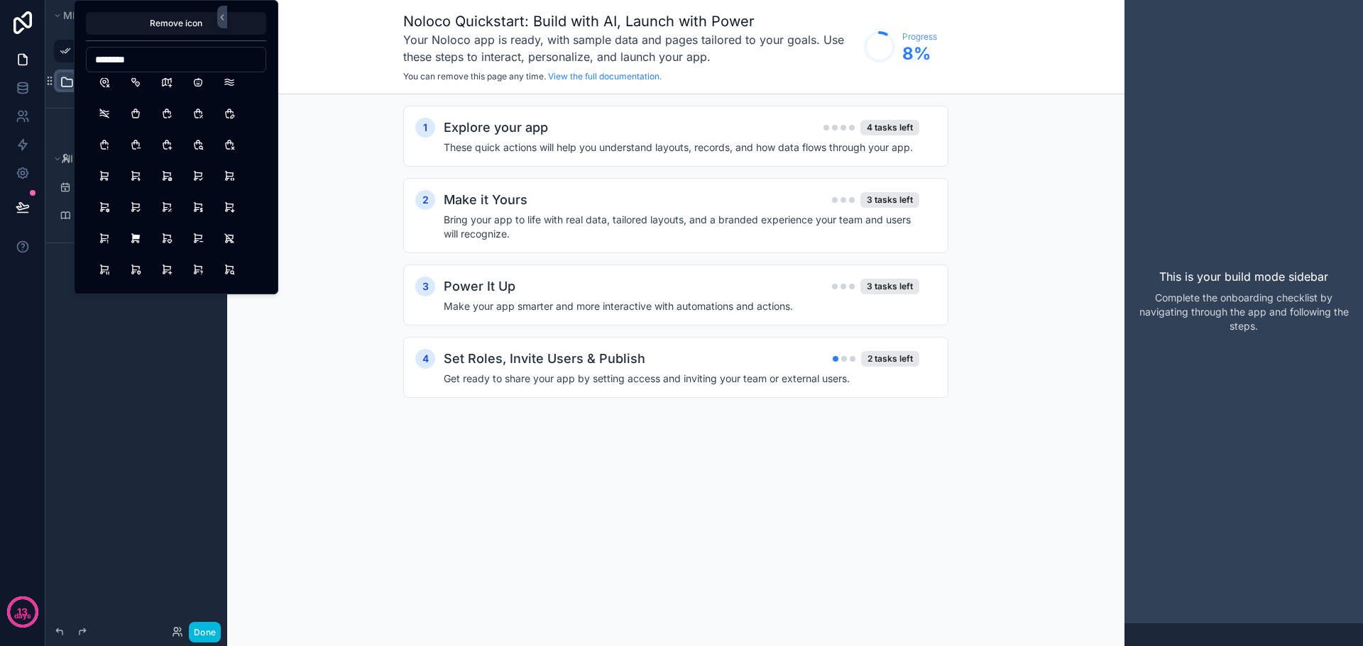
scroll to position [0, 0]
type input "*"
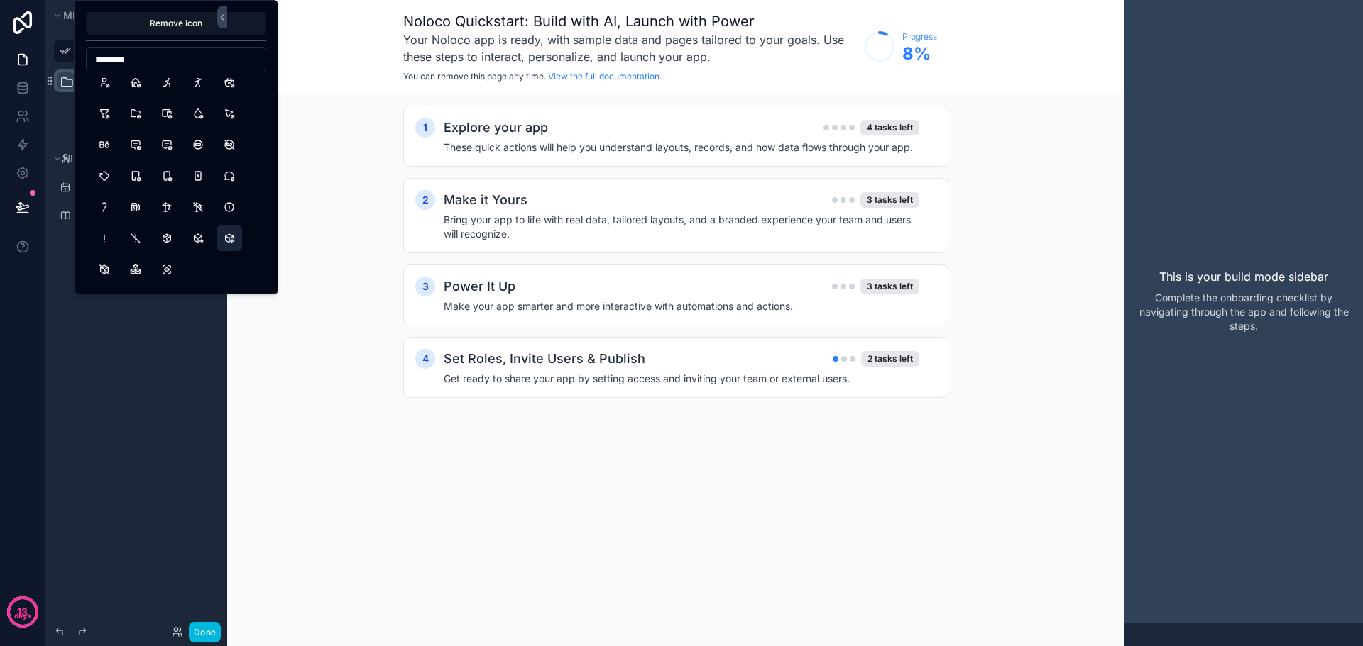
type input "********"
click at [231, 237] on button "PackageImport" at bounding box center [229, 239] width 26 height 26
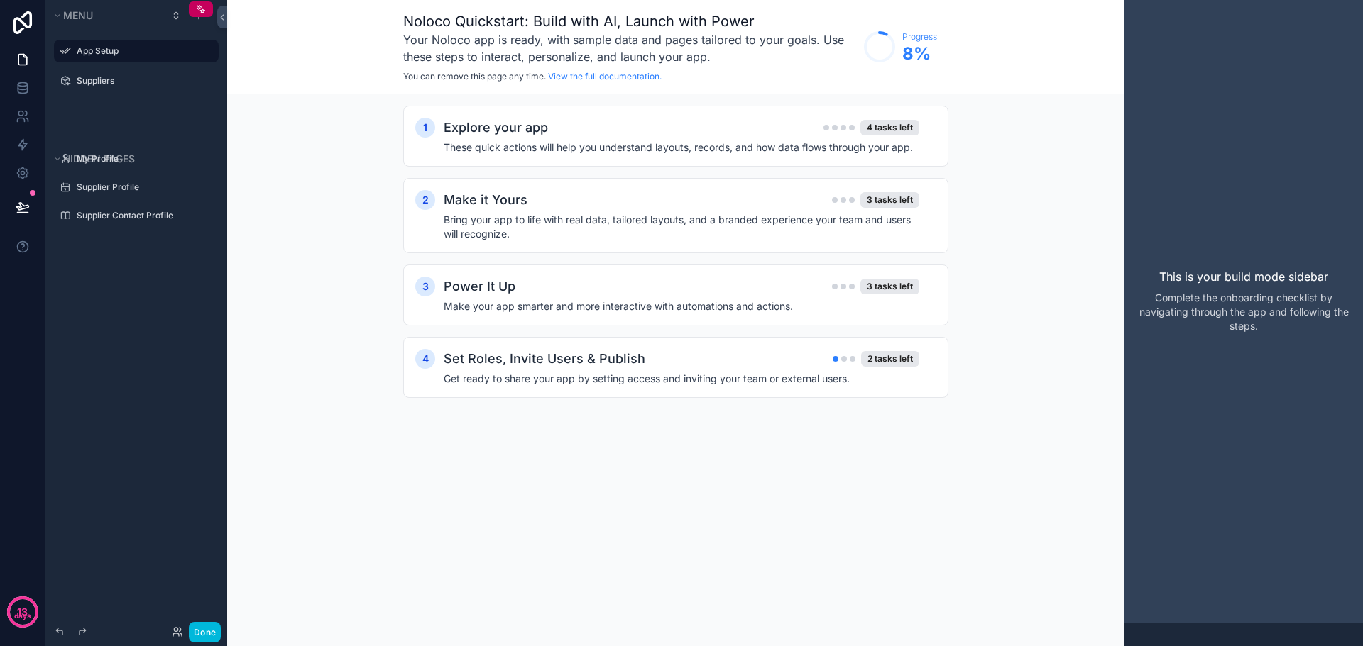
click at [170, 365] on div "Menu App Setup Suppliers Hidden pages My Profile Supplier Profile Supplier Cont…" at bounding box center [136, 314] width 182 height 629
click at [23, 209] on icon at bounding box center [22, 206] width 12 height 7
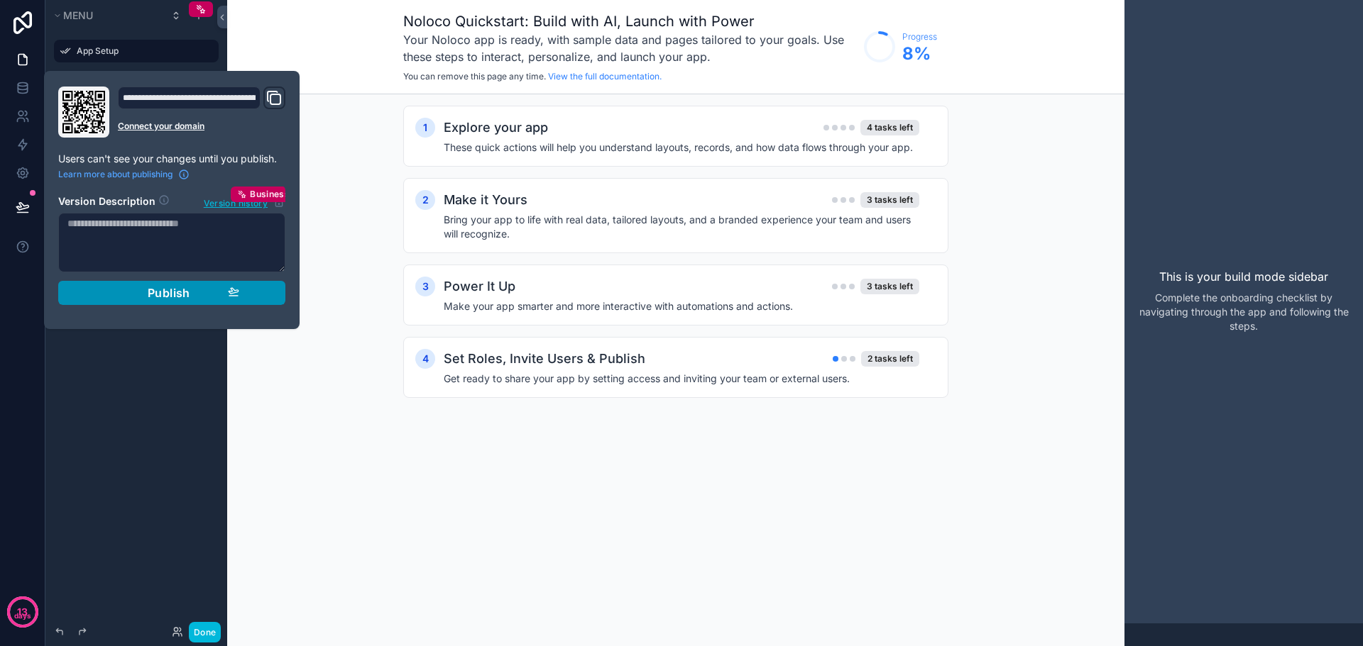
click at [167, 291] on span "Publish" at bounding box center [169, 293] width 43 height 14
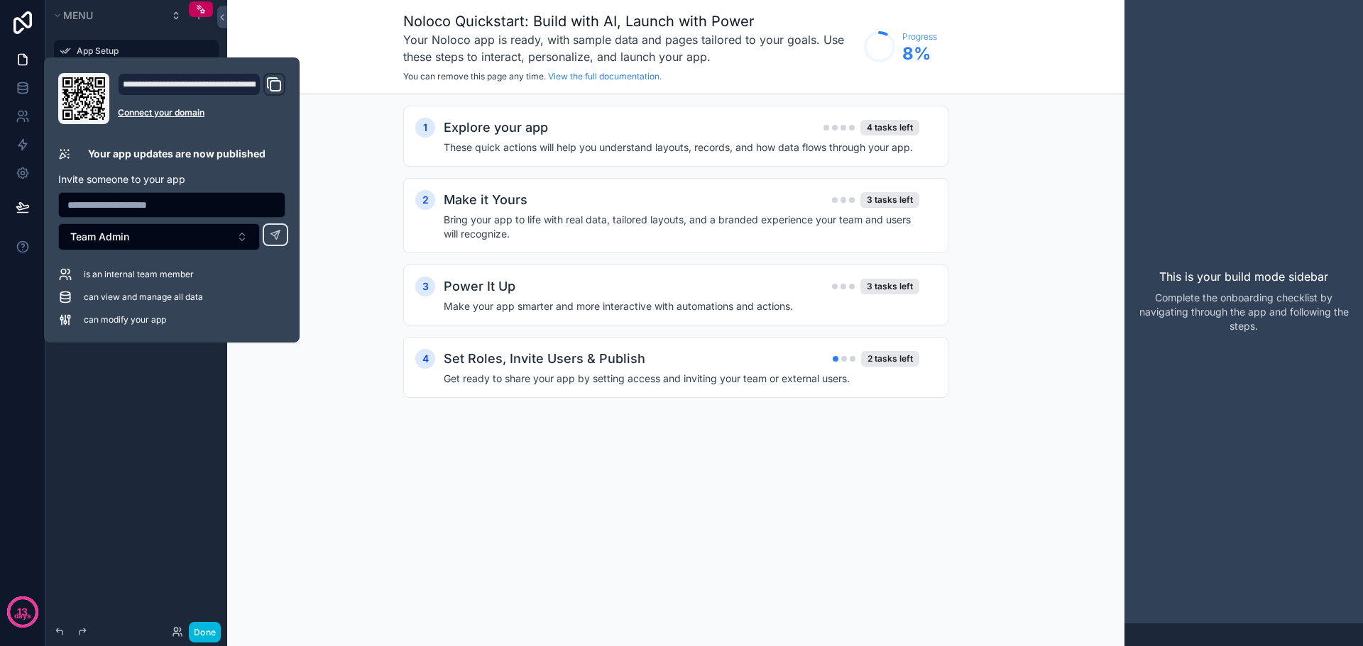
click at [131, 420] on div "Menu App Setup Suppliers Hidden pages My Profile Supplier Profile Supplier Cont…" at bounding box center [136, 314] width 182 height 629
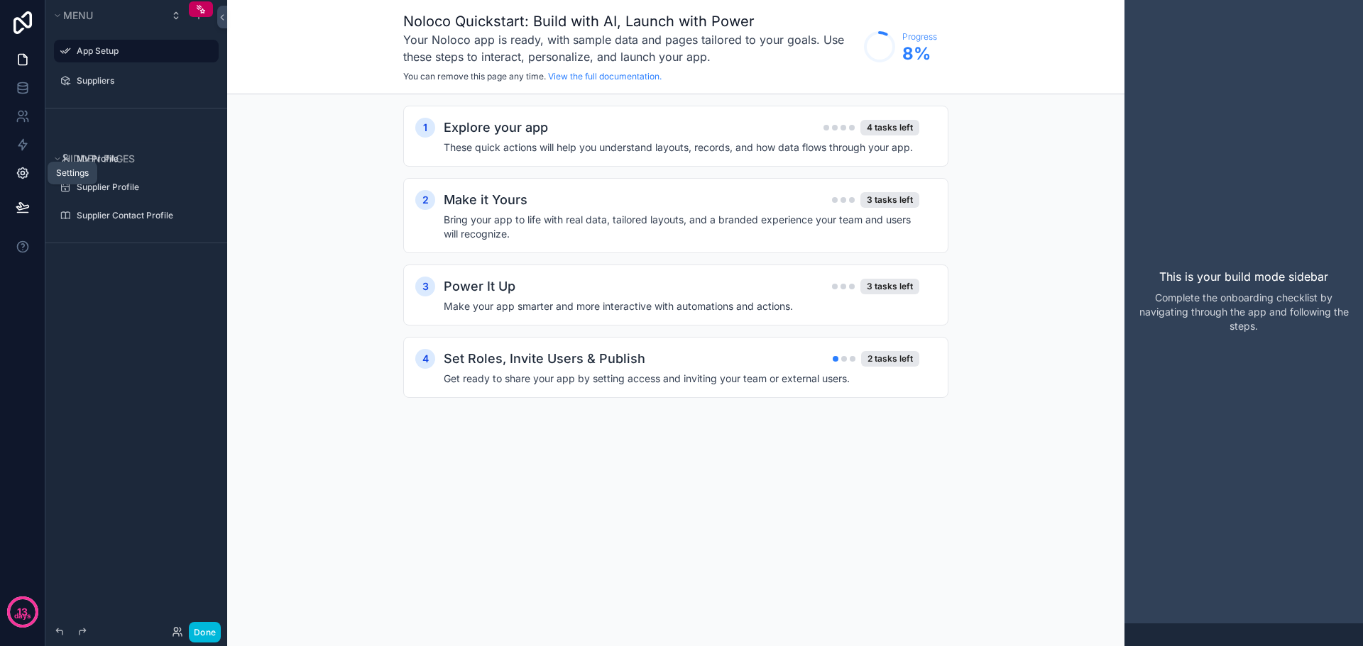
click at [18, 168] on icon at bounding box center [23, 173] width 14 height 14
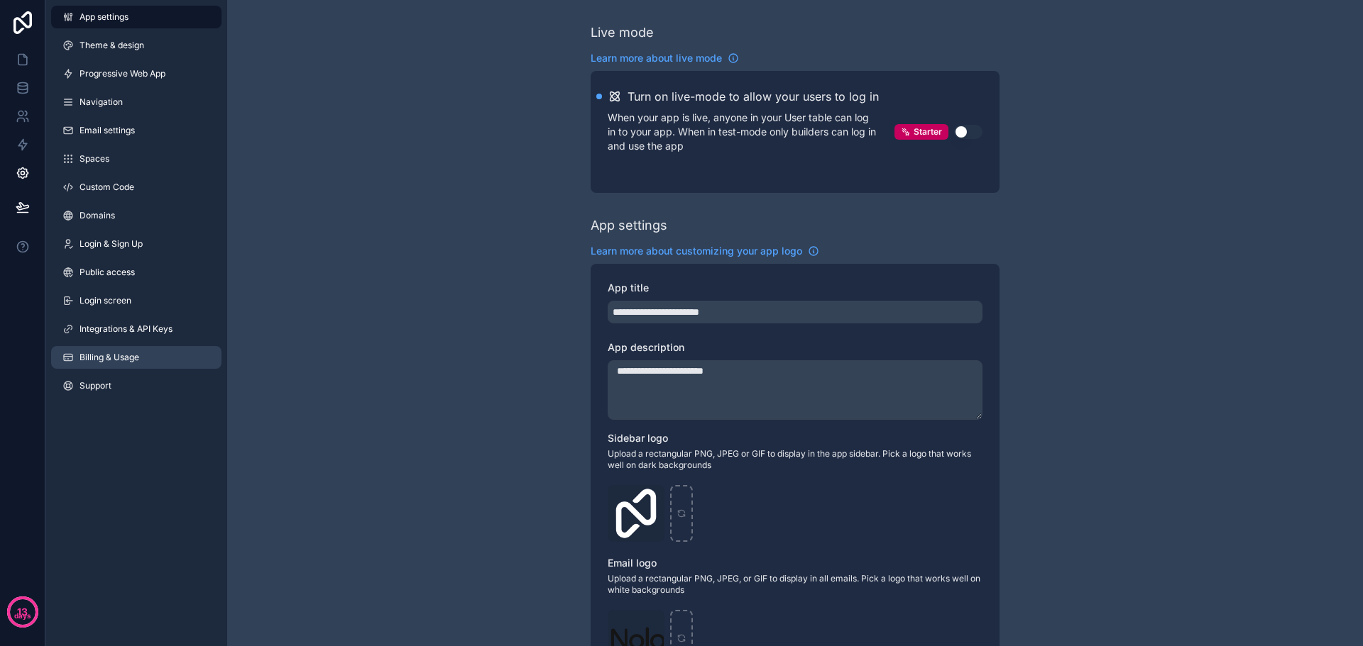
click at [122, 356] on span "Billing & Usage" at bounding box center [109, 357] width 60 height 11
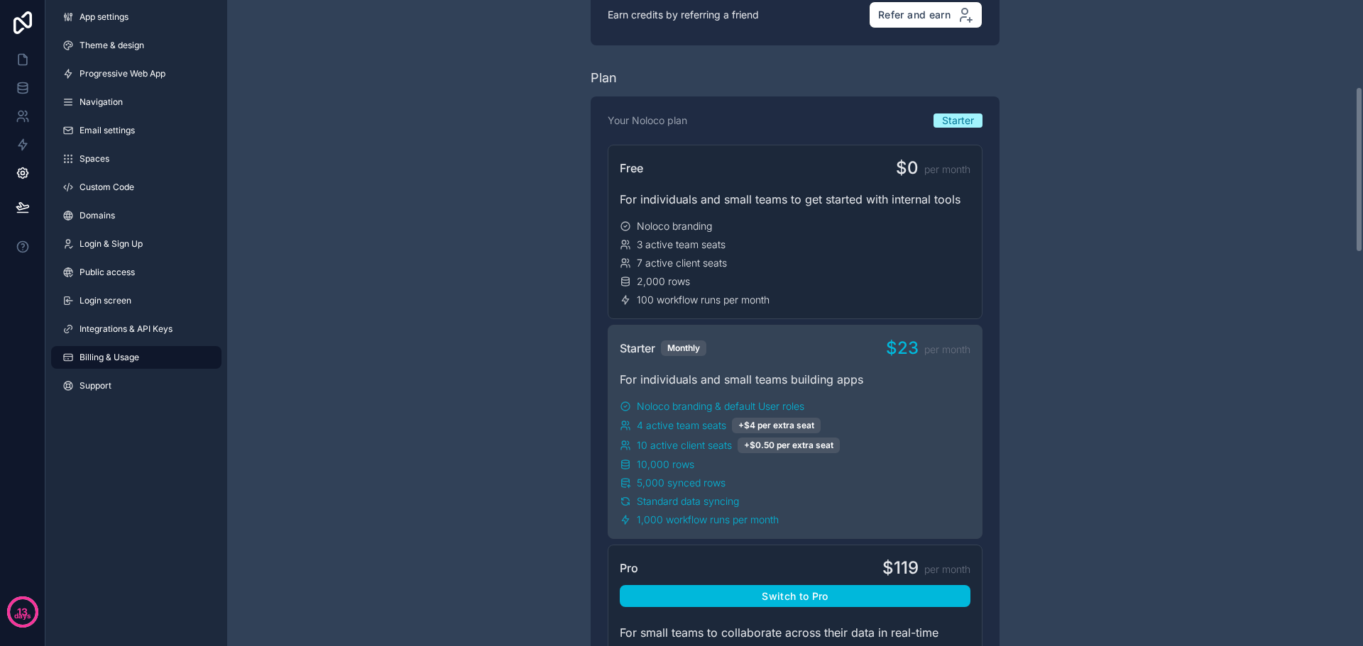
scroll to position [71, 0]
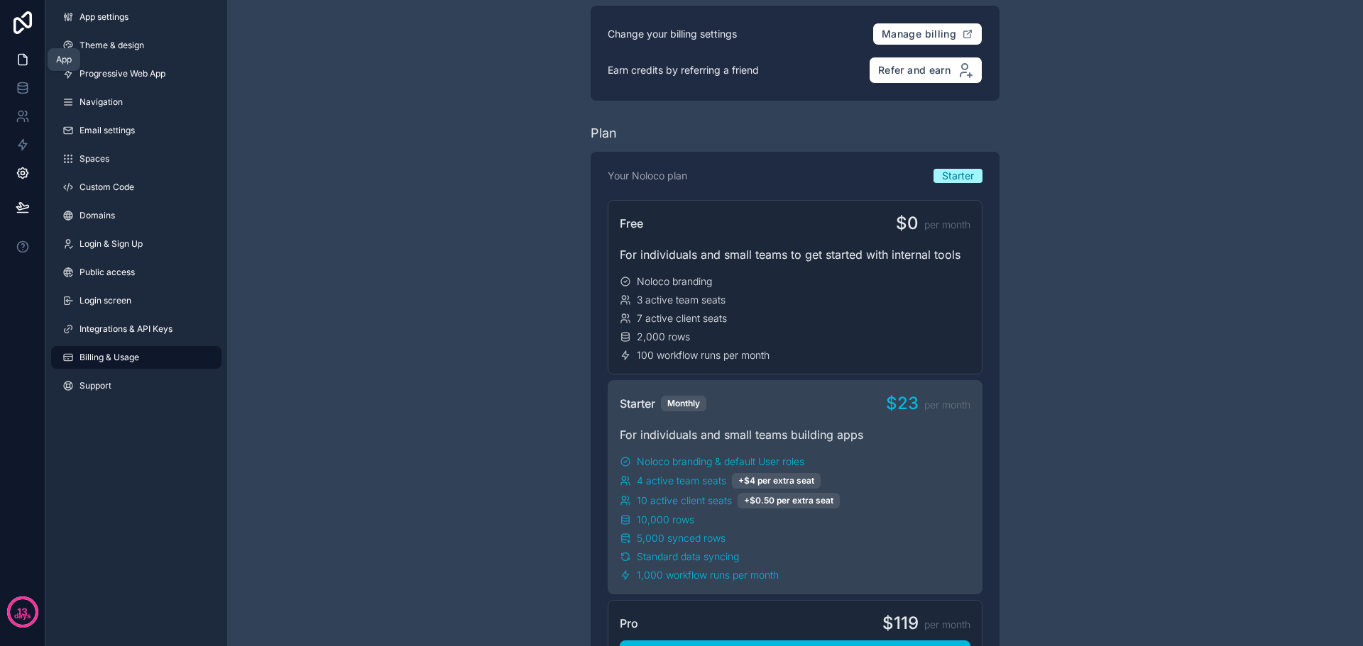
click at [21, 59] on icon at bounding box center [23, 60] width 14 height 14
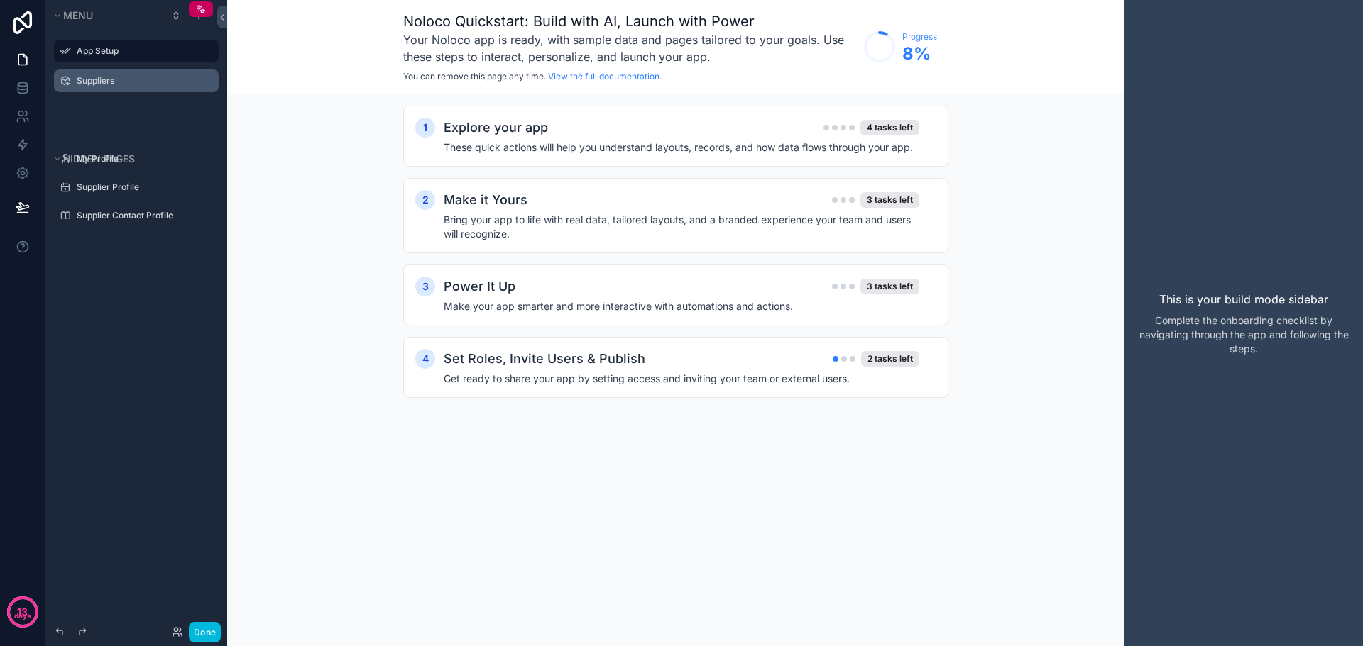
click at [114, 84] on label "Suppliers" at bounding box center [143, 80] width 133 height 11
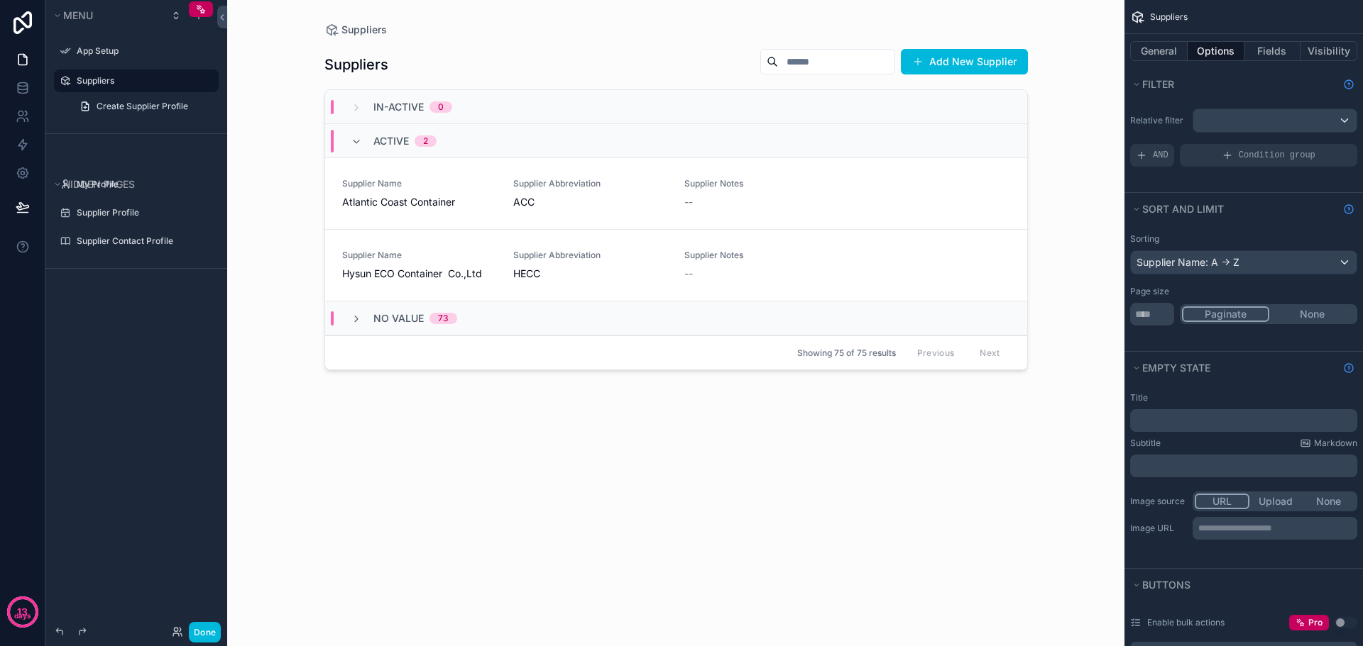
click at [378, 266] on div "scrollable content" at bounding box center [676, 314] width 726 height 629
click at [371, 258] on span "Supplier Name" at bounding box center [419, 255] width 154 height 11
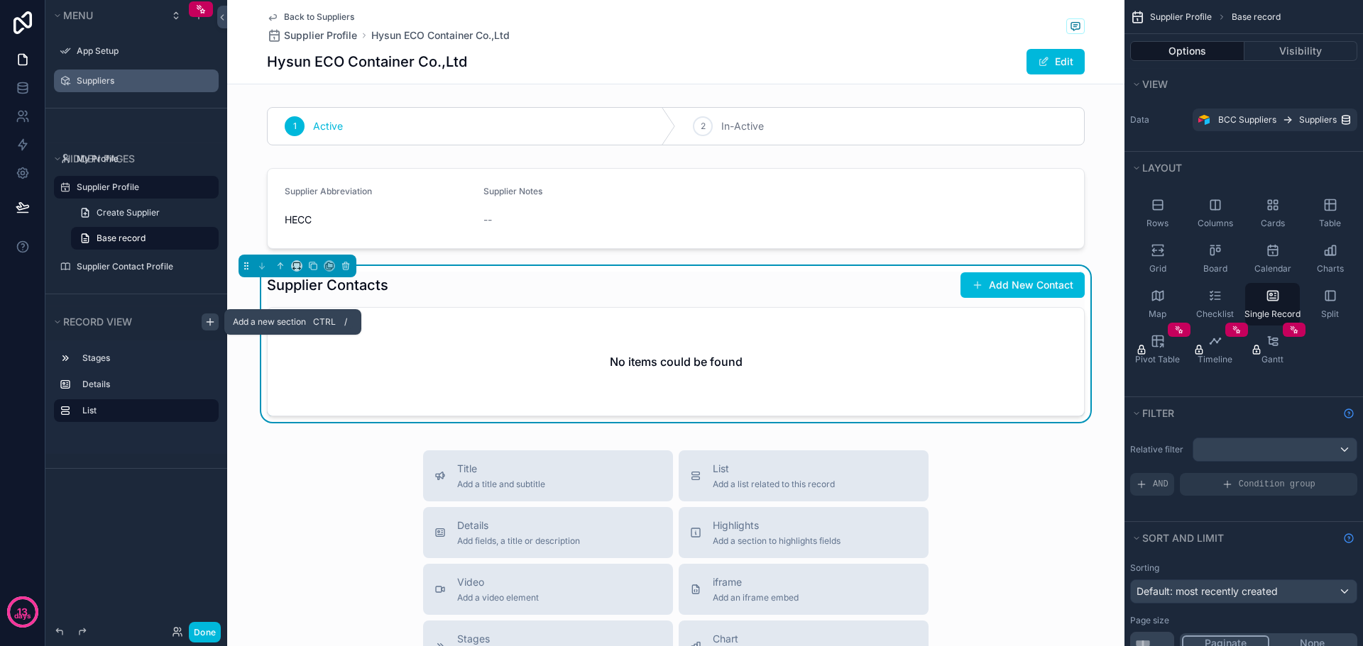
click at [209, 323] on icon "scrollable content" at bounding box center [209, 322] width 11 height 11
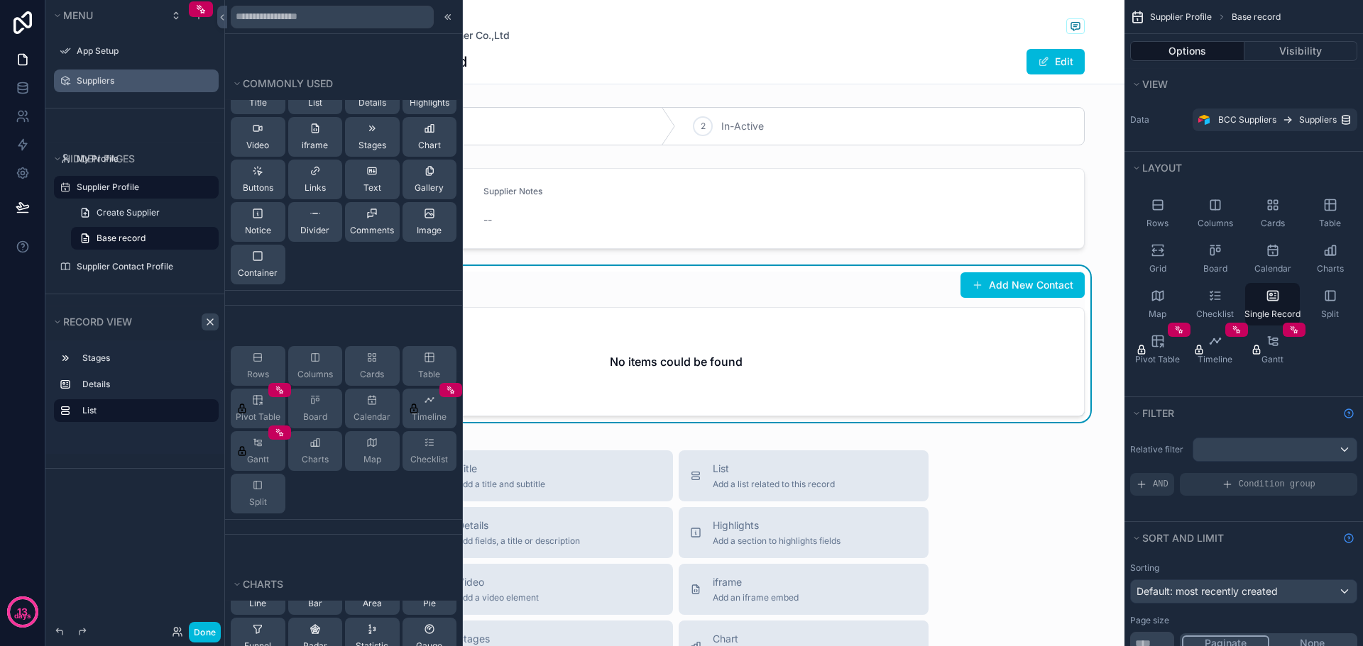
drag, startPoint x: 451, startPoint y: 232, endPoint x: 448, endPoint y: 182, distance: 49.8
click at [448, 182] on div "Title List Details Highlights Video iframe Stages Chart Buttons Links Text Gall…" at bounding box center [343, 180] width 237 height 222
click at [323, 360] on div "Columns" at bounding box center [315, 366] width 55 height 40
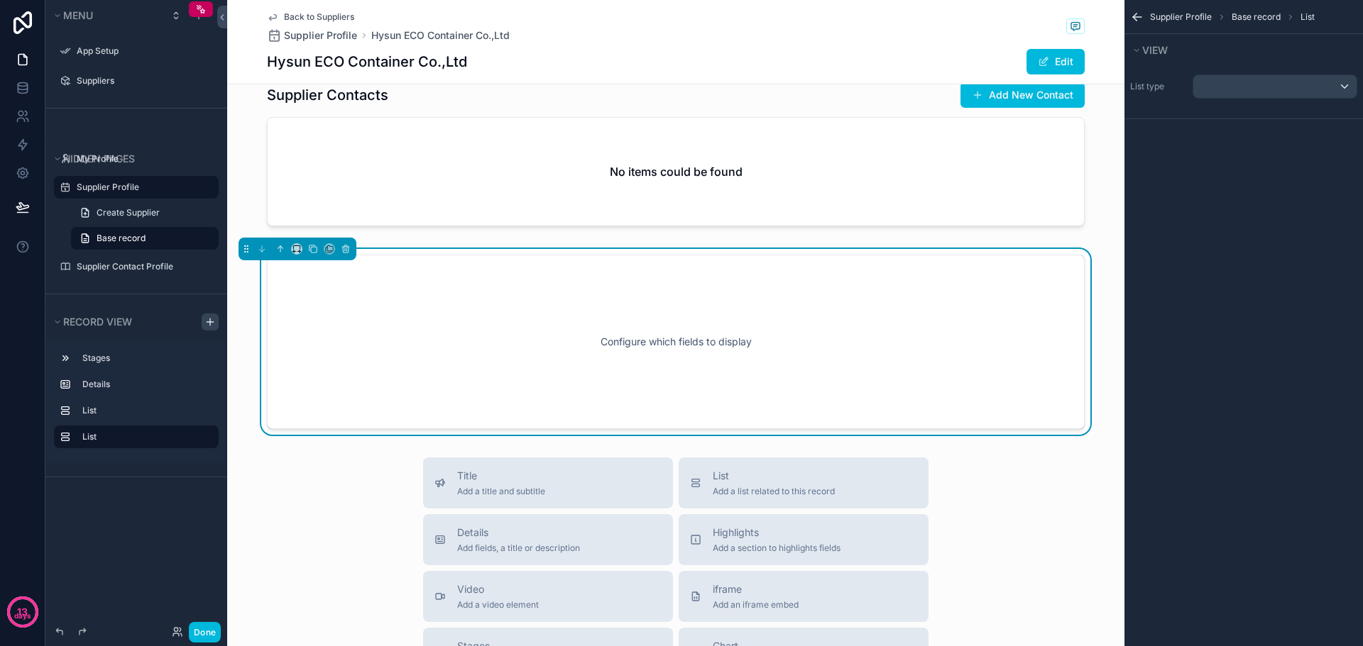
scroll to position [209, 0]
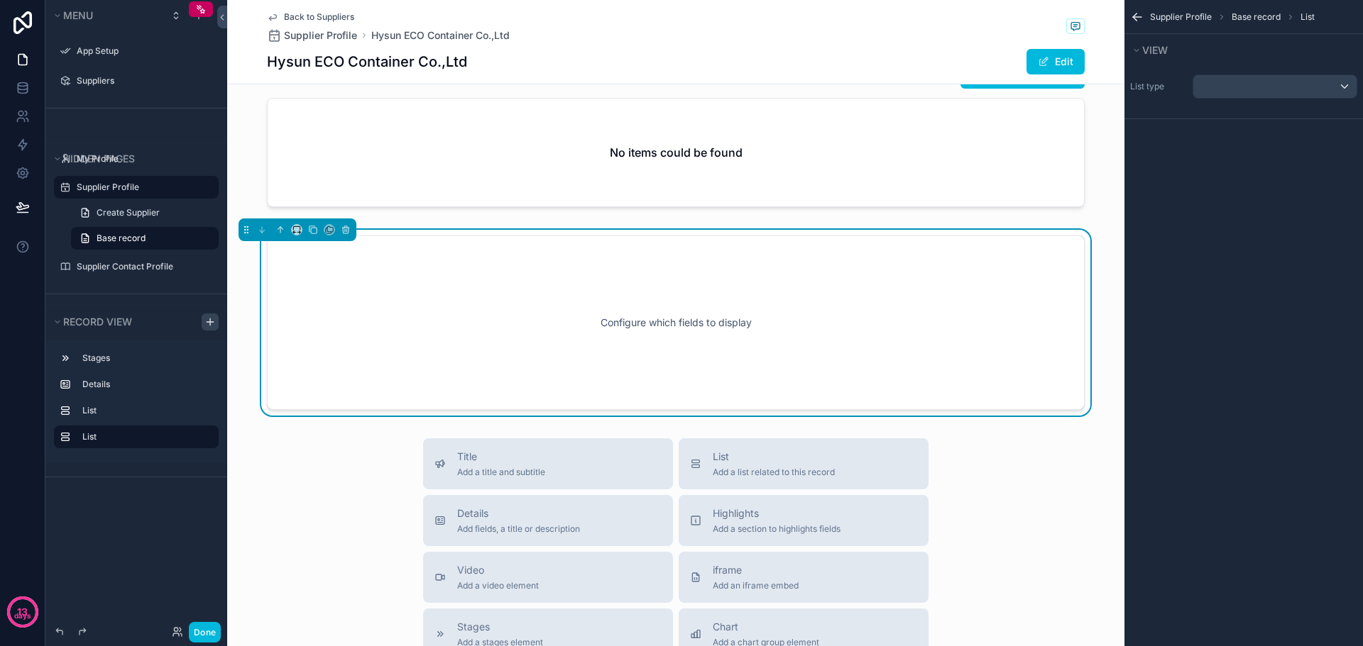
click at [446, 328] on div "Configure which fields to display" at bounding box center [675, 323] width 771 height 128
click at [1227, 77] on div "scrollable content" at bounding box center [1274, 86] width 163 height 23
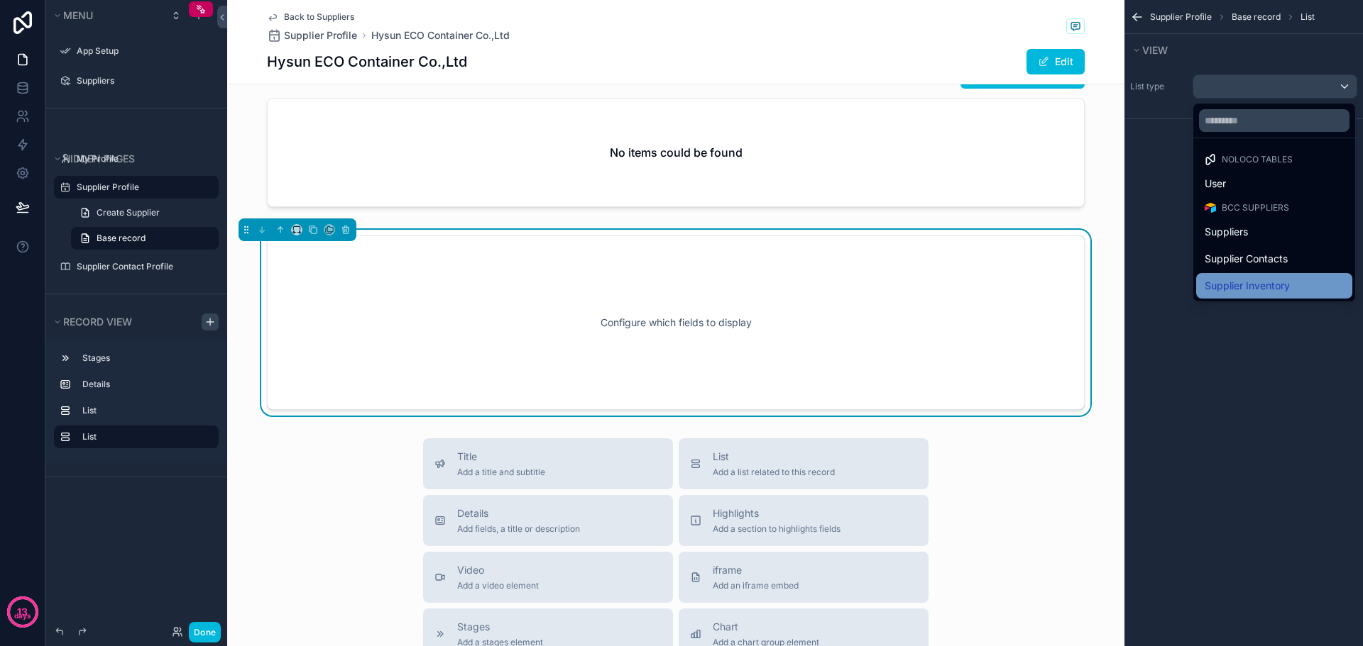
click at [1255, 286] on span "Supplier Inventory" at bounding box center [1246, 285] width 85 height 17
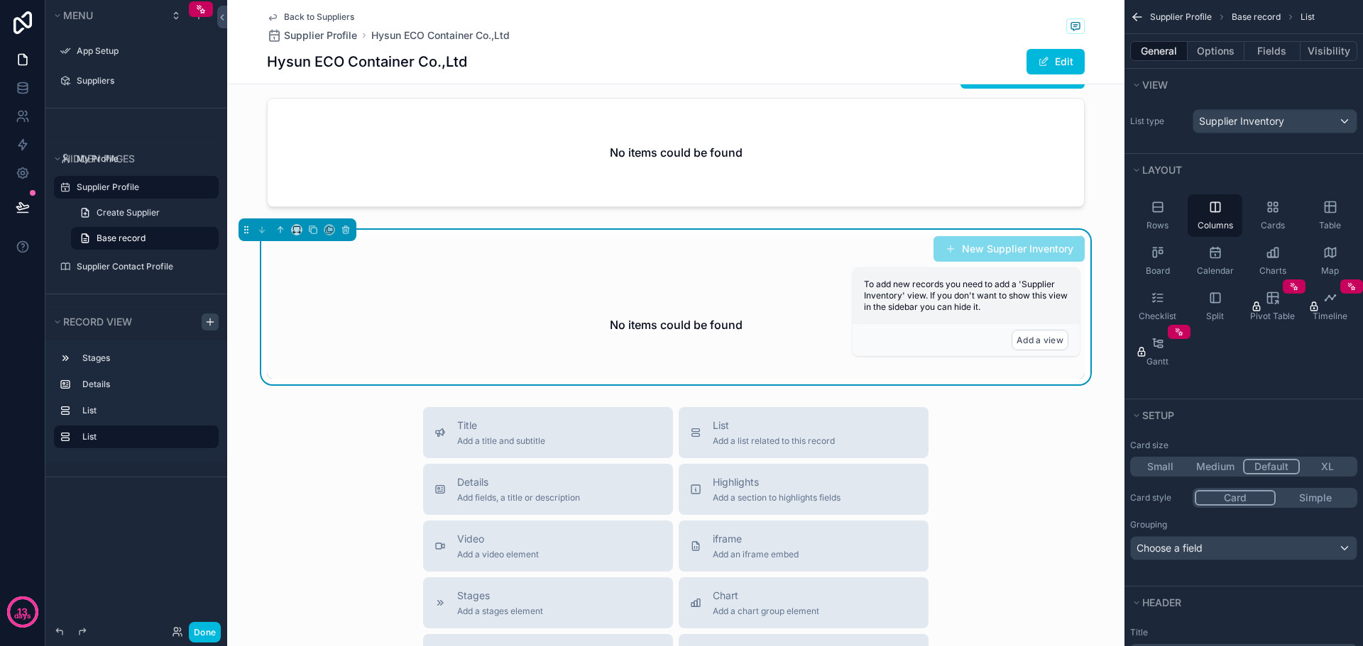
click at [947, 326] on div "Add a view" at bounding box center [965, 340] width 227 height 32
click at [778, 266] on div "New Supplier Inventory No items could be found" at bounding box center [676, 307] width 818 height 143
click at [1039, 343] on button "Add a view" at bounding box center [1039, 340] width 57 height 21
click at [821, 223] on div "1 Active 2 In-Active Supplier Abbreviation HECC Supplier Notes -- Supplier Cont…" at bounding box center [675, 138] width 897 height 492
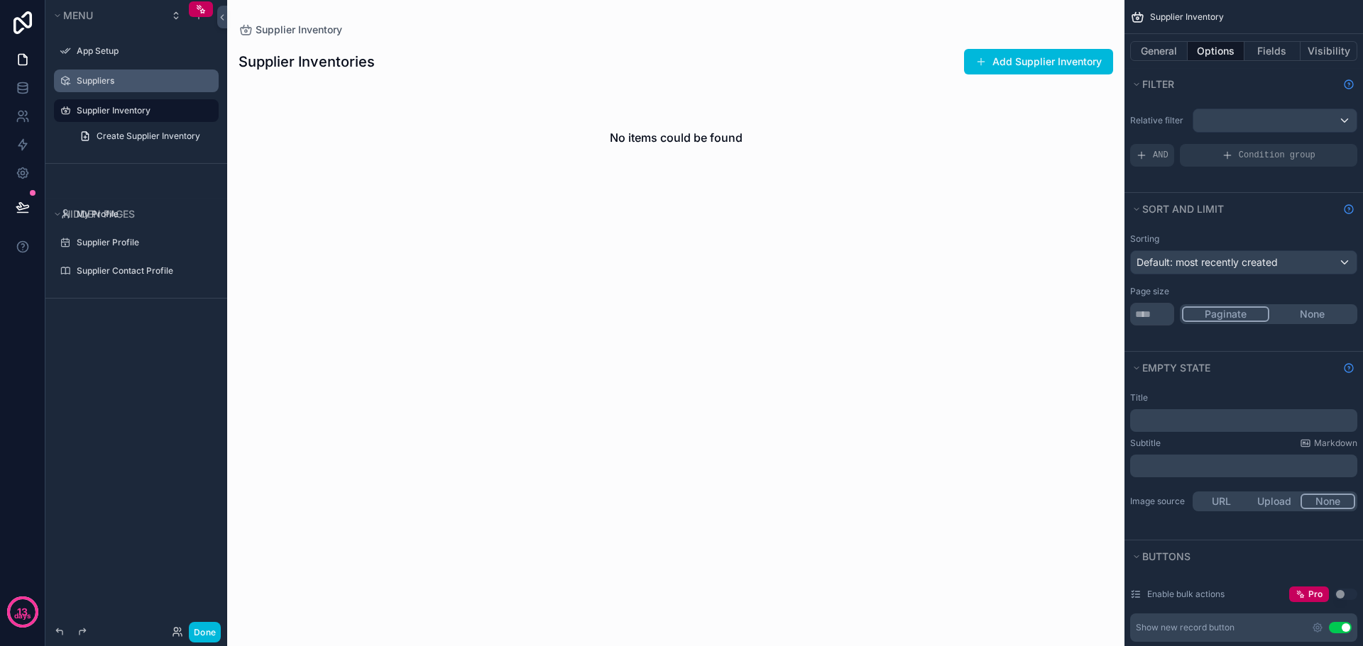
click at [72, 76] on div "scrollable content" at bounding box center [65, 80] width 17 height 17
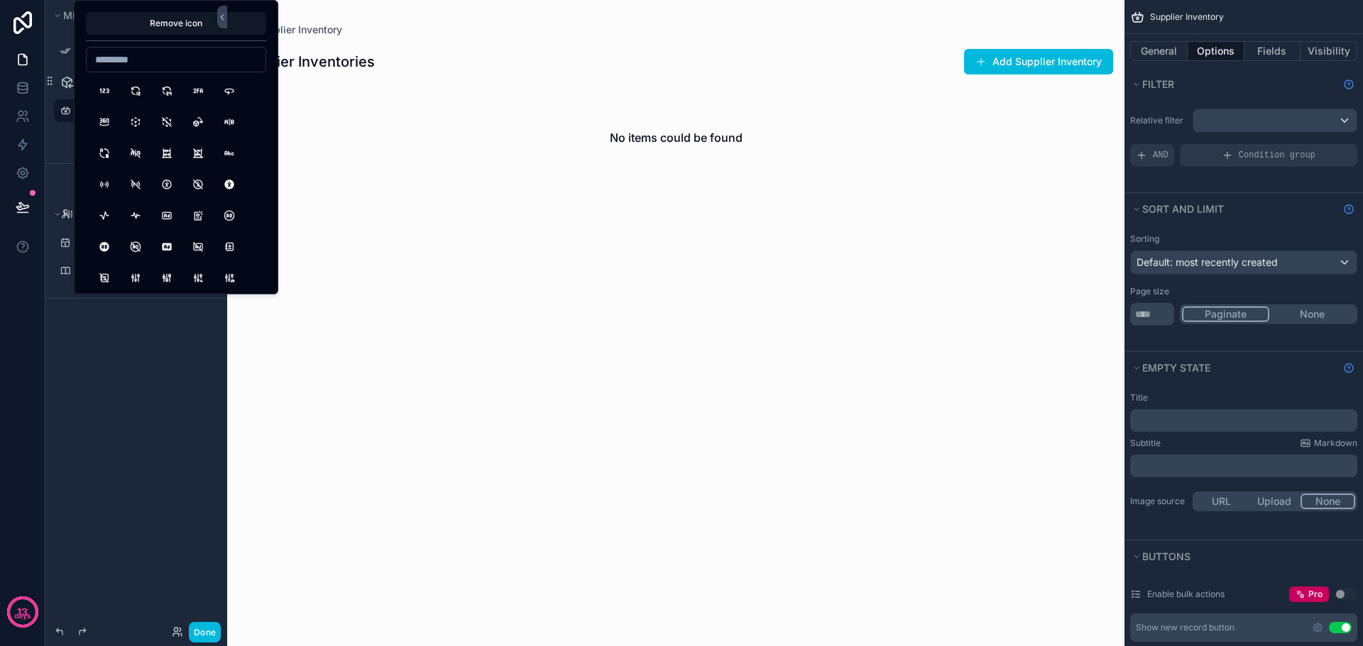
click at [106, 377] on div "Menu App Setup ********* Supplier Inventory Create Supplier Inventory Hidden pa…" at bounding box center [136, 314] width 182 height 629
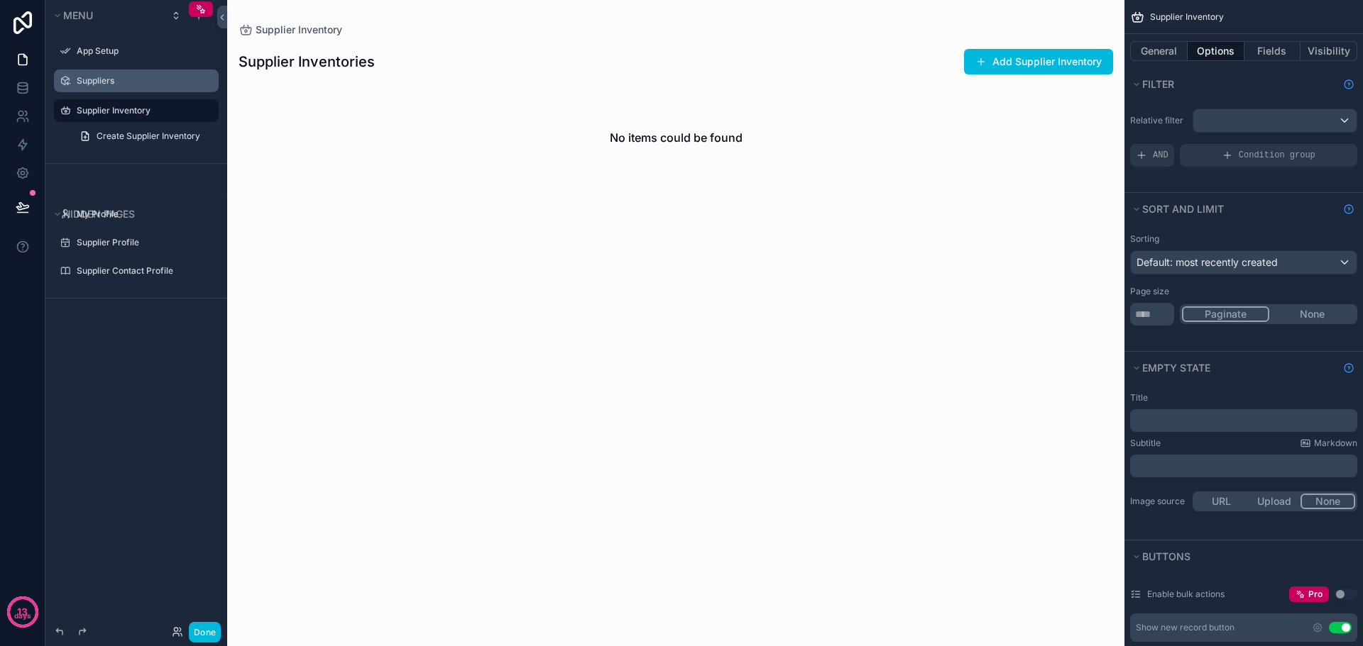
click at [121, 82] on label "Suppliers" at bounding box center [143, 80] width 133 height 11
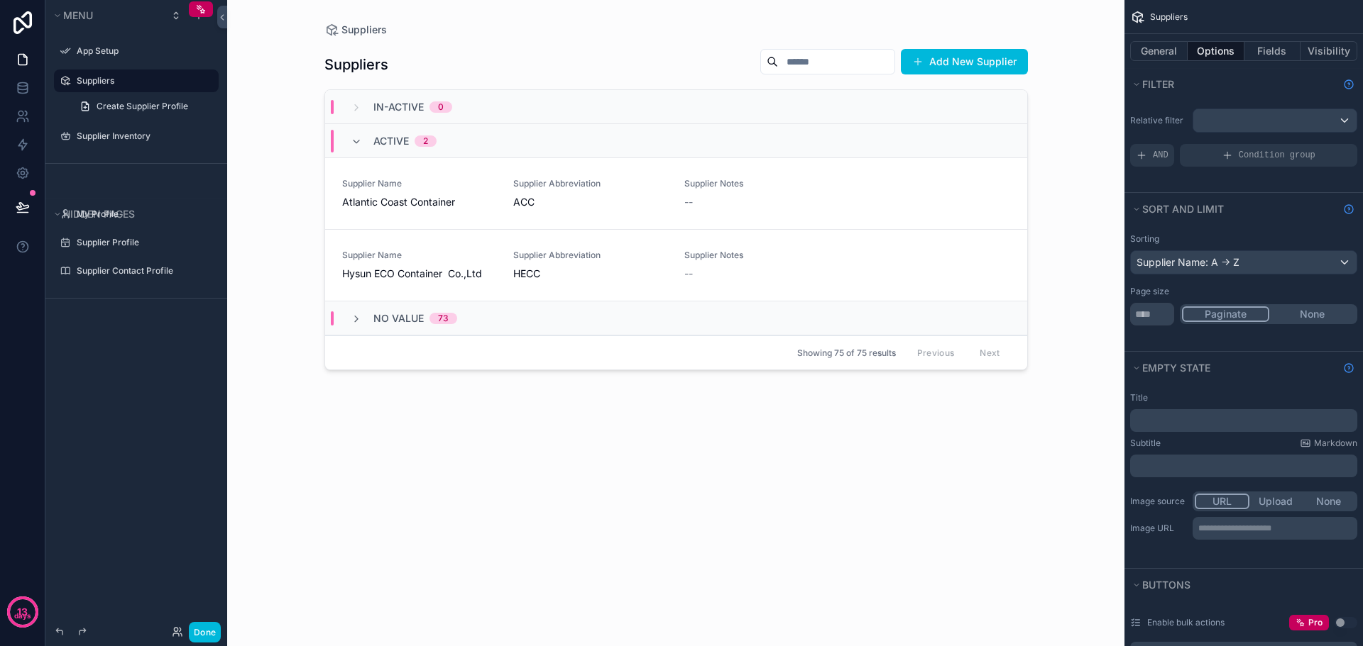
click at [383, 257] on div "scrollable content" at bounding box center [676, 314] width 726 height 629
click at [383, 258] on span "Supplier Name" at bounding box center [419, 255] width 154 height 11
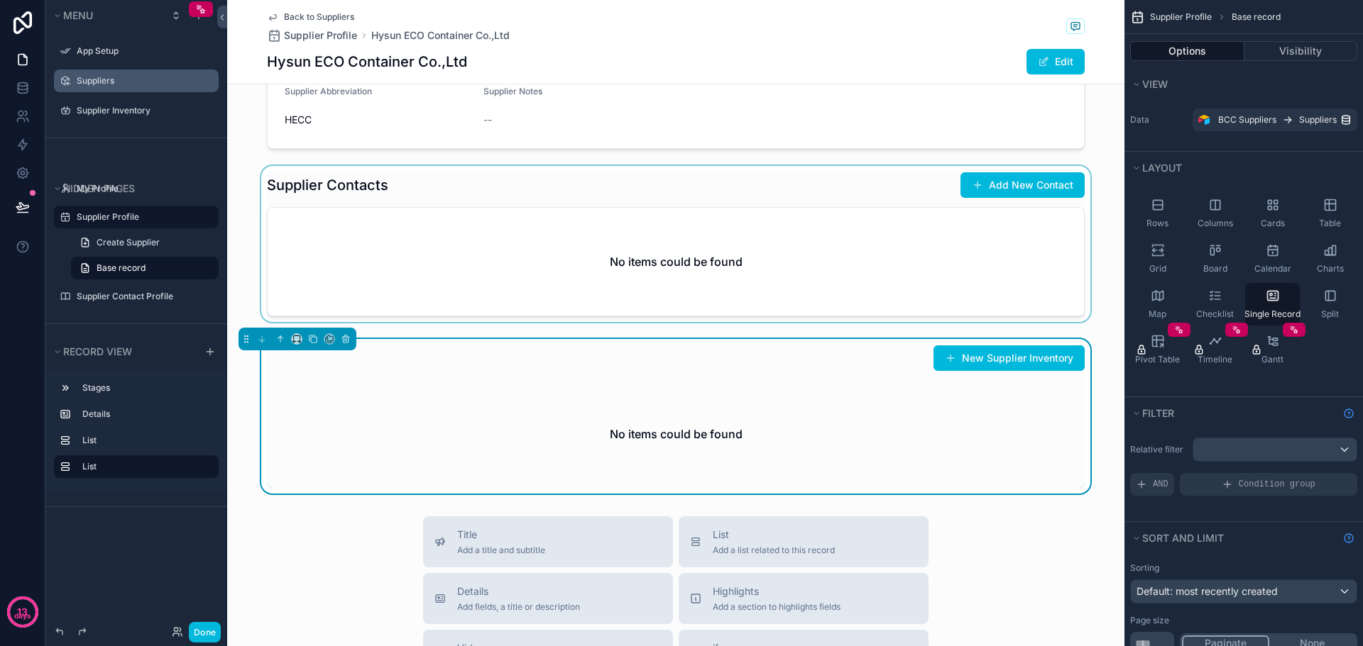
scroll to position [142, 0]
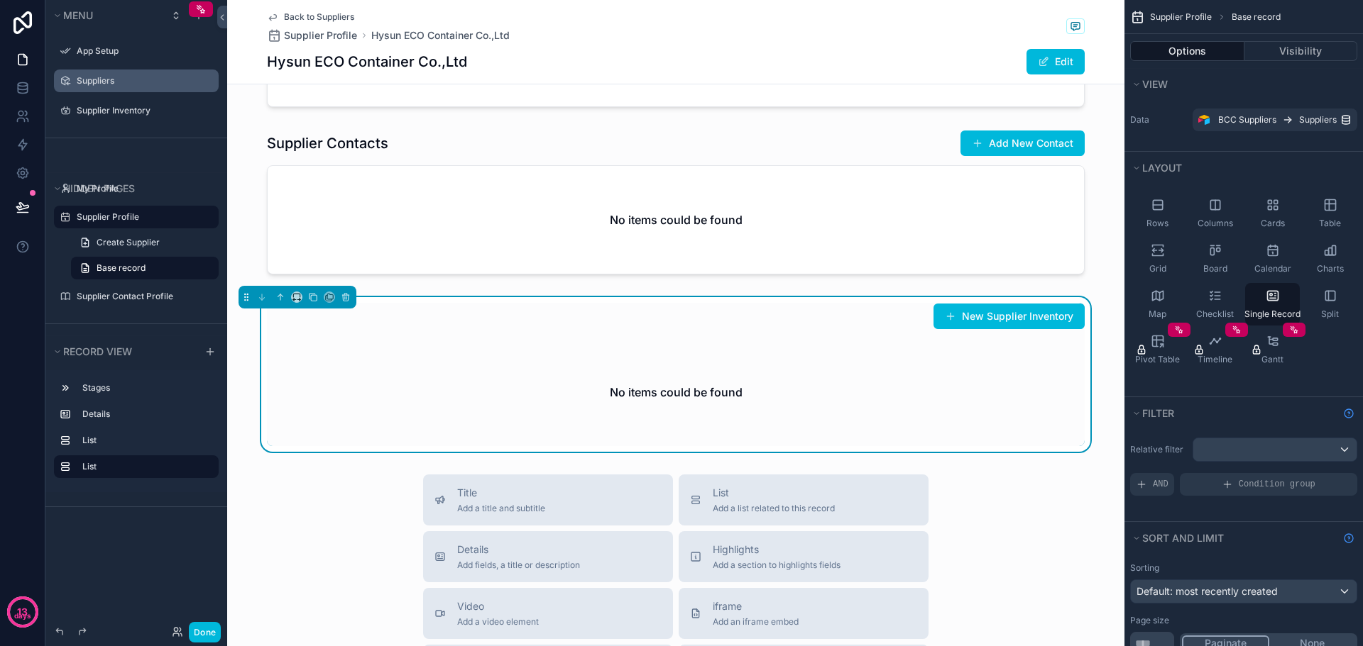
click at [866, 314] on div "New Supplier Inventory" at bounding box center [676, 316] width 818 height 27
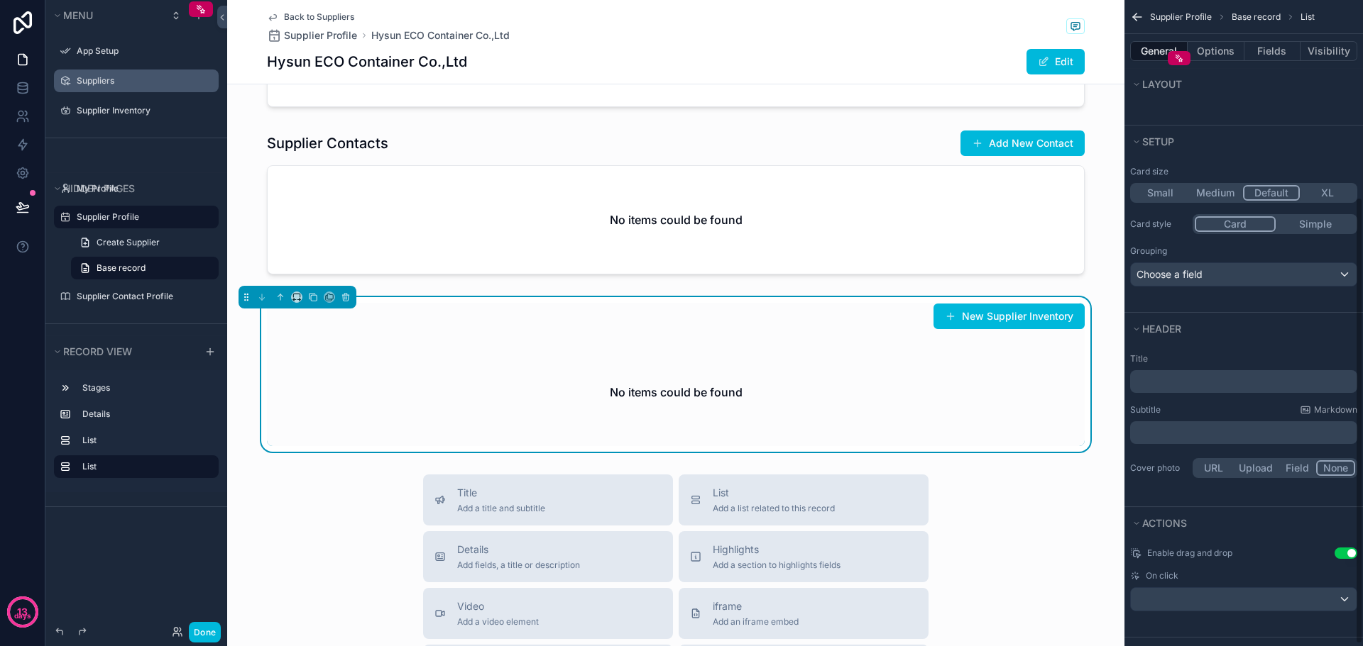
scroll to position [288, 0]
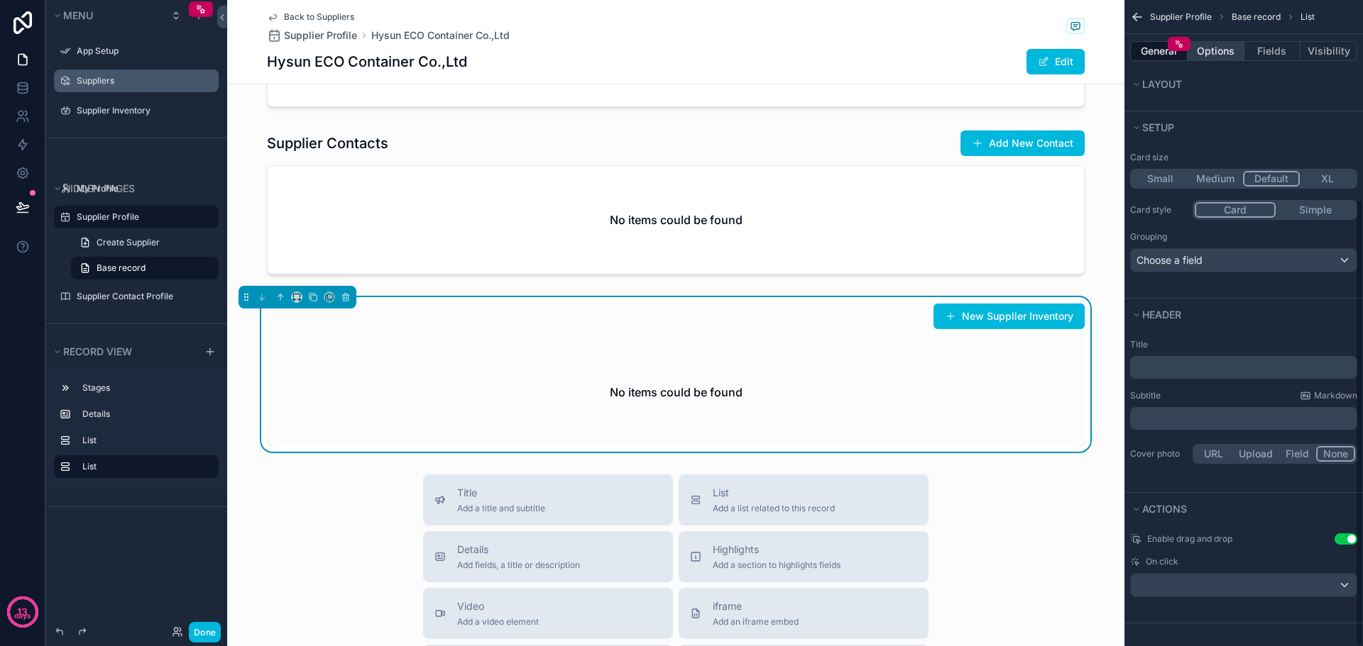
click at [1221, 48] on button "Options" at bounding box center [1215, 51] width 57 height 20
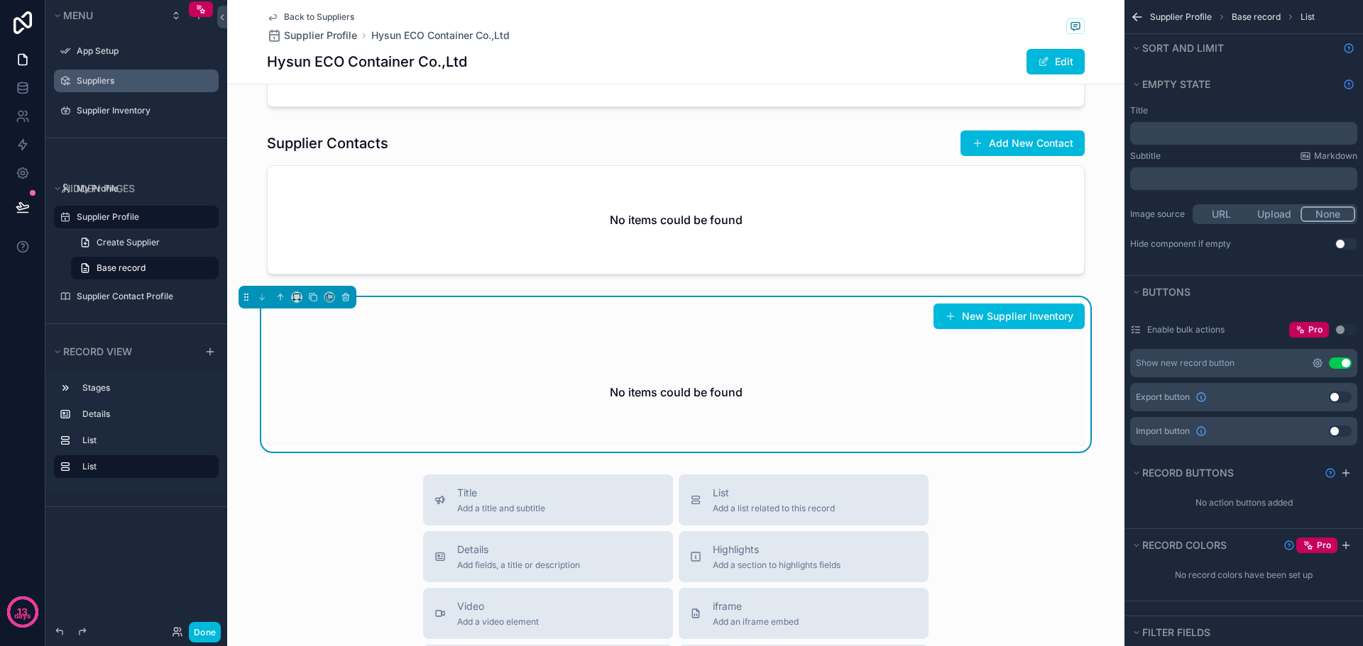
click at [1316, 367] on icon "scrollable content" at bounding box center [1316, 363] width 11 height 11
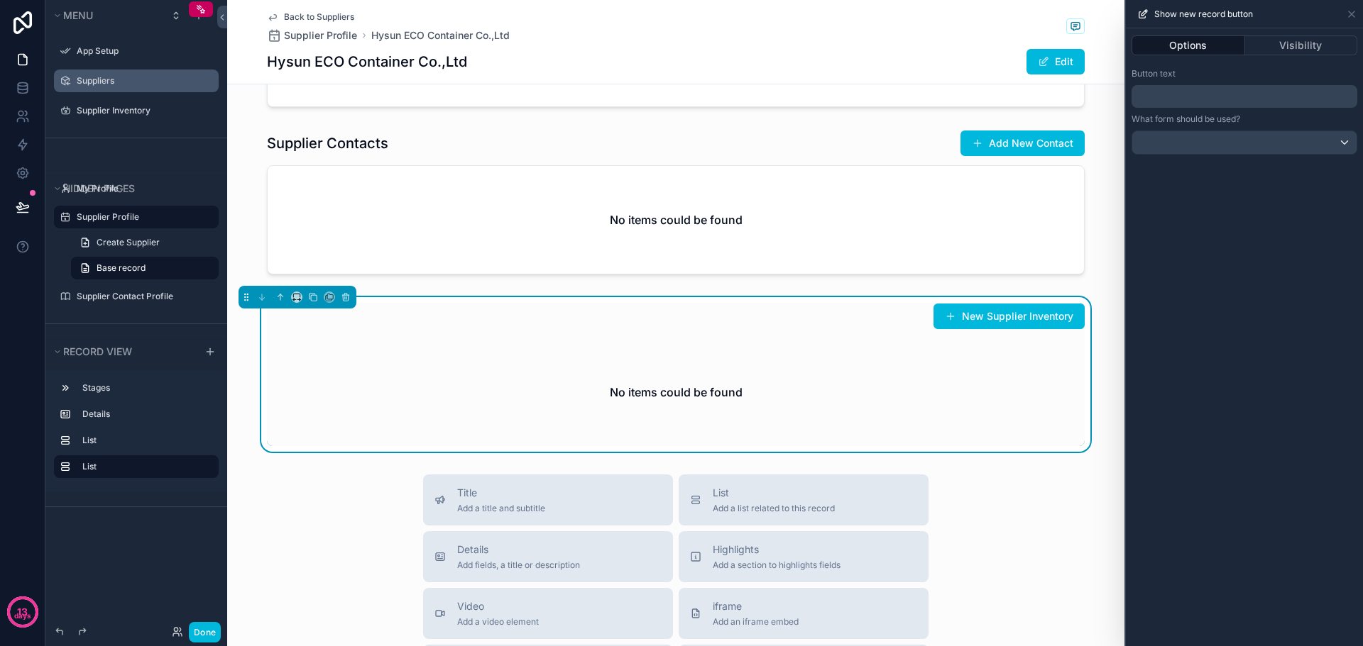
click at [1167, 94] on p "﻿" at bounding box center [1245, 96] width 217 height 17
